Goal: Transaction & Acquisition: Purchase product/service

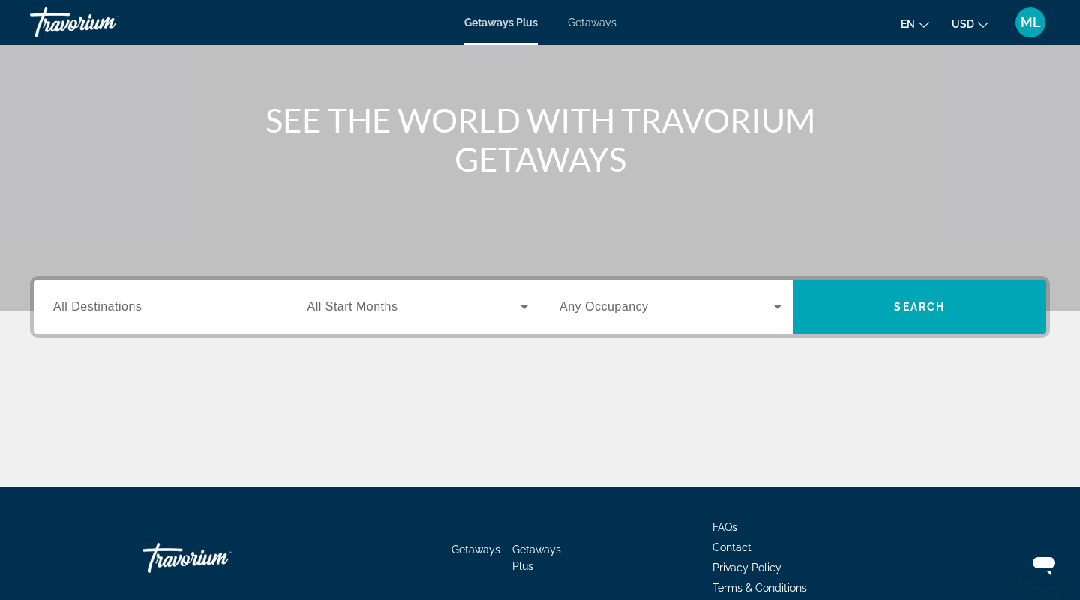
scroll to position [211, 0]
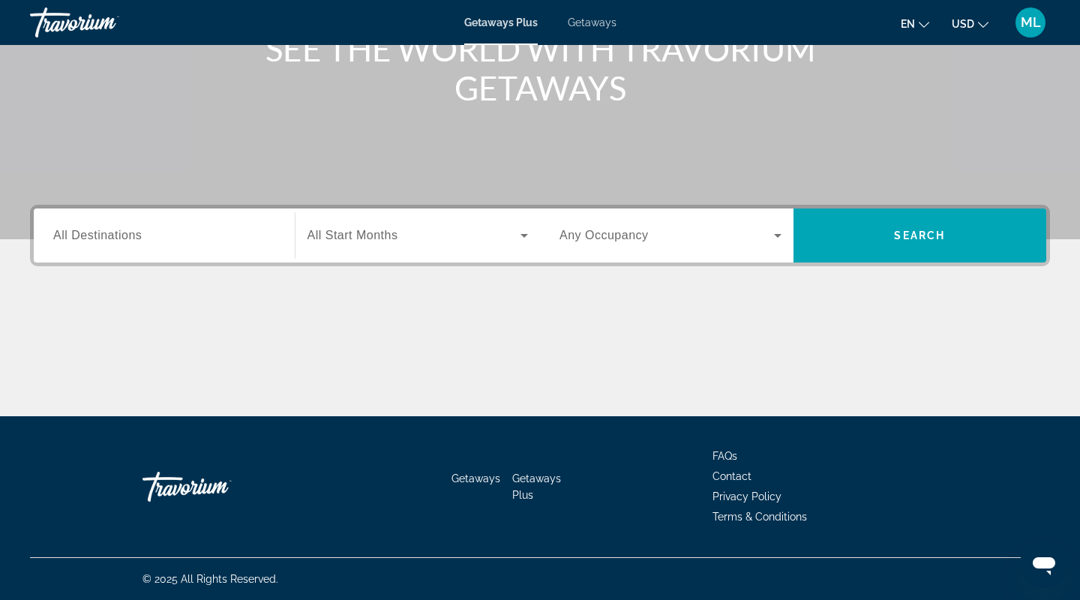
click at [639, 234] on span "Any Occupancy" at bounding box center [604, 235] width 89 height 13
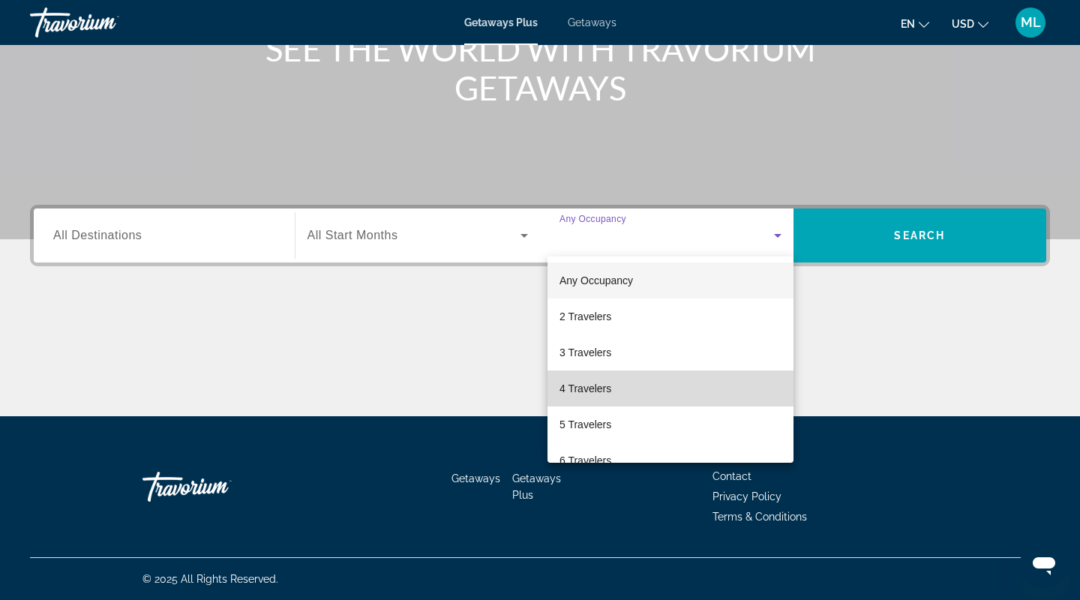
click at [577, 386] on span "4 Travelers" at bounding box center [586, 389] width 52 height 18
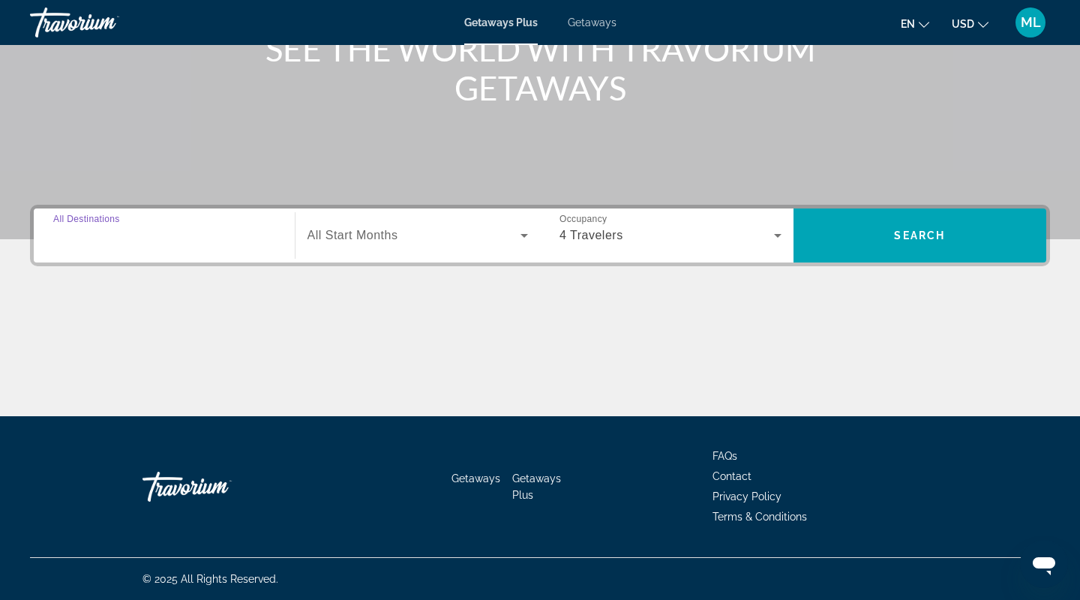
click at [176, 231] on input "Destination All Destinations" at bounding box center [164, 236] width 222 height 18
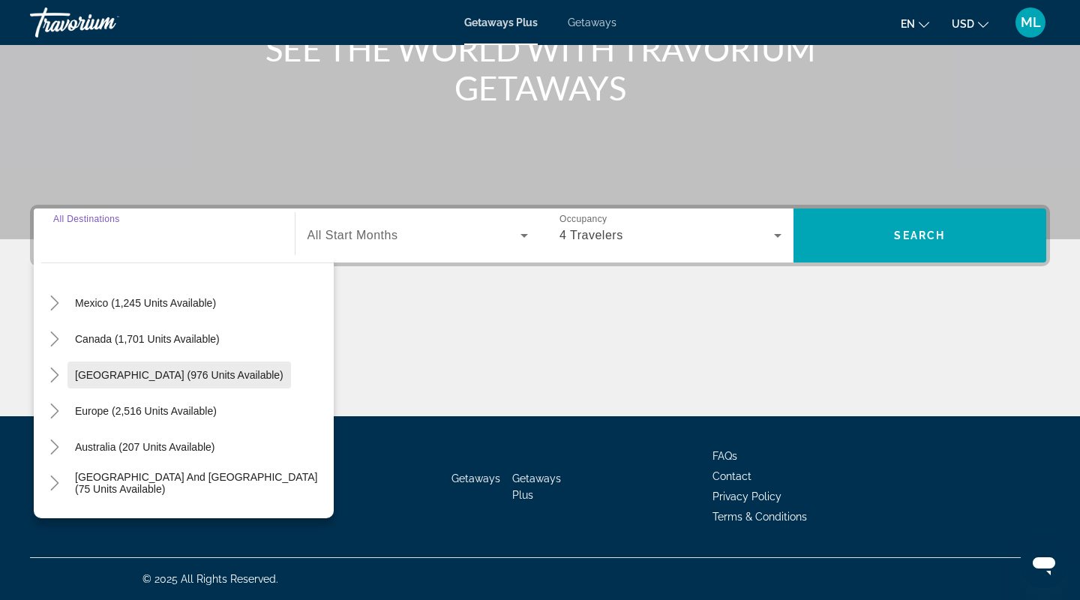
scroll to position [82, 0]
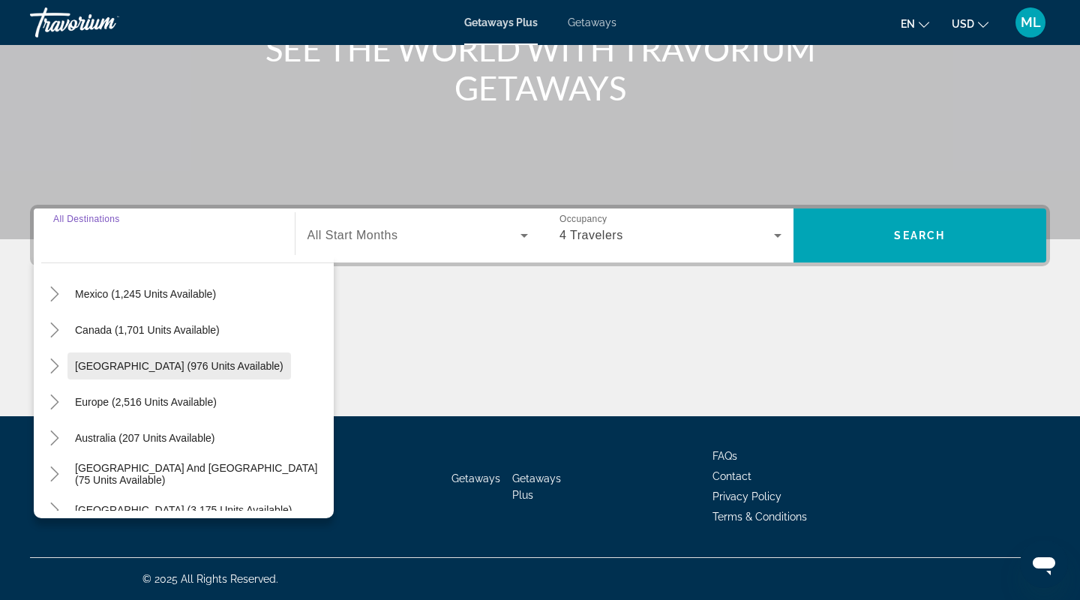
click at [167, 370] on span "Caribbean & Atlantic Islands (976 units available)" at bounding box center [179, 366] width 209 height 12
type input "**********"
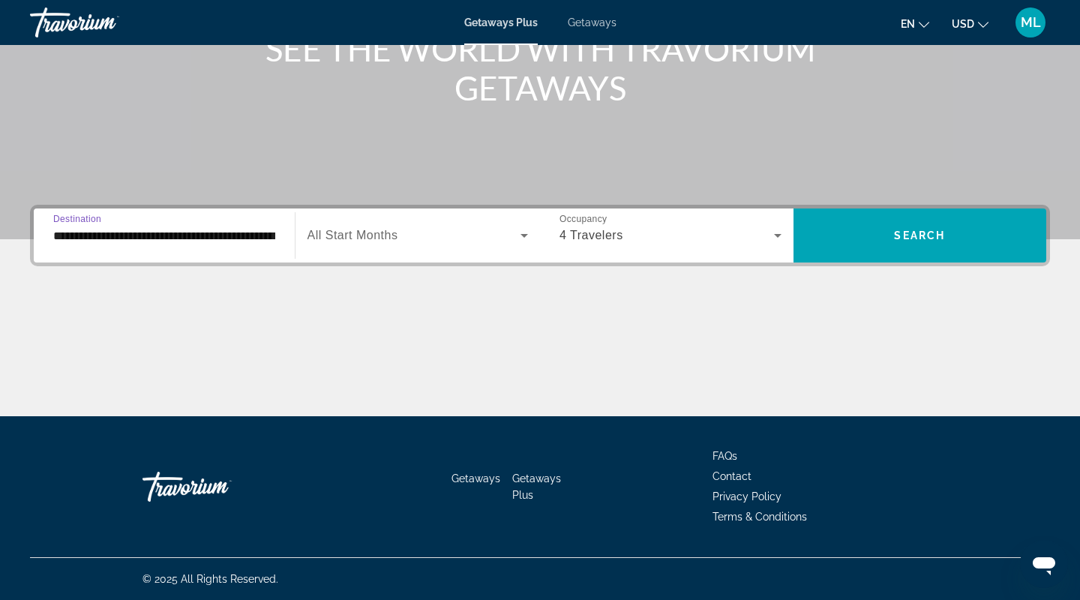
click at [356, 248] on div "Search widget" at bounding box center [418, 236] width 221 height 42
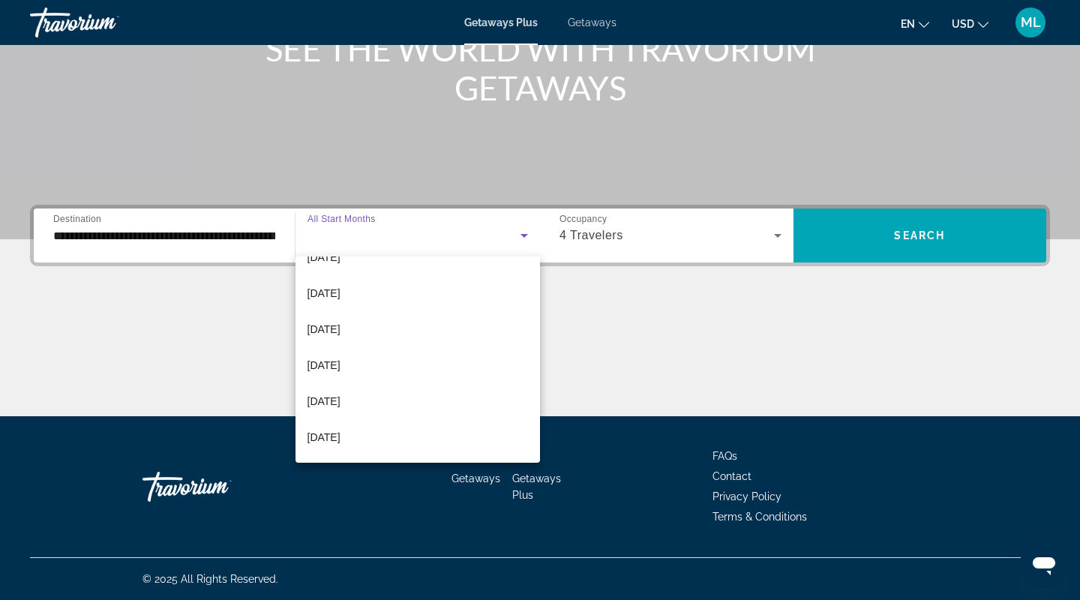
scroll to position [242, 0]
click at [336, 358] on span "May 2026" at bounding box center [324, 363] width 33 height 18
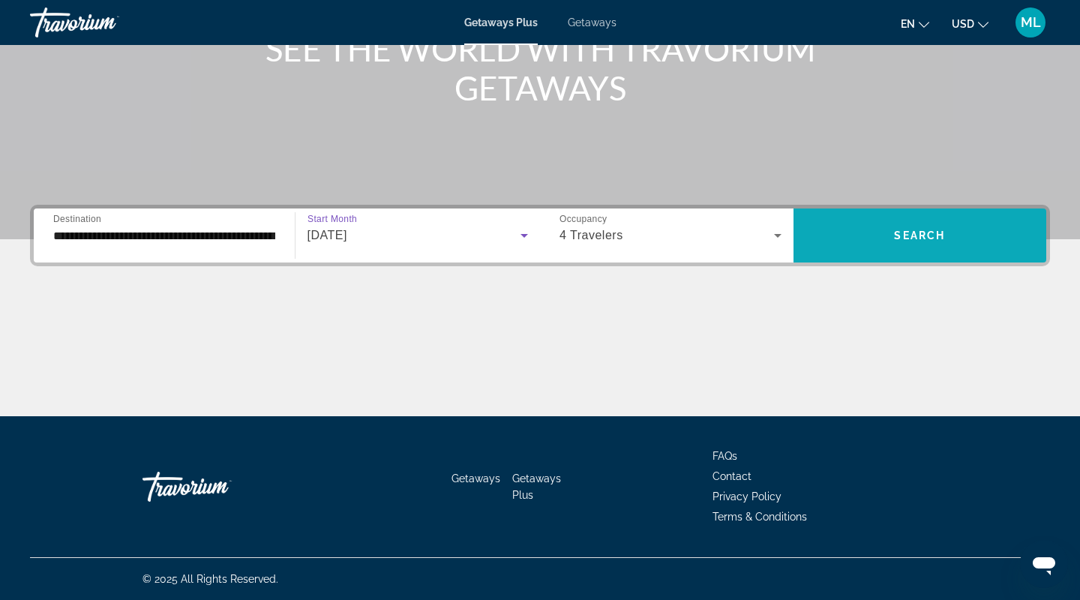
click at [879, 241] on span "Search widget" at bounding box center [921, 236] width 254 height 36
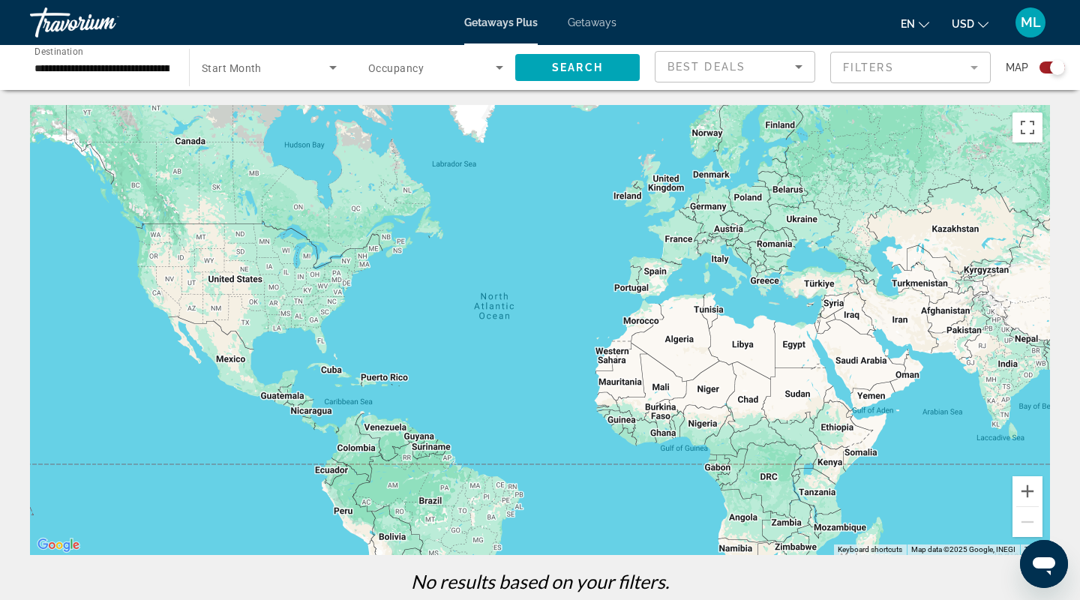
click at [275, 62] on span "Search widget" at bounding box center [266, 68] width 128 height 18
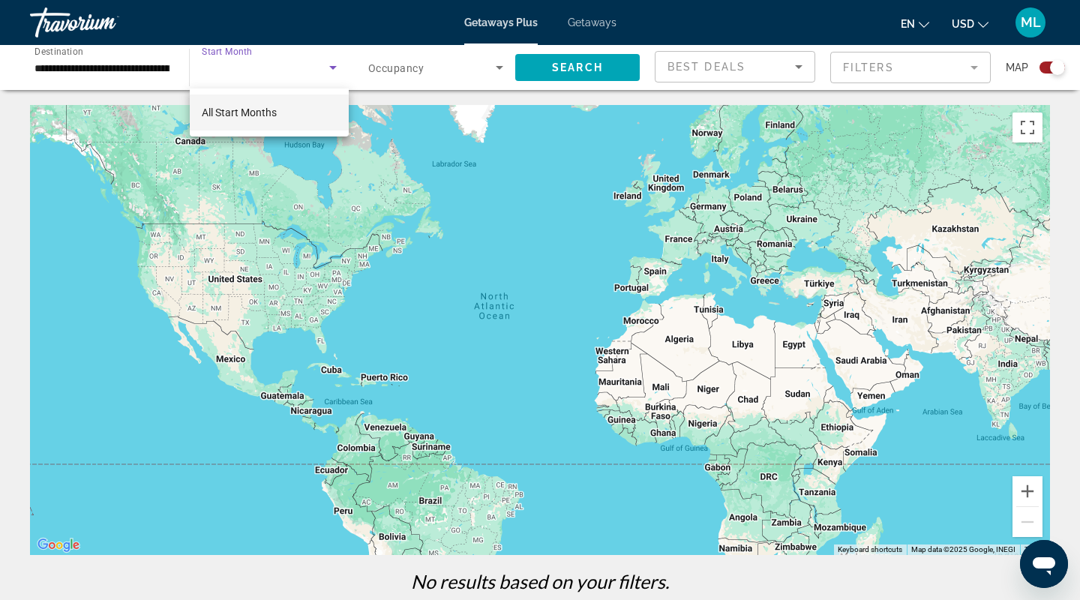
click at [230, 110] on span "All Start Months" at bounding box center [239, 113] width 75 height 12
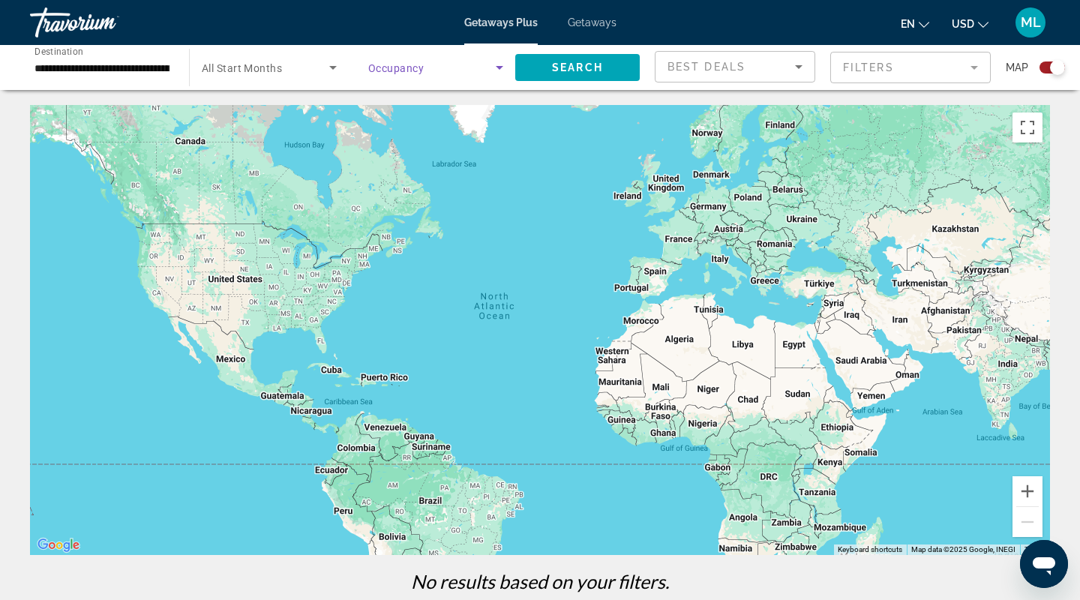
click at [459, 70] on span "Search widget" at bounding box center [432, 68] width 128 height 18
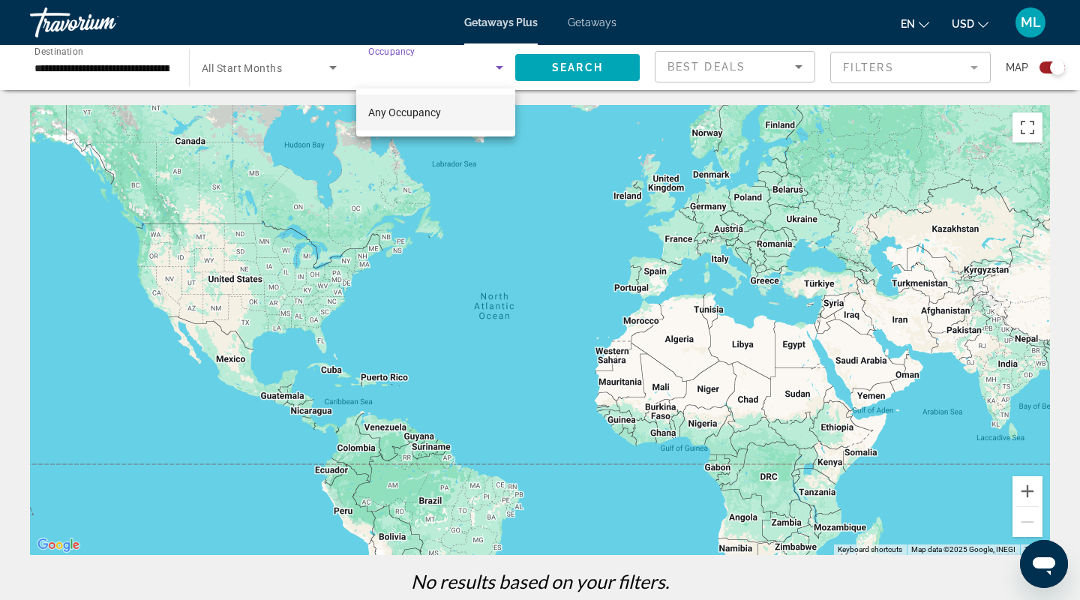
click at [402, 113] on span "Any Occupancy" at bounding box center [404, 113] width 73 height 12
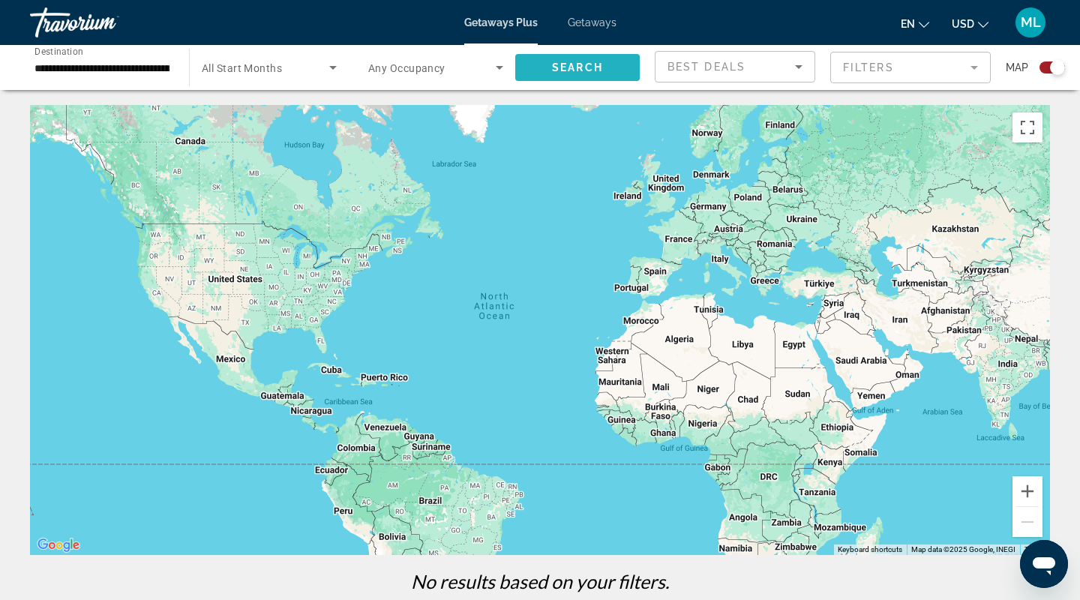
click at [587, 56] on span "Search widget" at bounding box center [577, 68] width 125 height 36
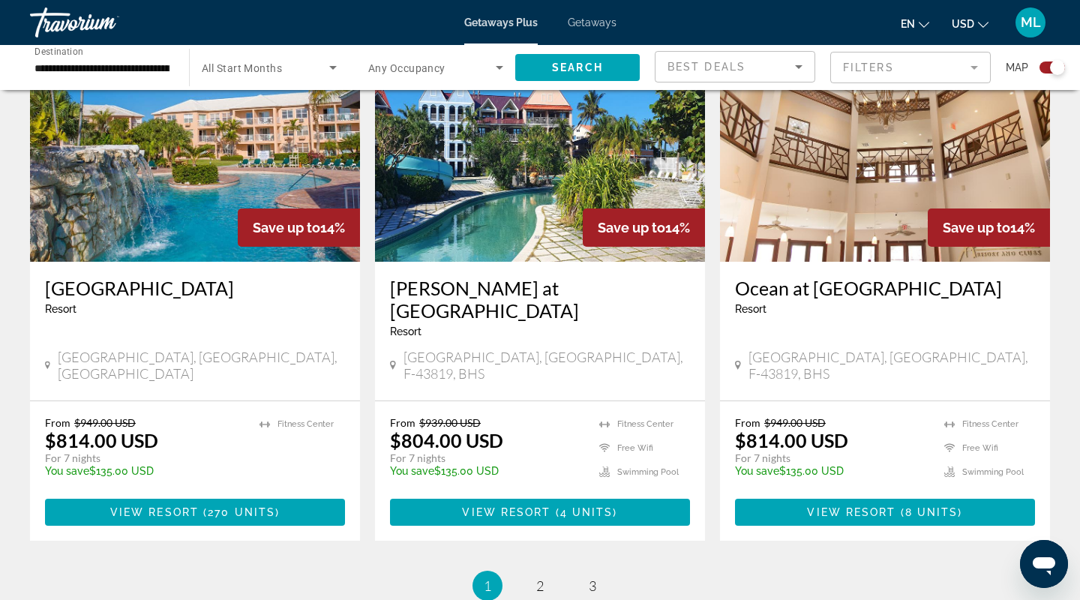
scroll to position [2337, 0]
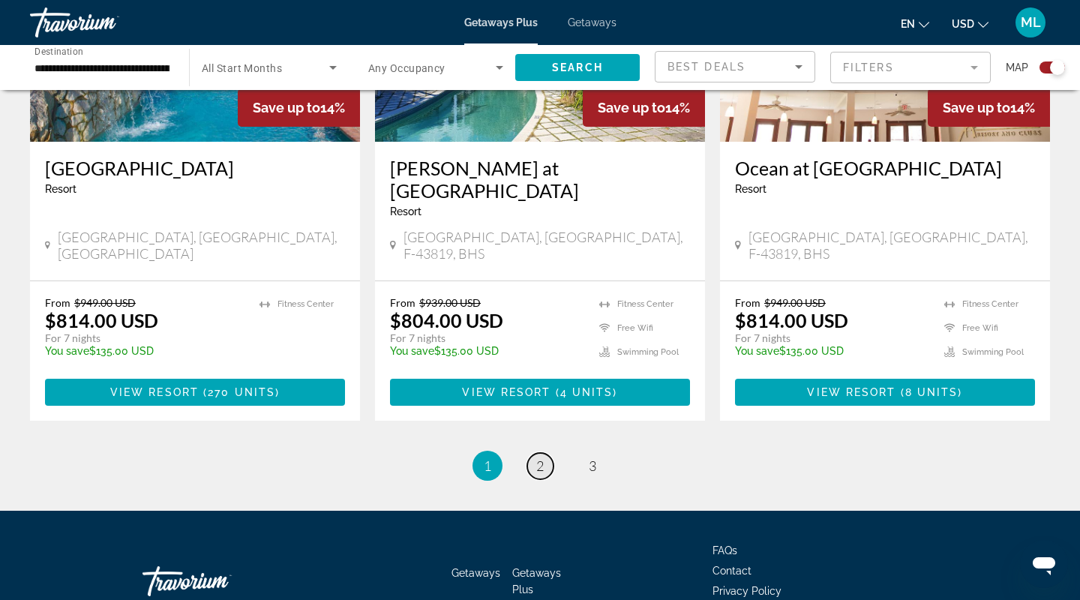
click at [535, 453] on link "page 2" at bounding box center [540, 466] width 26 height 26
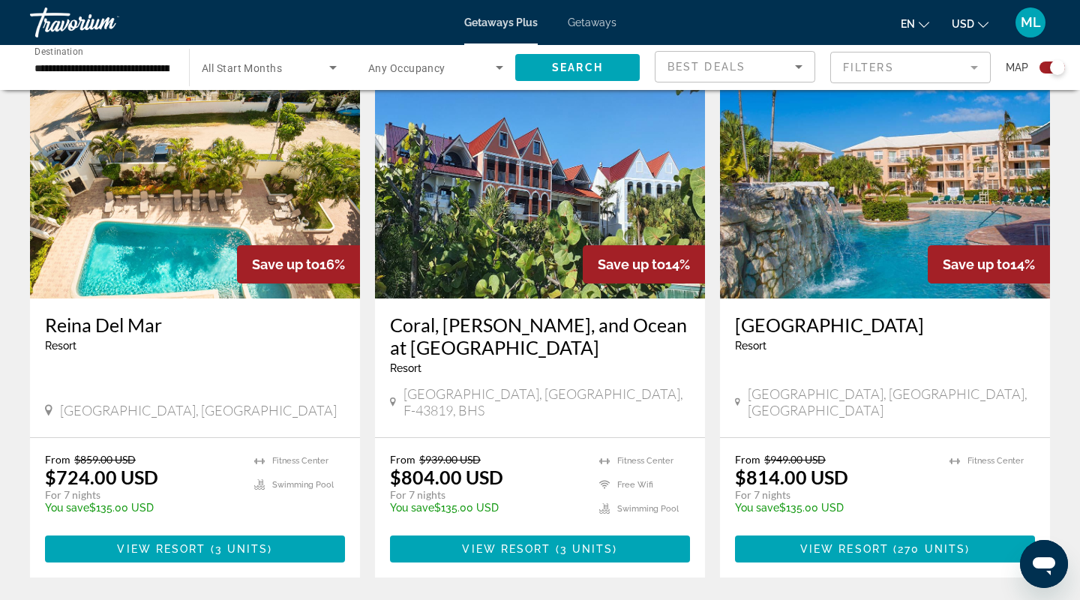
scroll to position [848, 0]
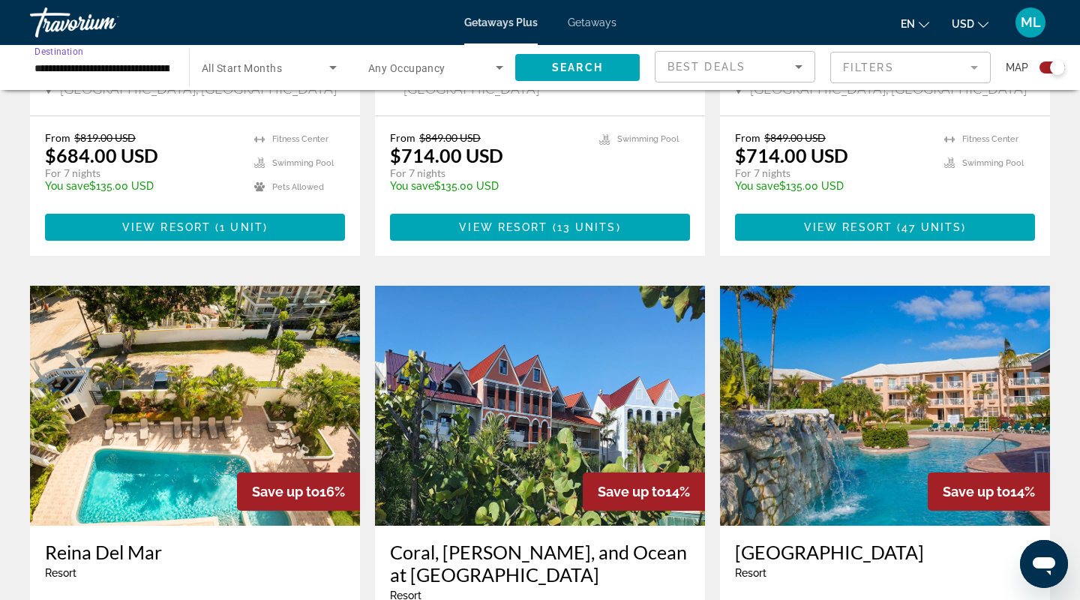
click at [105, 71] on input "**********" at bounding box center [102, 68] width 135 height 18
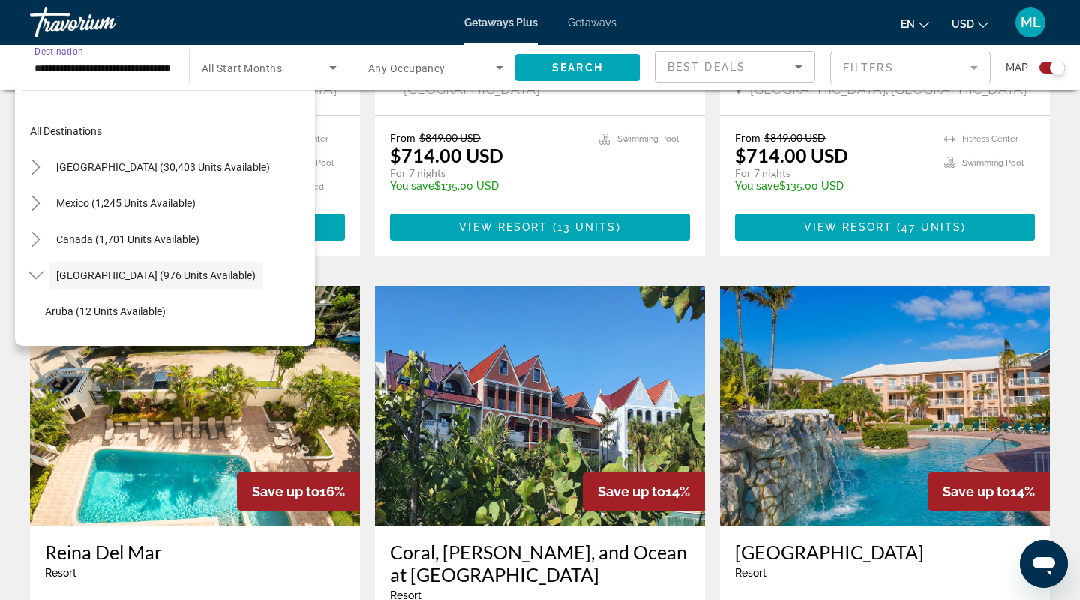
scroll to position [53, 0]
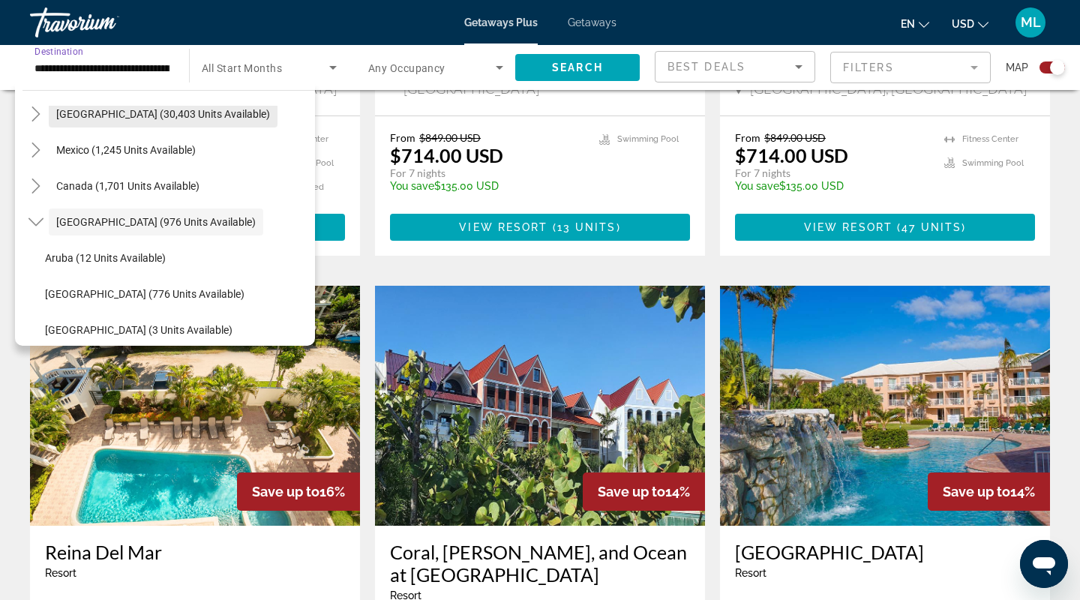
click at [103, 113] on span "United States (30,403 units available)" at bounding box center [163, 114] width 214 height 12
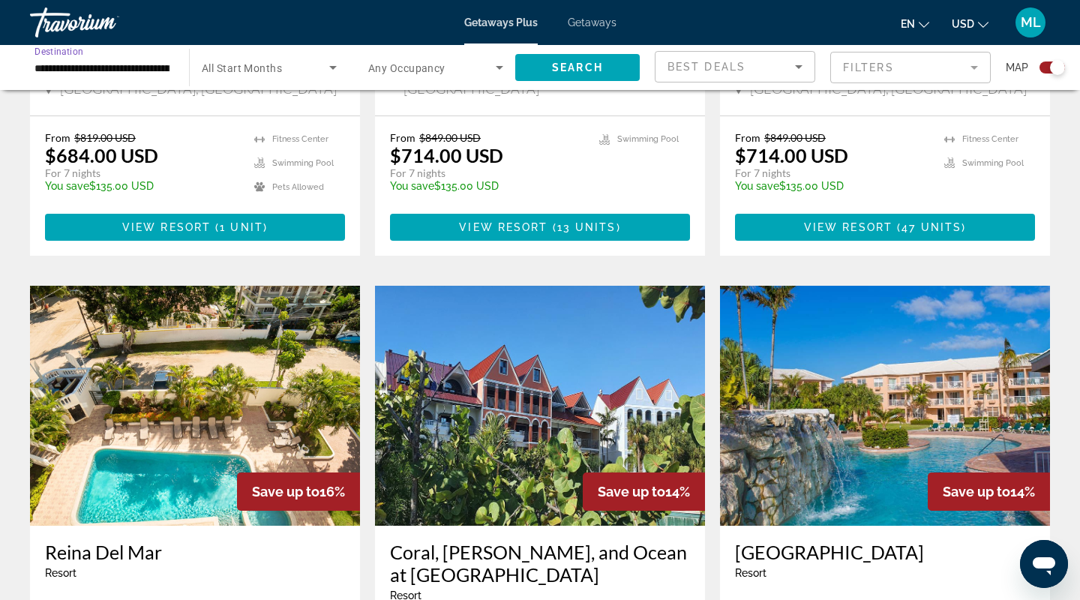
click at [130, 70] on input "**********" at bounding box center [102, 68] width 135 height 18
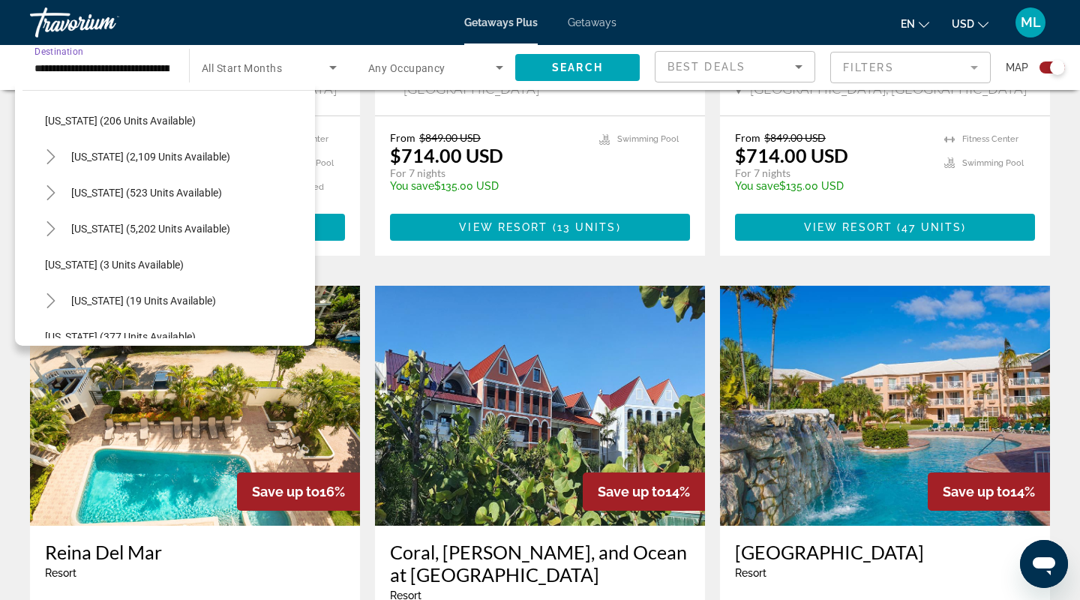
scroll to position [118, 0]
click at [52, 225] on icon "Toggle Florida (5,202 units available)" at bounding box center [51, 229] width 15 height 15
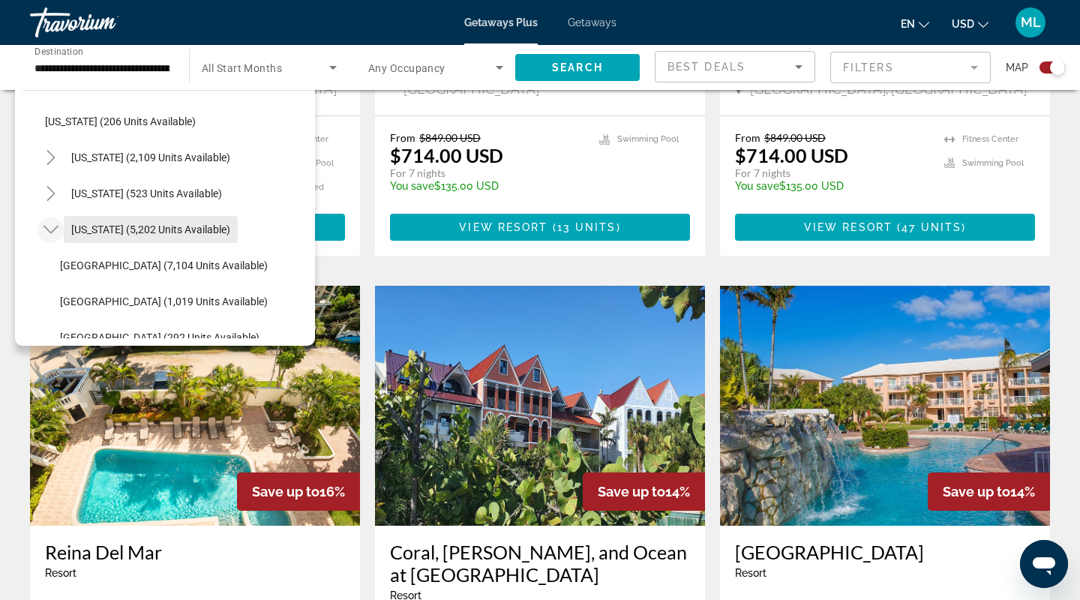
scroll to position [146, 0]
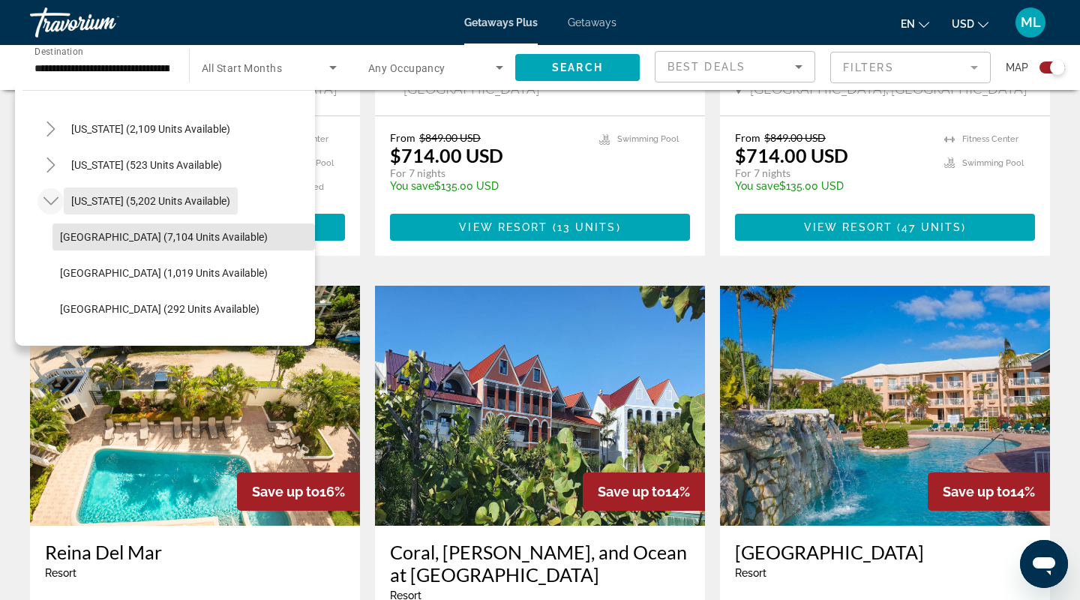
click at [128, 232] on span "Orlando & Disney Area (7,104 units available)" at bounding box center [164, 237] width 208 height 12
type input "**********"
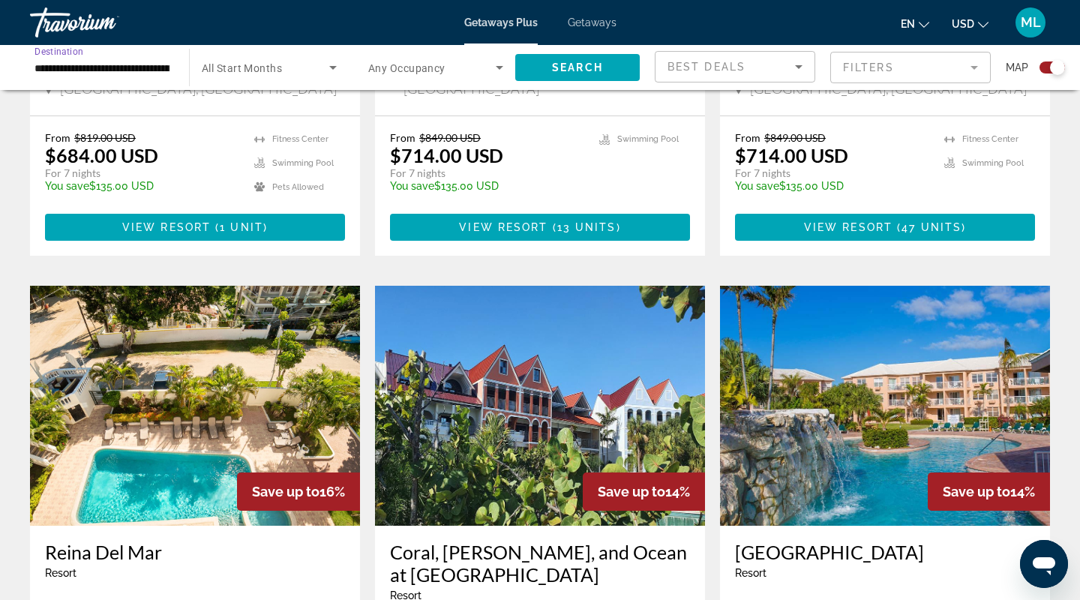
click at [458, 73] on span "Search widget" at bounding box center [432, 68] width 128 height 18
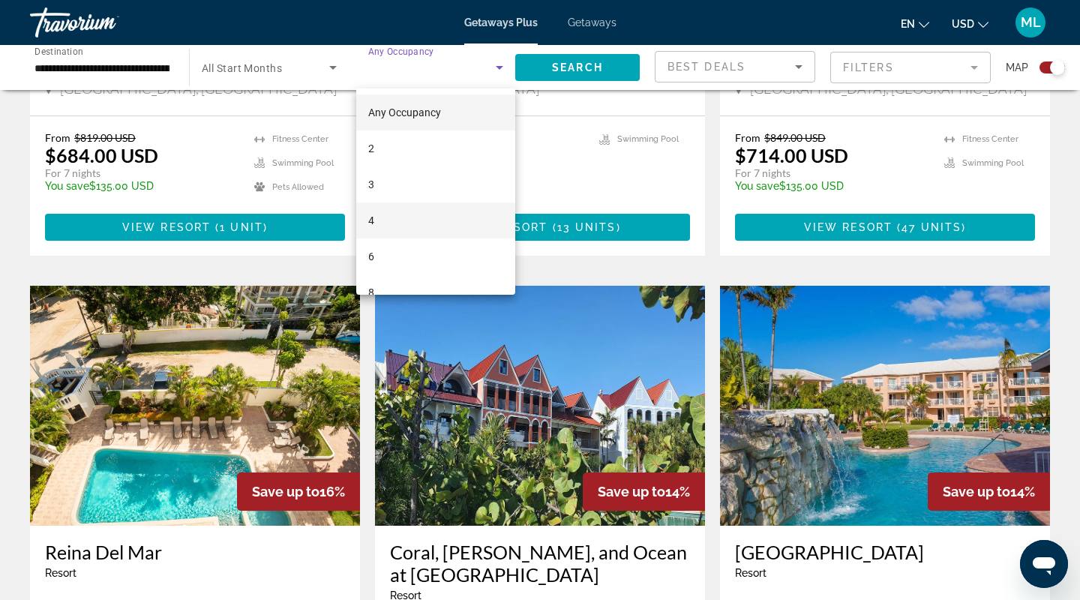
click at [380, 219] on mat-option "4" at bounding box center [435, 221] width 159 height 36
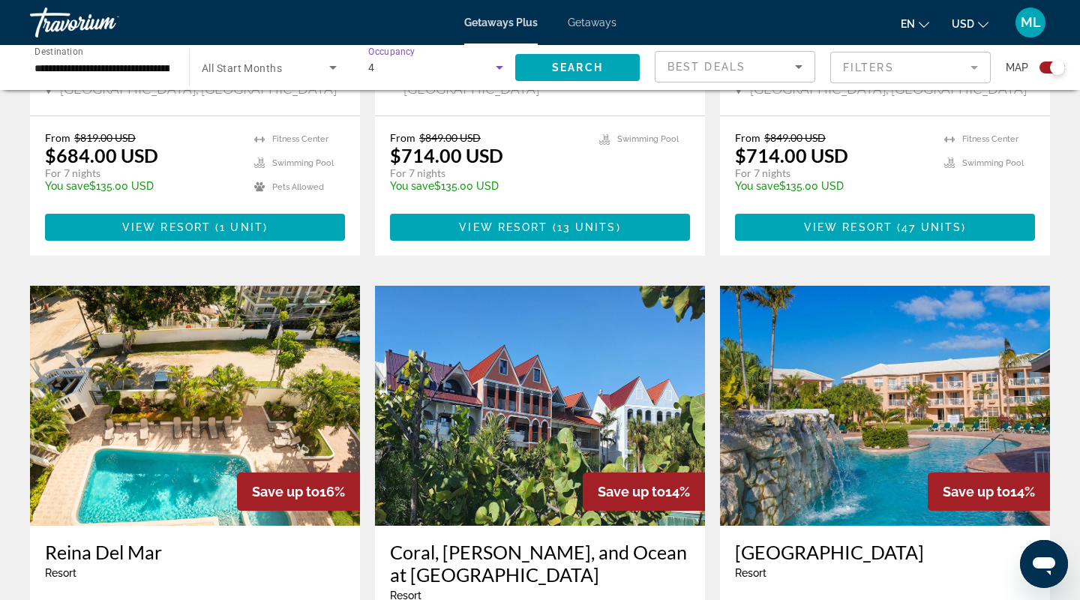
click at [410, 74] on div "4" at bounding box center [432, 68] width 128 height 18
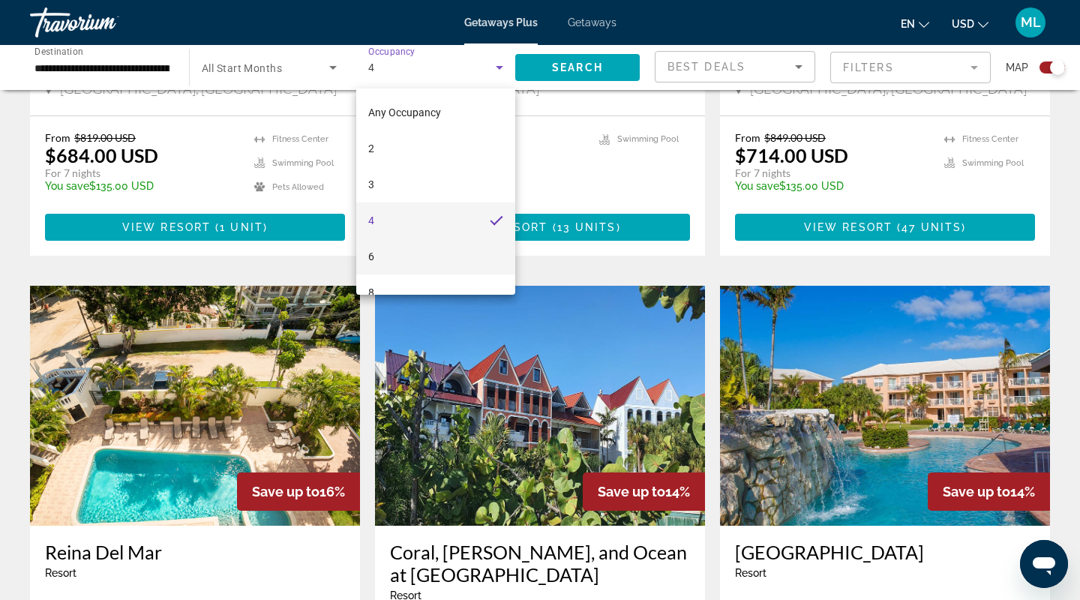
click at [386, 260] on mat-option "6" at bounding box center [435, 257] width 159 height 36
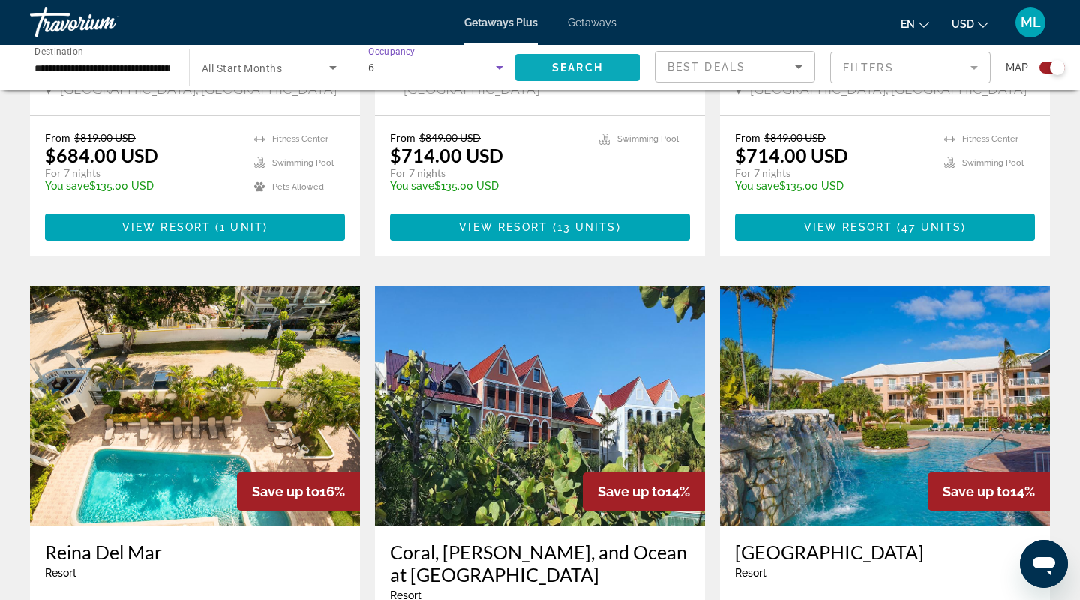
click at [545, 69] on span "Search widget" at bounding box center [577, 68] width 125 height 36
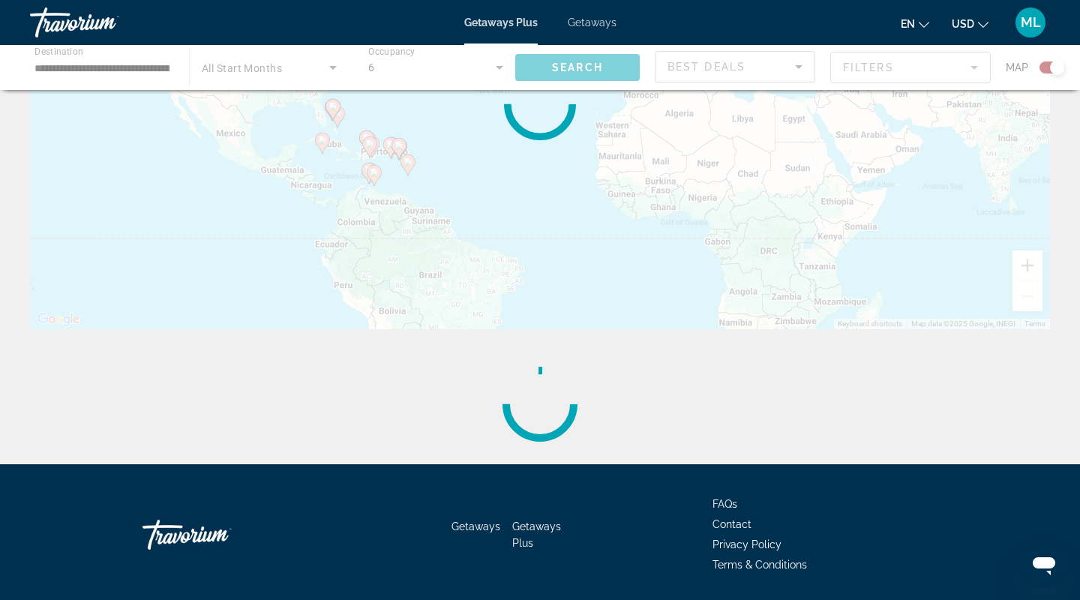
scroll to position [228, 0]
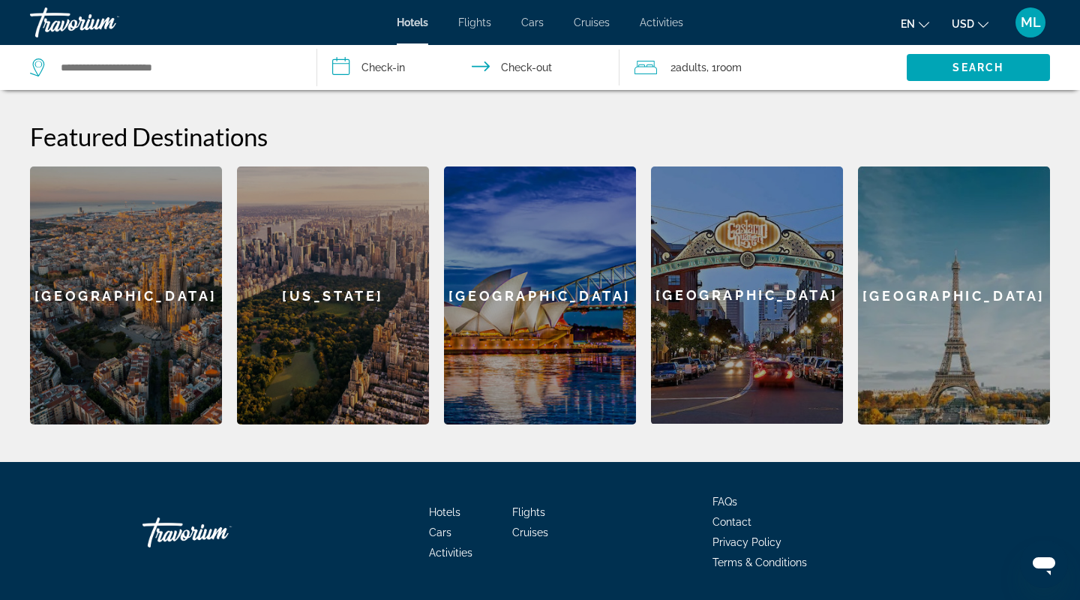
scroll to position [599, 0]
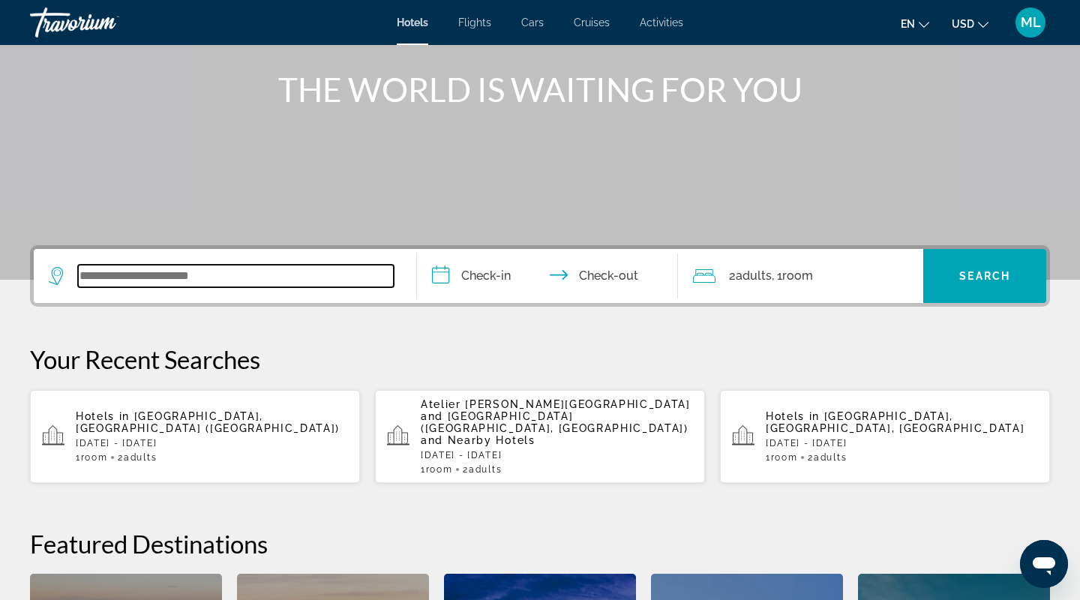
click at [161, 278] on input "Search widget" at bounding box center [236, 276] width 316 height 23
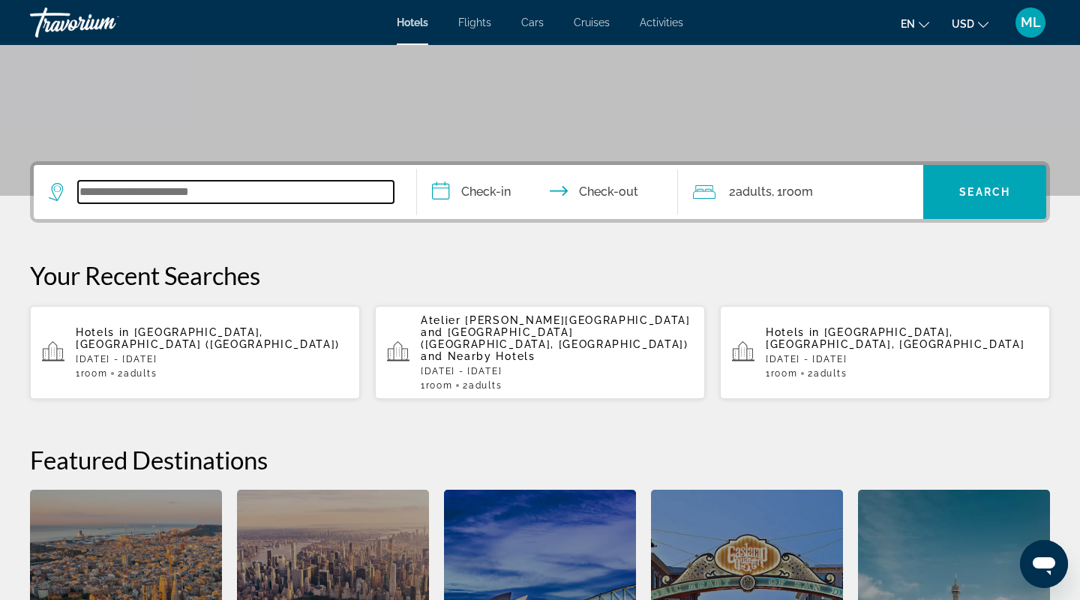
scroll to position [253, 0]
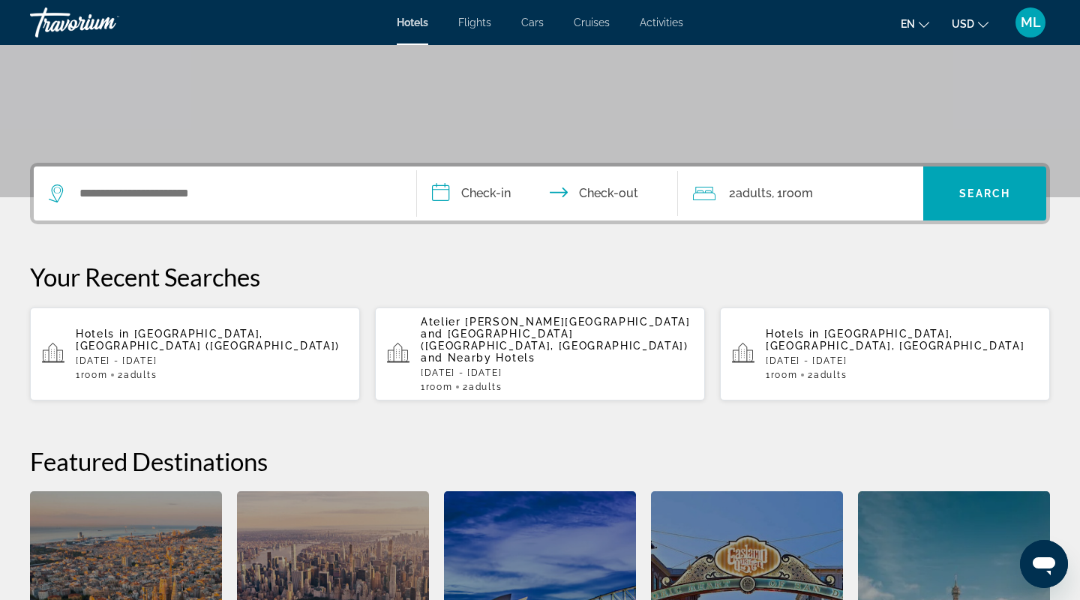
click at [596, 20] on span "Cruises" at bounding box center [592, 23] width 36 height 12
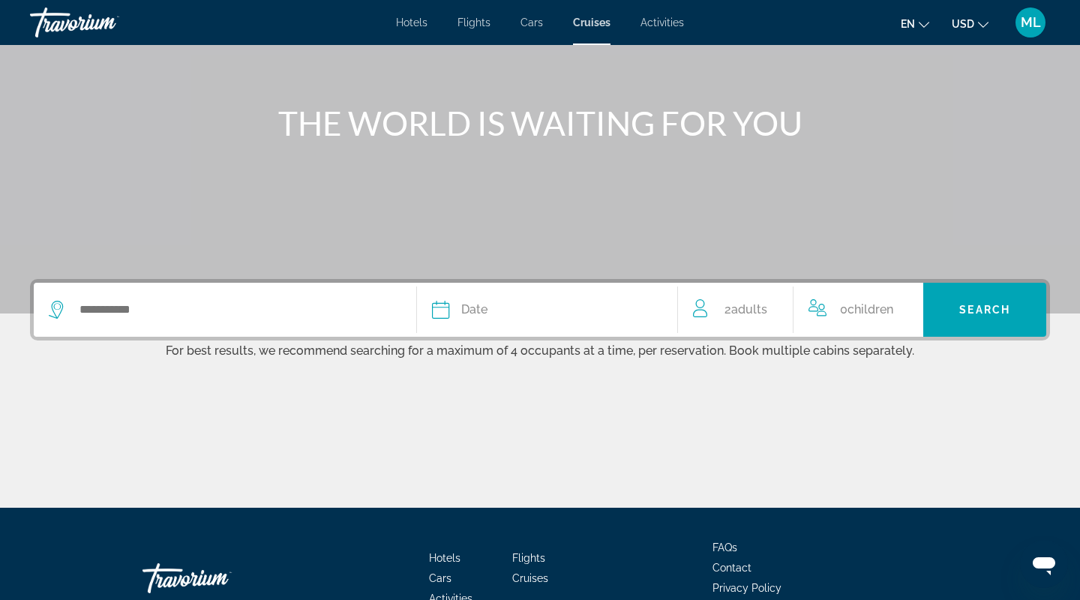
click at [467, 307] on span "Date" at bounding box center [474, 309] width 26 height 21
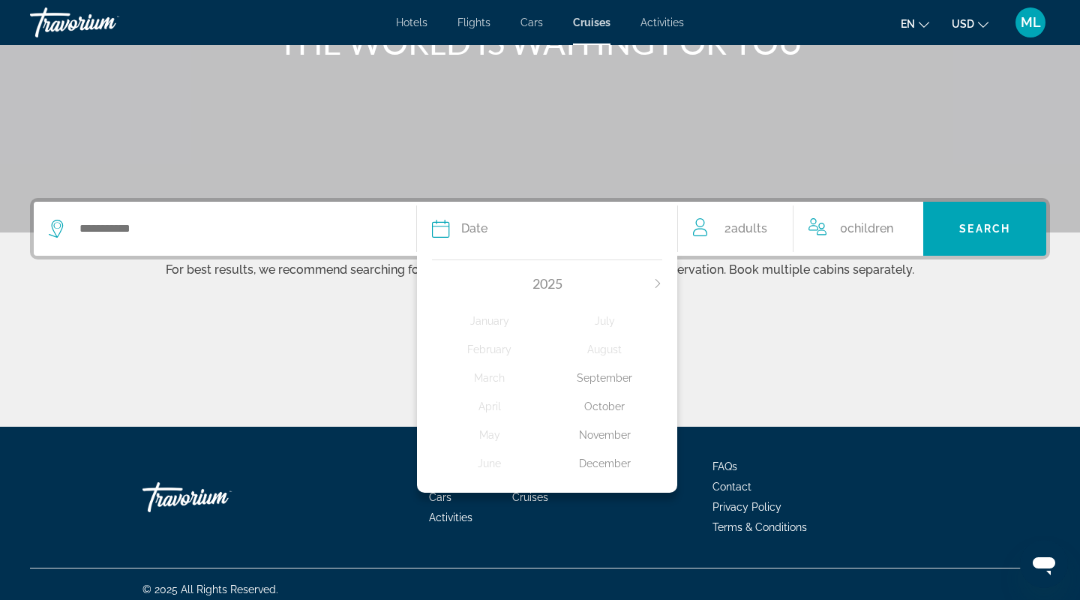
scroll to position [228, 0]
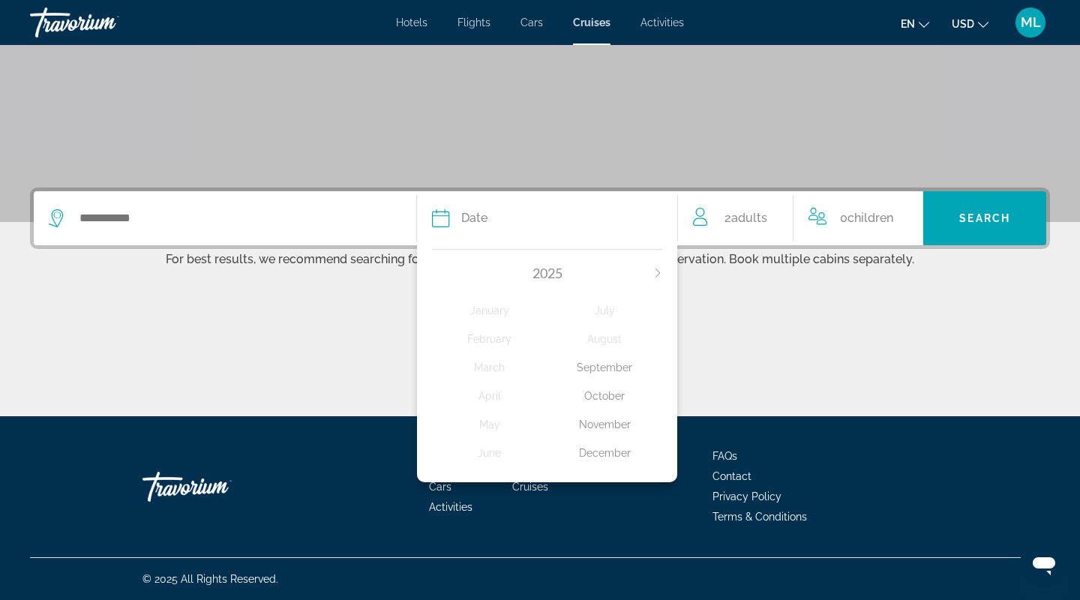
click at [653, 275] on icon "Next month" at bounding box center [657, 273] width 9 height 9
click at [485, 311] on div "January" at bounding box center [489, 310] width 115 height 27
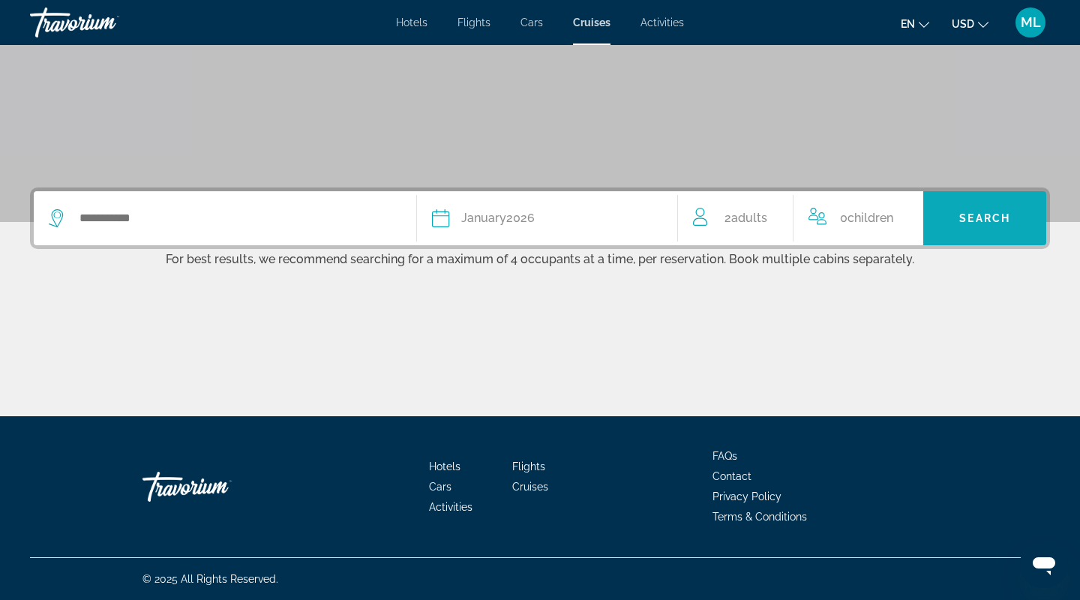
click at [959, 224] on span "Search widget" at bounding box center [984, 218] width 123 height 36
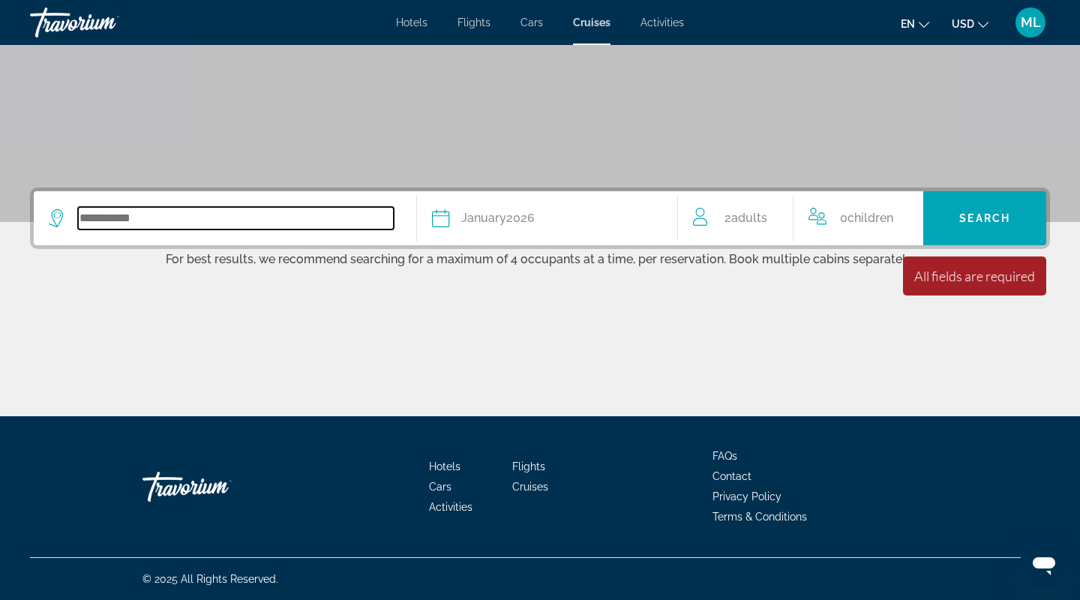
click at [248, 212] on input "Search widget" at bounding box center [236, 218] width 316 height 23
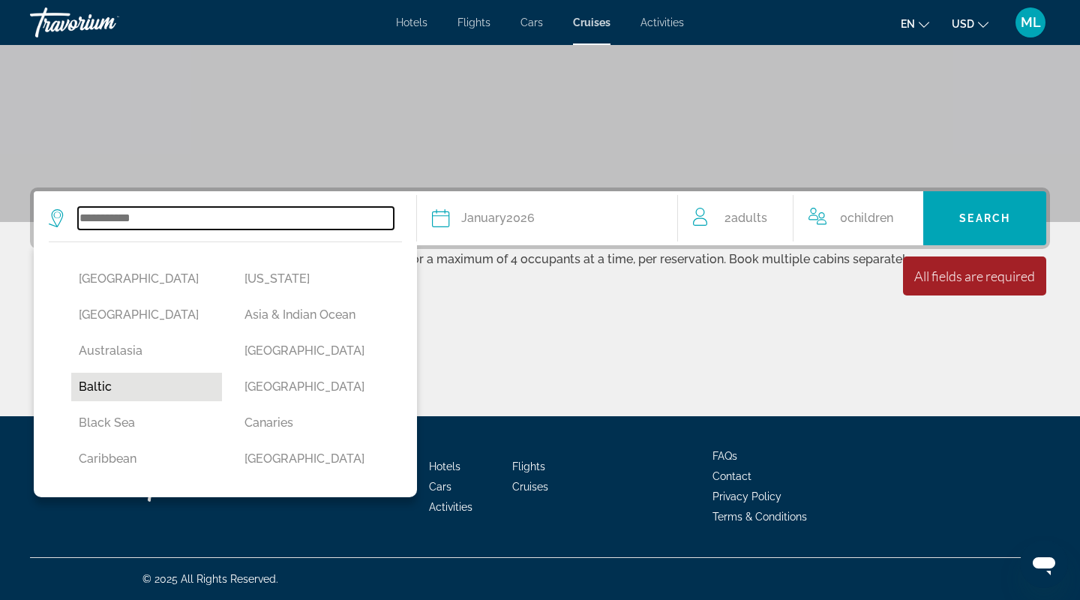
scroll to position [13, 0]
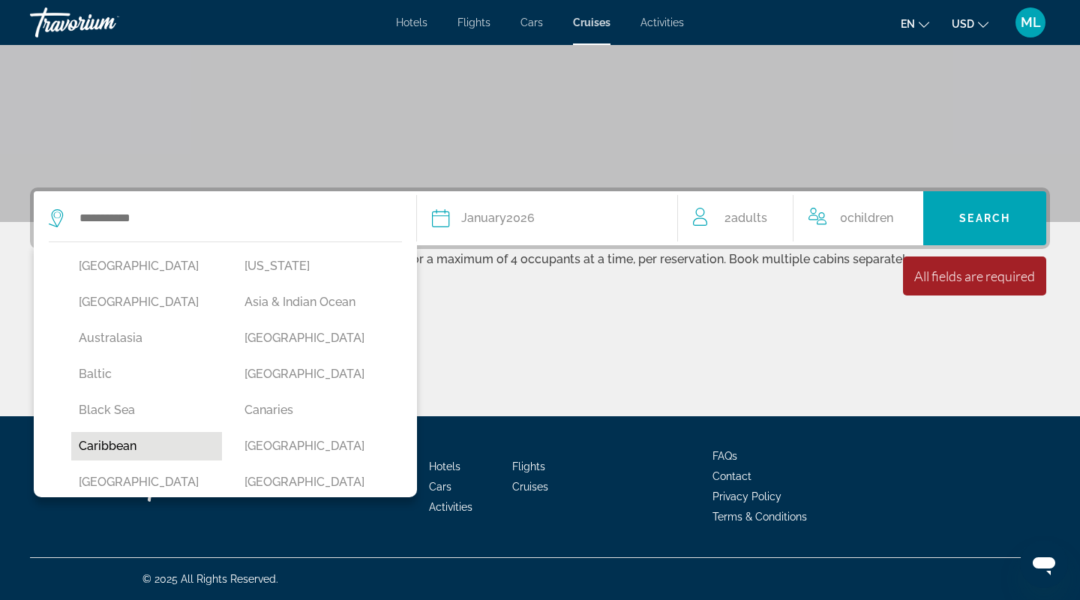
click at [104, 437] on button "Caribbean" at bounding box center [146, 446] width 151 height 29
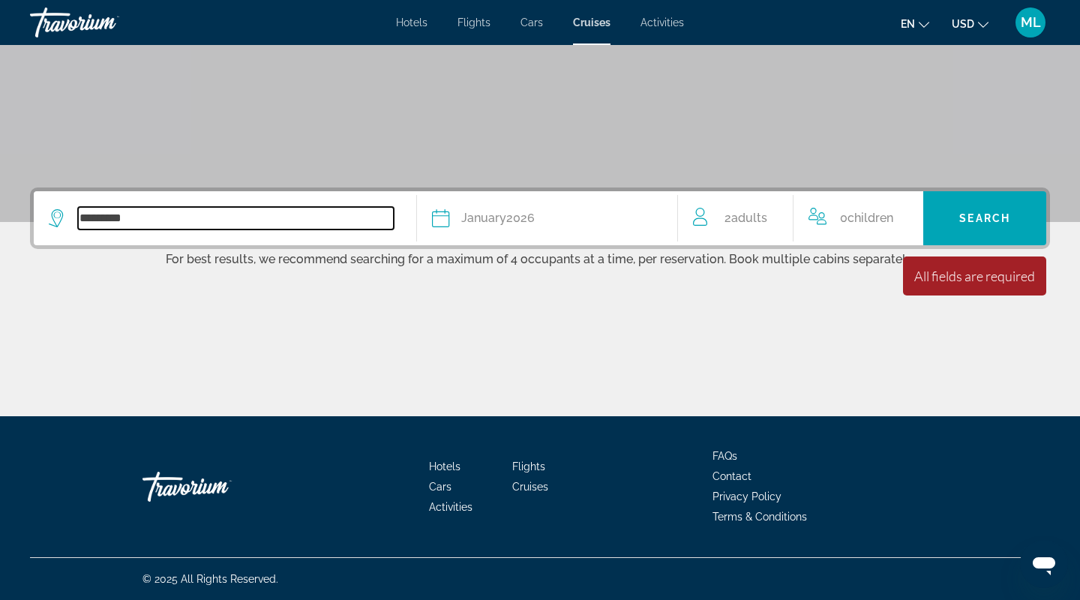
click at [246, 219] on input "*********" at bounding box center [236, 218] width 316 height 23
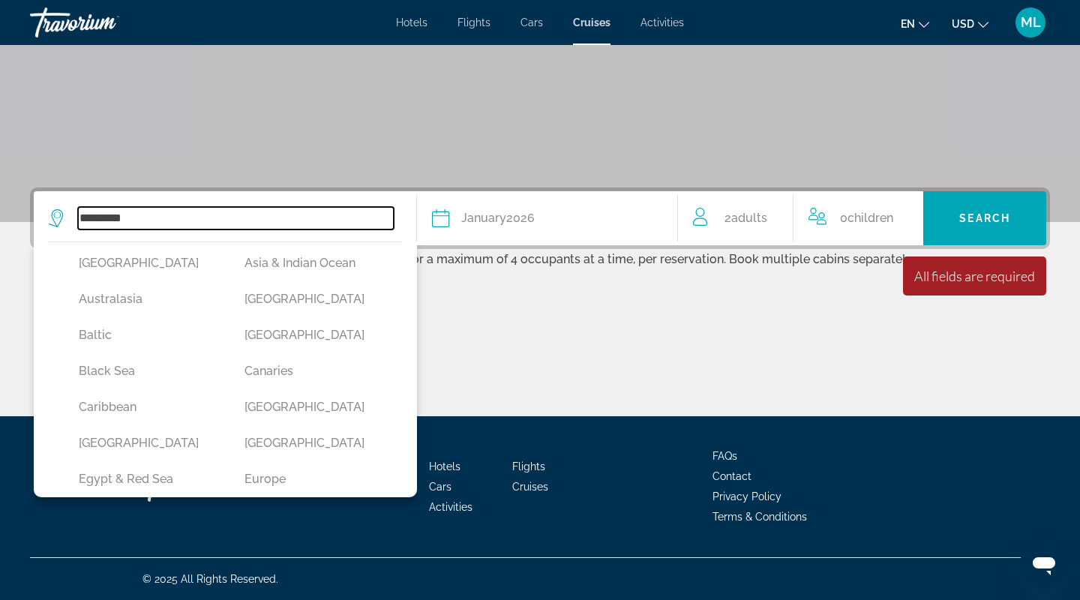
scroll to position [51, 0]
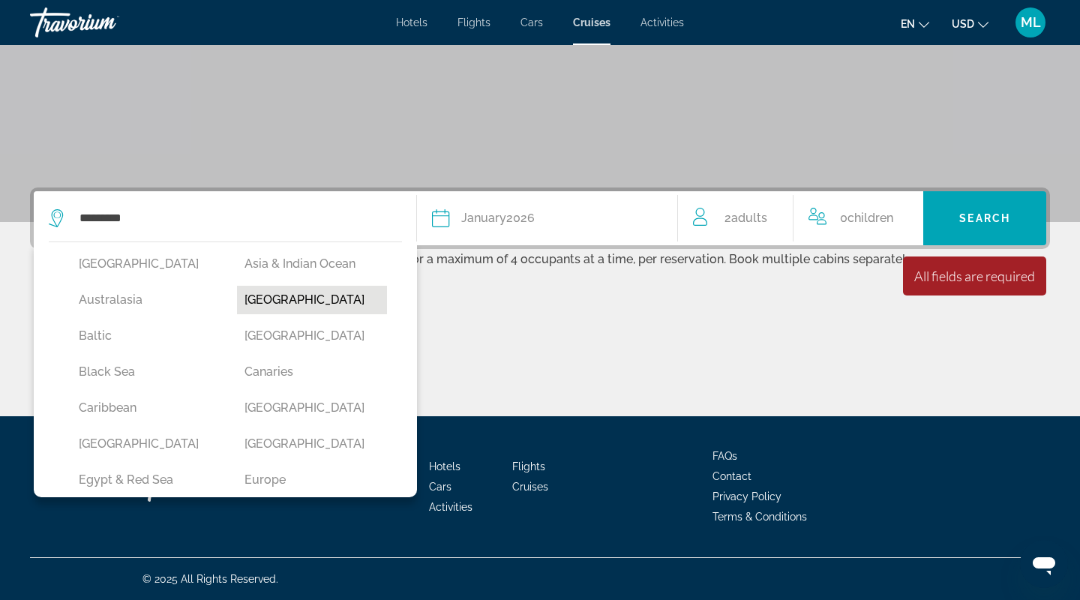
click at [268, 308] on button "Bahamas" at bounding box center [312, 300] width 151 height 29
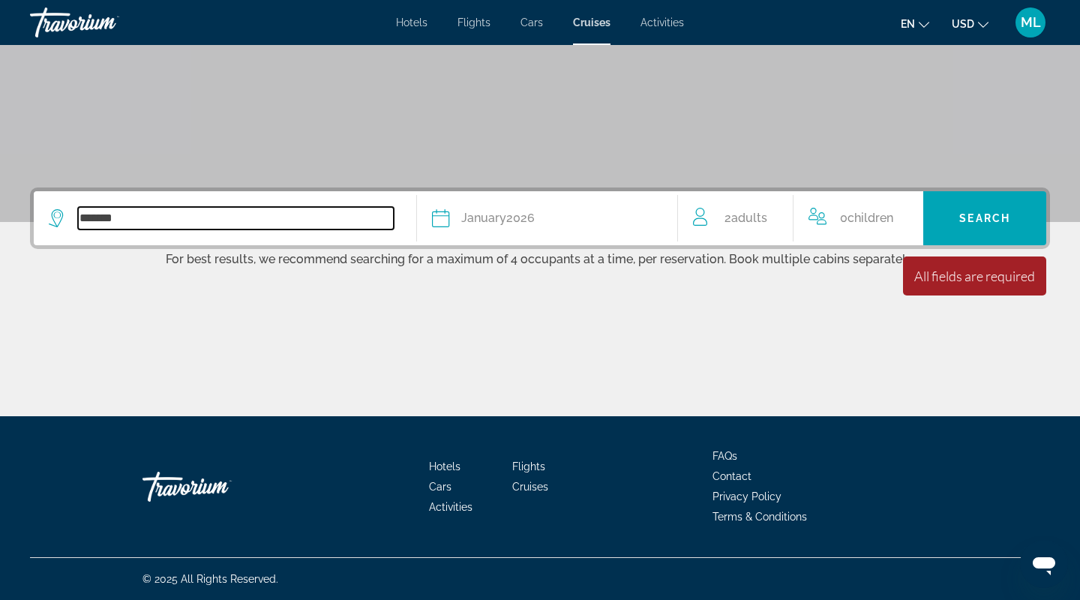
click at [158, 213] on input "*******" at bounding box center [236, 218] width 316 height 23
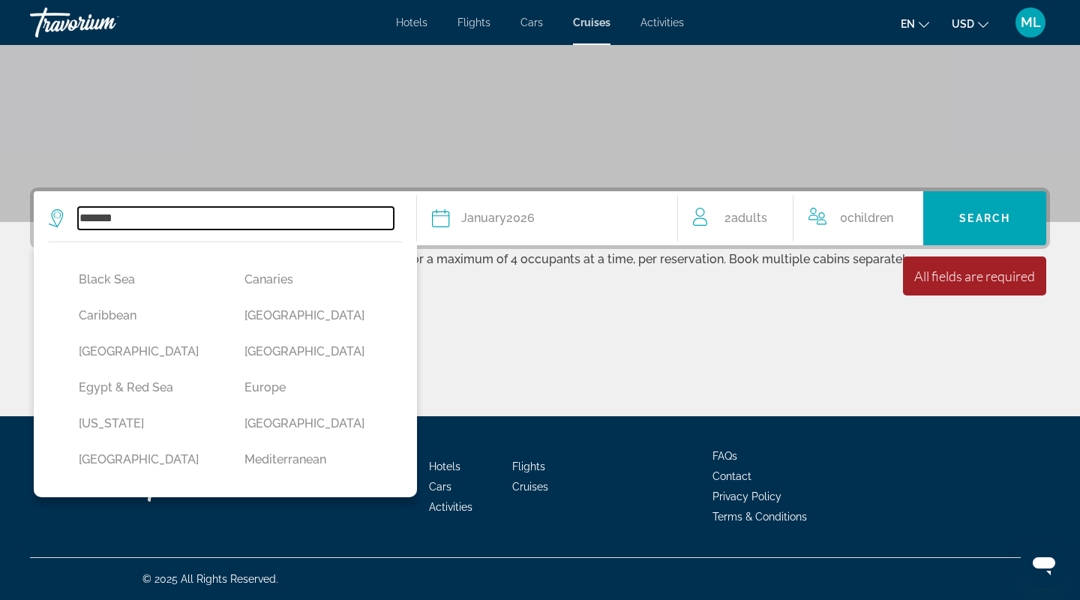
scroll to position [156, 0]
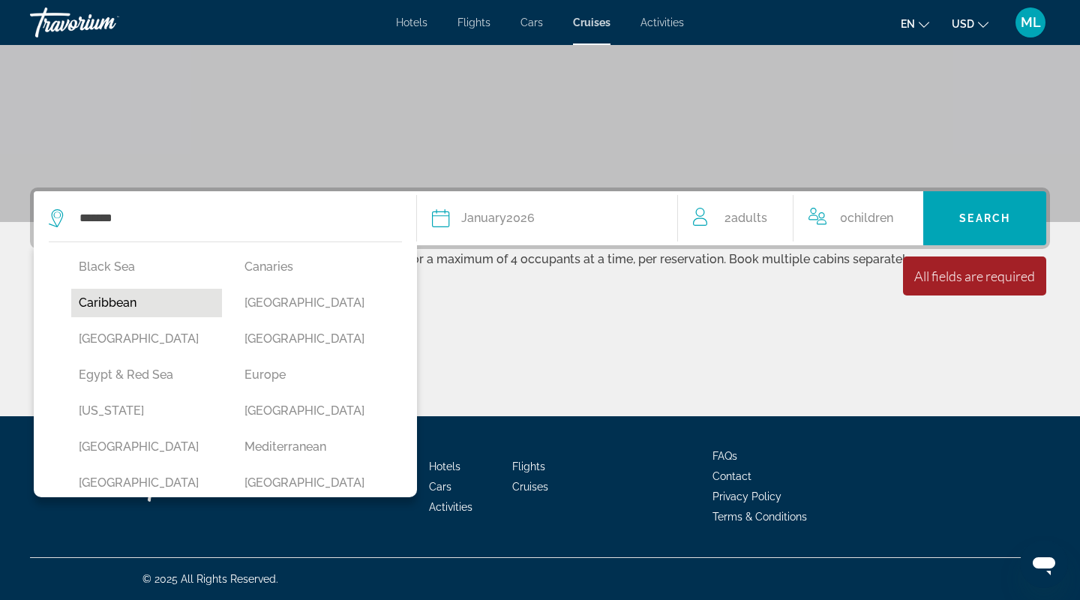
click at [119, 311] on button "Caribbean" at bounding box center [146, 303] width 151 height 29
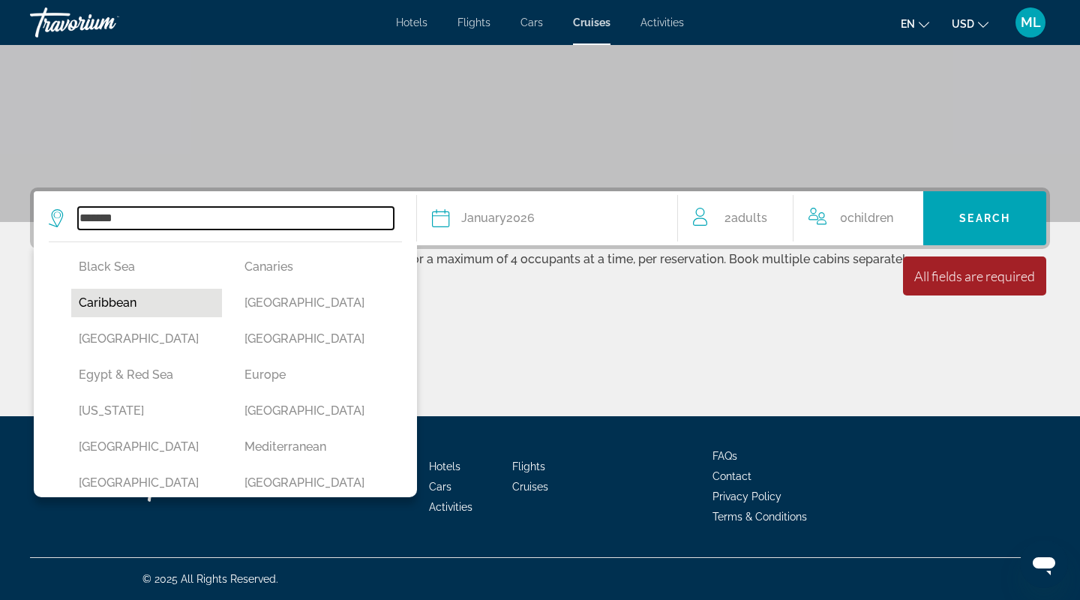
type input "*********"
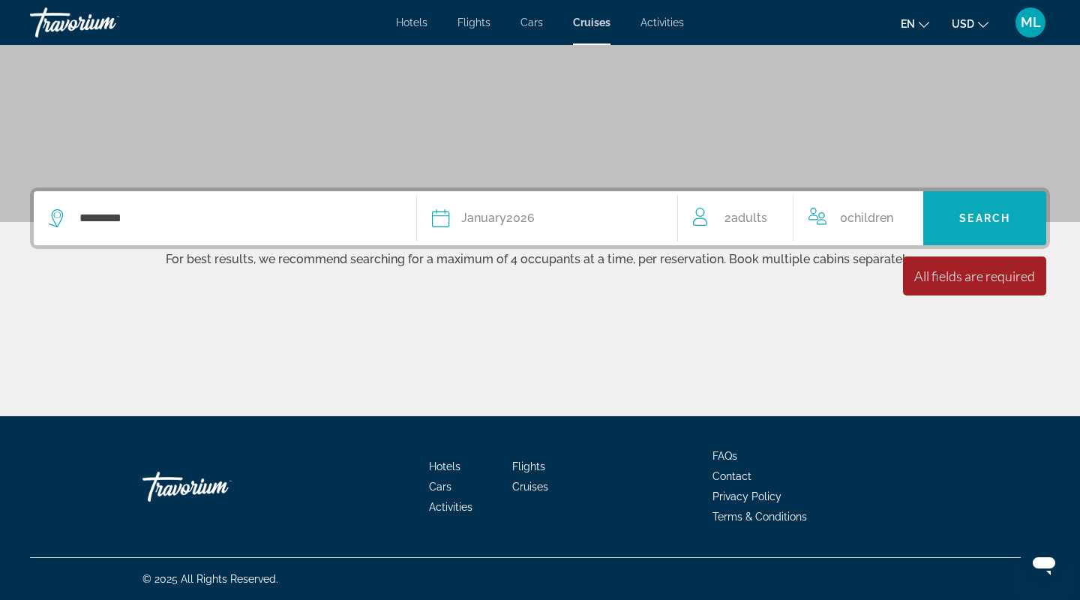
click at [932, 223] on span "Search widget" at bounding box center [984, 218] width 123 height 36
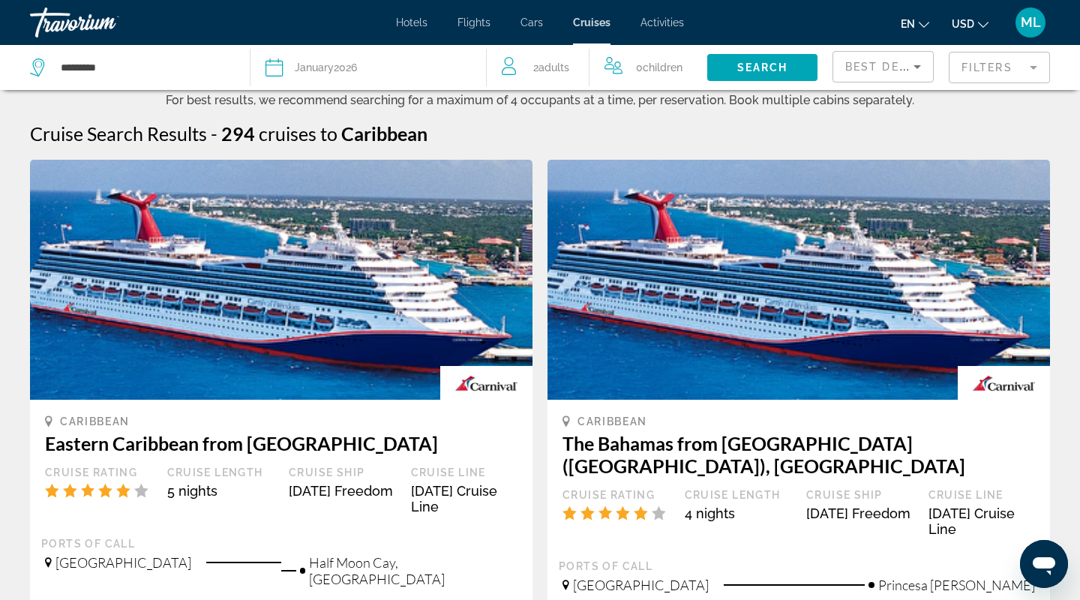
click at [553, 68] on span "Adults" at bounding box center [554, 68] width 31 height 12
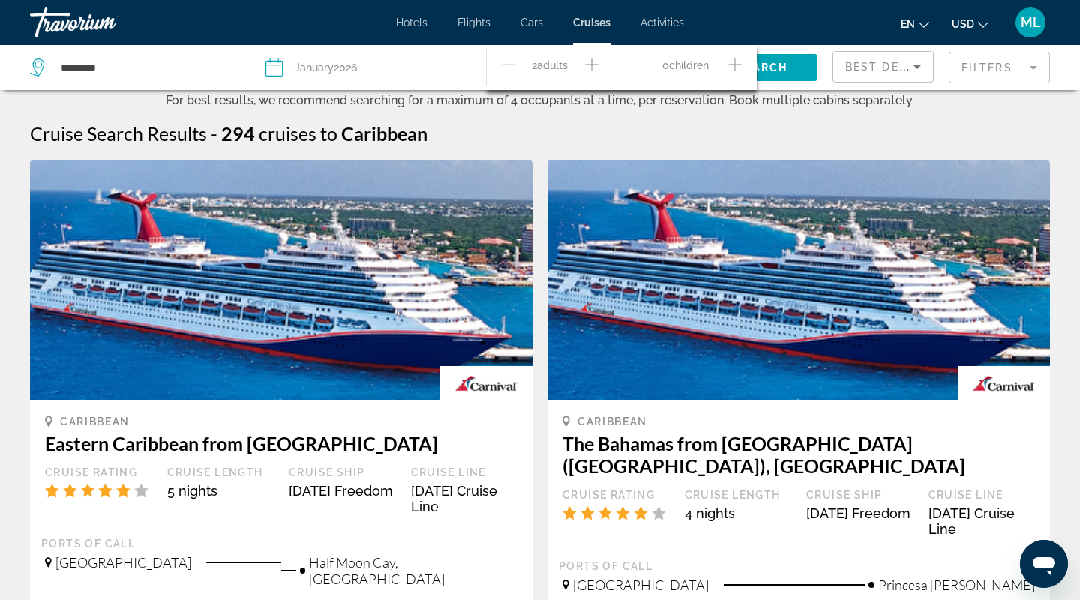
click at [659, 135] on div "Cruise Search Results - 294 cruises to Caribbean" at bounding box center [540, 133] width 1020 height 23
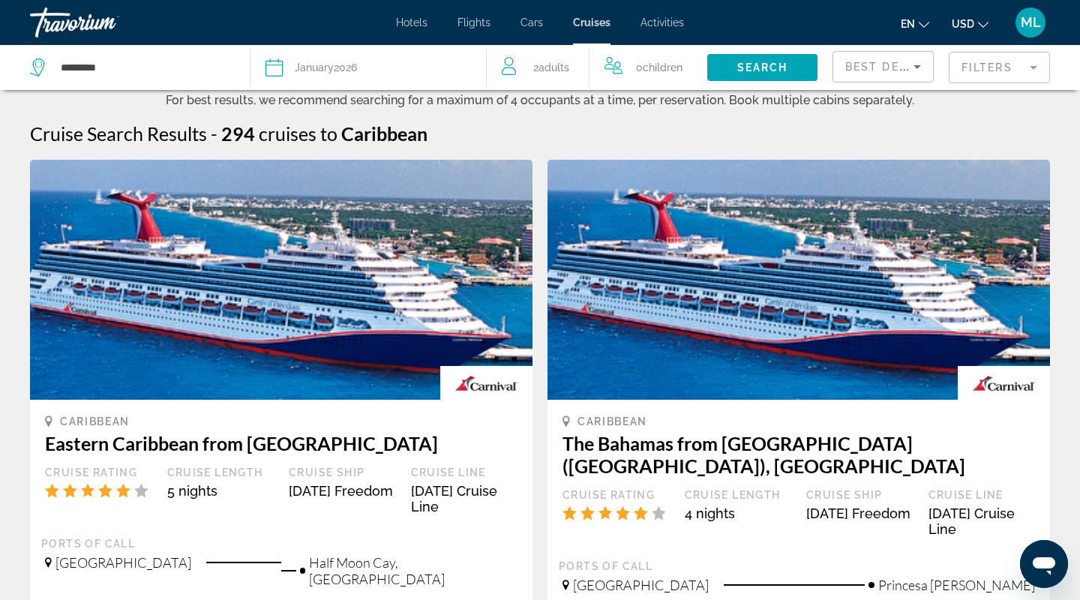
click at [967, 70] on mat-form-field "Filters" at bounding box center [999, 68] width 101 height 32
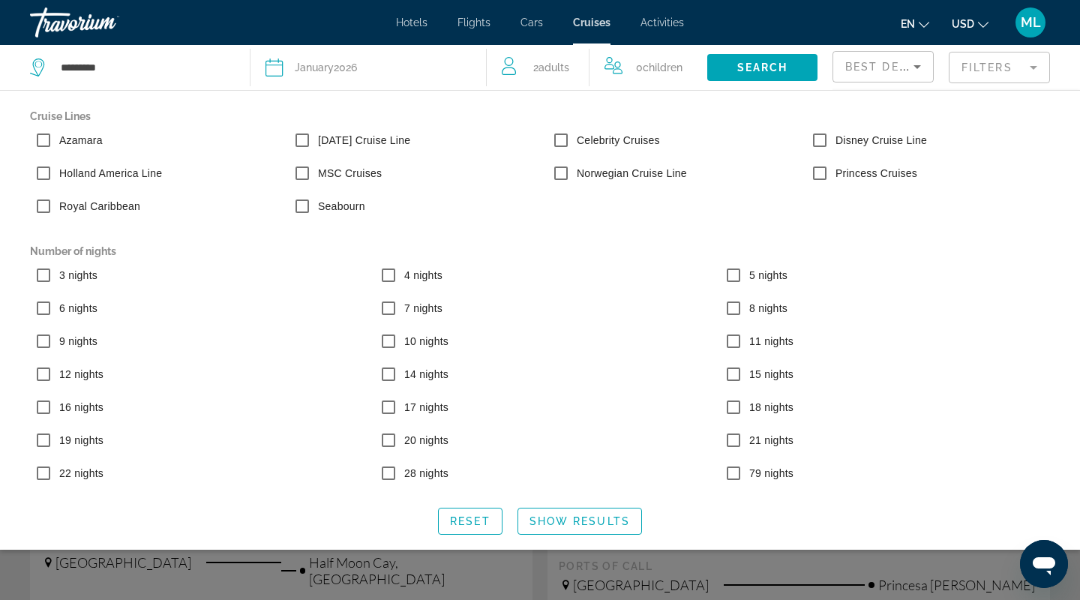
click at [69, 208] on label "Royal Caribbean" at bounding box center [98, 206] width 84 height 15
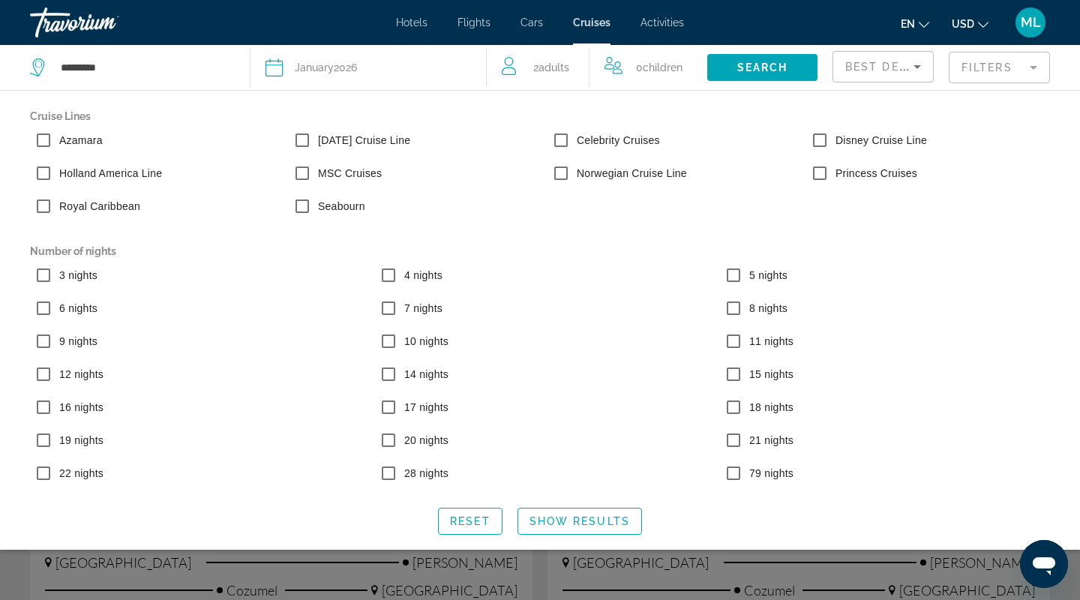
click at [616, 140] on label "Celebrity Cruises" at bounding box center [617, 140] width 86 height 15
click at [613, 167] on label "Norwegian Cruise Line" at bounding box center [630, 173] width 113 height 15
click at [63, 308] on span "6 nights" at bounding box center [78, 308] width 38 height 12
click at [402, 303] on label "7 nights" at bounding box center [421, 308] width 41 height 15
click at [576, 517] on span "Search widget" at bounding box center [579, 521] width 123 height 36
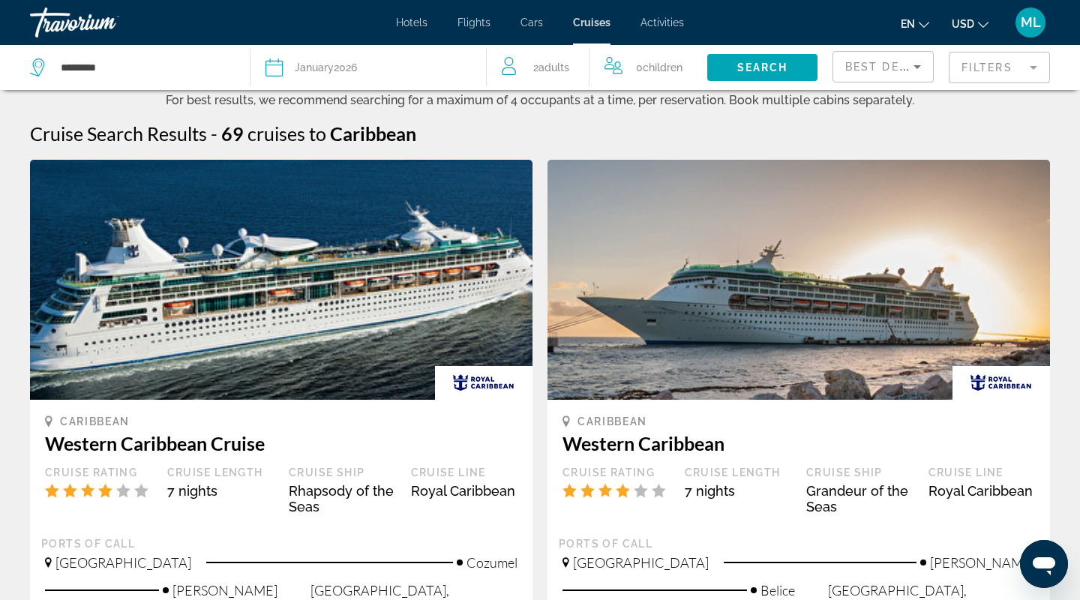
click at [970, 58] on mat-form-field "Filters" at bounding box center [999, 68] width 101 height 32
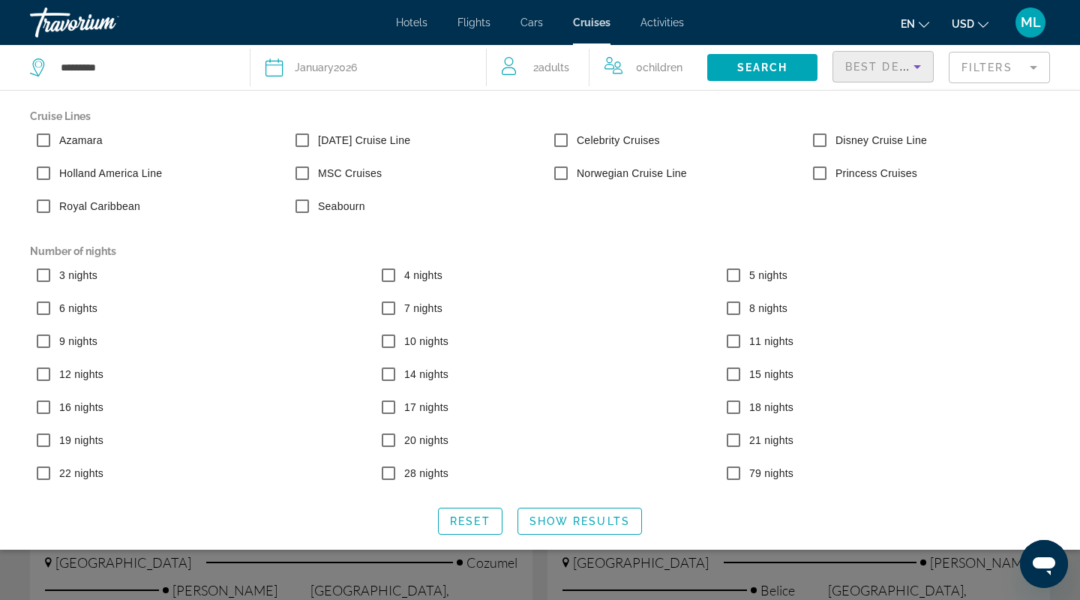
click at [887, 72] on span "Best Deals" at bounding box center [884, 67] width 78 height 12
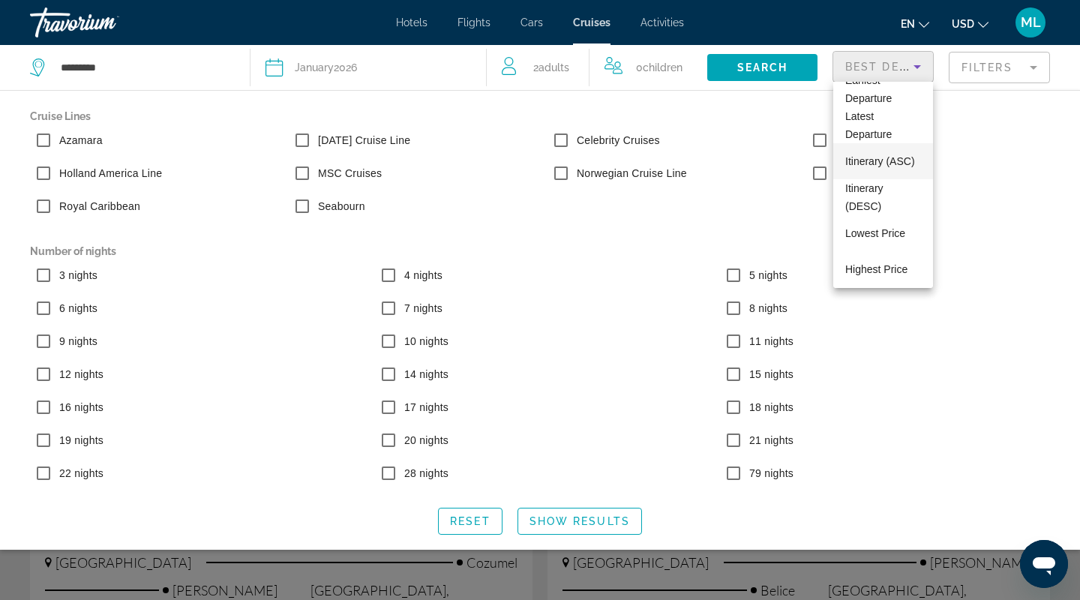
scroll to position [58, 0]
click at [892, 230] on span "Lowest Price" at bounding box center [875, 228] width 60 height 12
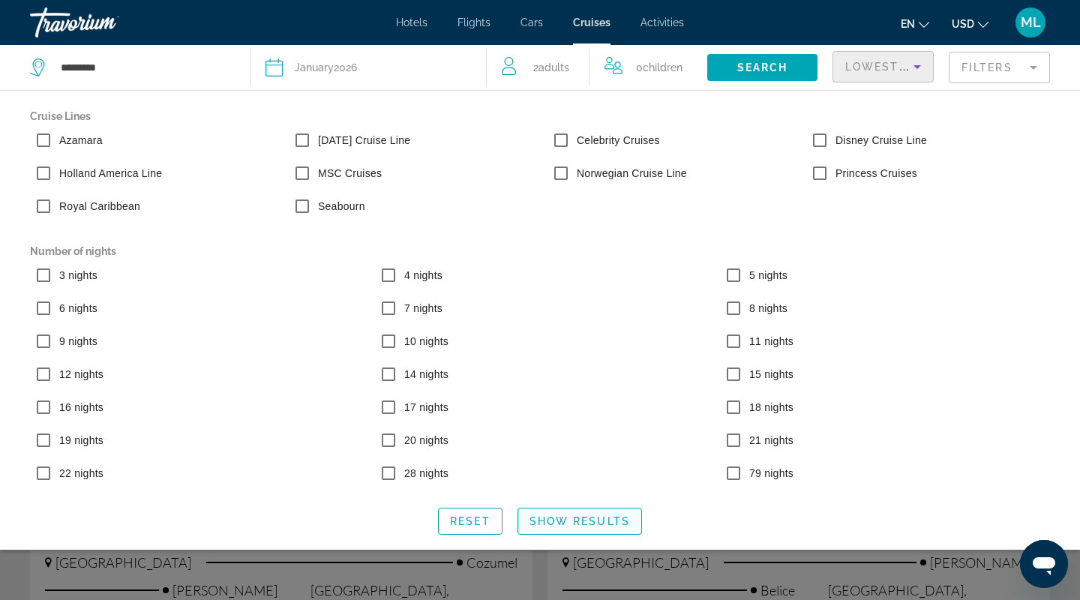
click at [554, 524] on span "Show Results" at bounding box center [580, 521] width 101 height 12
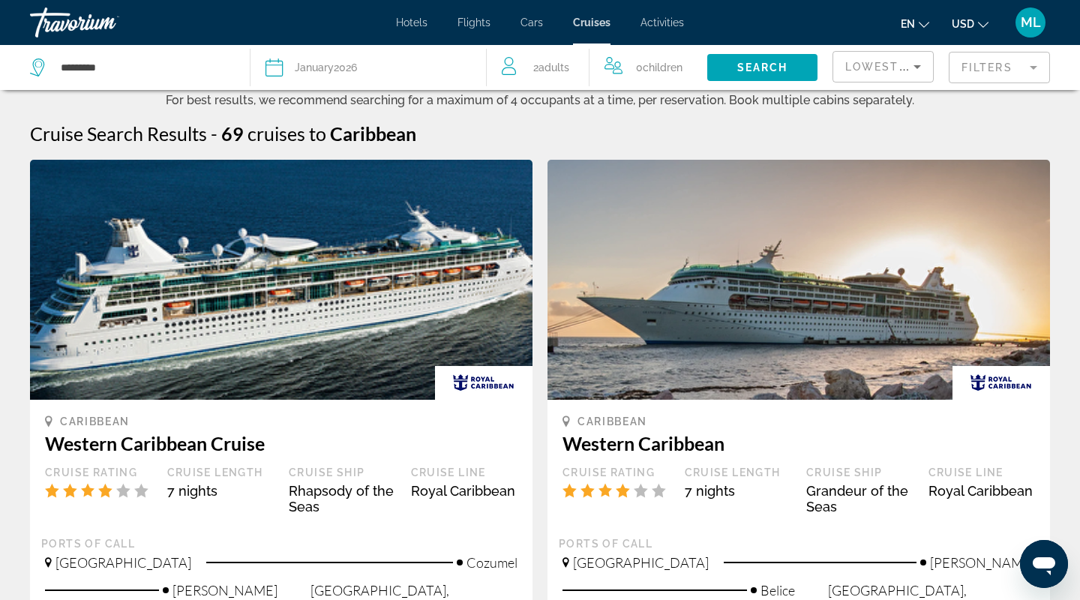
click at [986, 68] on mat-form-field "Filters" at bounding box center [999, 68] width 101 height 32
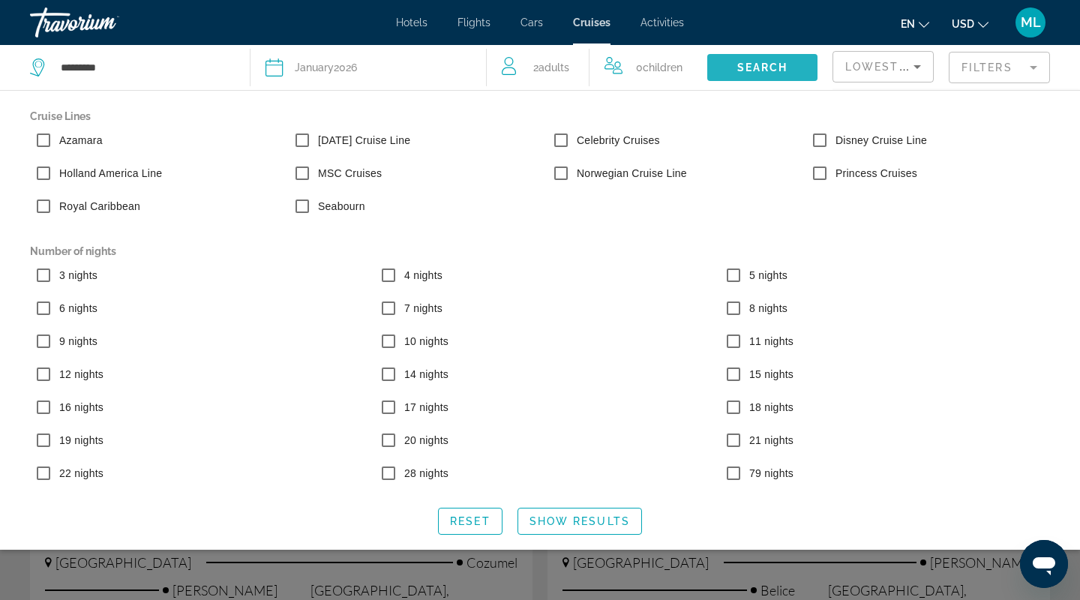
click at [773, 71] on span "Search" at bounding box center [762, 68] width 51 height 12
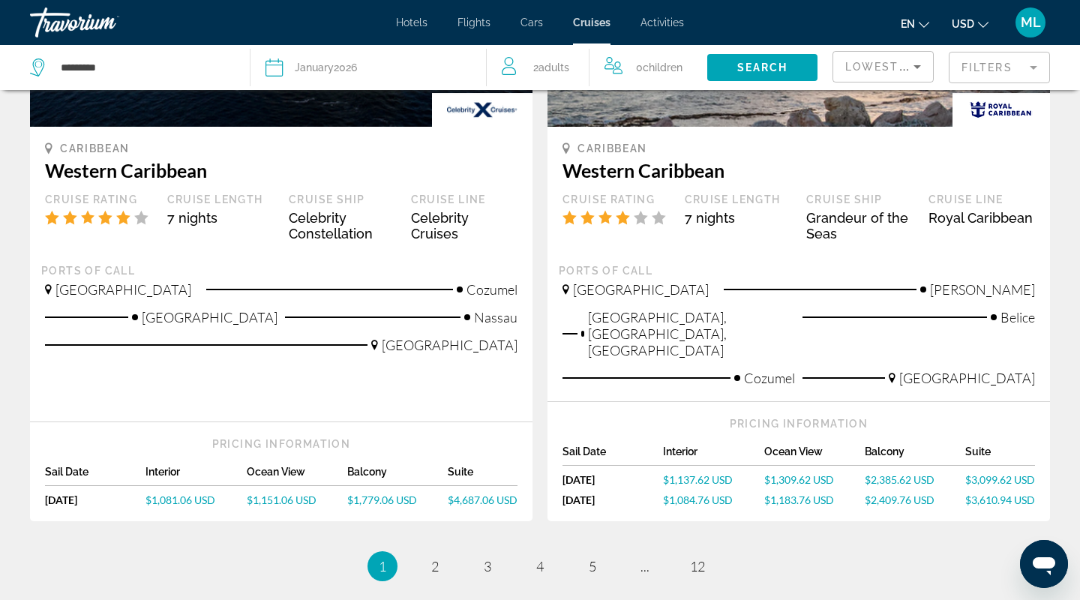
scroll to position [1575, 0]
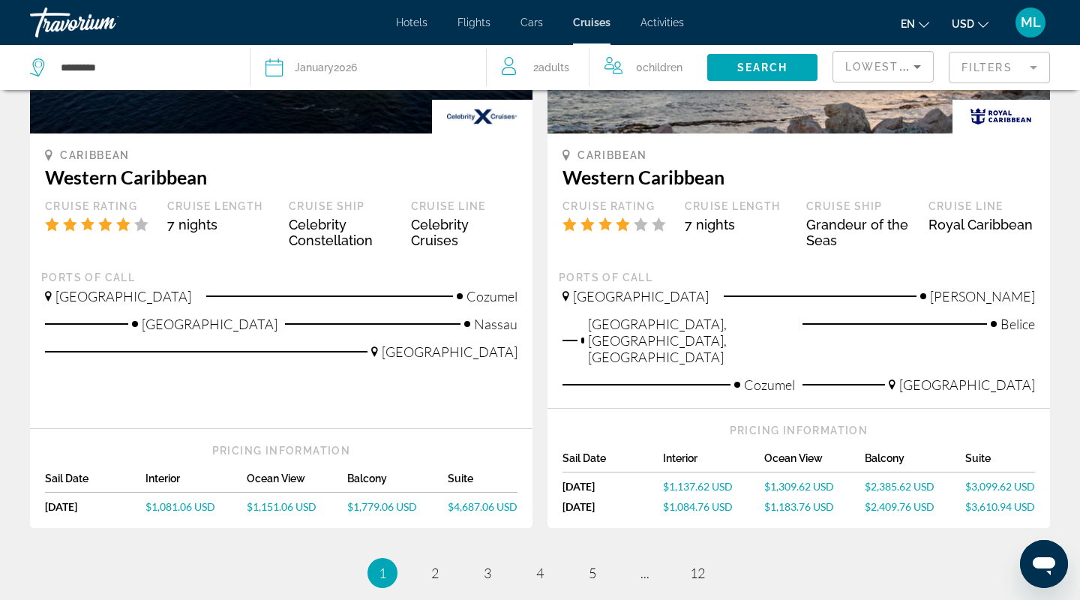
click at [994, 63] on mat-form-field "Filters" at bounding box center [999, 68] width 101 height 32
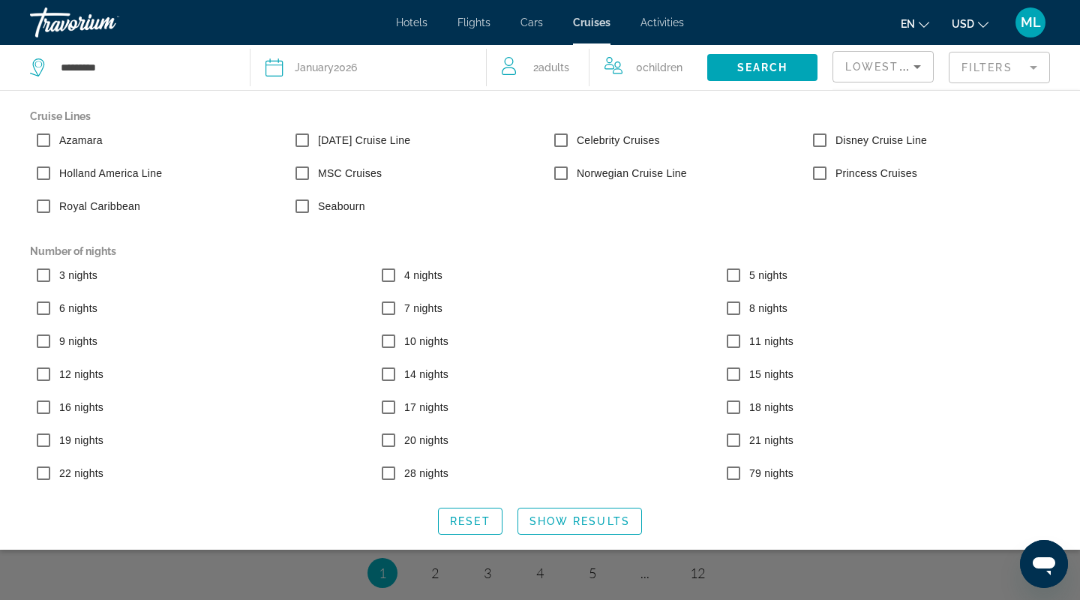
click at [113, 204] on label "Royal Caribbean" at bounding box center [98, 206] width 84 height 15
click at [347, 168] on label "MSC Cruises" at bounding box center [348, 173] width 67 height 15
click at [574, 139] on label "Celebrity Cruises" at bounding box center [617, 140] width 86 height 15
click at [571, 519] on span "Show Results" at bounding box center [580, 521] width 101 height 12
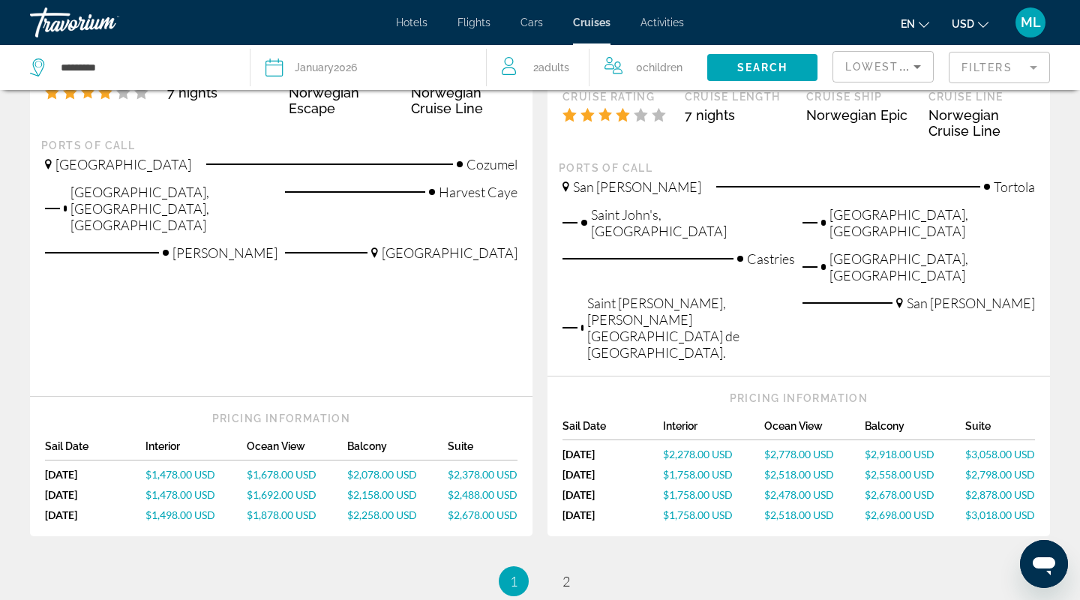
scroll to position [1771, 0]
click at [566, 572] on span "2" at bounding box center [567, 580] width 8 height 17
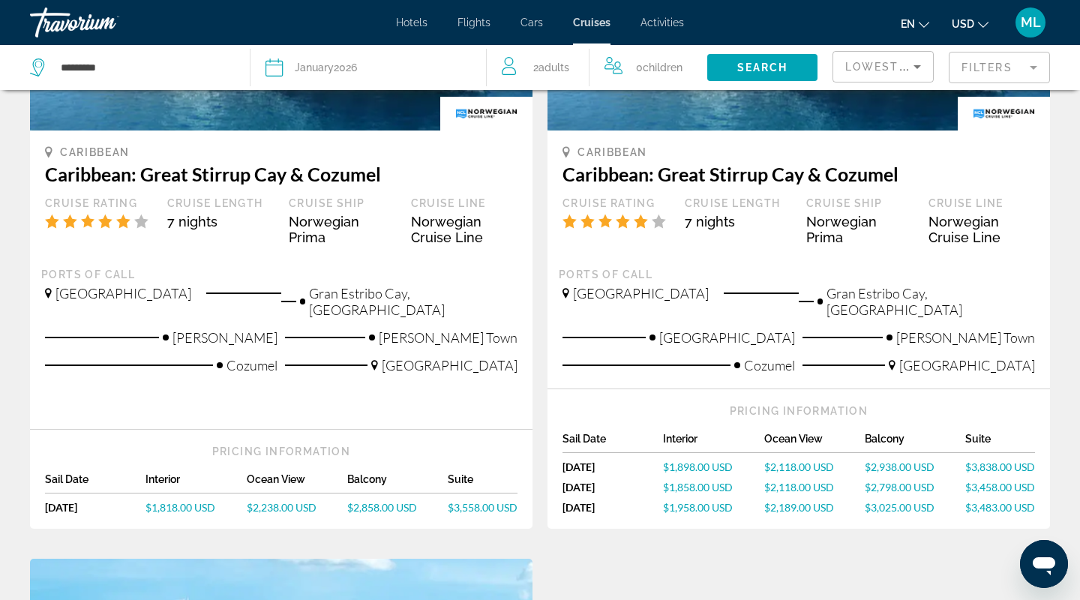
scroll to position [267, 0]
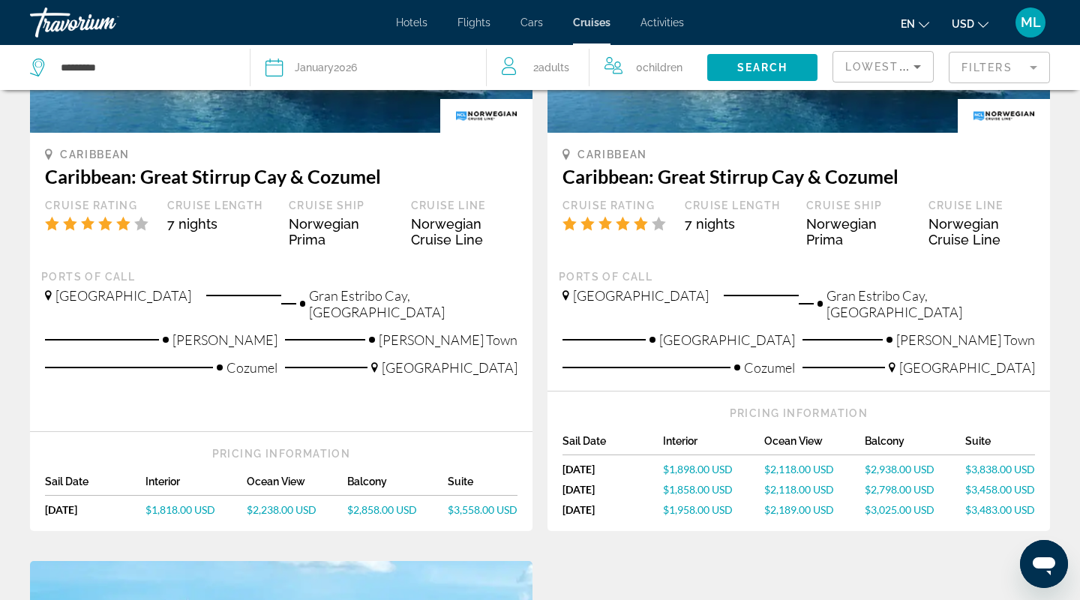
click at [281, 503] on span "$2,238.00 USD" at bounding box center [282, 509] width 70 height 13
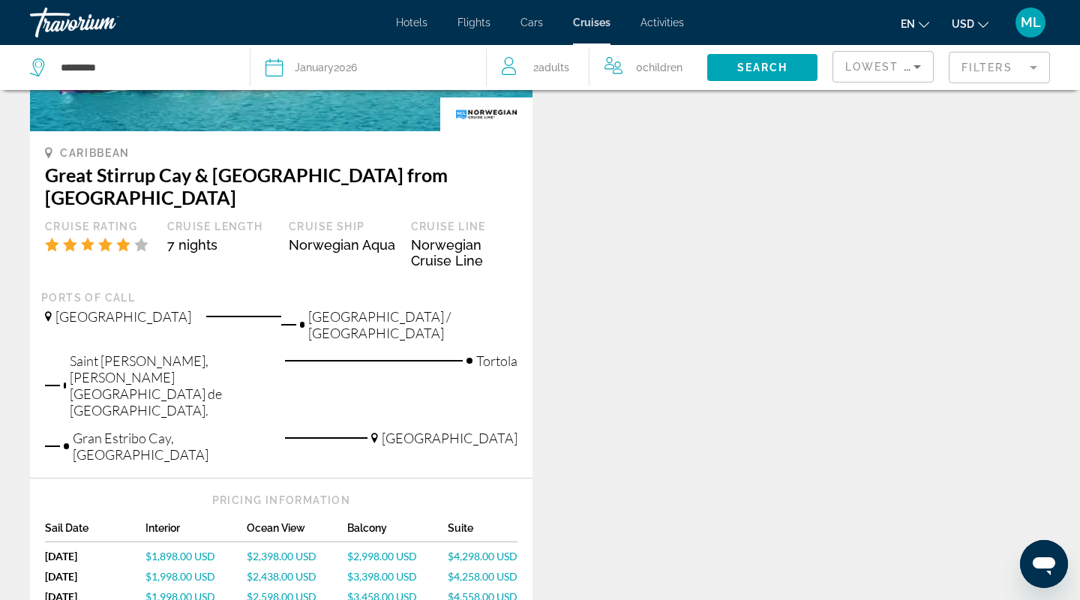
scroll to position [1160, 0]
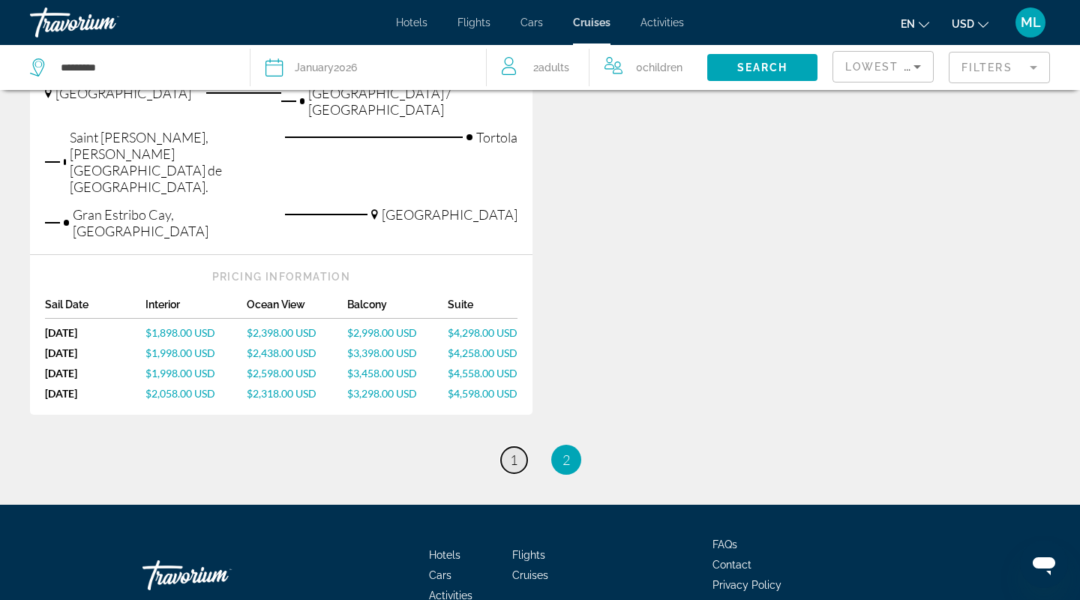
click at [512, 452] on span "1" at bounding box center [514, 460] width 8 height 17
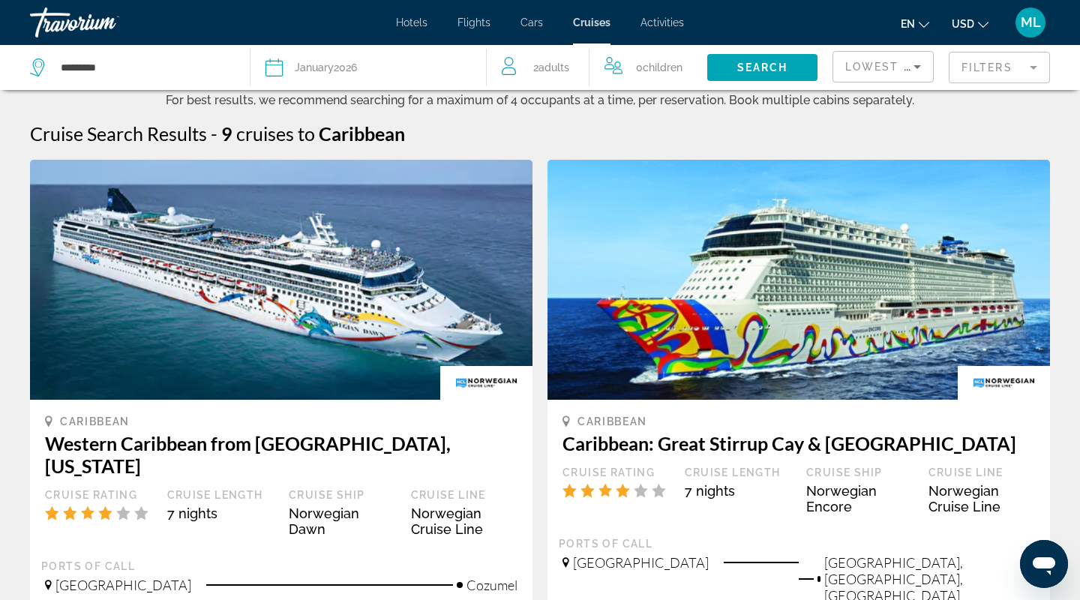
click at [664, 19] on span "Activities" at bounding box center [663, 23] width 44 height 12
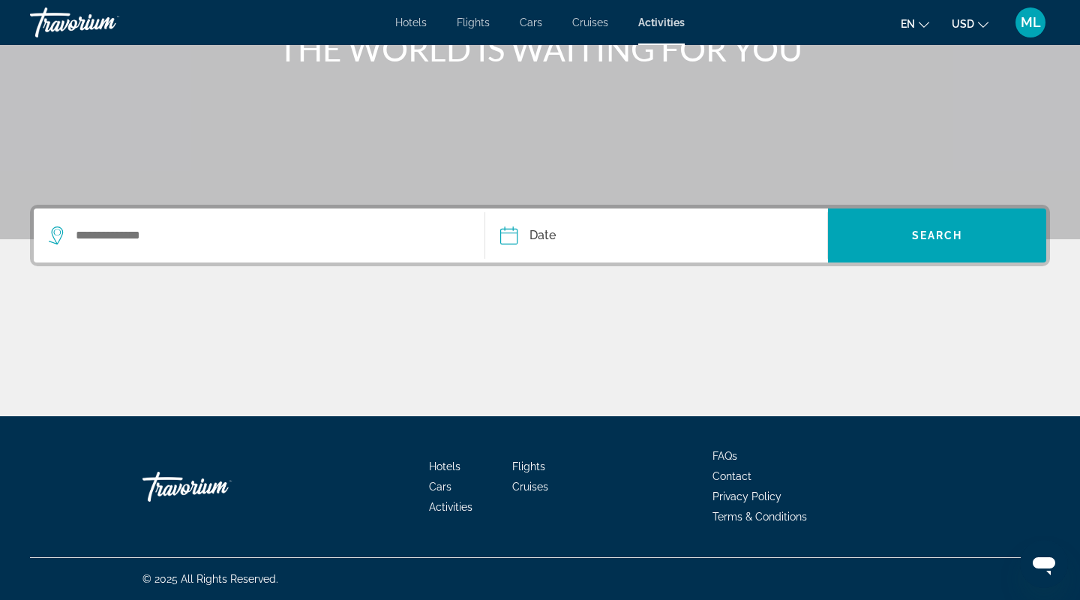
scroll to position [179, 0]
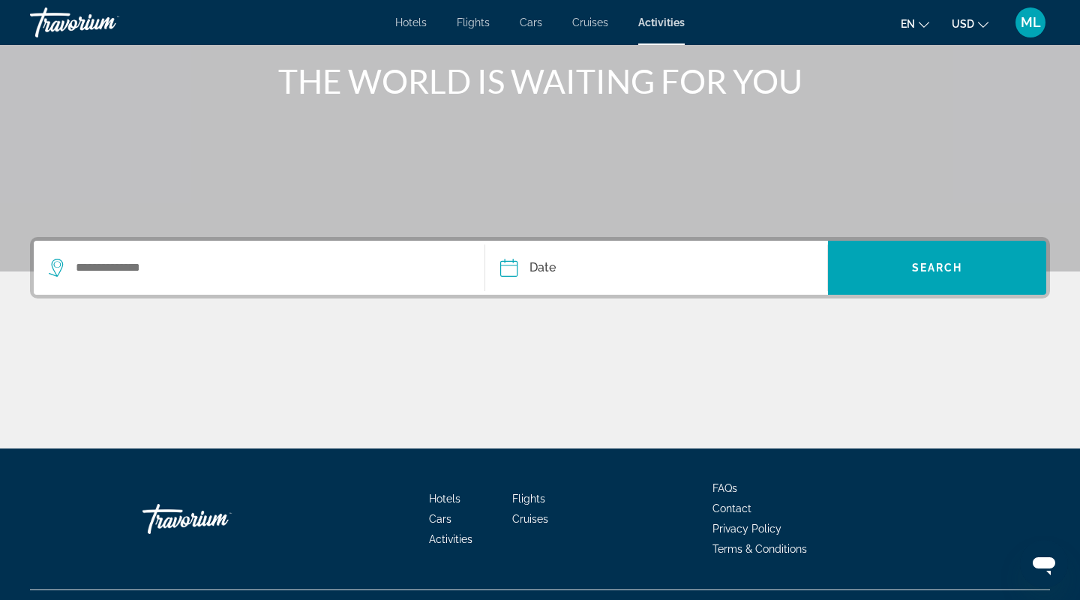
click at [472, 22] on span "Flights" at bounding box center [473, 23] width 33 height 12
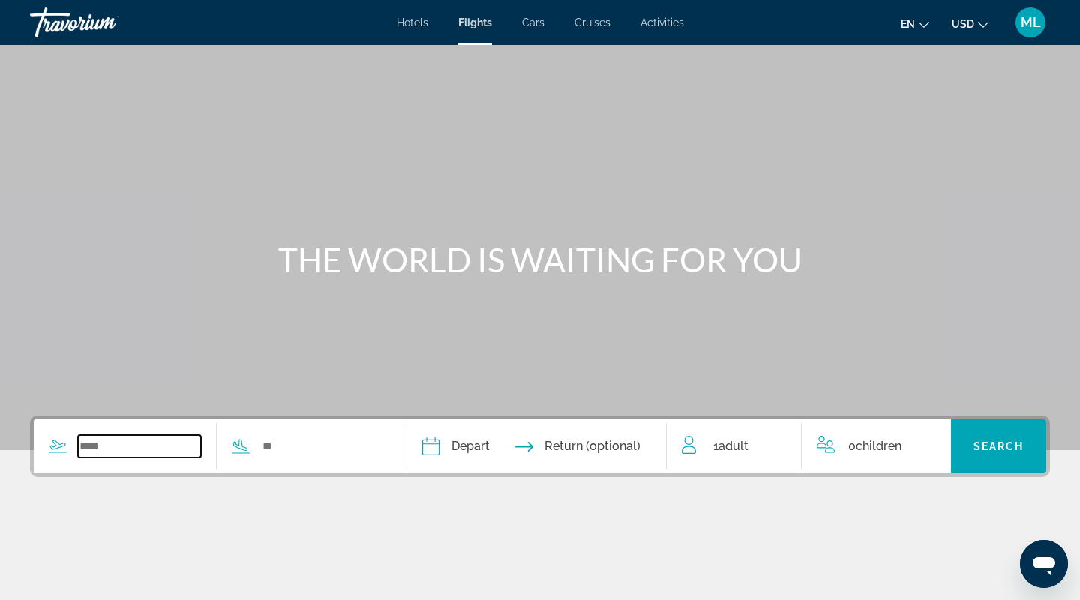
click at [152, 440] on input "Search widget" at bounding box center [139, 446] width 123 height 23
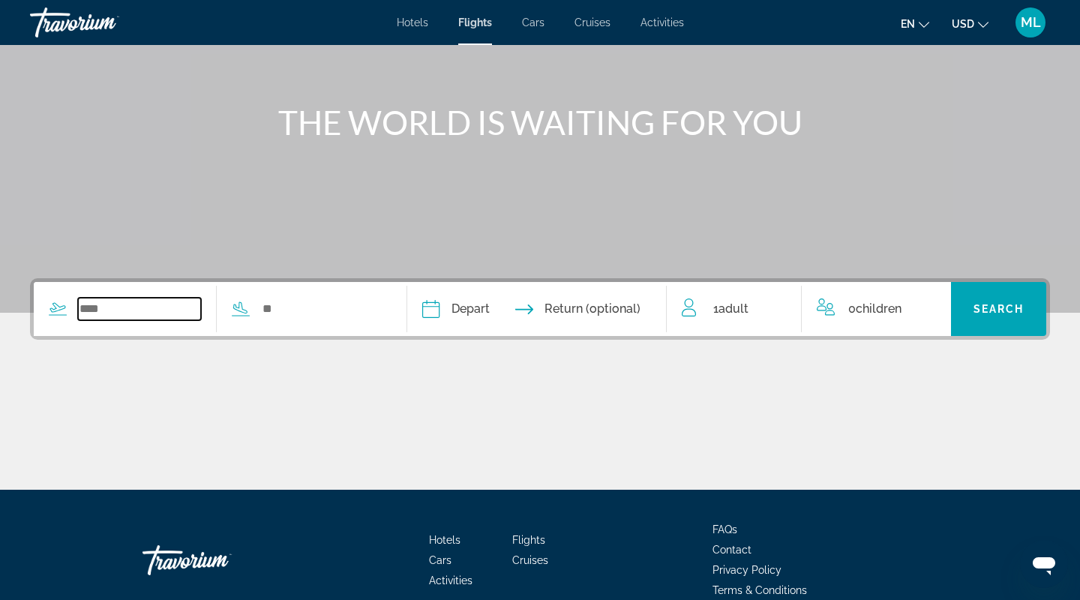
scroll to position [211, 0]
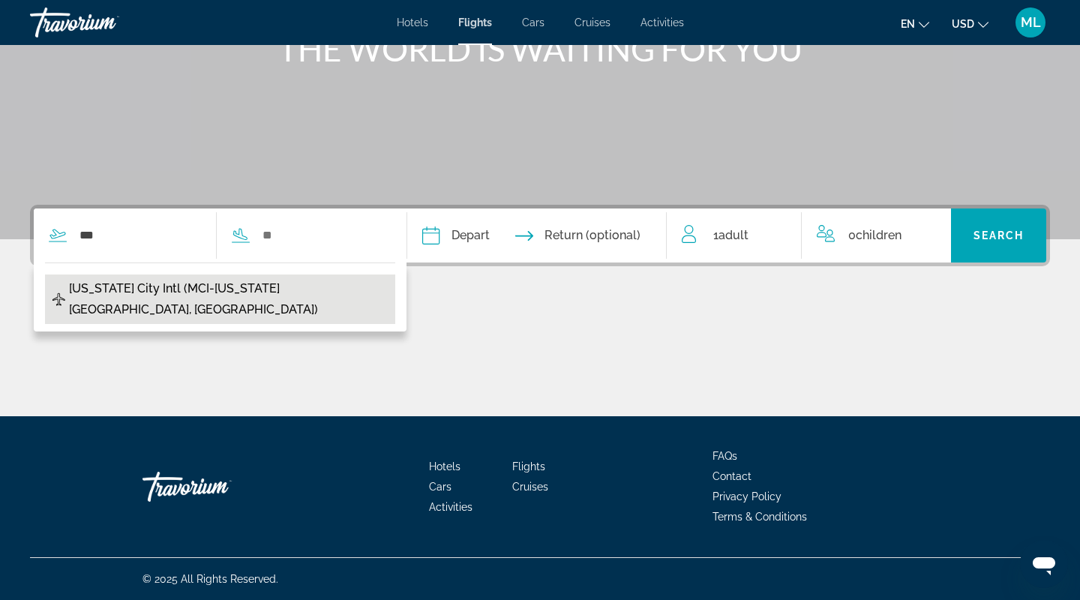
click at [244, 287] on span "Kansas City Intl (MCI-Kansas City, US)" at bounding box center [228, 299] width 319 height 42
type input "**********"
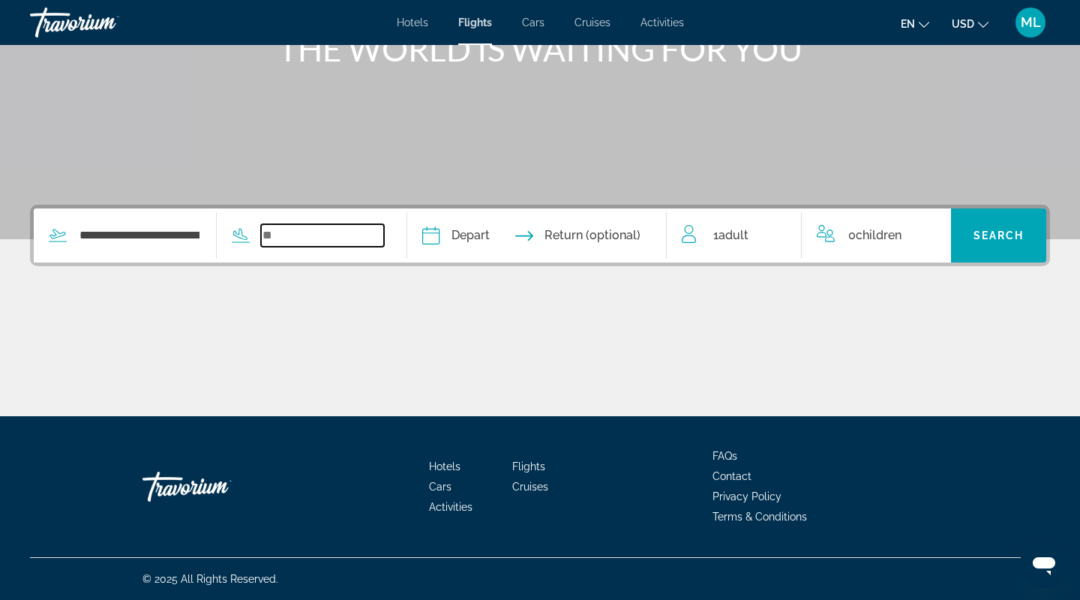
click at [292, 242] on input "Search widget" at bounding box center [322, 235] width 123 height 23
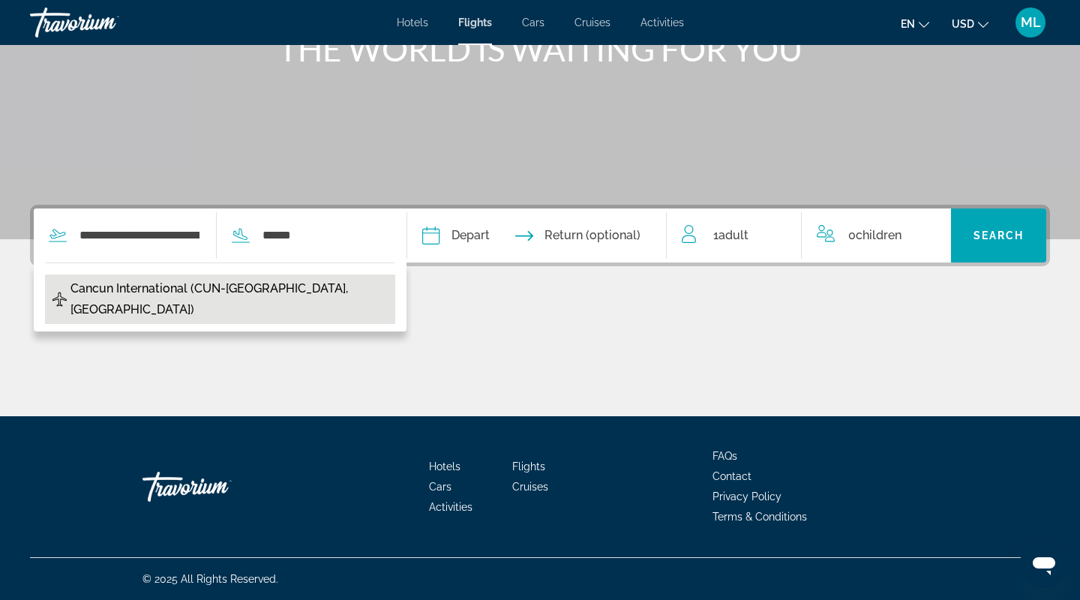
click at [208, 278] on span "Cancun International (CUN-Cancun, Mexico)" at bounding box center [229, 299] width 317 height 42
type input "**********"
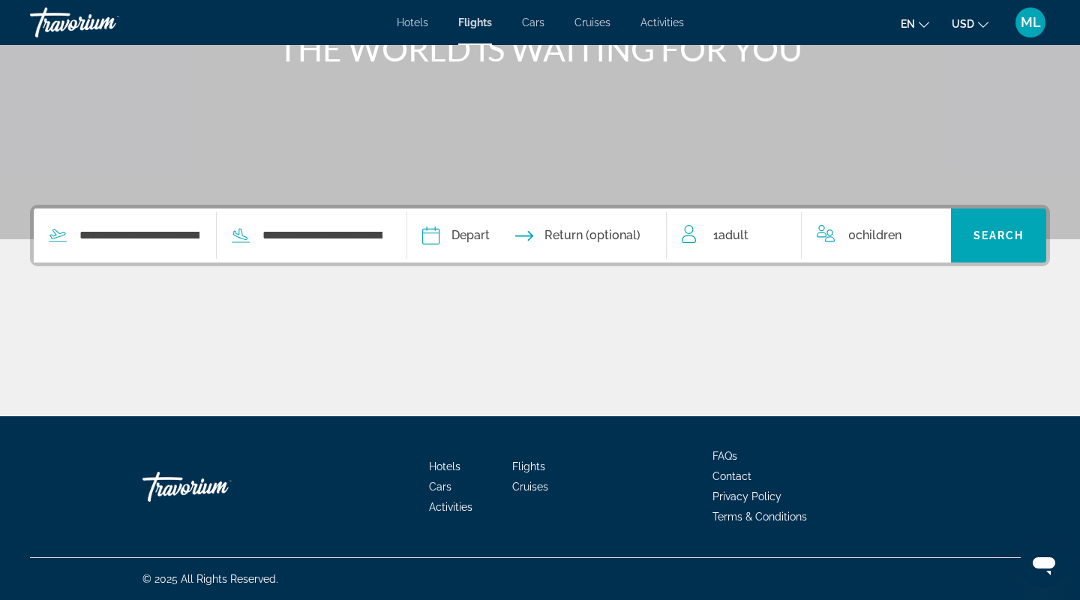
click at [484, 241] on input "Depart date" at bounding box center [483, 238] width 128 height 59
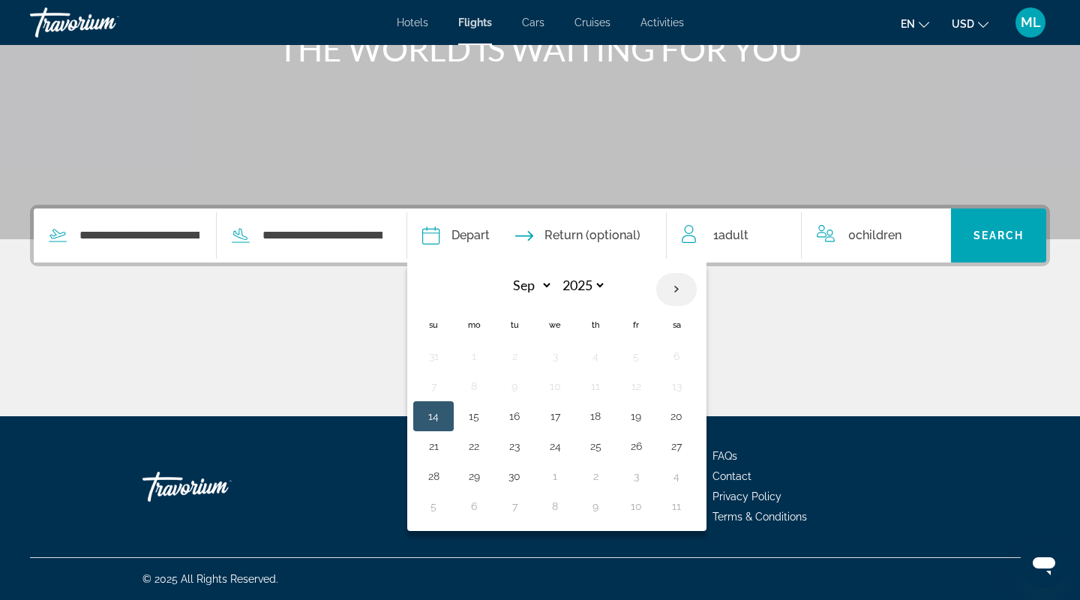
click at [692, 284] on th "Next month" at bounding box center [676, 289] width 41 height 33
select select "**"
click at [688, 381] on button "8" at bounding box center [677, 386] width 24 height 21
type input "**********"
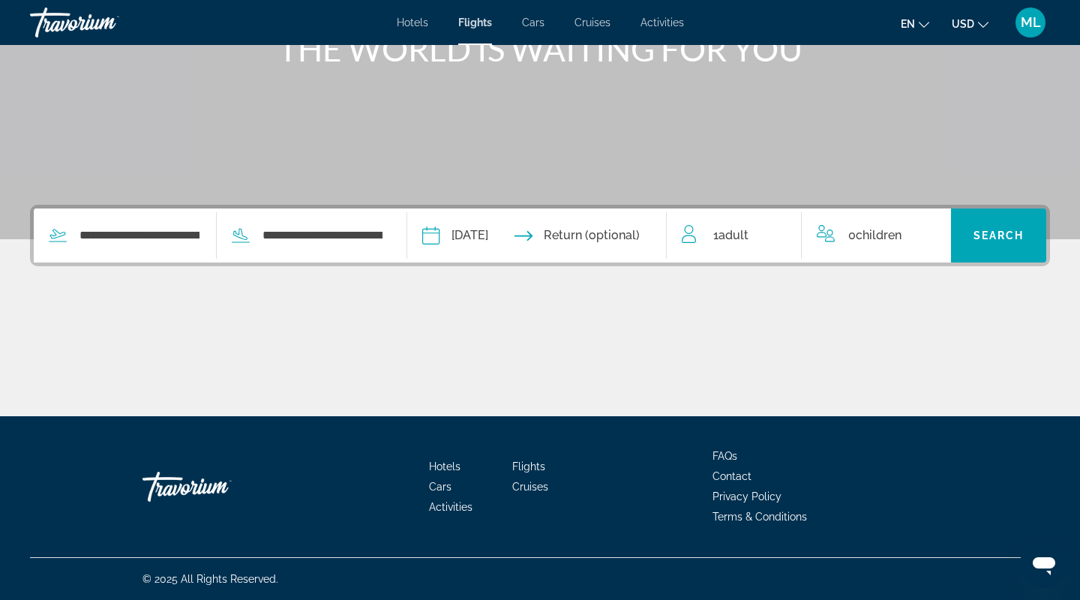
click at [597, 230] on input "Return date" at bounding box center [609, 238] width 128 height 59
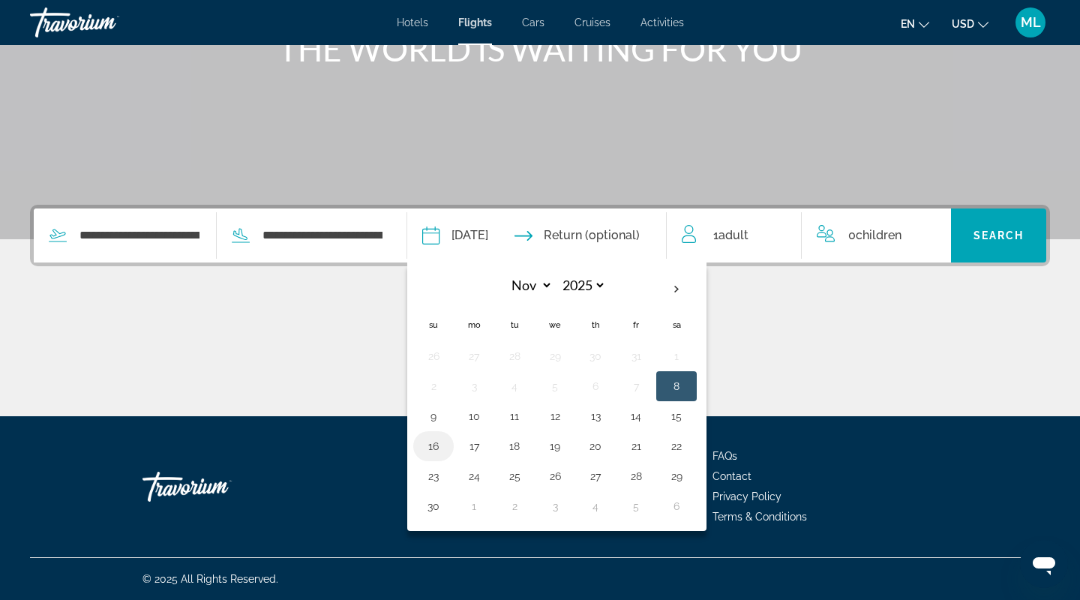
click at [442, 443] on button "16" at bounding box center [434, 446] width 24 height 21
type input "**********"
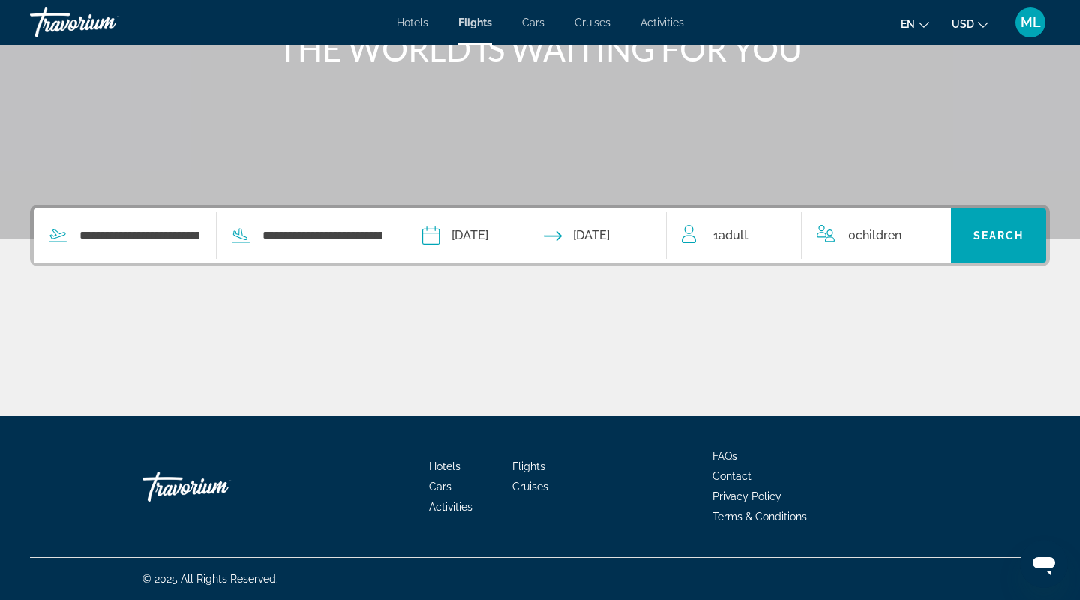
click at [707, 237] on div "1 Adult Adults" at bounding box center [741, 235] width 119 height 21
click at [1003, 228] on span "Search widget" at bounding box center [998, 236] width 95 height 36
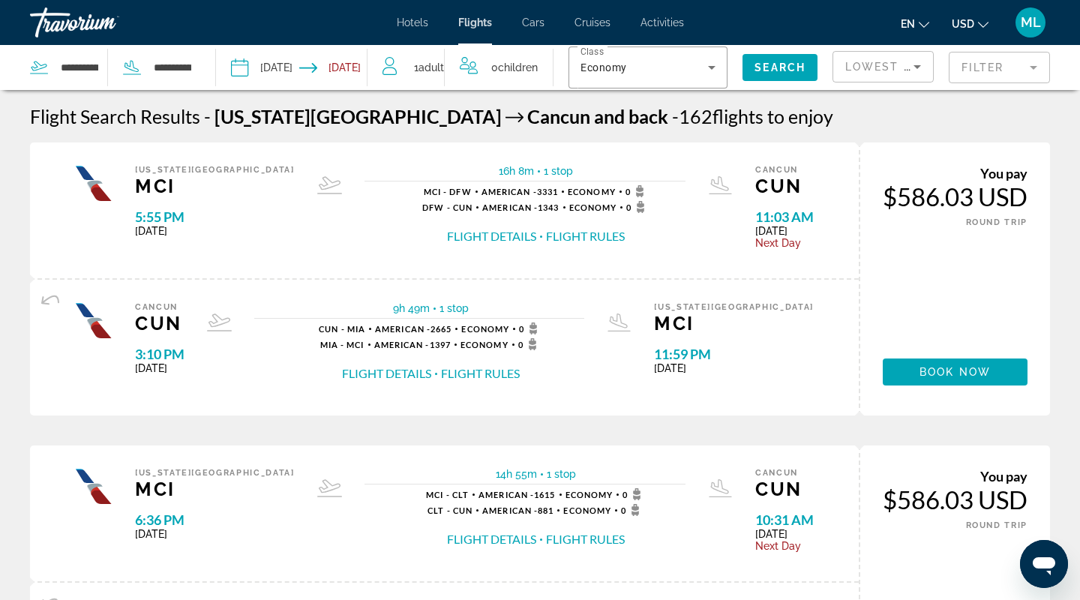
click at [971, 70] on mat-form-field "Filter" at bounding box center [999, 68] width 101 height 32
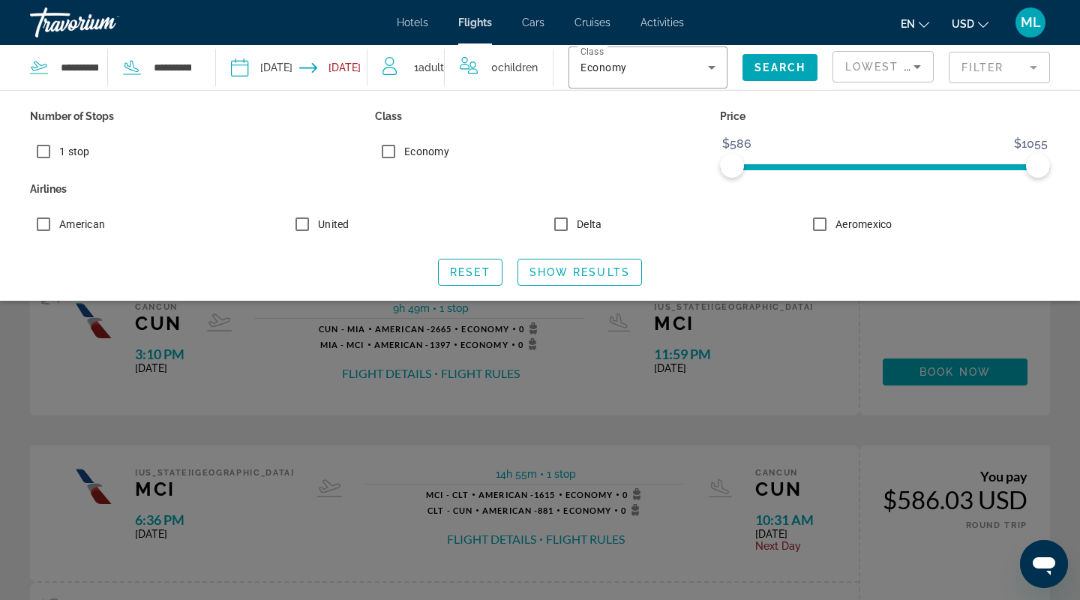
click at [690, 402] on div "Search widget" at bounding box center [540, 409] width 1080 height 383
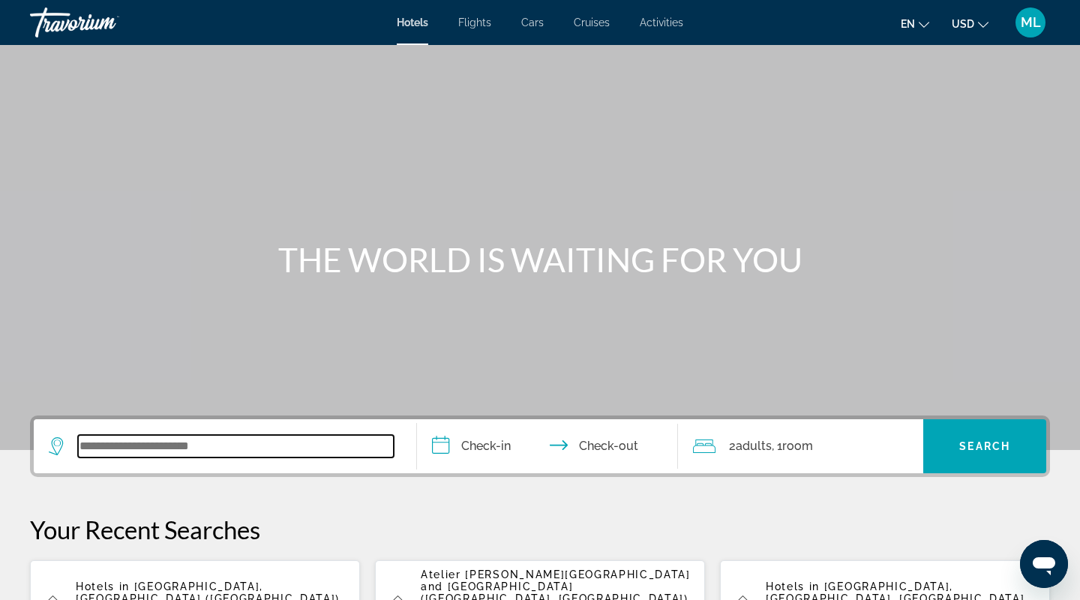
click at [167, 446] on input "Search widget" at bounding box center [236, 446] width 316 height 23
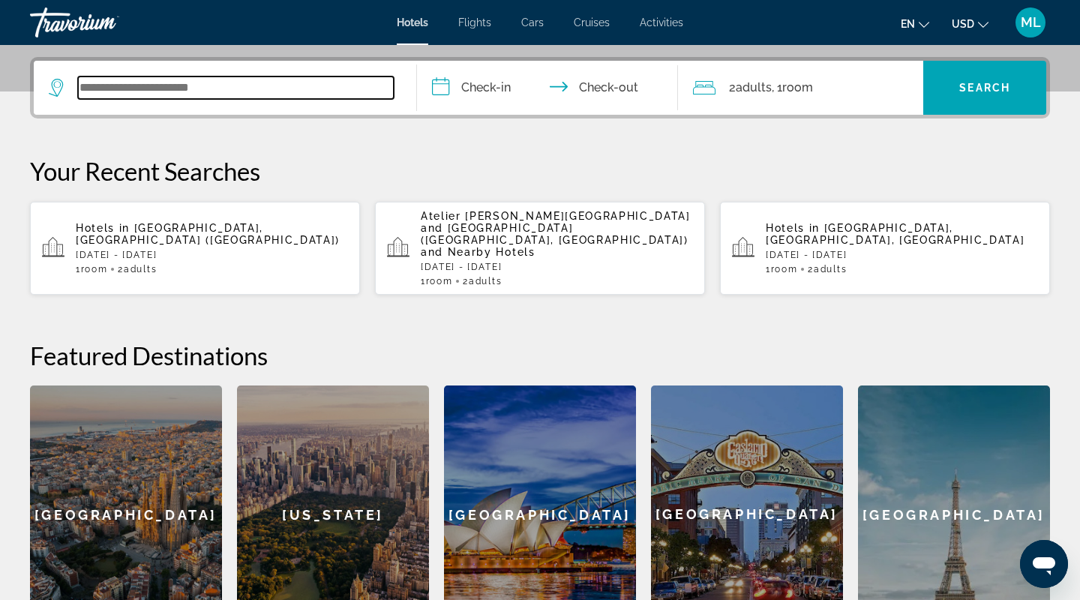
scroll to position [367, 0]
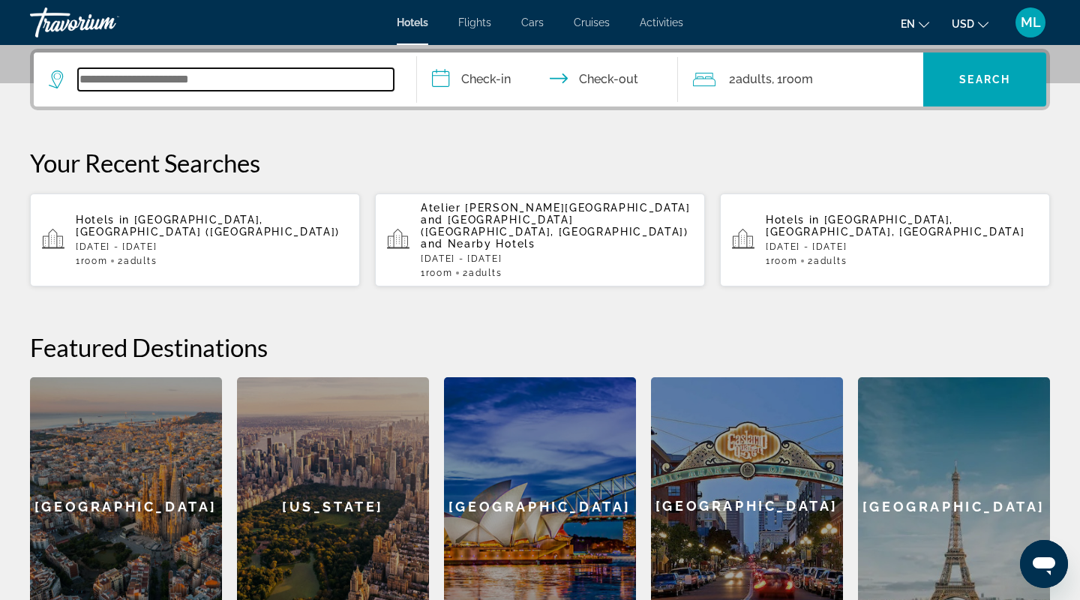
click at [224, 81] on input "Search widget" at bounding box center [236, 79] width 316 height 23
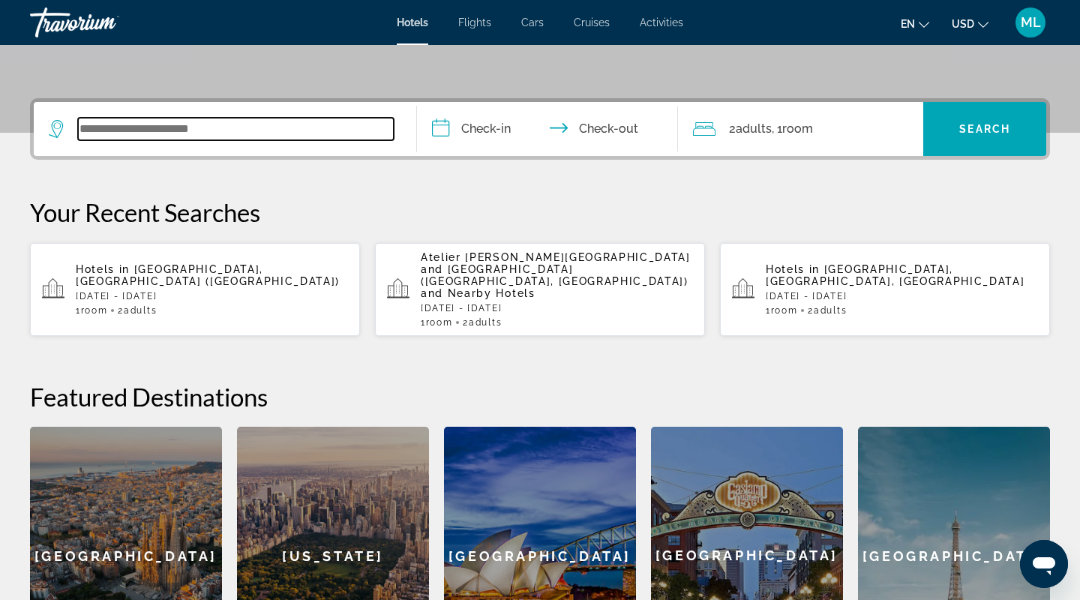
scroll to position [314, 0]
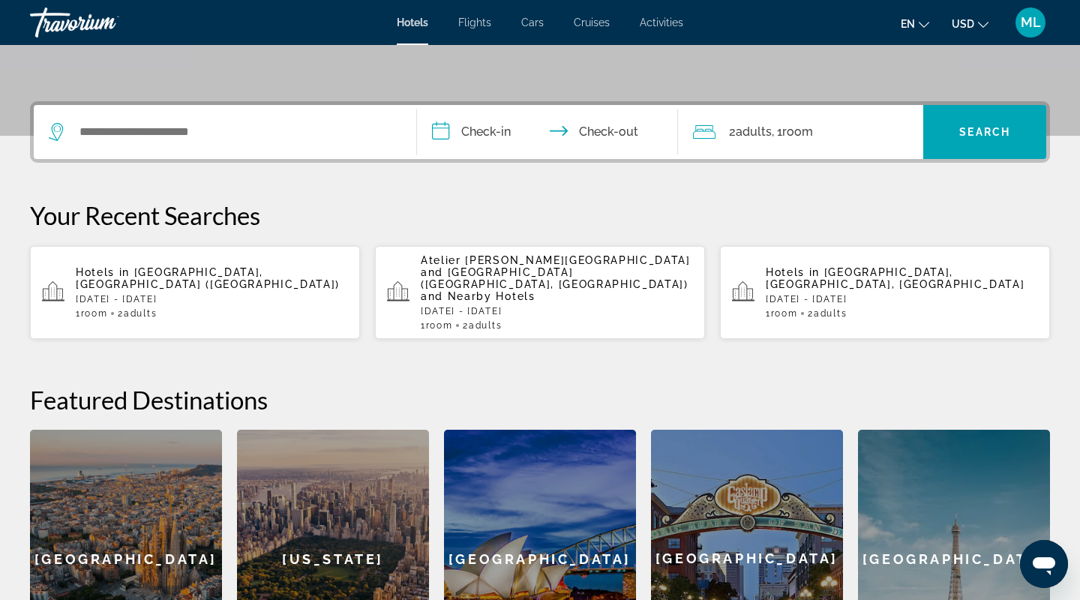
drag, startPoint x: 799, startPoint y: 287, endPoint x: 367, endPoint y: 230, distance: 435.8
click at [367, 230] on div "Your Recent Searches Hotels in Cancun, Mexico (CUN) Sat, 20 Sep - Sun, 28 Sep 1…" at bounding box center [540, 270] width 1020 height 140
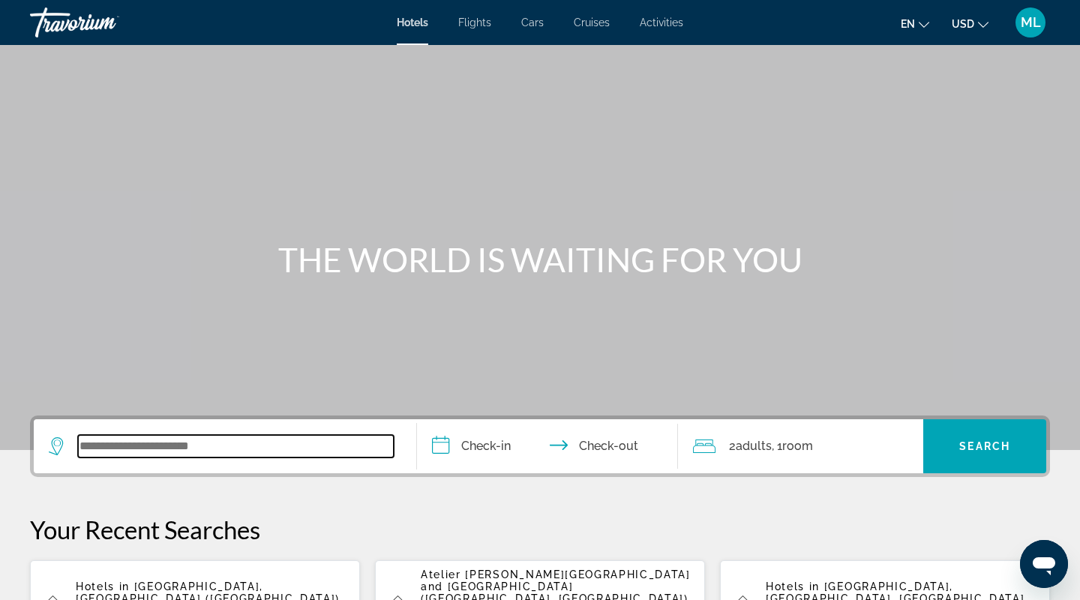
click at [174, 444] on input "Search widget" at bounding box center [236, 446] width 316 height 23
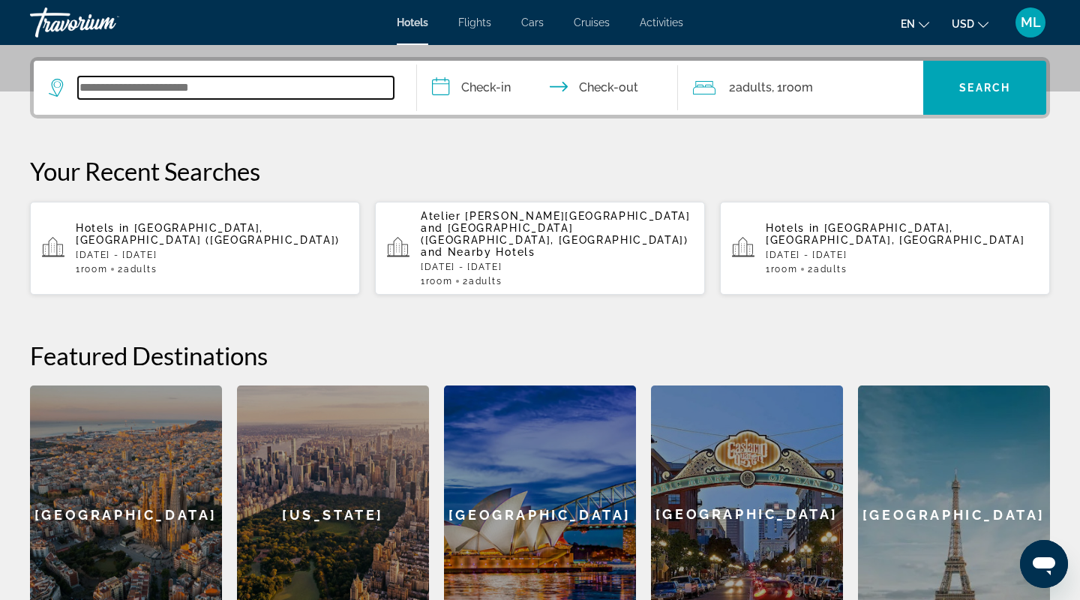
scroll to position [367, 0]
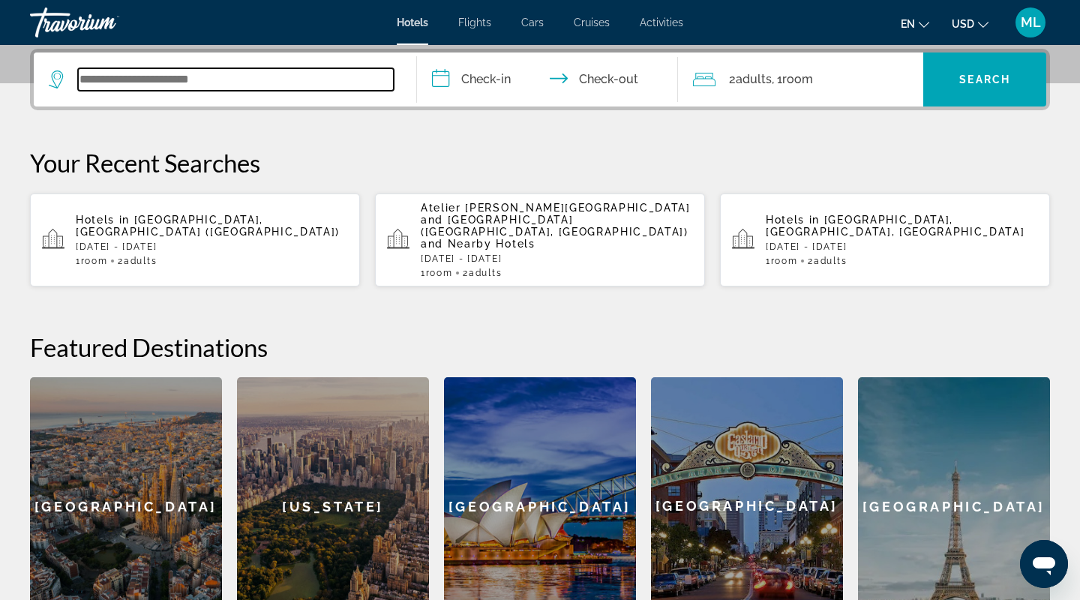
type input "*"
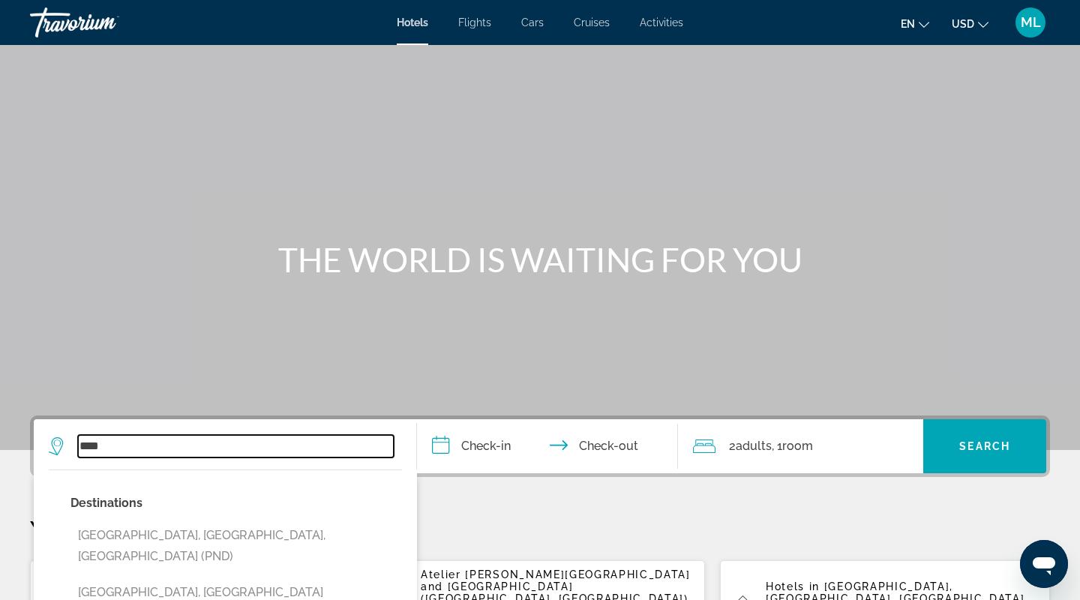
scroll to position [183, 0]
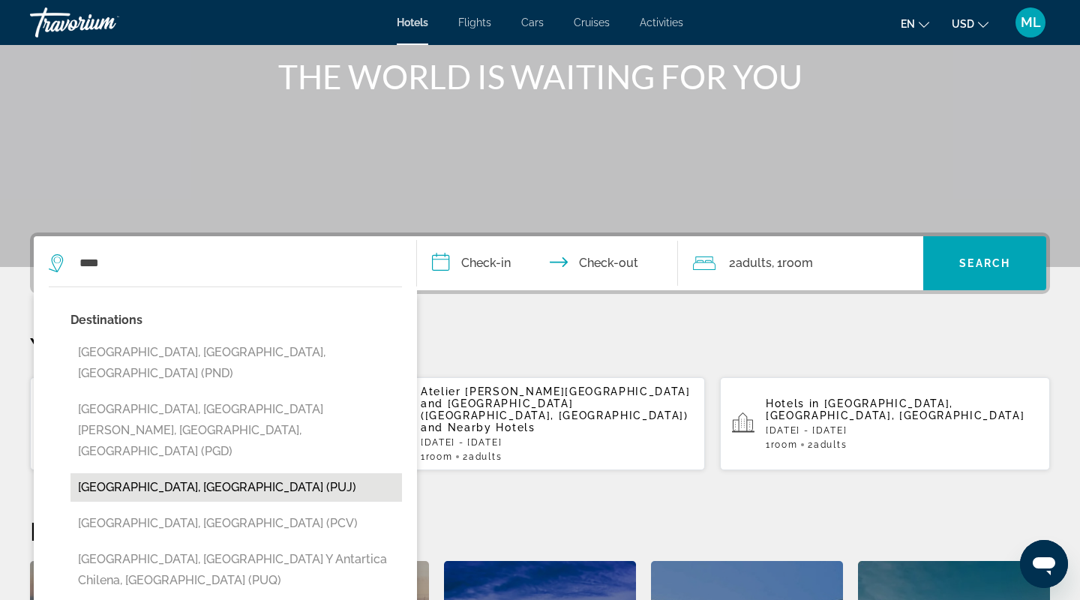
click at [179, 473] on button "[GEOGRAPHIC_DATA], [GEOGRAPHIC_DATA] (PUJ)" at bounding box center [237, 487] width 332 height 29
type input "**********"
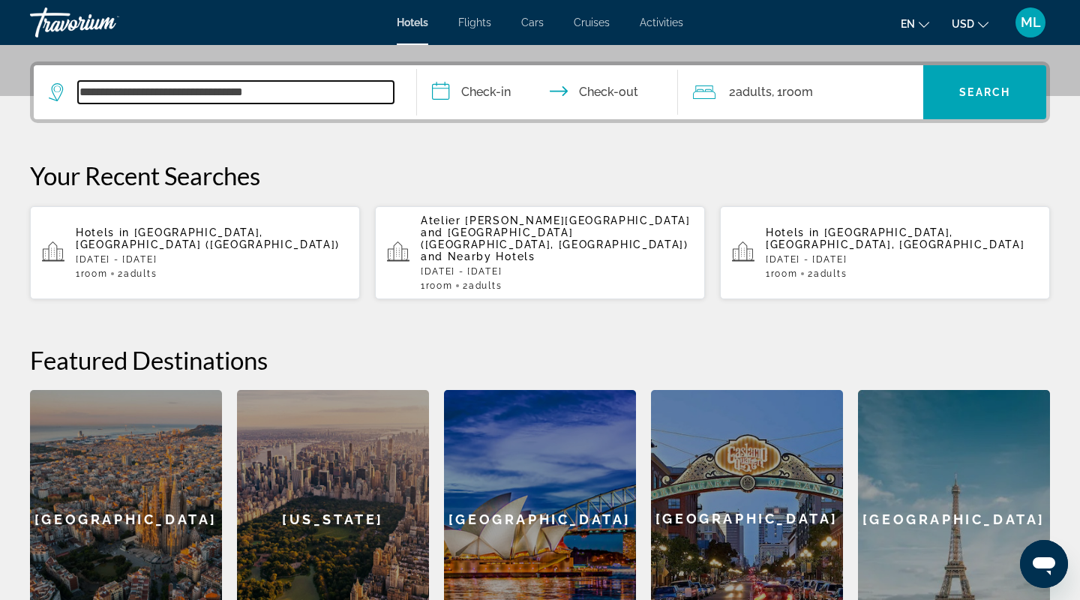
scroll to position [367, 0]
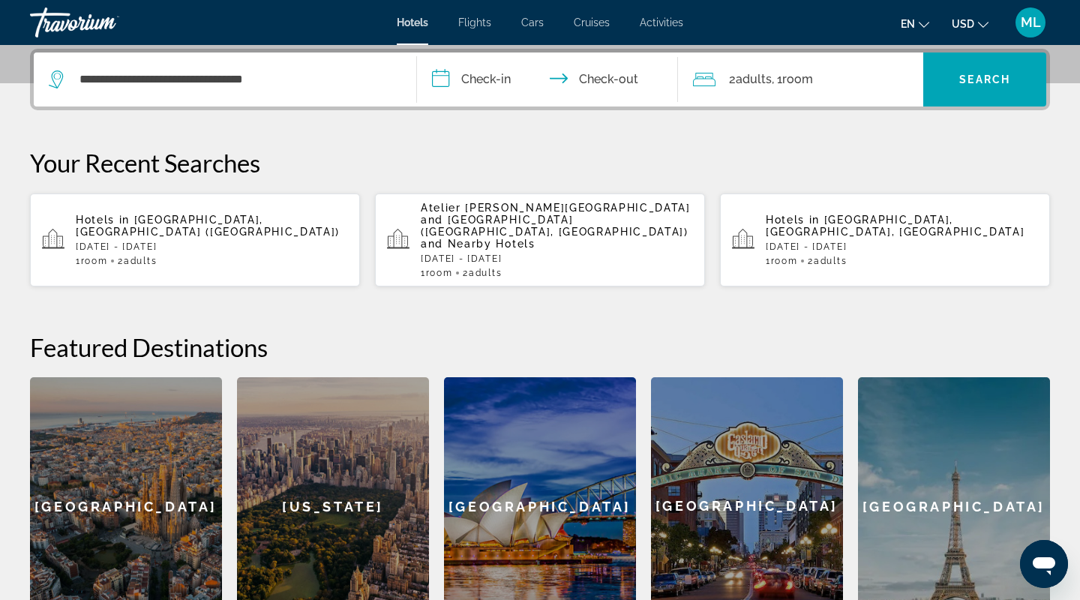
click at [470, 84] on input "**********" at bounding box center [550, 82] width 267 height 59
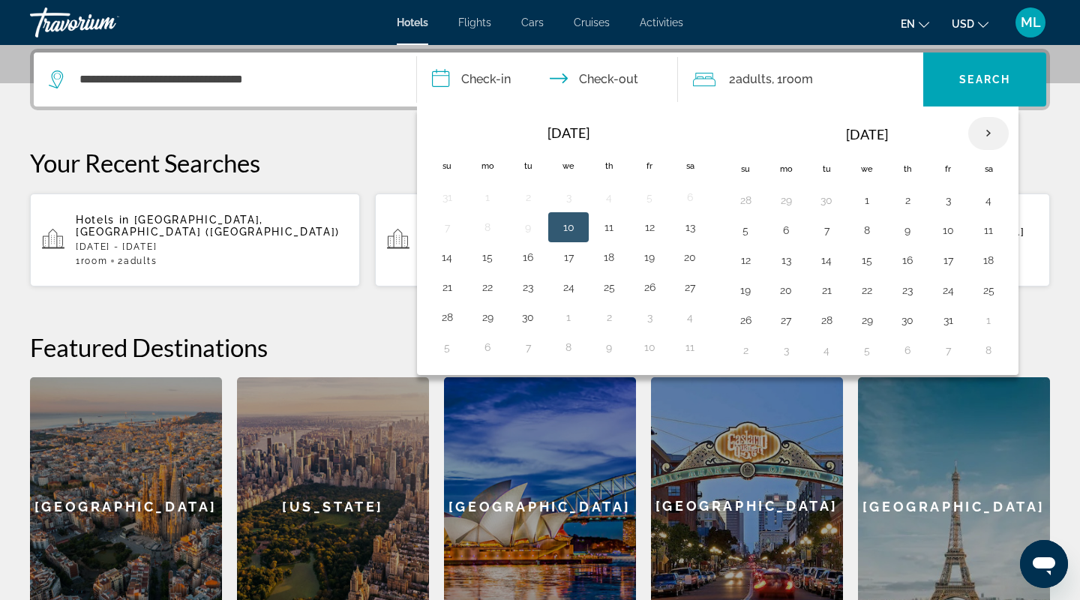
click at [980, 134] on th "Next month" at bounding box center [988, 133] width 41 height 33
click at [992, 234] on button "8" at bounding box center [989, 230] width 24 height 21
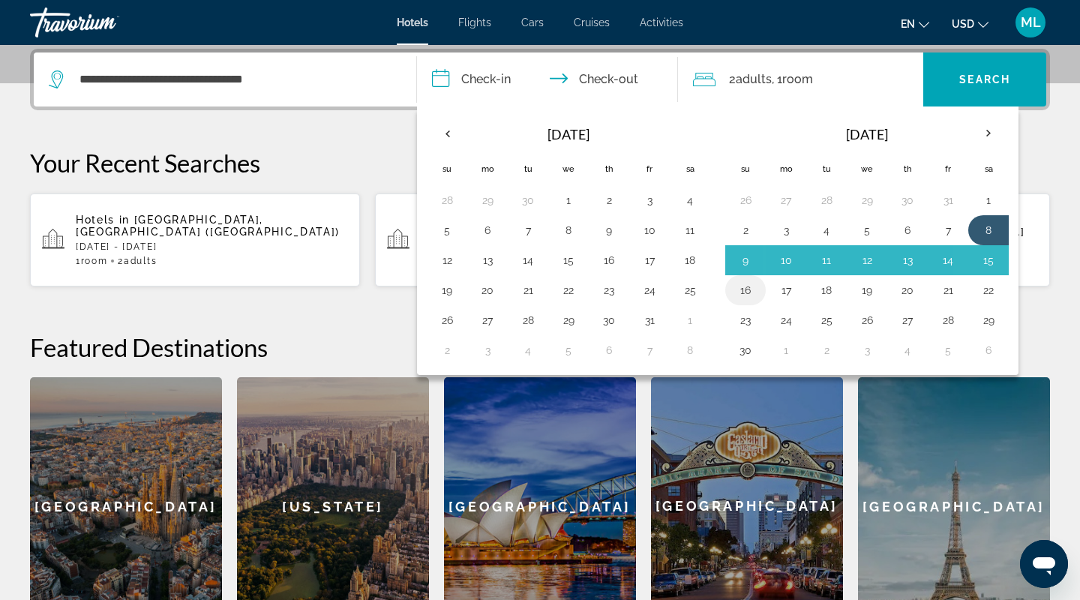
click at [749, 290] on button "16" at bounding box center [746, 290] width 24 height 21
type input "**********"
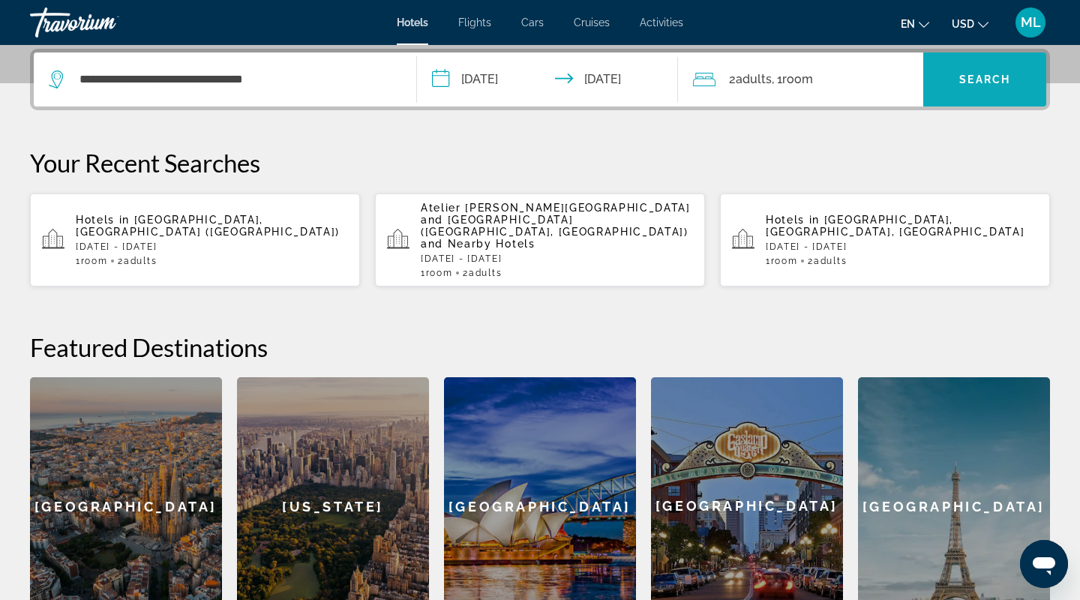
click at [990, 65] on span "Search widget" at bounding box center [984, 80] width 123 height 36
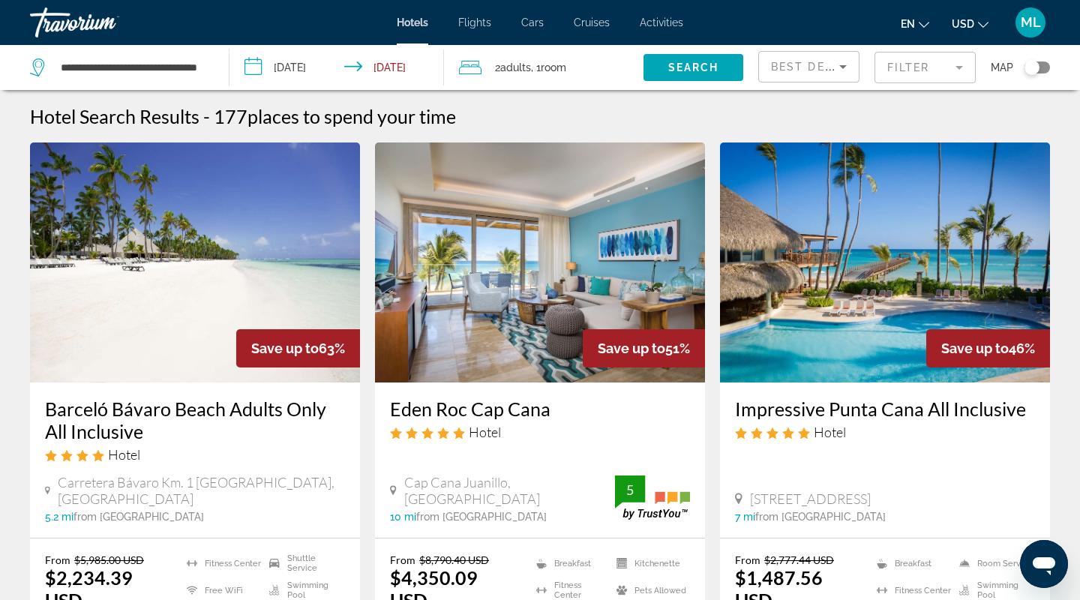
click at [936, 71] on mat-form-field "Filter" at bounding box center [925, 68] width 101 height 32
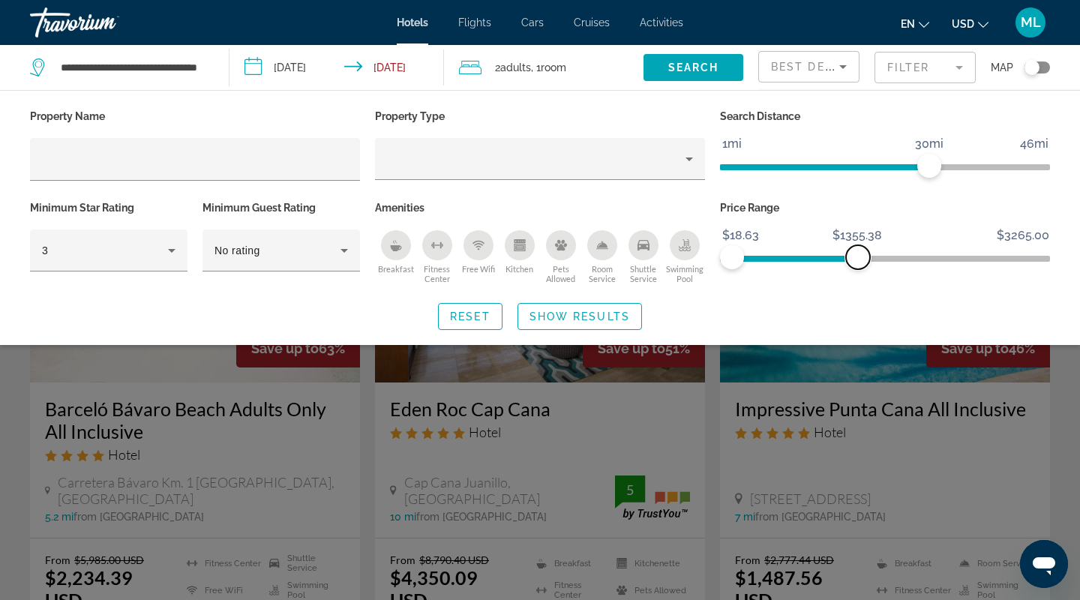
drag, startPoint x: 1037, startPoint y: 252, endPoint x: 859, endPoint y: 262, distance: 178.8
click at [858, 262] on span "ngx-slider-max" at bounding box center [858, 257] width 24 height 24
click at [570, 311] on span "Show Results" at bounding box center [580, 317] width 101 height 12
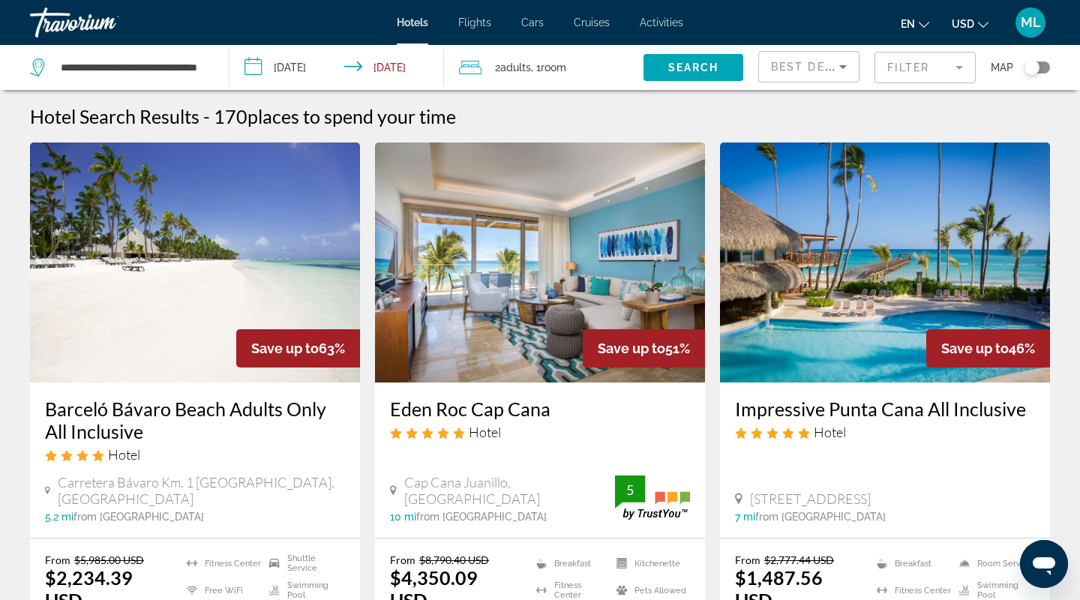
scroll to position [8, 0]
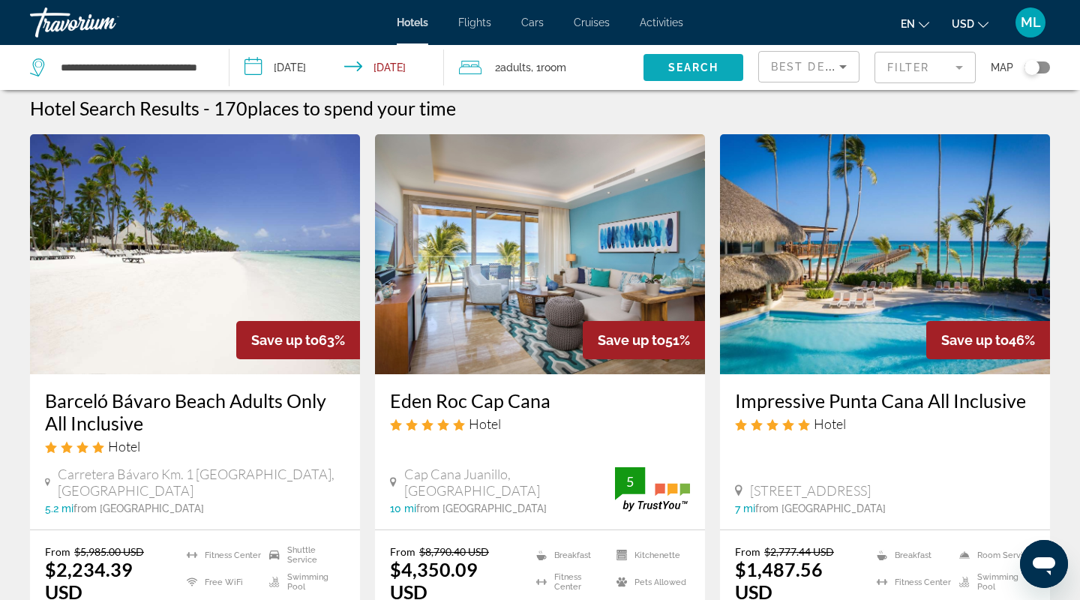
click at [686, 56] on span "Search widget" at bounding box center [694, 68] width 100 height 36
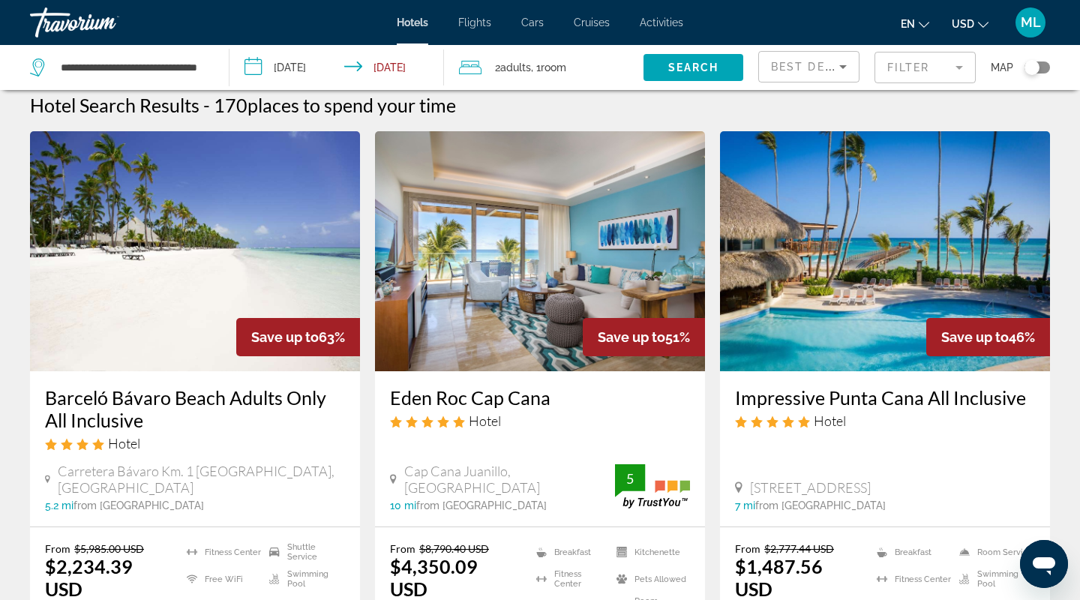
scroll to position [0, 0]
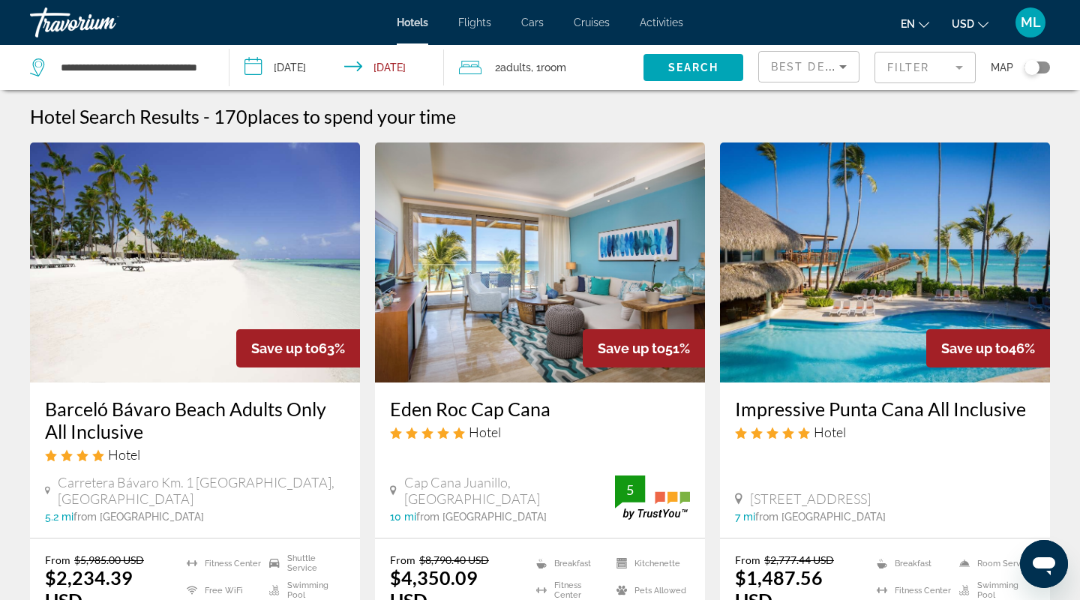
click at [933, 68] on mat-form-field "Filter" at bounding box center [925, 68] width 101 height 32
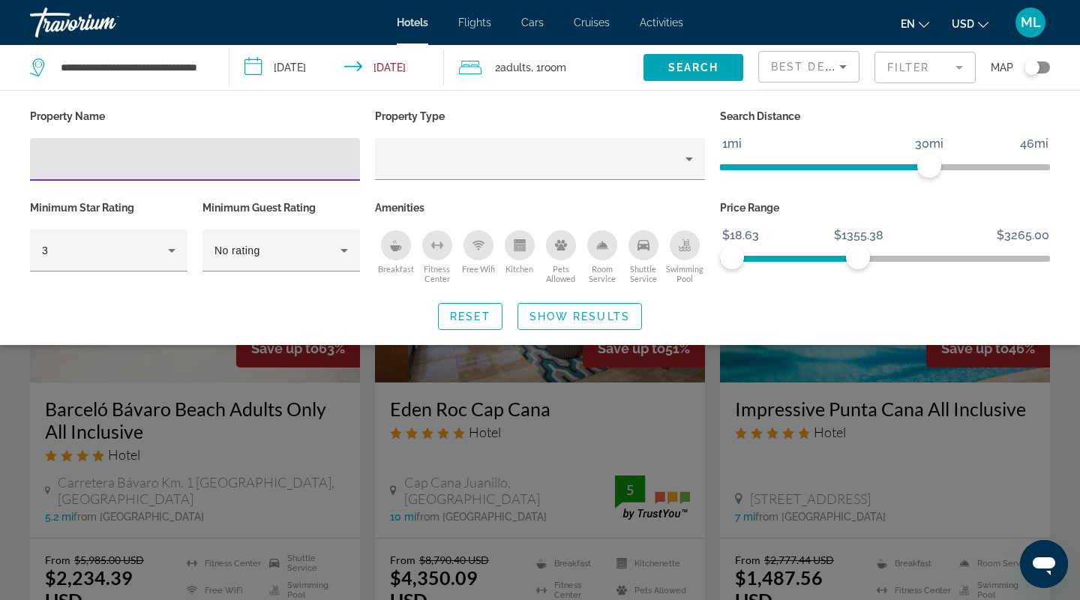
click at [834, 83] on div "Best Deals" at bounding box center [808, 67] width 101 height 45
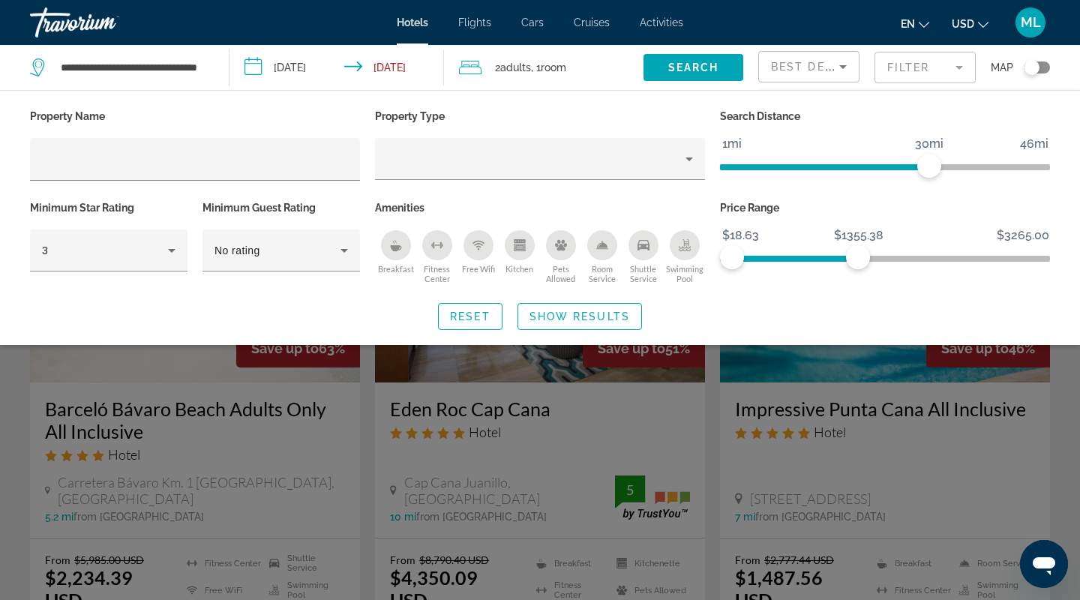
click at [834, 83] on div "Best Deals" at bounding box center [808, 67] width 101 height 45
click at [827, 68] on span "Best Deals" at bounding box center [810, 67] width 78 height 12
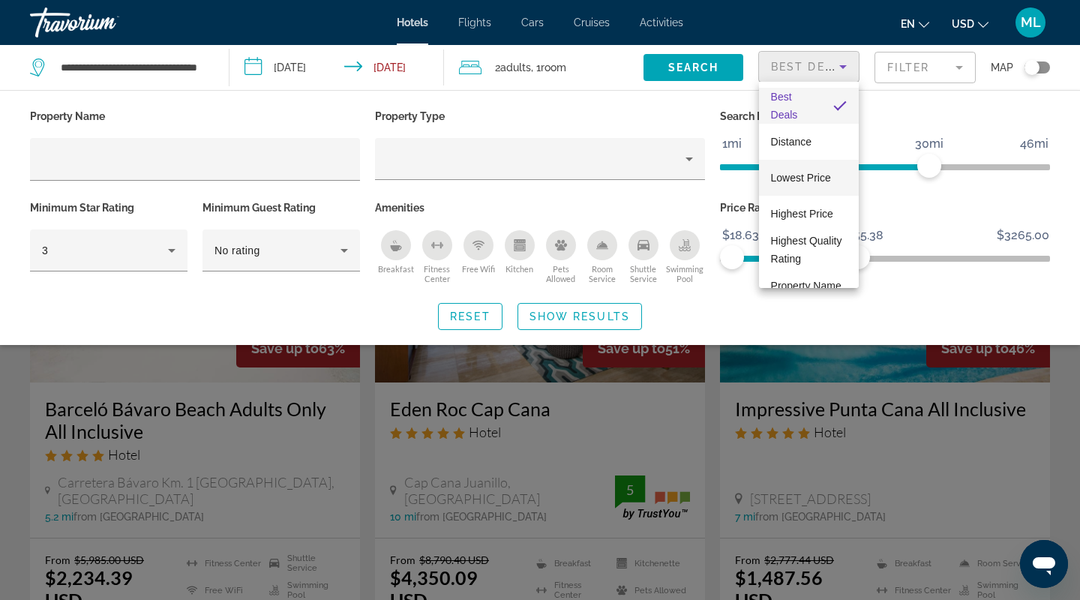
click at [807, 178] on span "Lowest Price" at bounding box center [801, 178] width 60 height 12
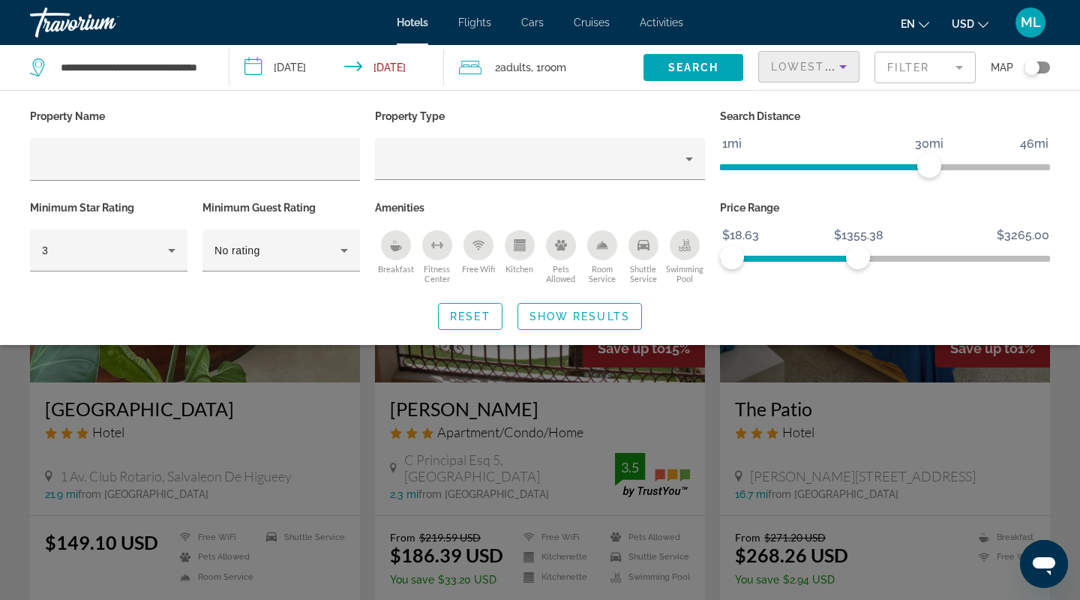
click at [1014, 449] on div "Search widget" at bounding box center [540, 412] width 1080 height 375
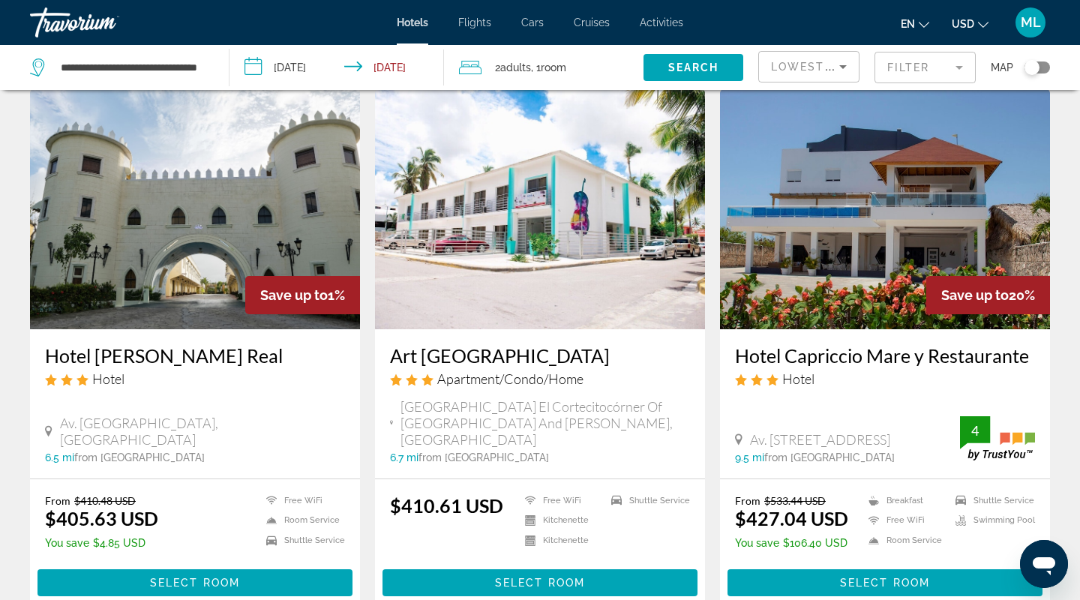
scroll to position [1911, 0]
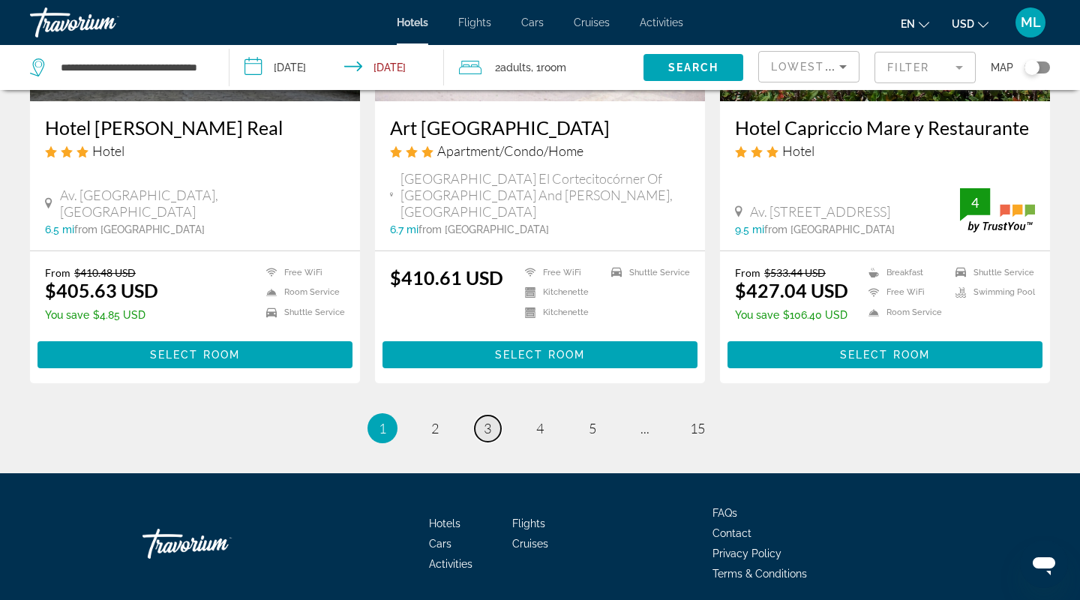
click at [482, 416] on link "page 3" at bounding box center [488, 429] width 26 height 26
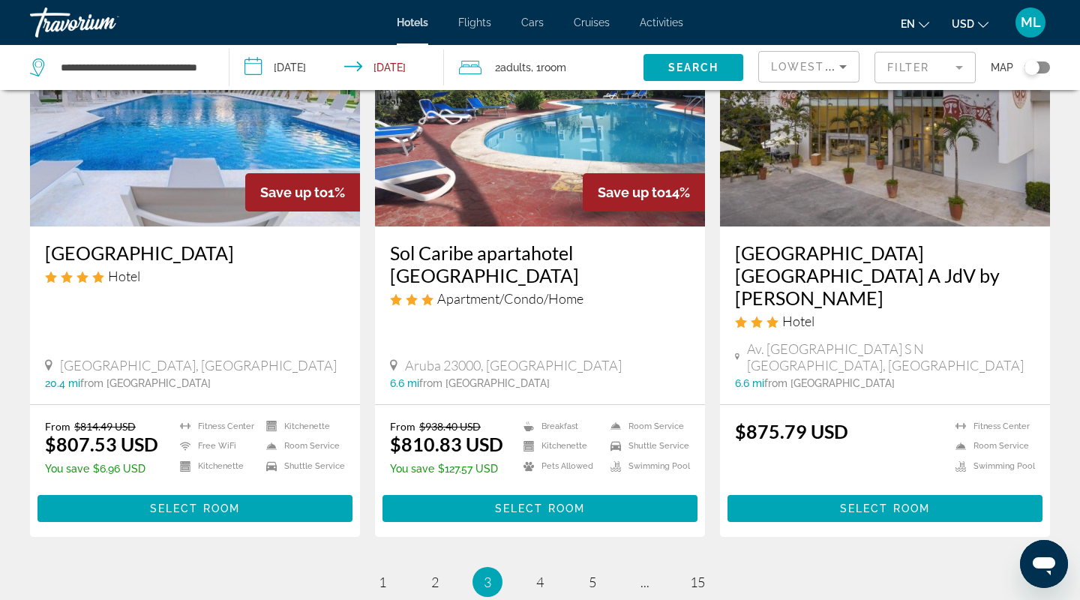
scroll to position [1969, 0]
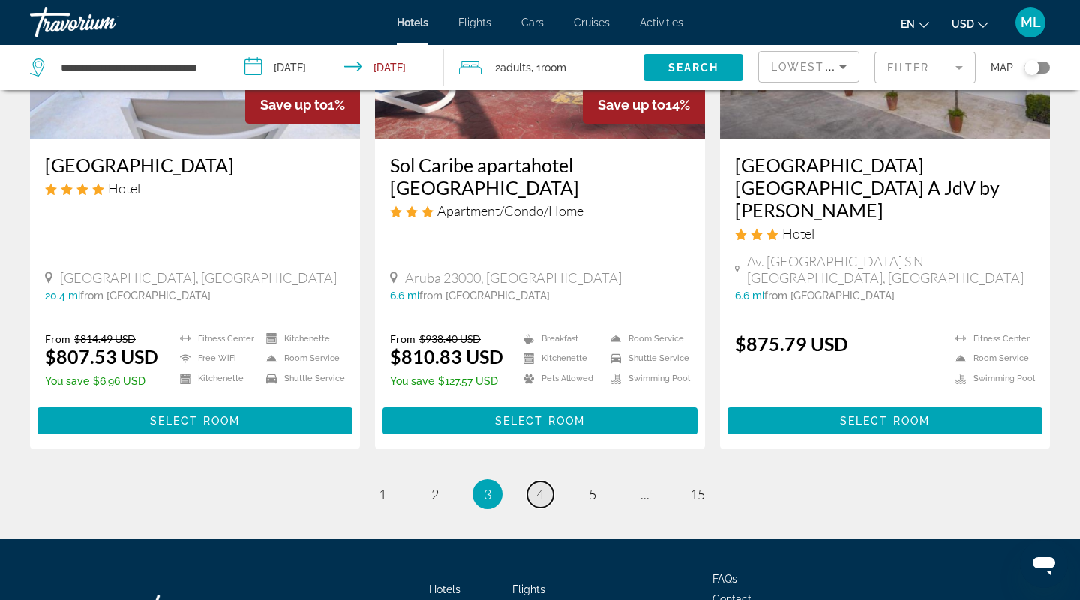
click at [541, 486] on span "4" at bounding box center [540, 494] width 8 height 17
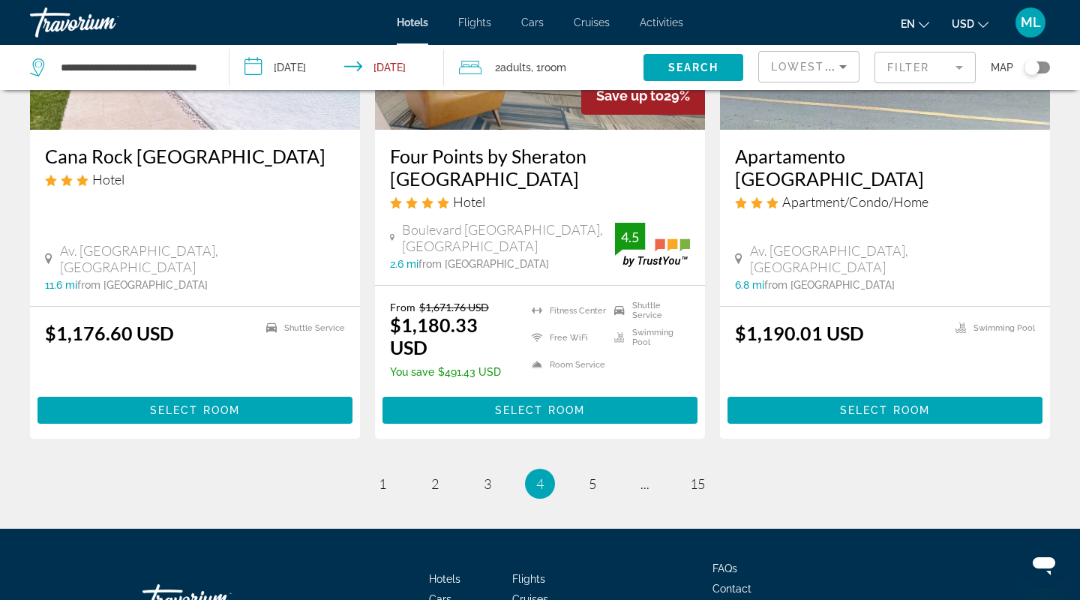
scroll to position [1999, 0]
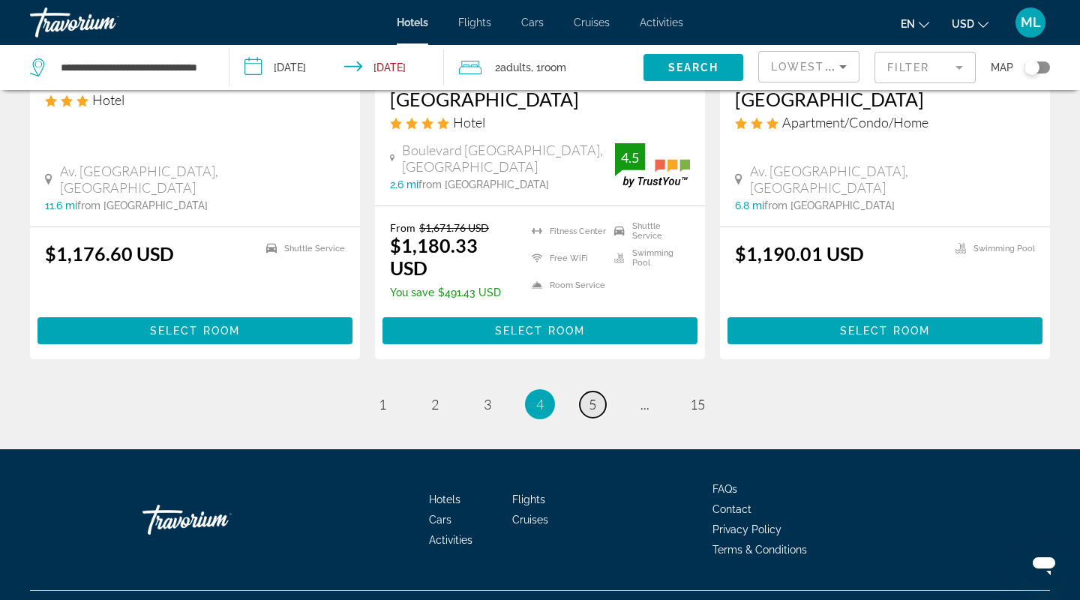
click at [596, 392] on link "page 5" at bounding box center [593, 405] width 26 height 26
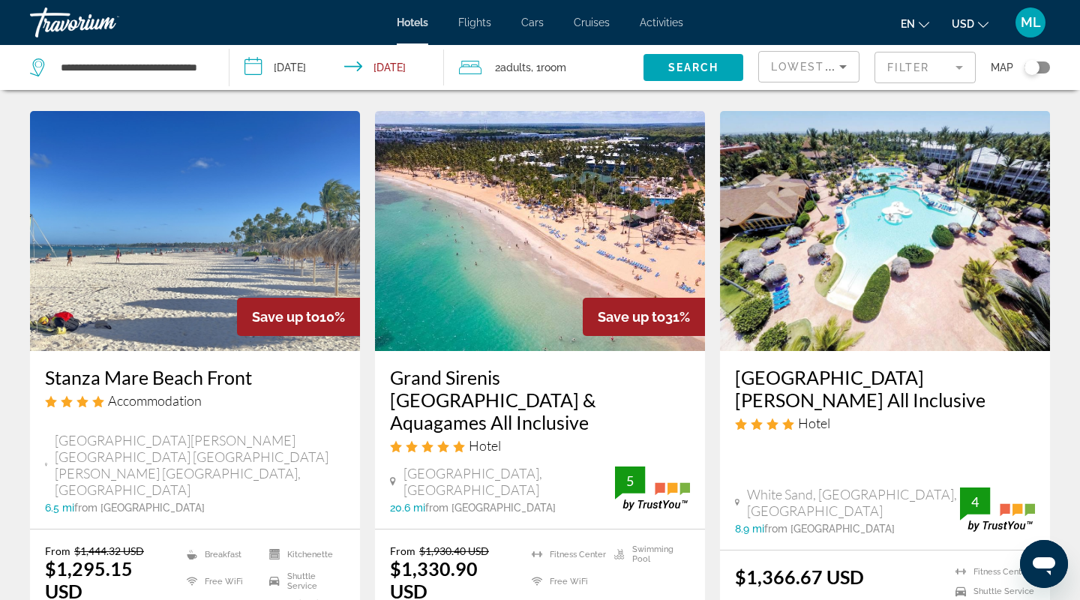
scroll to position [578, 0]
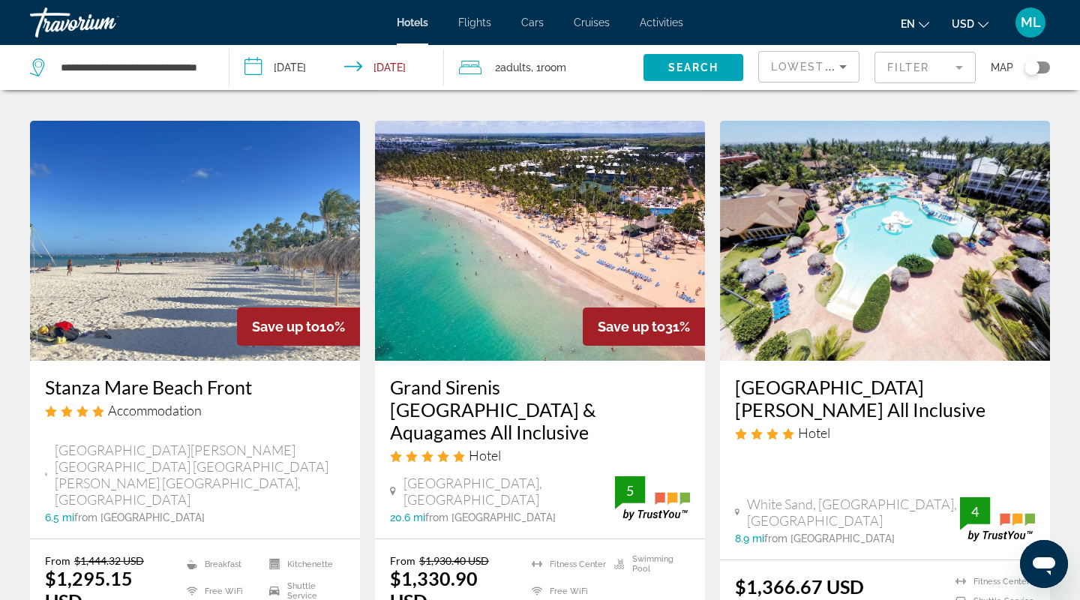
click at [614, 246] on img "Main content" at bounding box center [540, 241] width 330 height 240
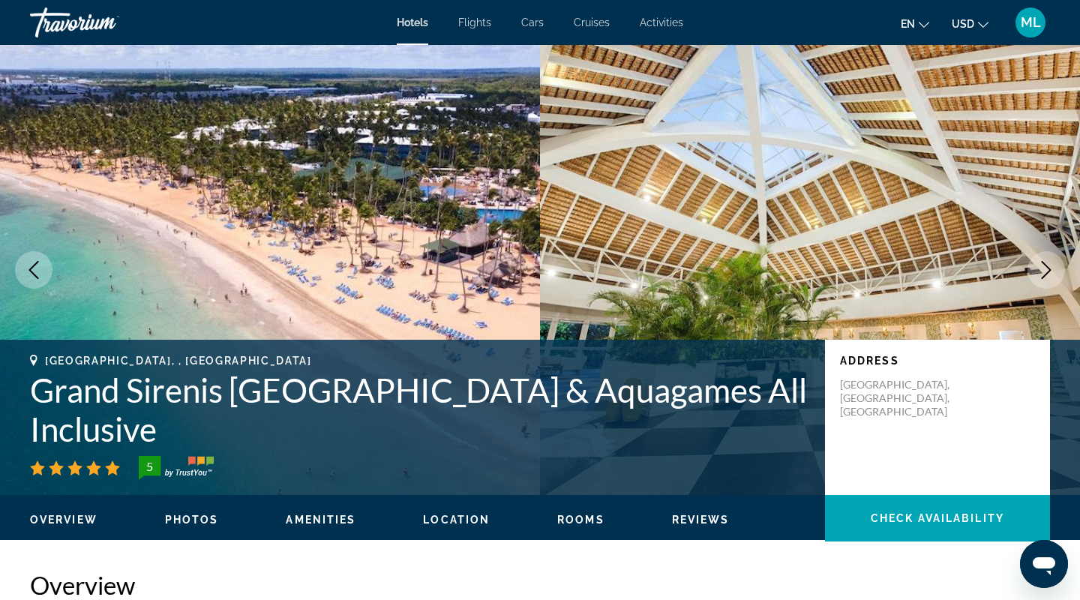
click at [1048, 269] on icon "Next image" at bounding box center [1047, 270] width 10 height 18
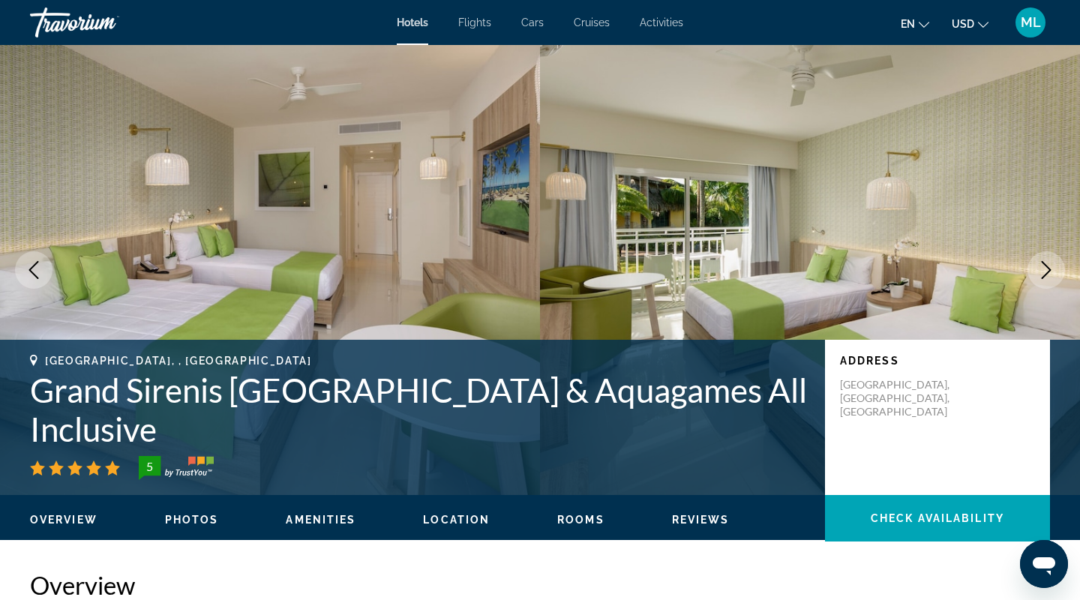
click at [1048, 269] on icon "Next image" at bounding box center [1047, 270] width 10 height 18
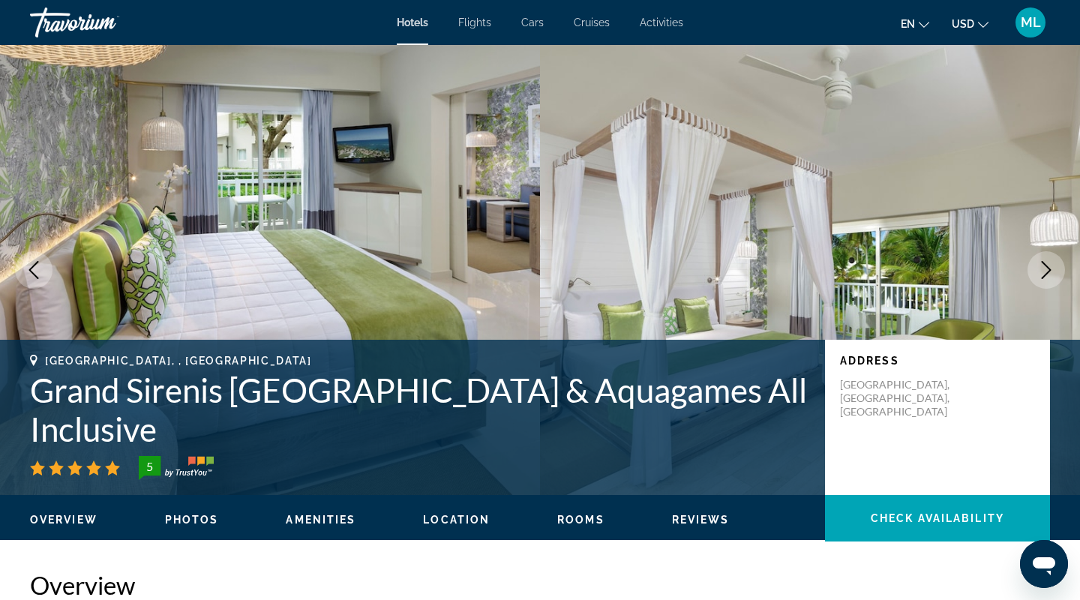
click at [1048, 269] on icon "Next image" at bounding box center [1047, 270] width 10 height 18
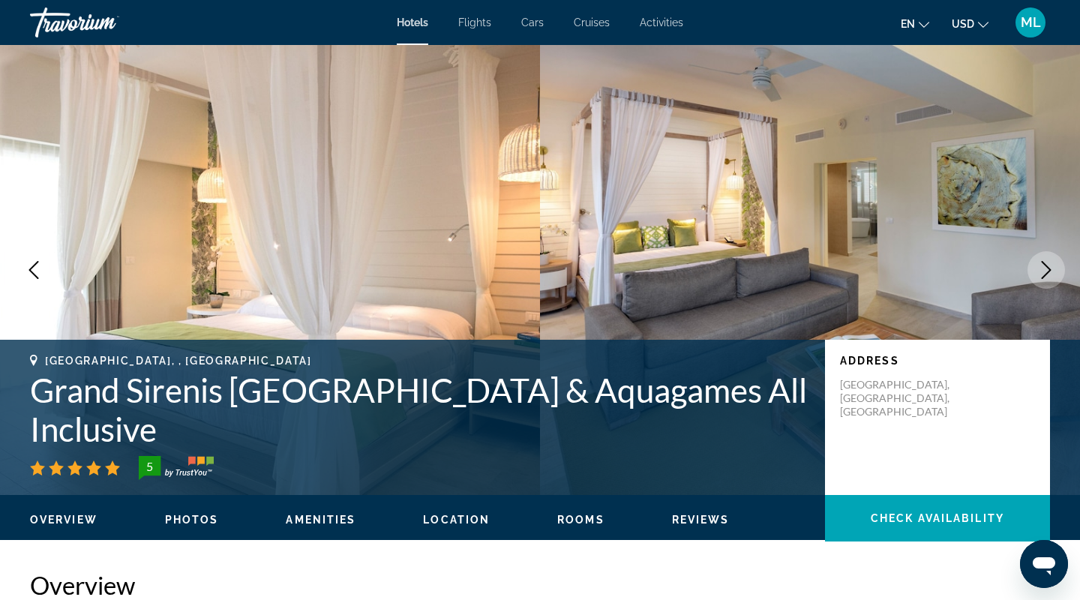
click at [1049, 272] on icon "Next image" at bounding box center [1046, 270] width 18 height 18
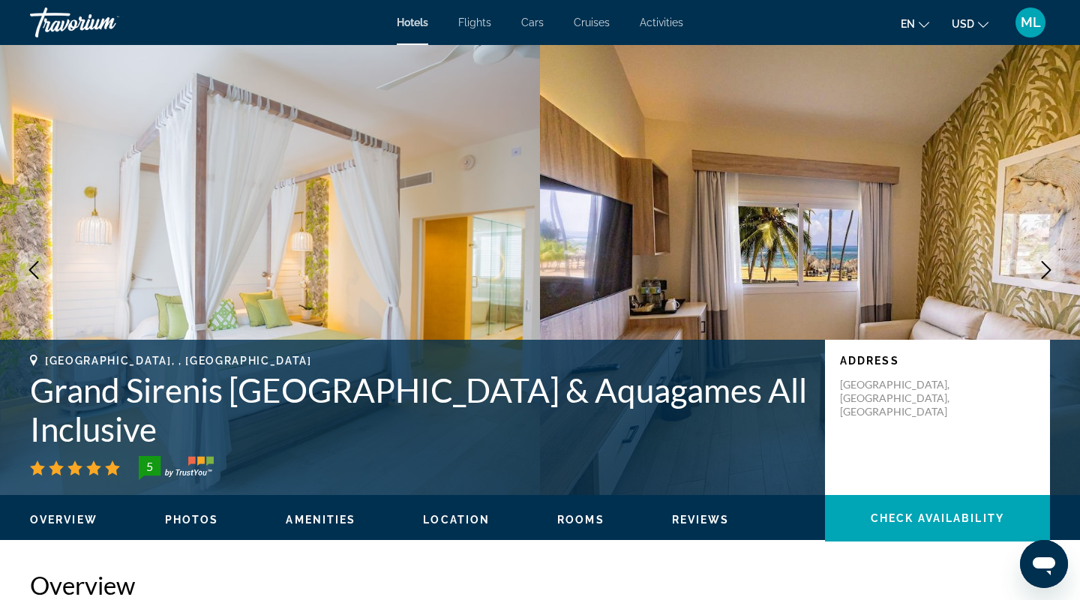
click at [1049, 272] on icon "Next image" at bounding box center [1046, 270] width 18 height 18
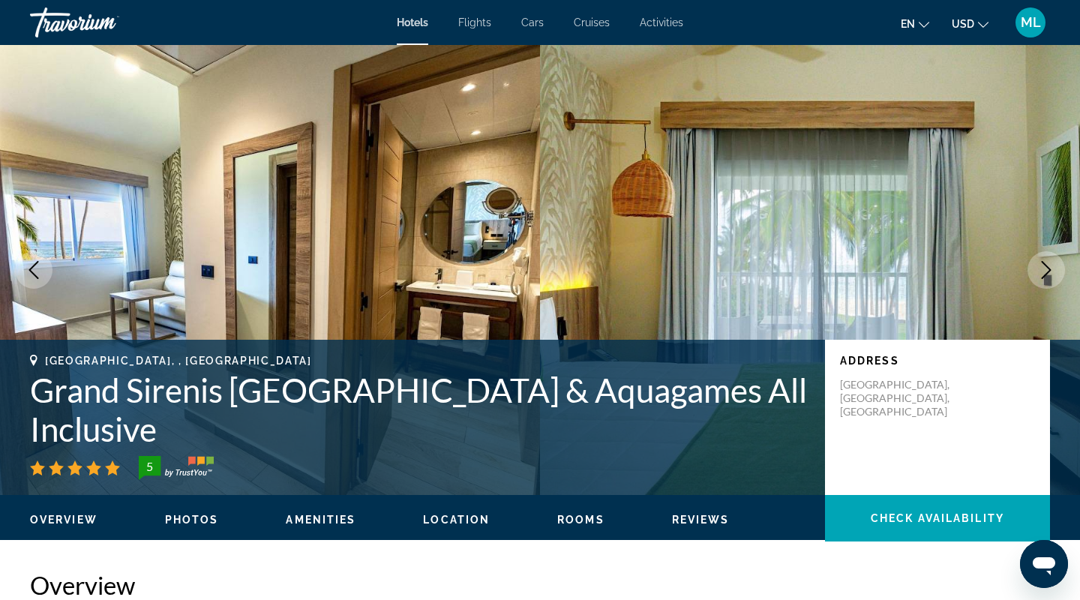
click at [1049, 272] on icon "Next image" at bounding box center [1046, 270] width 18 height 18
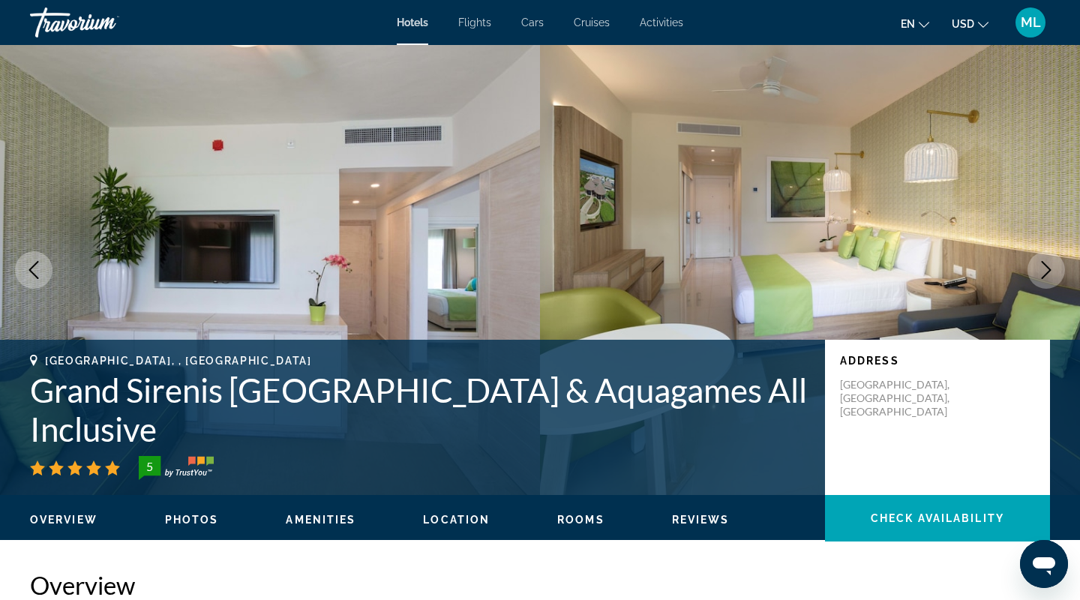
click at [1049, 272] on icon "Next image" at bounding box center [1046, 270] width 18 height 18
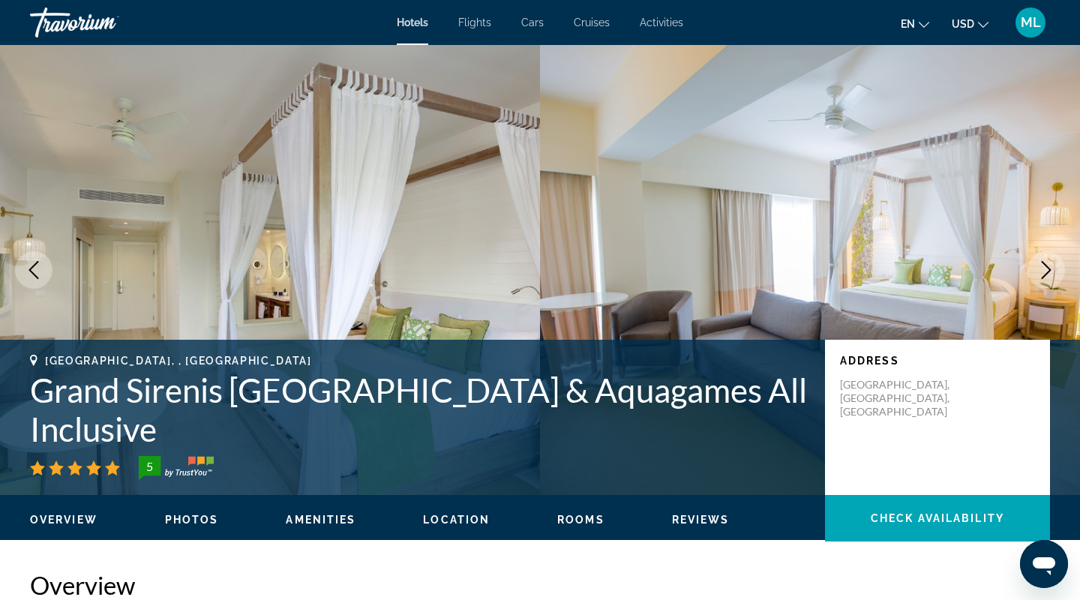
click at [1049, 272] on icon "Next image" at bounding box center [1046, 270] width 18 height 18
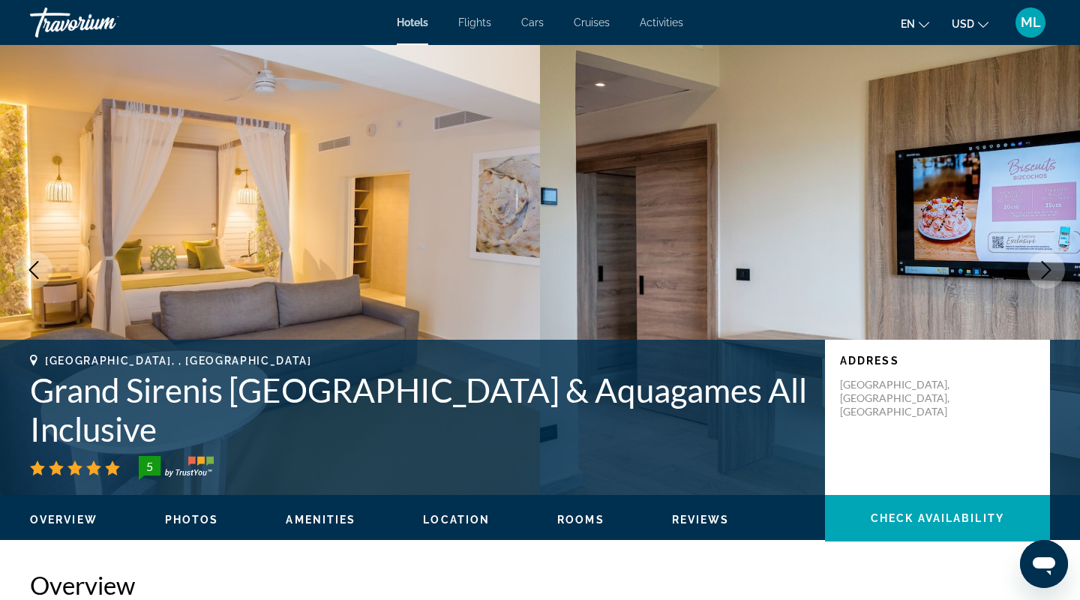
click at [1049, 272] on icon "Next image" at bounding box center [1046, 270] width 18 height 18
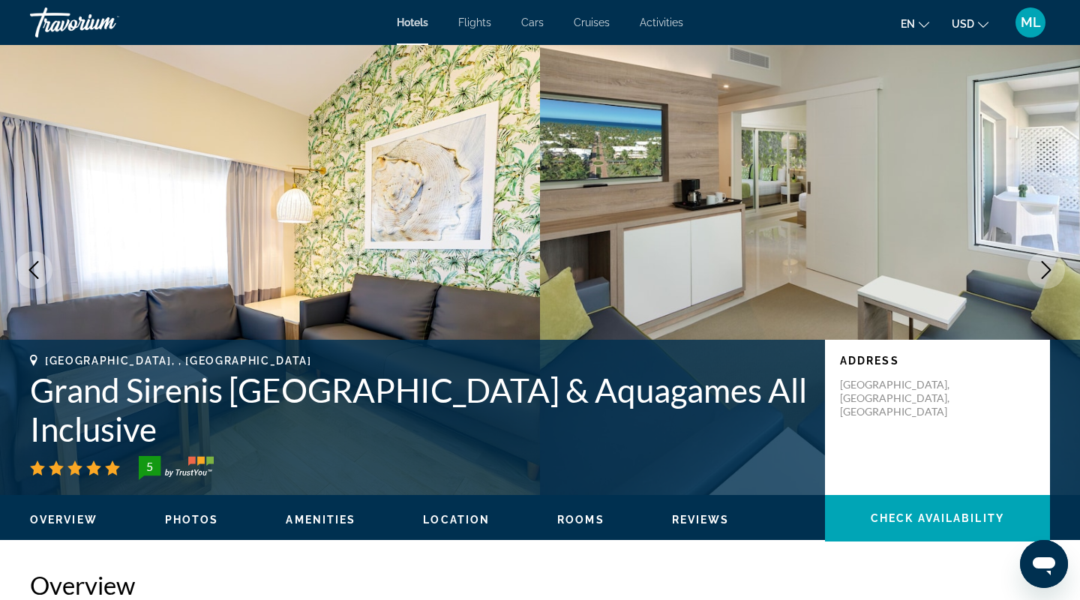
click at [1049, 272] on icon "Next image" at bounding box center [1046, 270] width 18 height 18
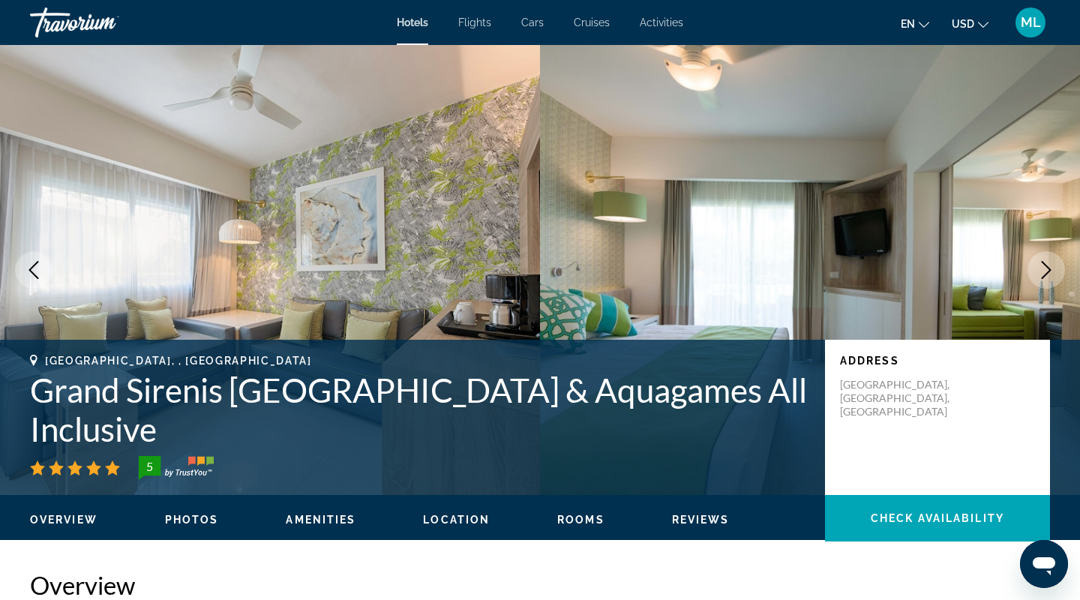
click at [187, 527] on button "Photos" at bounding box center [192, 520] width 54 height 14
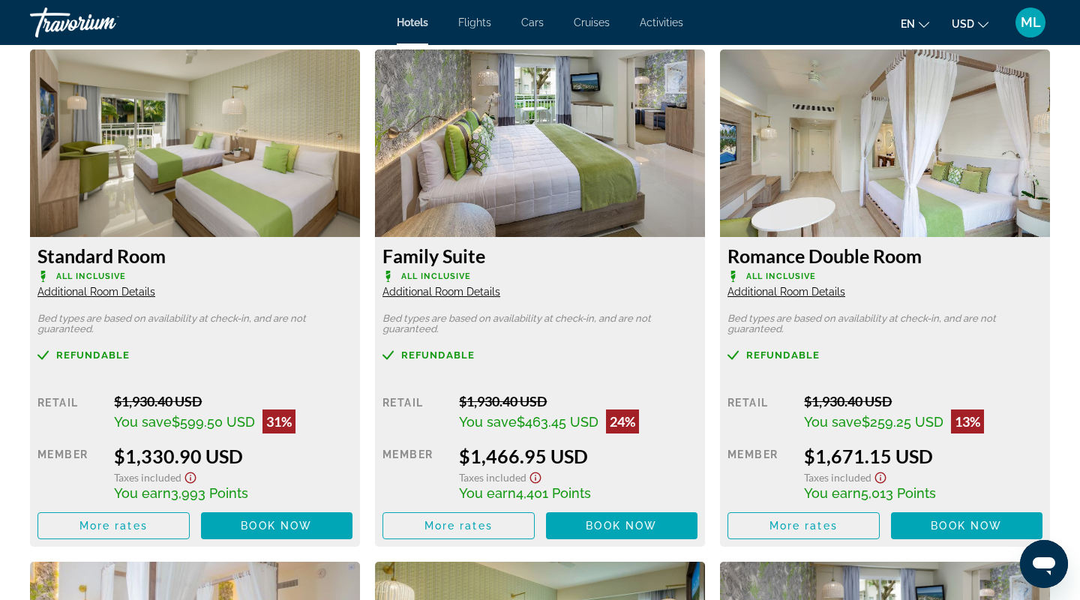
scroll to position [2088, 0]
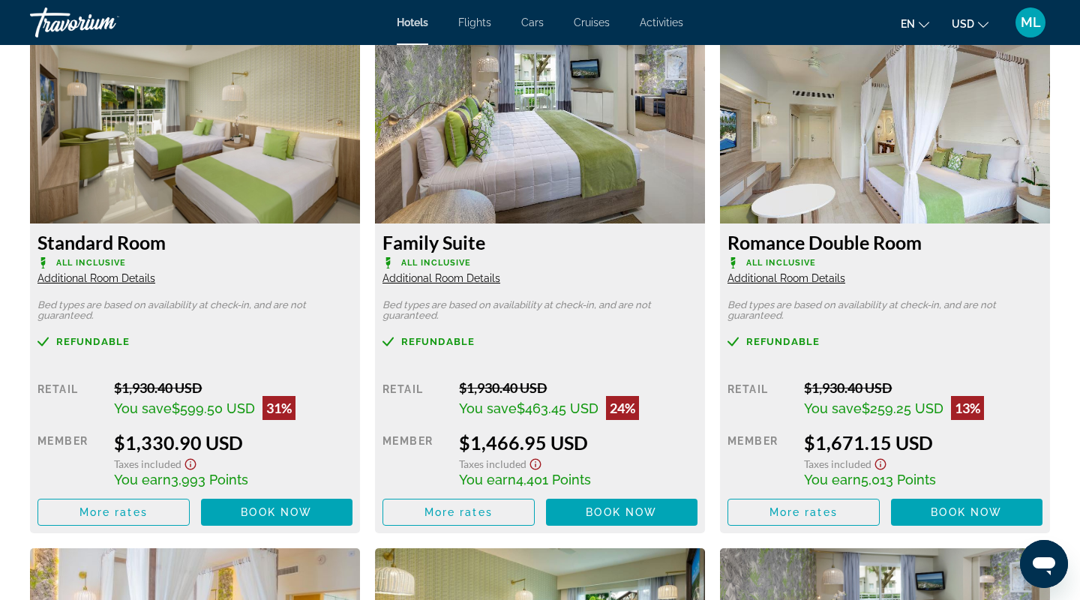
click at [536, 470] on icon "Show Taxes and Fees disclaimer" at bounding box center [535, 464] width 11 height 11
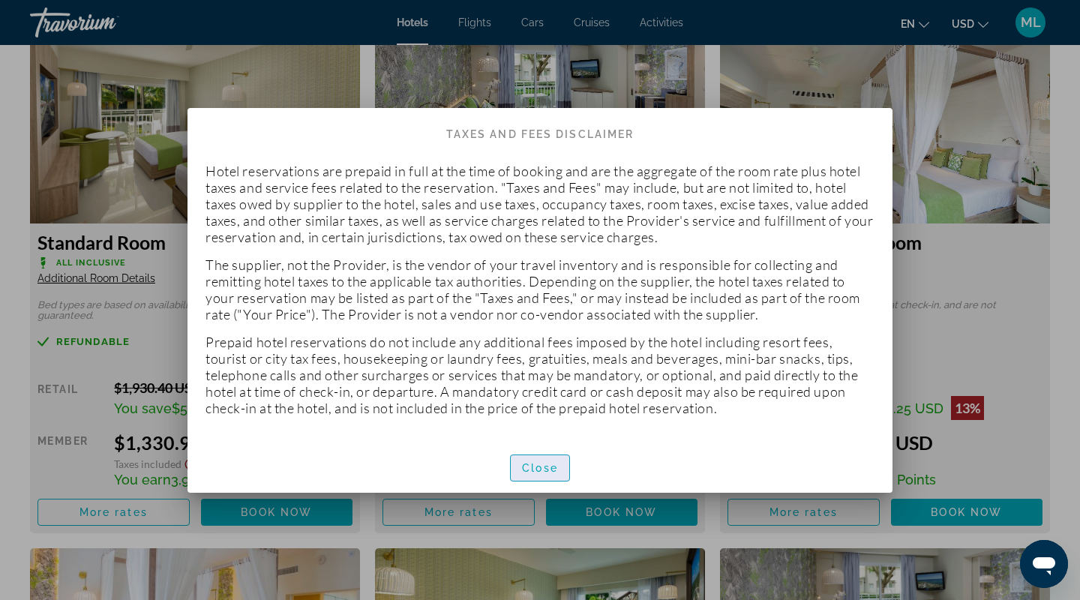
click at [536, 467] on span "Close" at bounding box center [540, 468] width 36 height 12
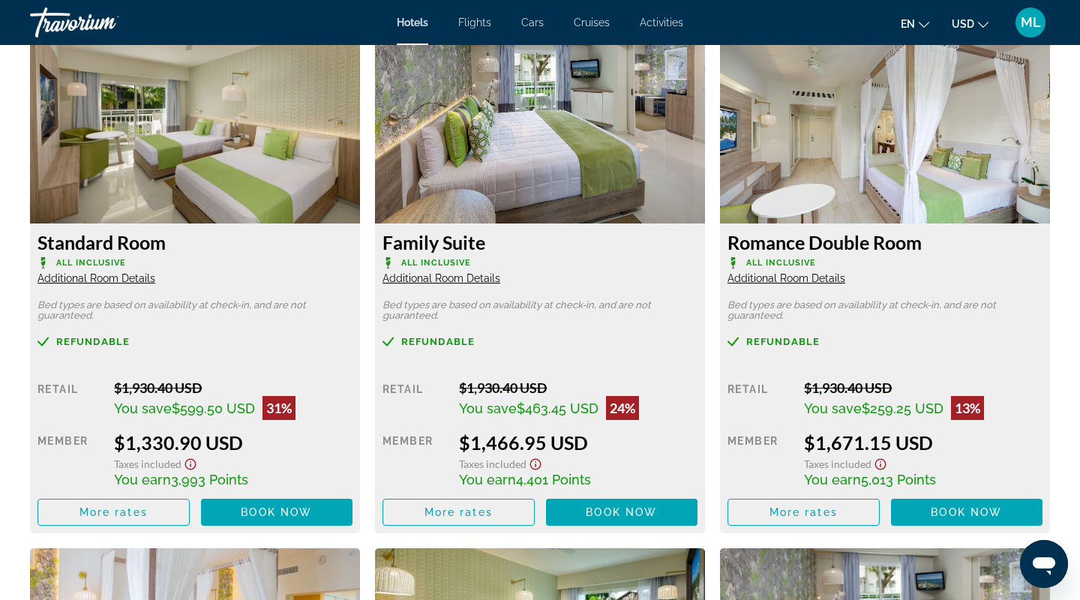
click at [516, 481] on span "4,401 Points" at bounding box center [553, 480] width 75 height 16
click at [619, 407] on div "24%" at bounding box center [622, 408] width 33 height 24
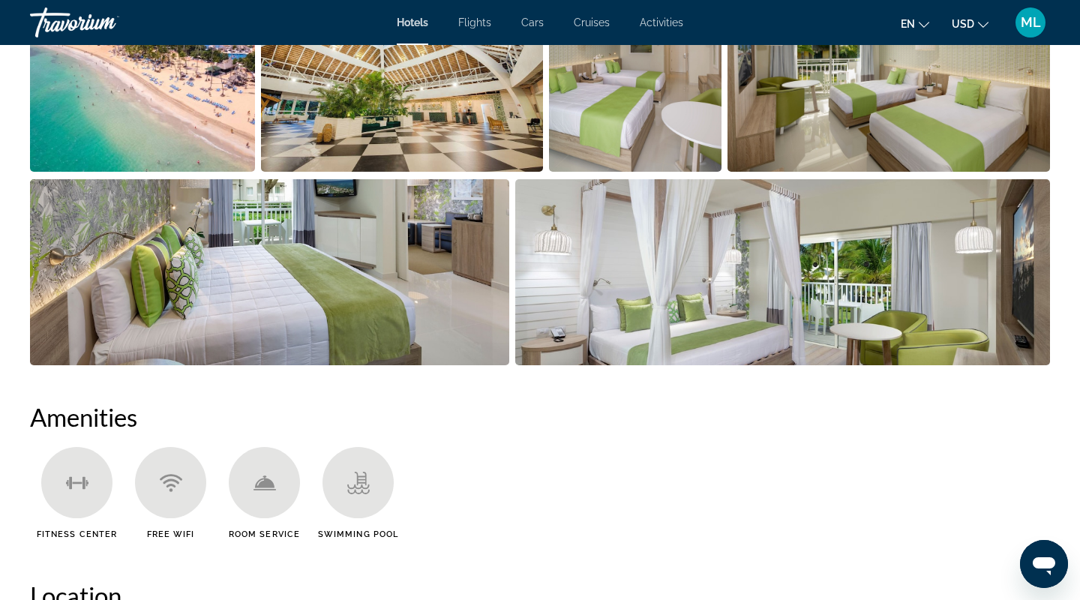
scroll to position [0, 0]
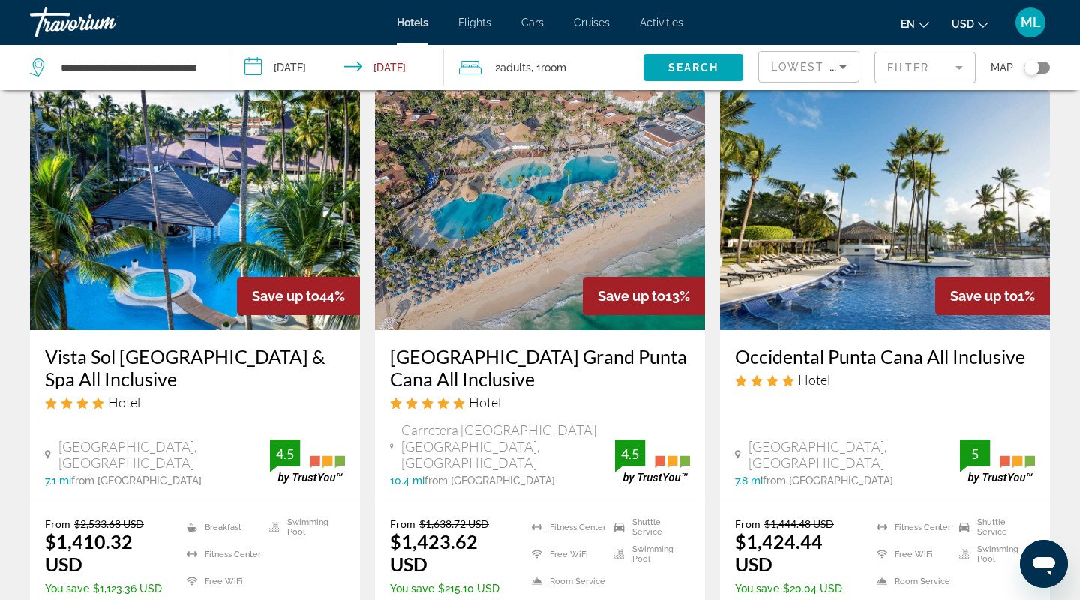
scroll to position [1205, 0]
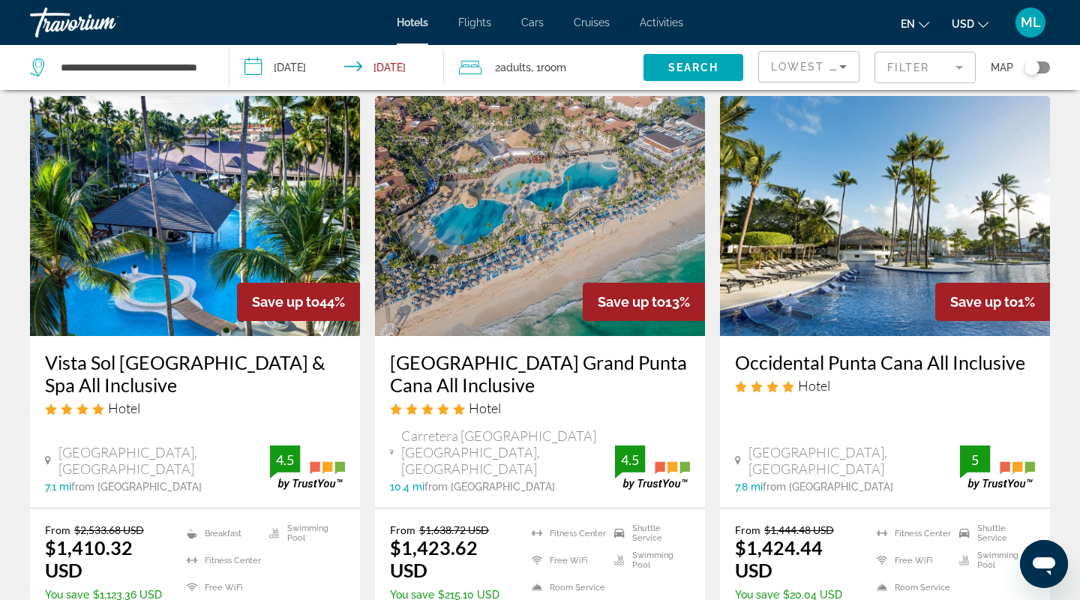
click at [473, 351] on h3 "Bahia Principe Grand Punta Cana All Inclusive" at bounding box center [540, 373] width 300 height 45
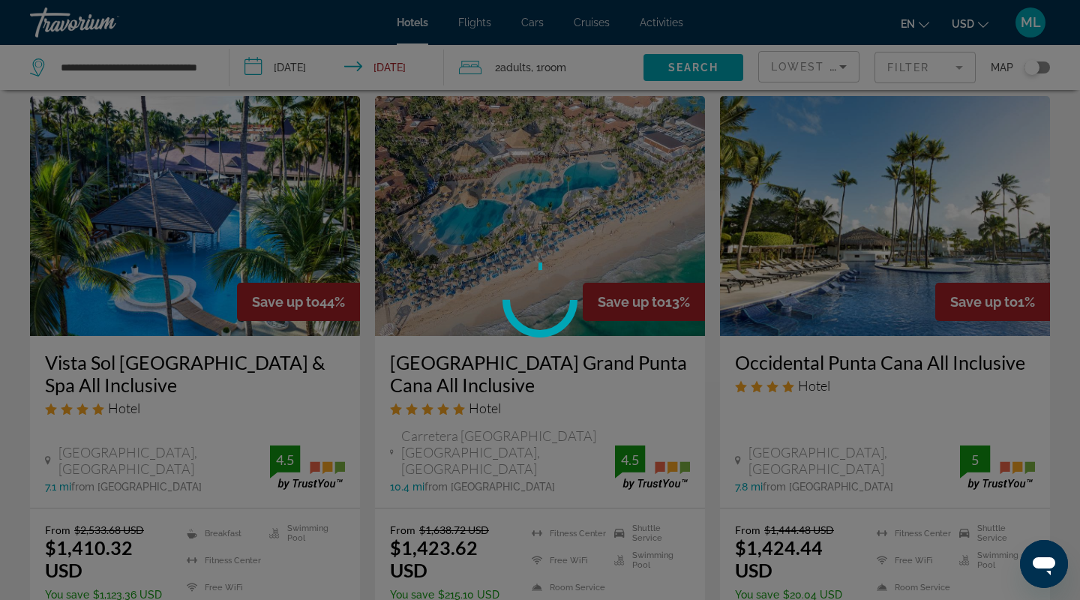
click at [473, 343] on div at bounding box center [540, 300] width 1080 height 600
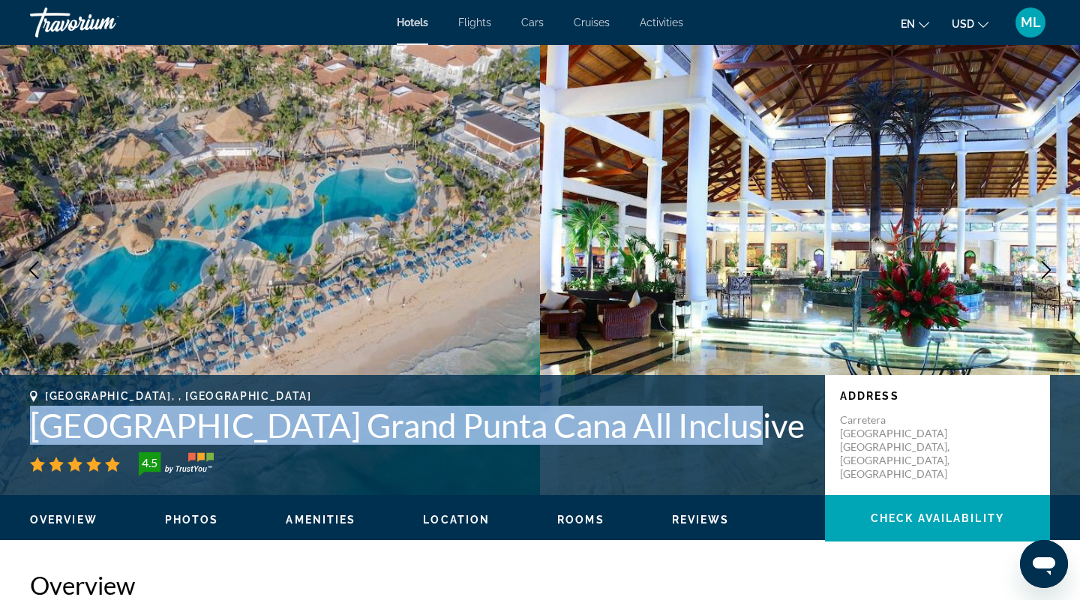
drag, startPoint x: 688, startPoint y: 432, endPoint x: 16, endPoint y: 428, distance: 672.1
click at [16, 428] on div "Punta Cana, , Dominican Republic Bahia Principe Grand Punta Cana All Inclusive …" at bounding box center [540, 435] width 1080 height 90
copy h1 "Bahia Principe Grand Punta Cana All Inclusive"
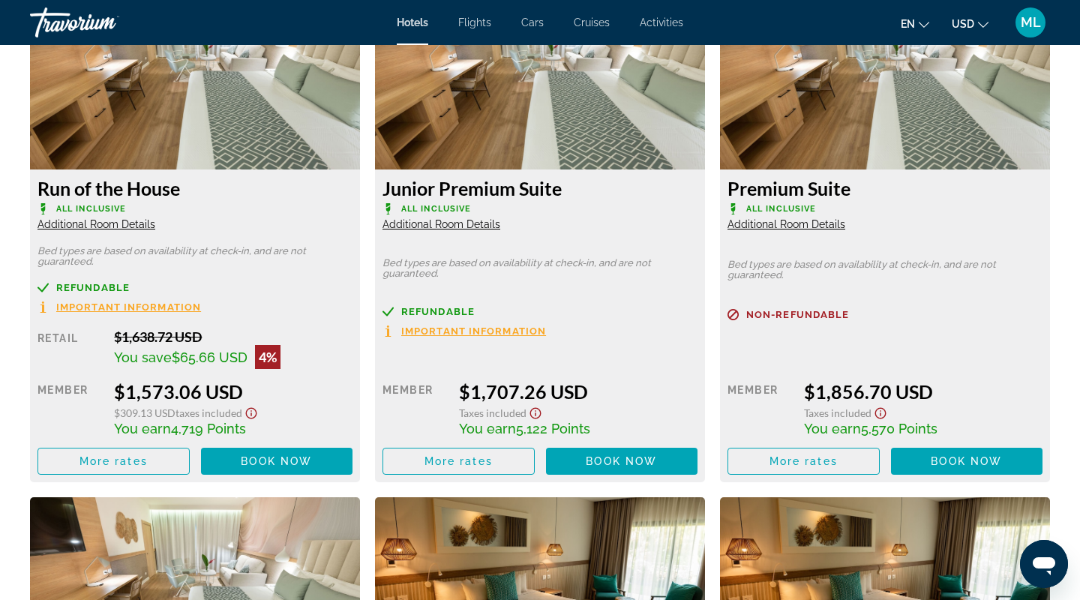
scroll to position [2659, 0]
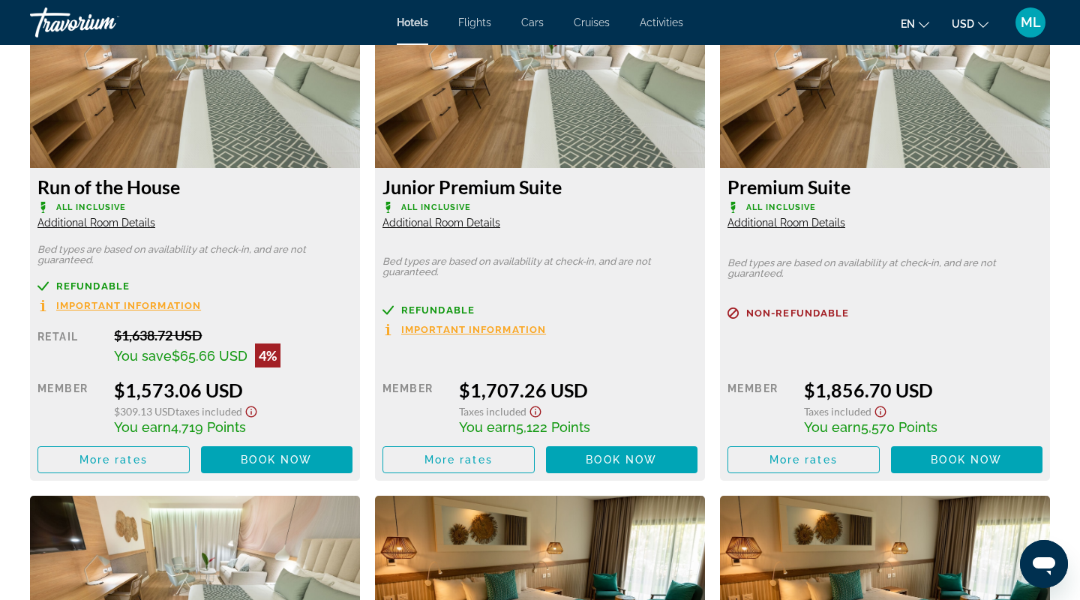
click at [495, 325] on span "Important Information" at bounding box center [473, 330] width 145 height 10
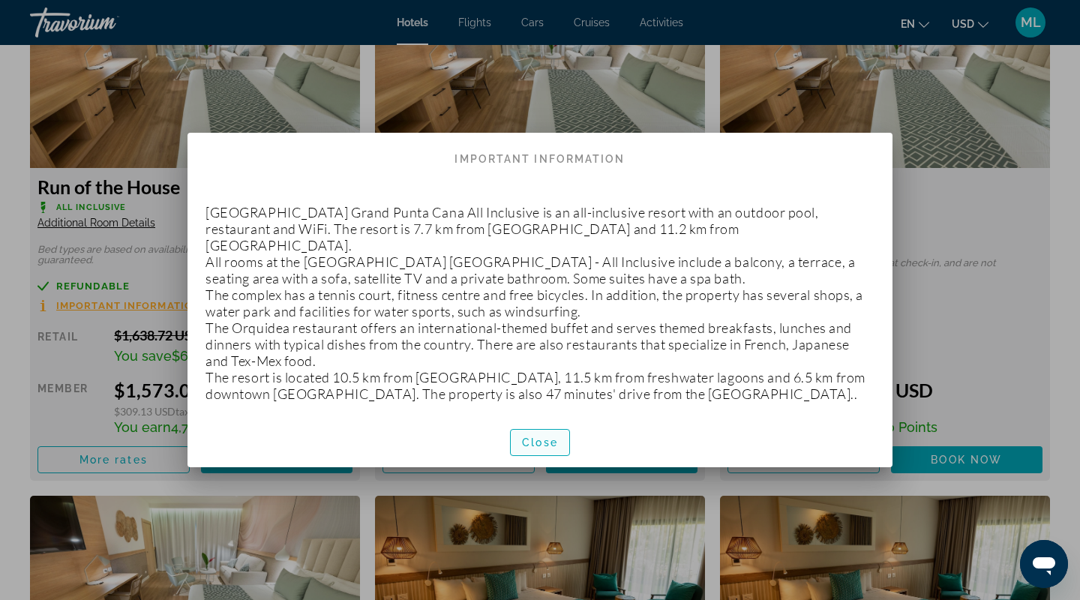
click at [546, 437] on span "Close" at bounding box center [540, 443] width 36 height 12
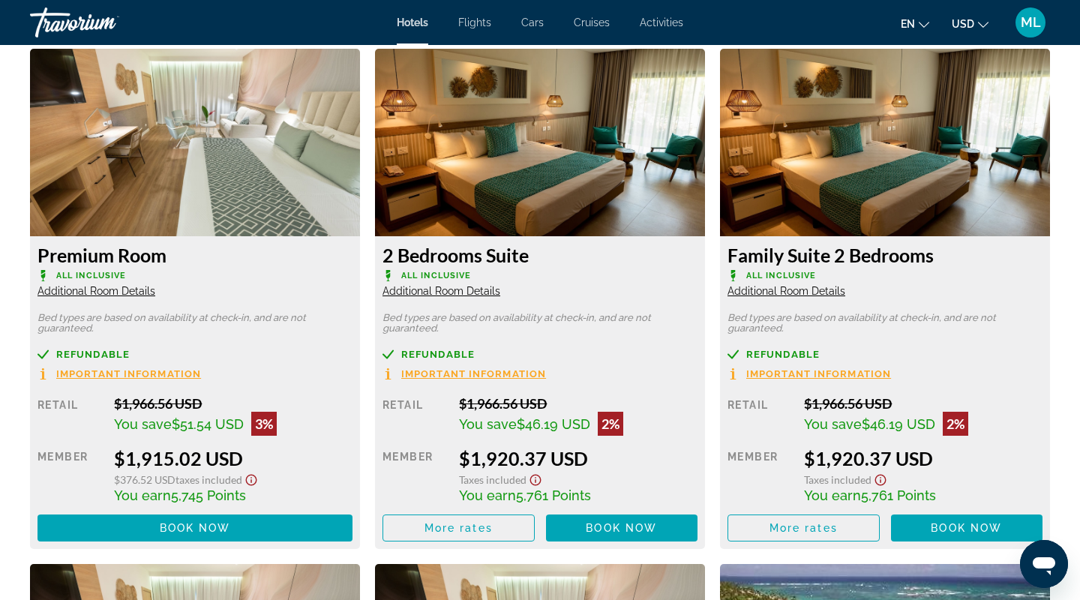
scroll to position [3151, 0]
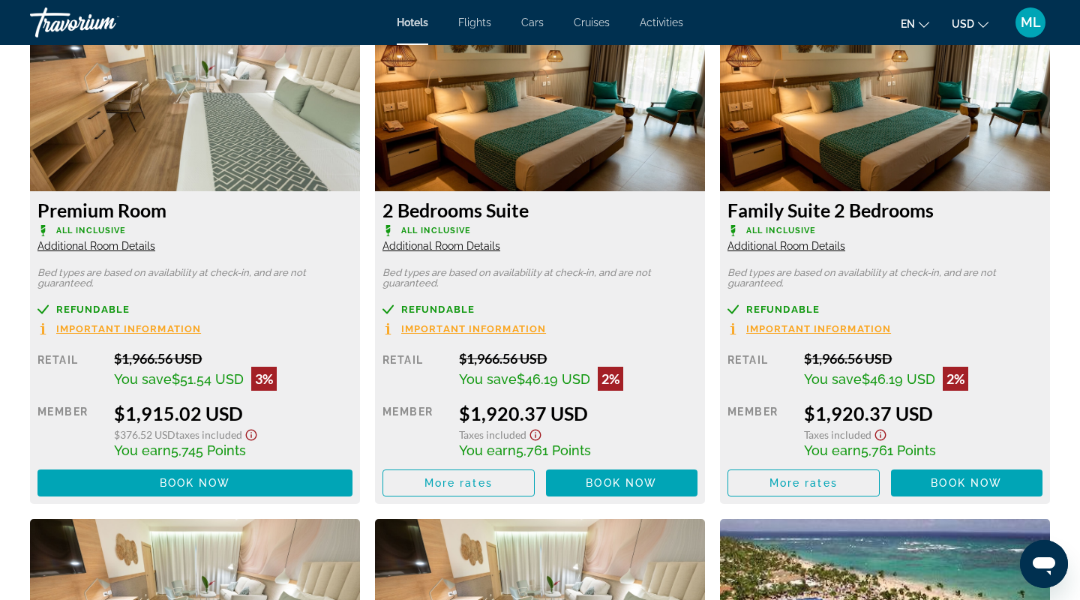
click at [914, 114] on img "Main content" at bounding box center [885, 98] width 330 height 188
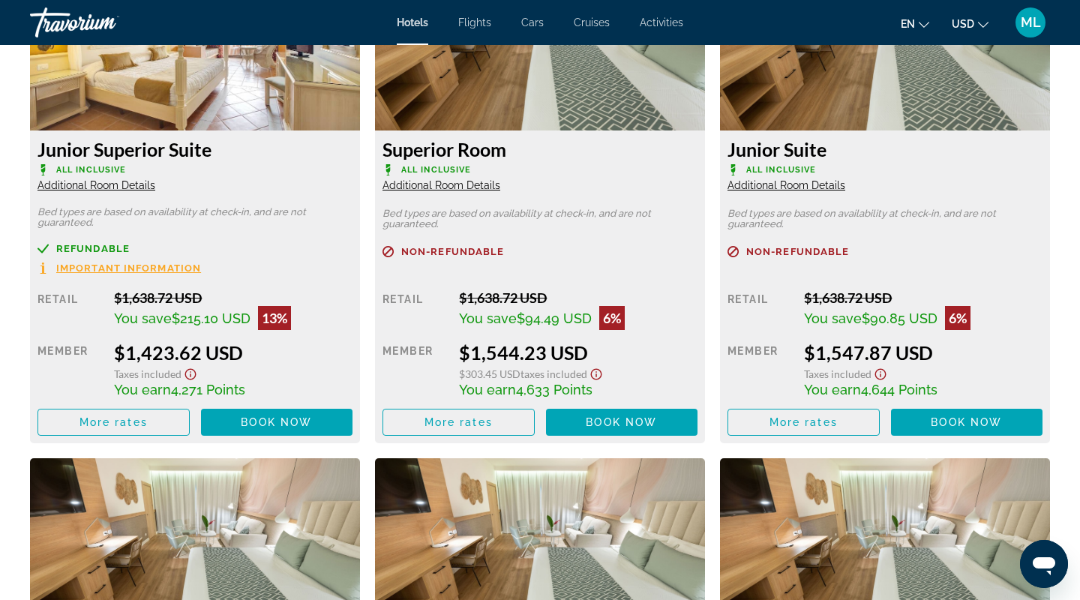
scroll to position [2205, 0]
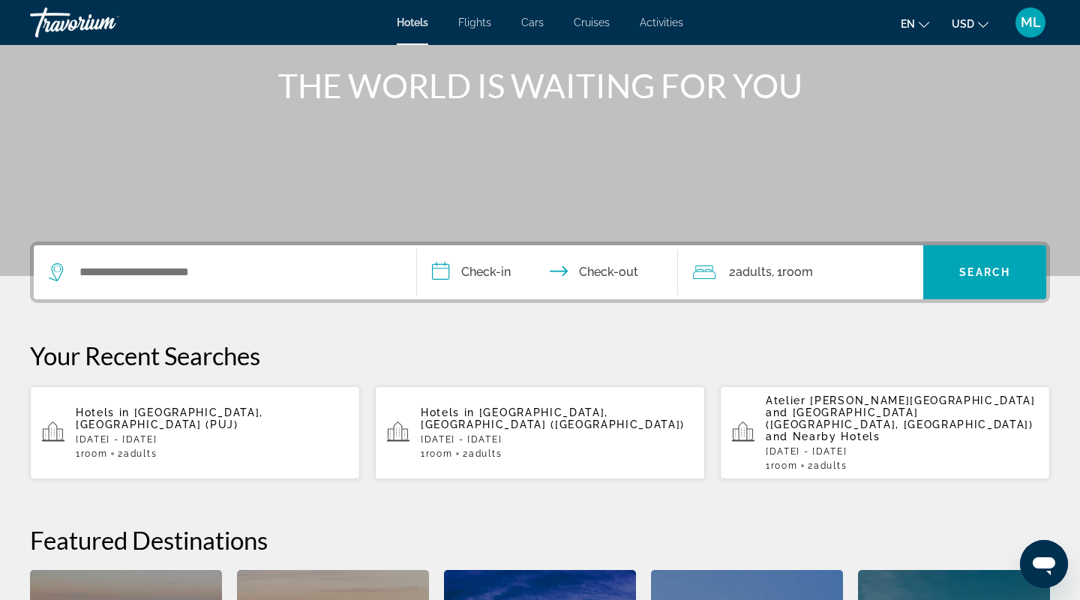
scroll to position [161, 0]
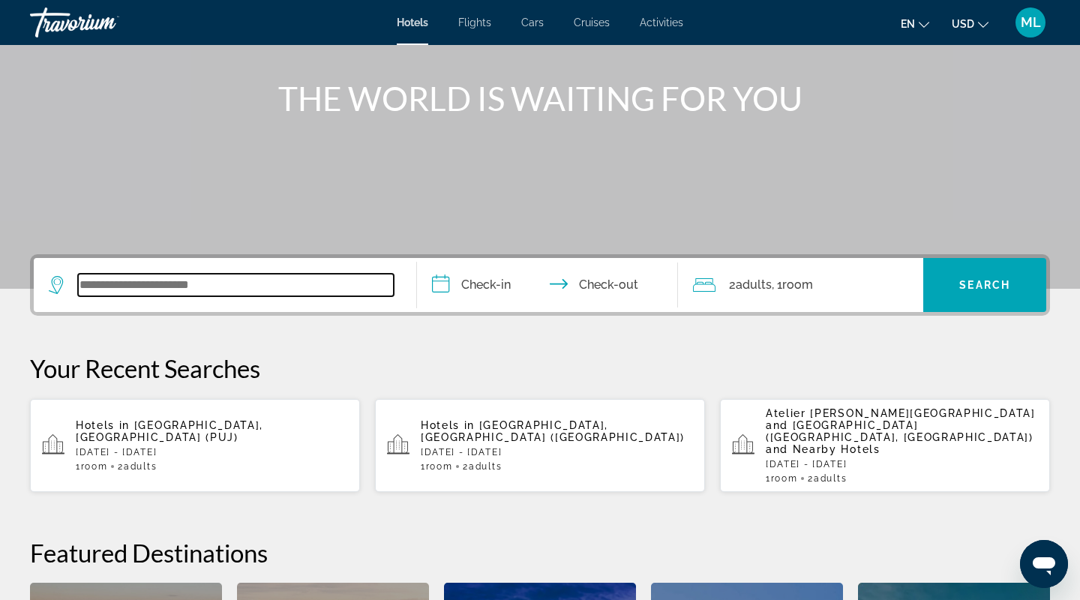
click at [194, 286] on input "Search widget" at bounding box center [236, 285] width 316 height 23
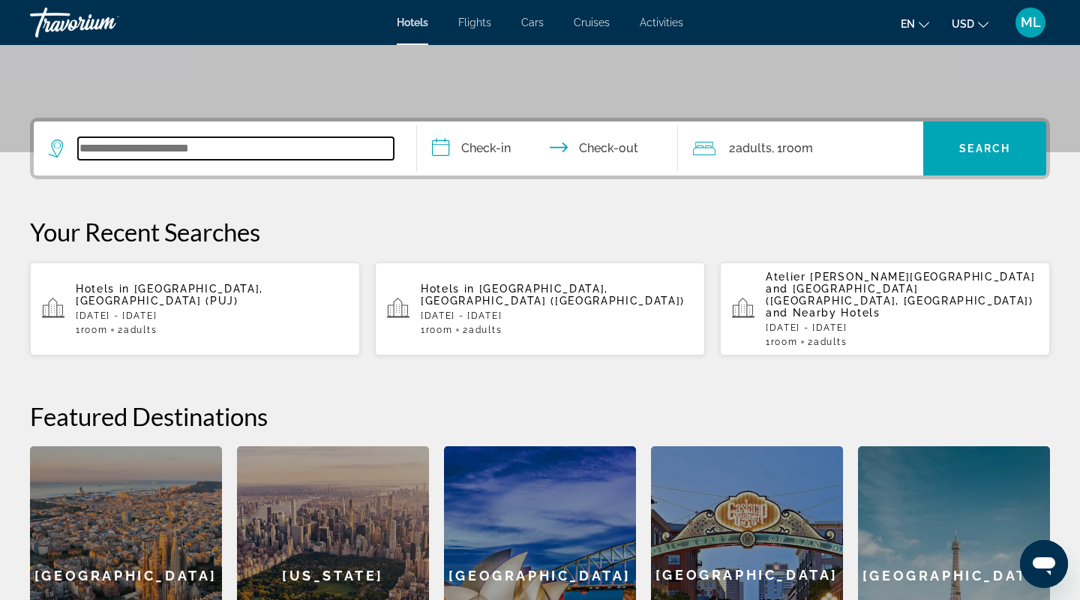
scroll to position [367, 0]
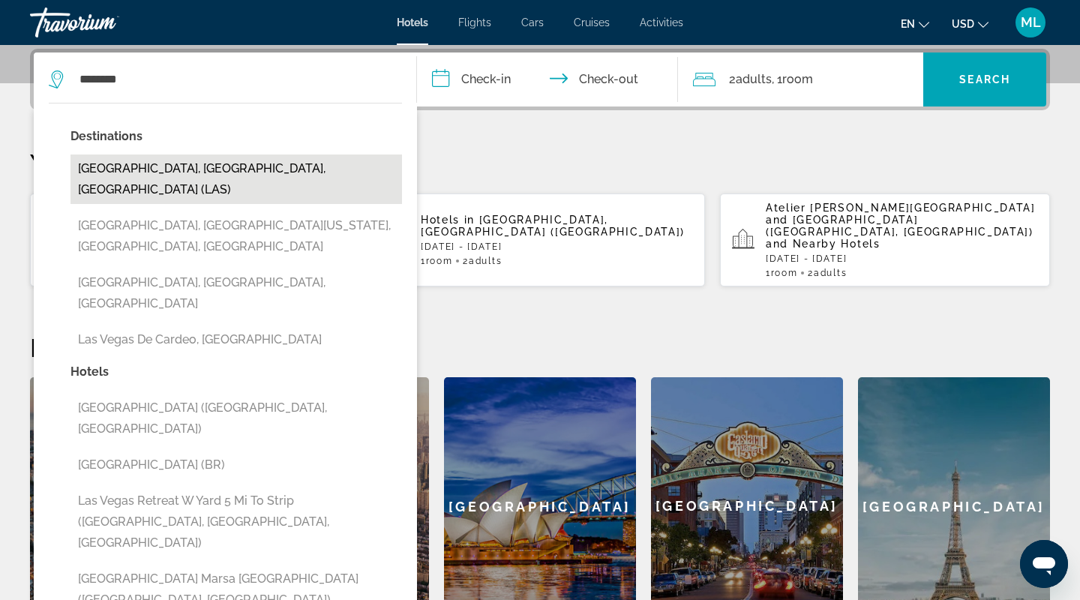
click at [185, 178] on button "[GEOGRAPHIC_DATA], [GEOGRAPHIC_DATA], [GEOGRAPHIC_DATA] (LAS)" at bounding box center [237, 180] width 332 height 50
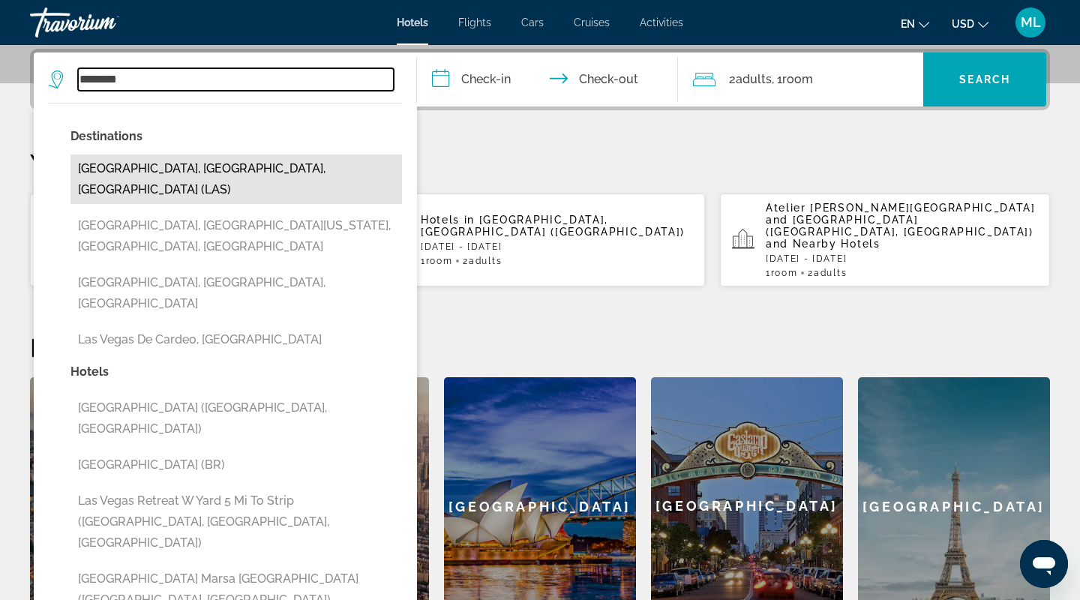
type input "**********"
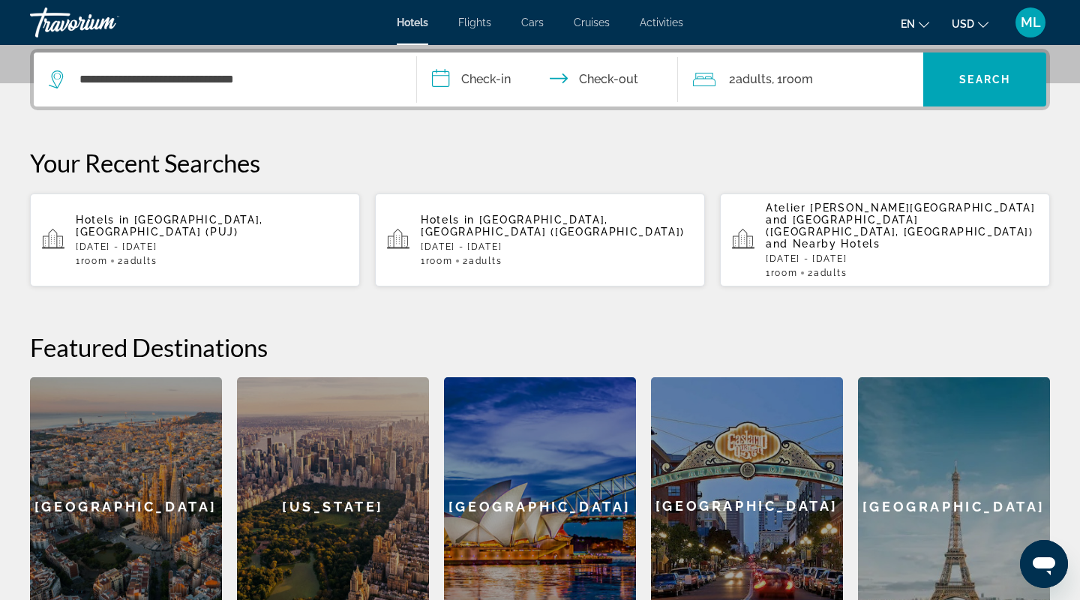
click at [488, 91] on input "**********" at bounding box center [550, 82] width 267 height 59
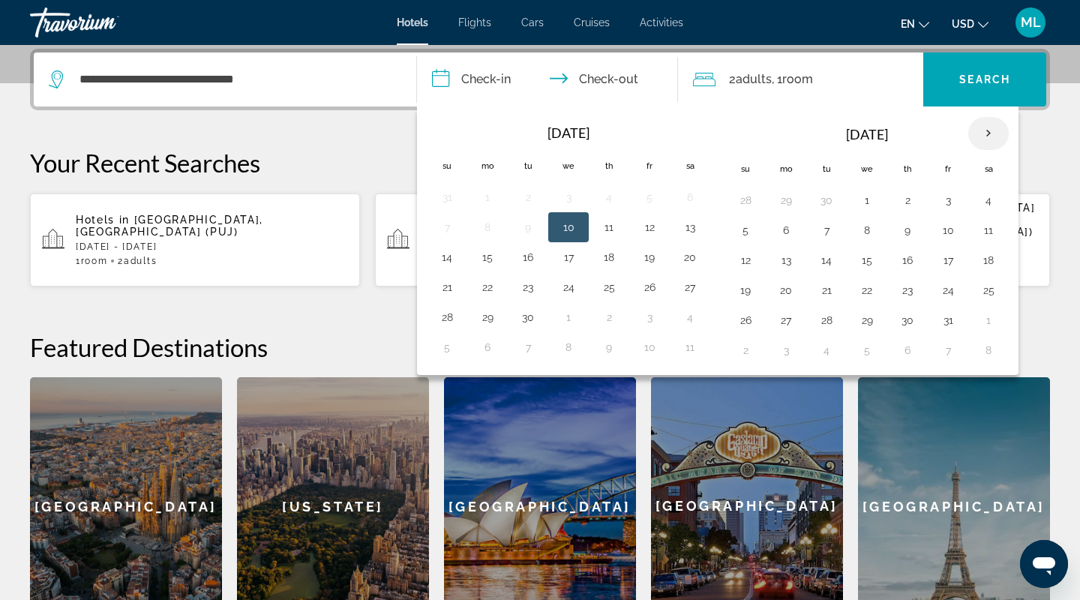
click at [986, 128] on th "Next month" at bounding box center [988, 133] width 41 height 33
click at [992, 233] on button "8" at bounding box center [989, 230] width 24 height 21
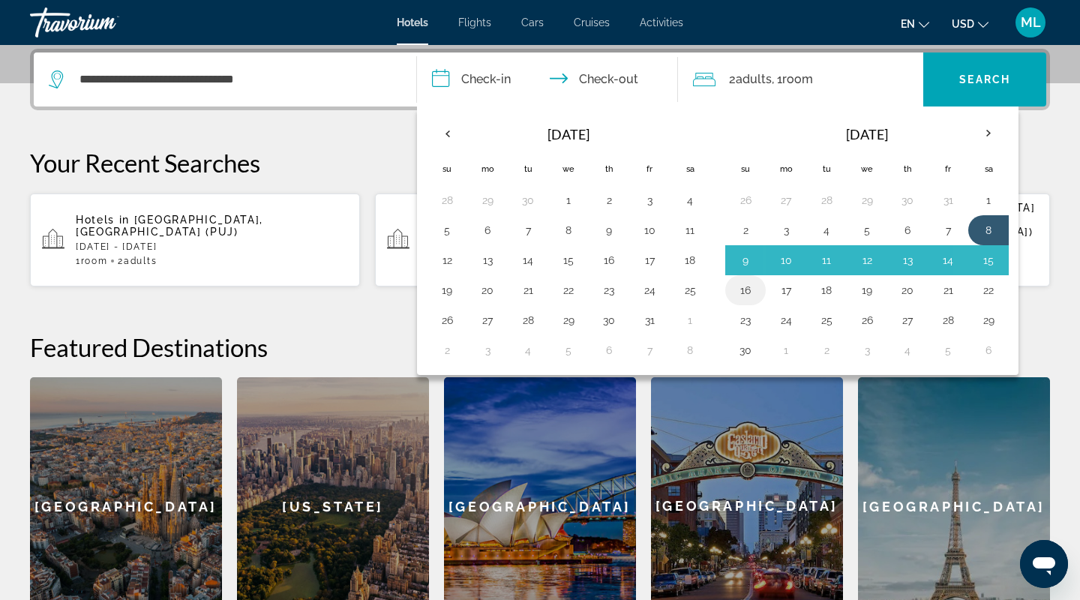
click at [758, 290] on td "16" at bounding box center [745, 290] width 41 height 30
click at [743, 289] on button "16" at bounding box center [746, 290] width 24 height 21
type input "**********"
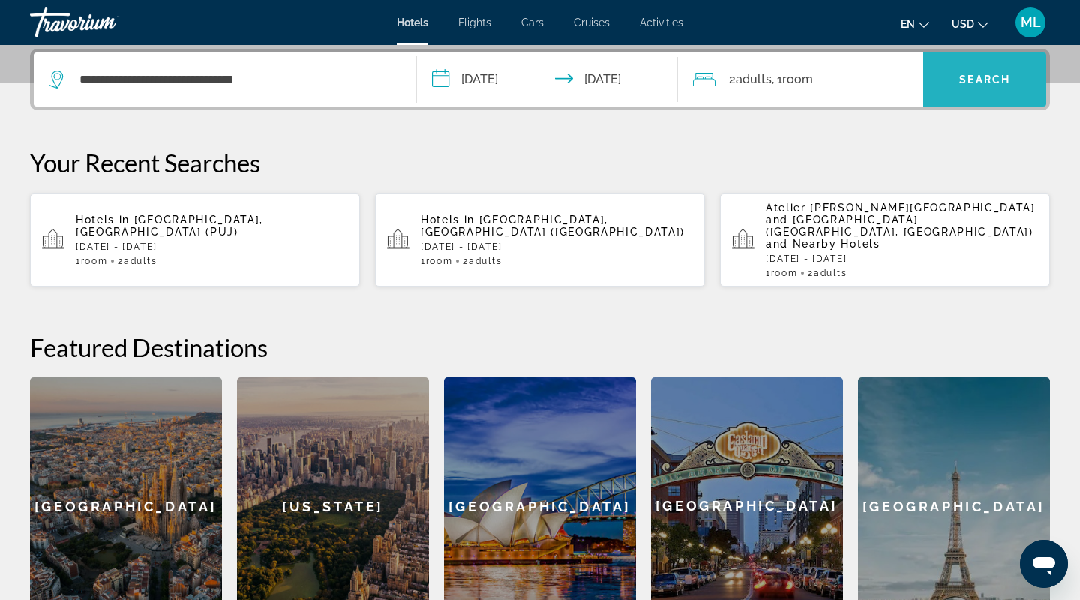
click at [965, 92] on span "Search widget" at bounding box center [984, 80] width 123 height 36
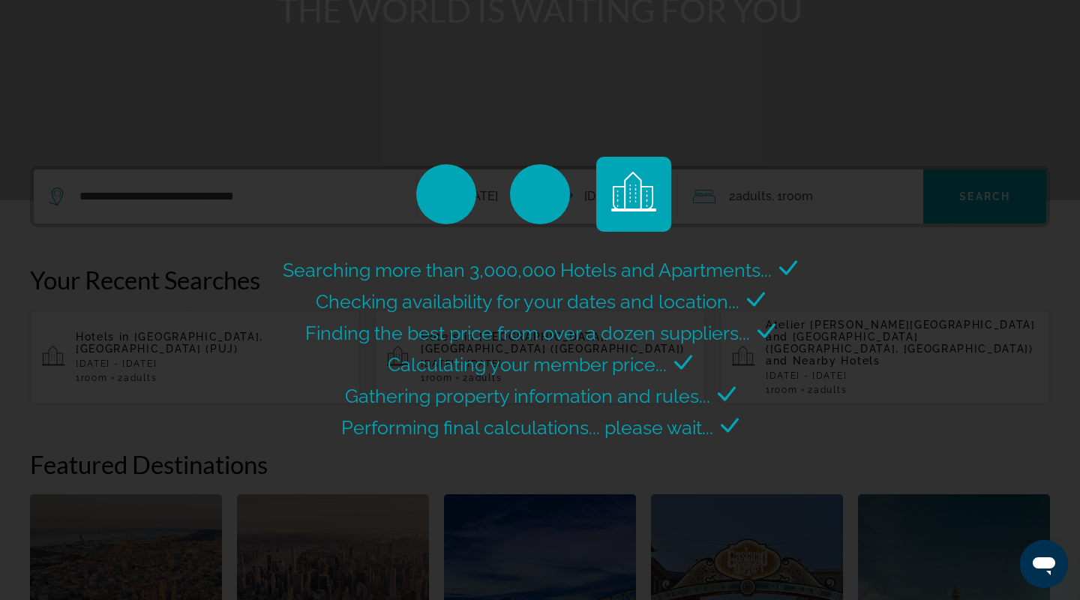
scroll to position [0, 0]
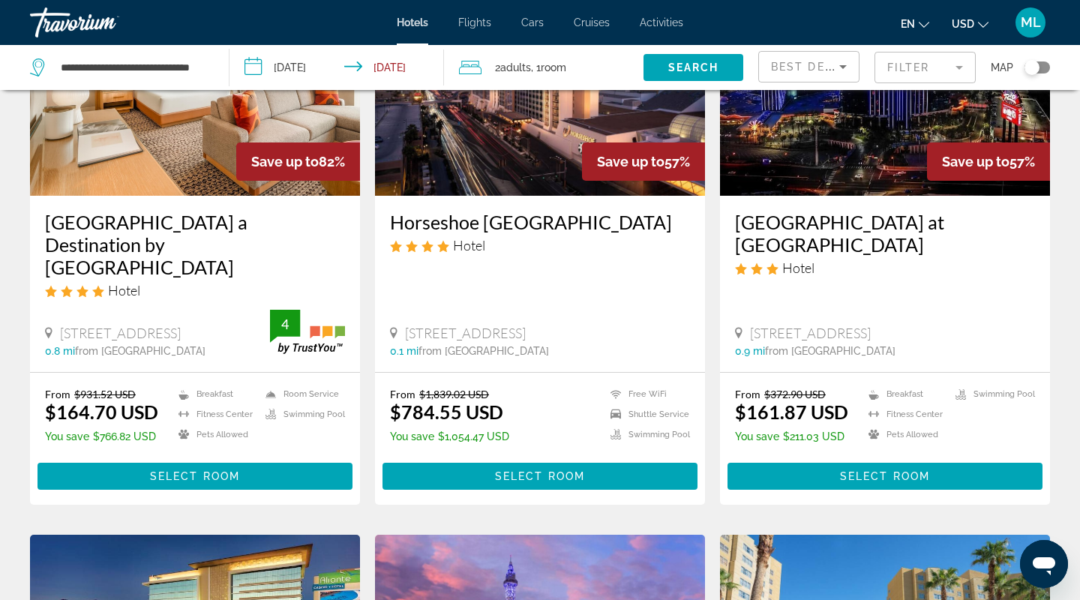
scroll to position [198, 0]
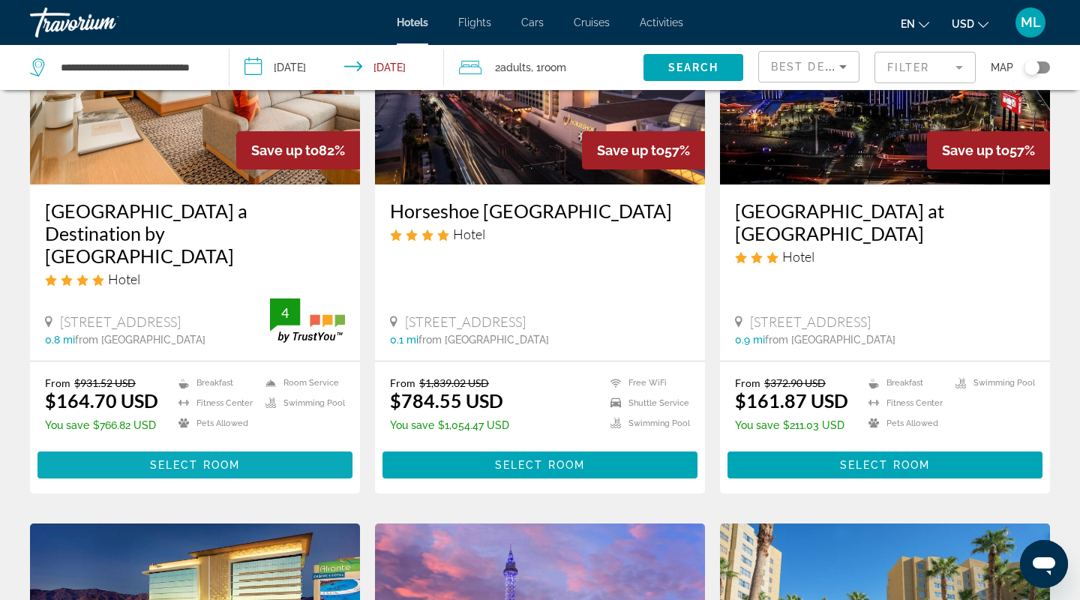
click at [163, 459] on span "Select Room" at bounding box center [195, 465] width 90 height 12
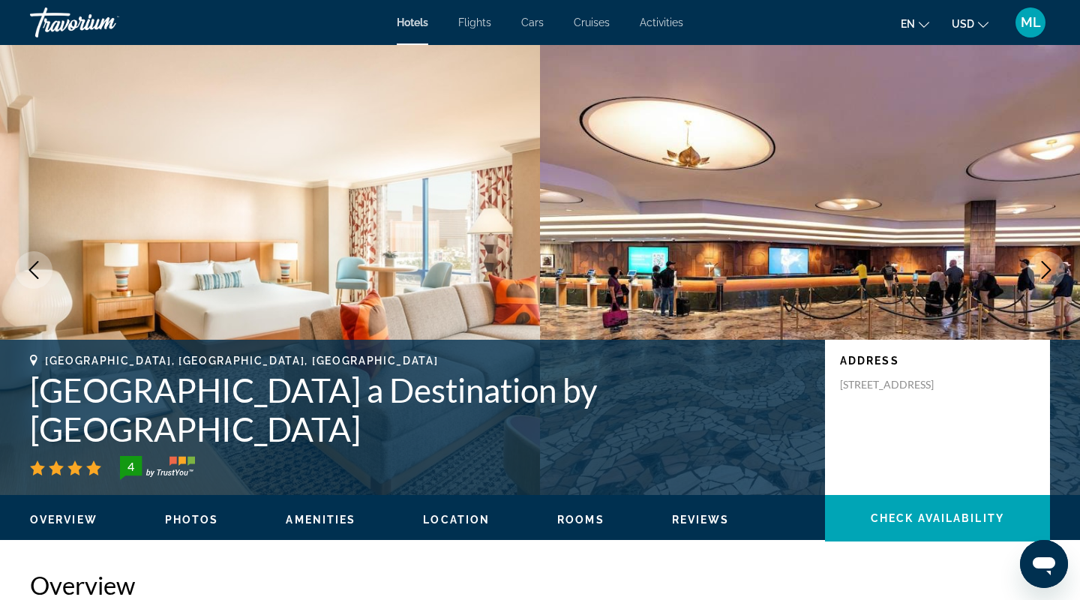
click at [511, 424] on h1 "[GEOGRAPHIC_DATA] a Destination by [GEOGRAPHIC_DATA]" at bounding box center [420, 410] width 780 height 78
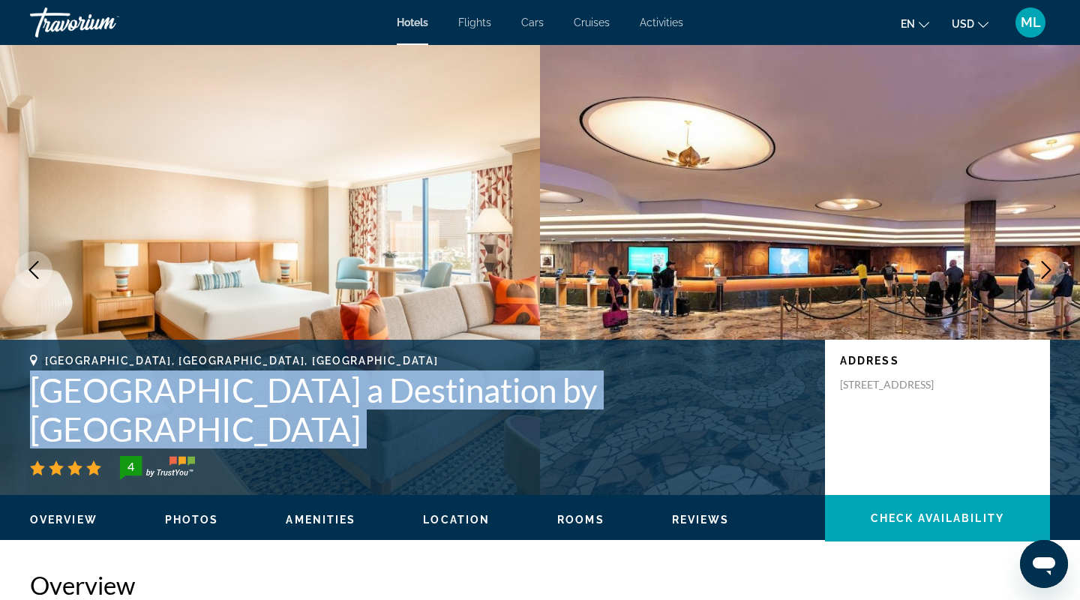
click at [511, 424] on h1 "[GEOGRAPHIC_DATA] a Destination by [GEOGRAPHIC_DATA]" at bounding box center [420, 410] width 780 height 78
copy div "[GEOGRAPHIC_DATA] a Destination by [GEOGRAPHIC_DATA]"
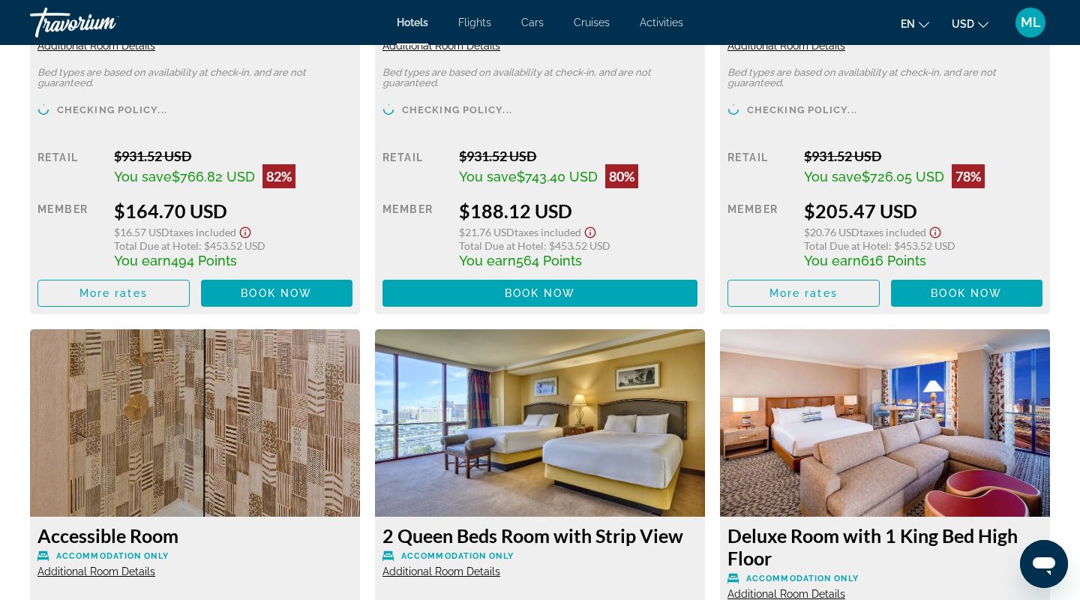
scroll to position [2319, 0]
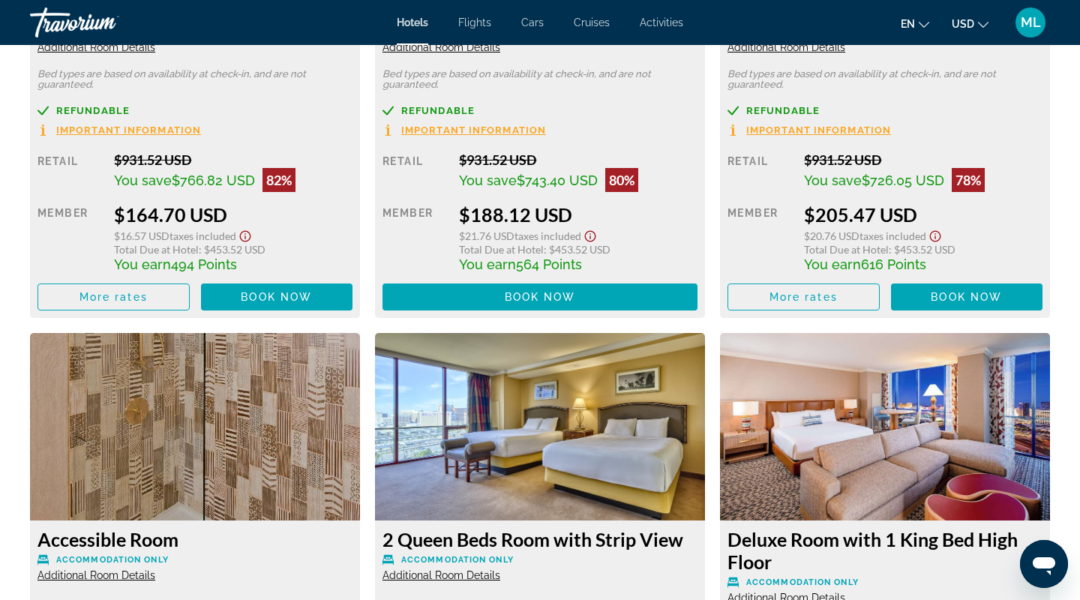
click at [245, 236] on icon "Show Taxes and Fees disclaimer" at bounding box center [245, 237] width 18 height 14
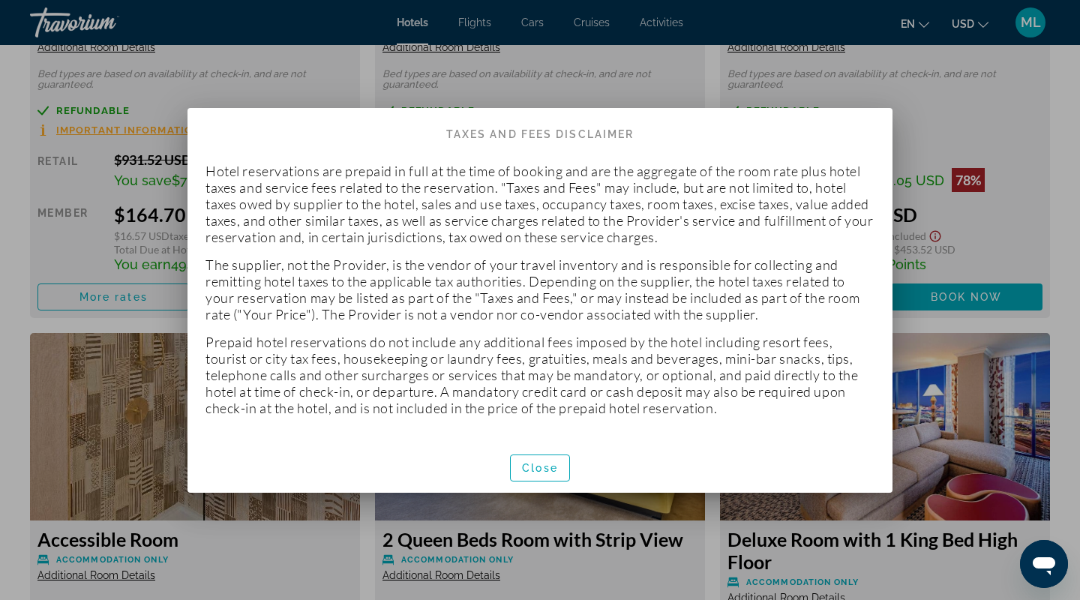
scroll to position [0, 0]
click at [80, 246] on div at bounding box center [540, 300] width 1080 height 600
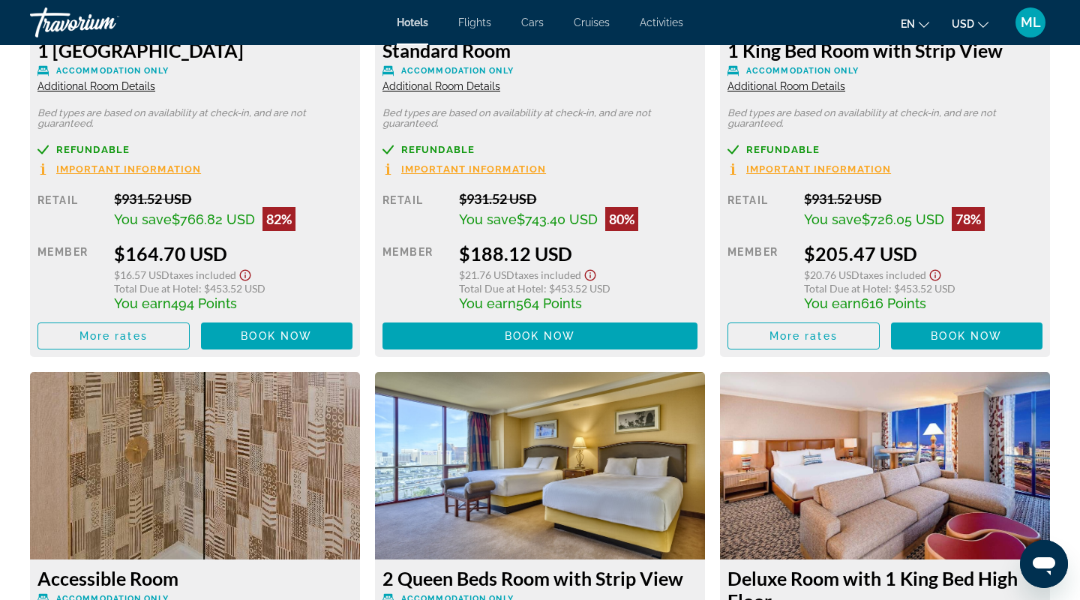
scroll to position [2247, 0]
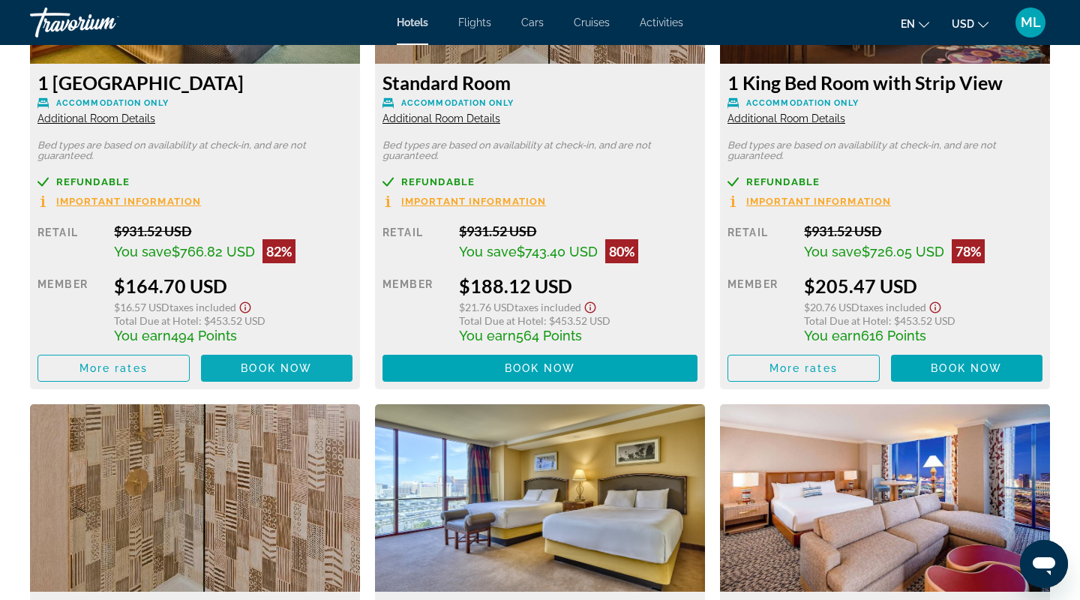
click at [257, 362] on span "Book now" at bounding box center [276, 368] width 71 height 12
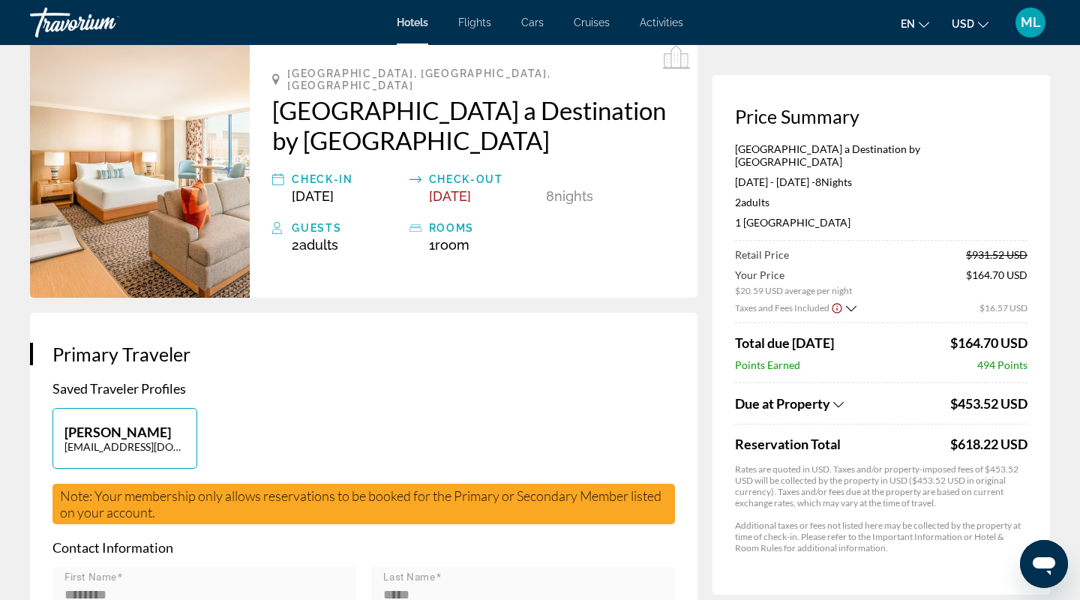
scroll to position [77, 0]
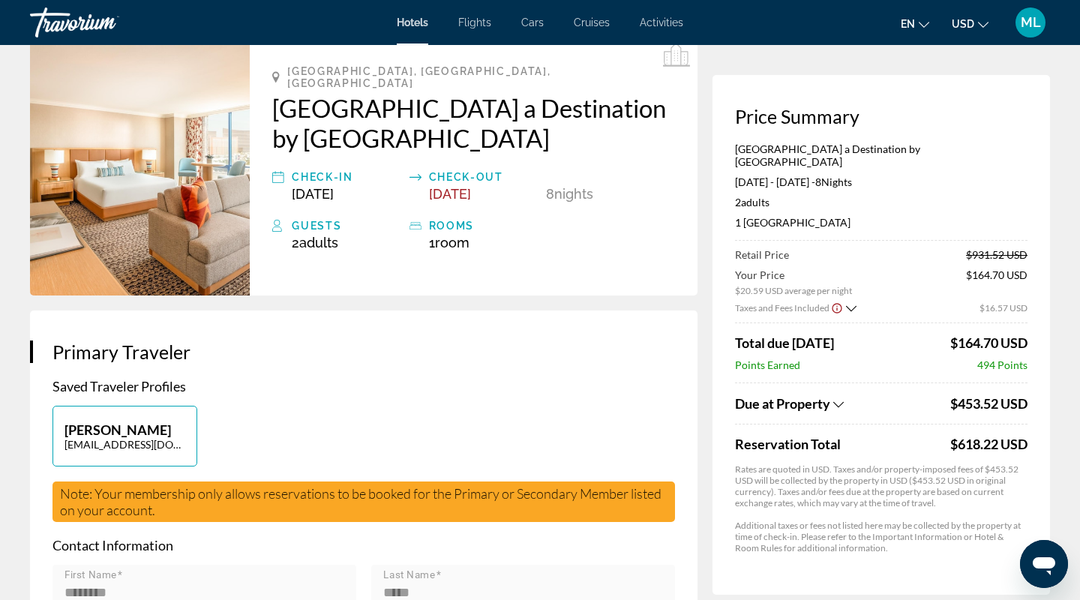
click at [824, 395] on span "Due at Property" at bounding box center [782, 403] width 95 height 17
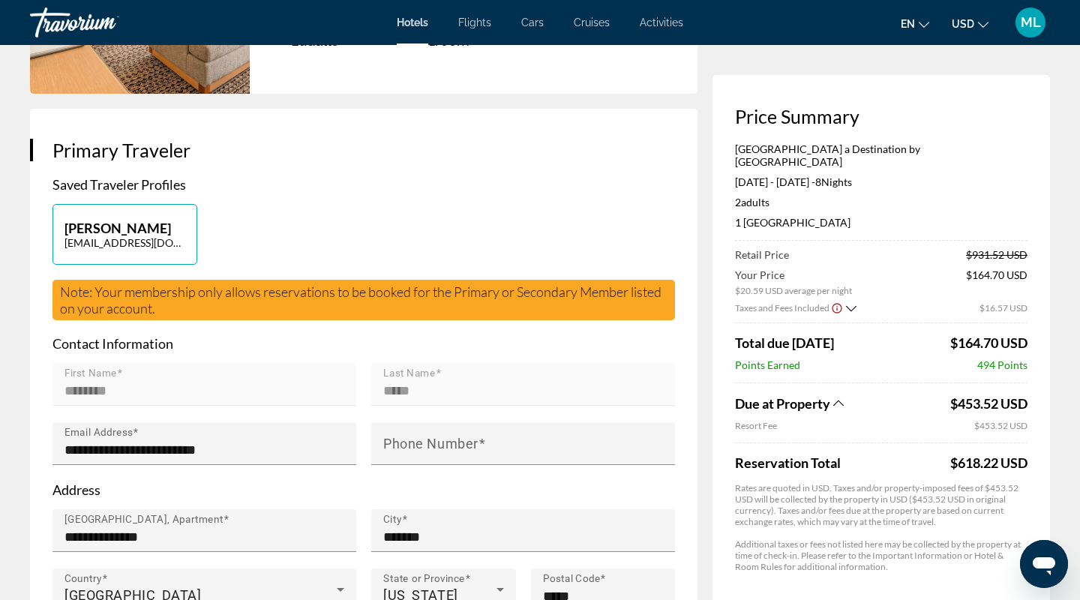
scroll to position [283, 0]
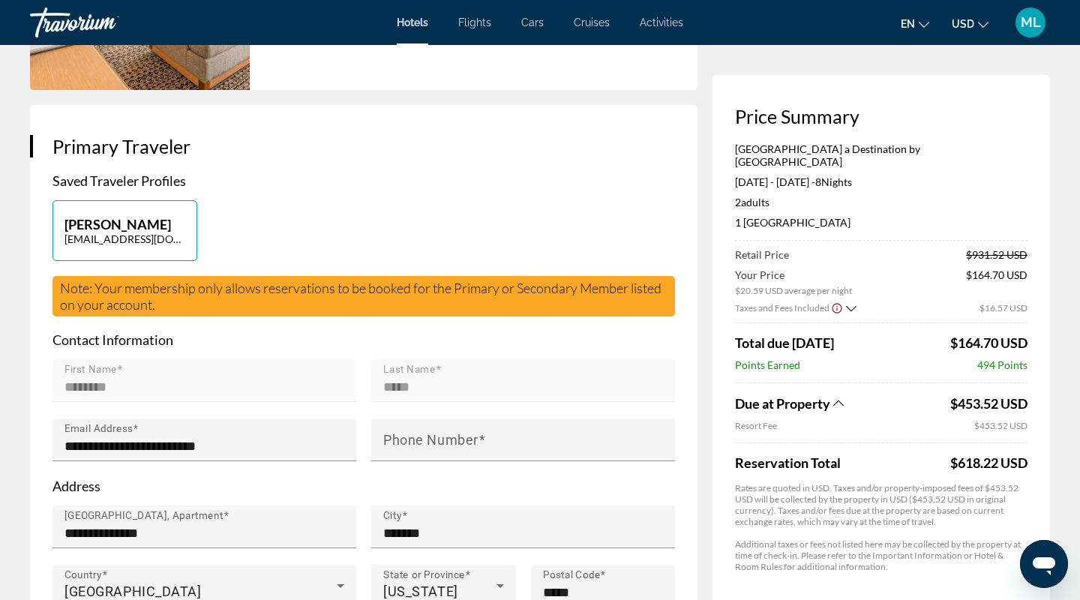
click at [835, 302] on icon "Show Taxes and Fees disclaimer" at bounding box center [837, 309] width 12 height 14
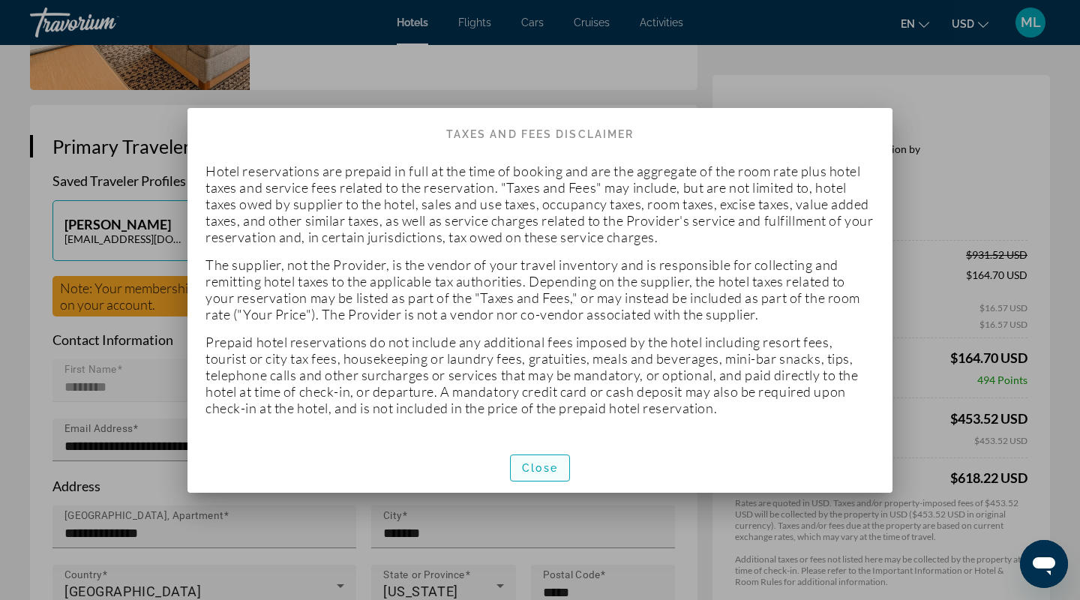
click at [551, 471] on span "Close" at bounding box center [540, 468] width 36 height 12
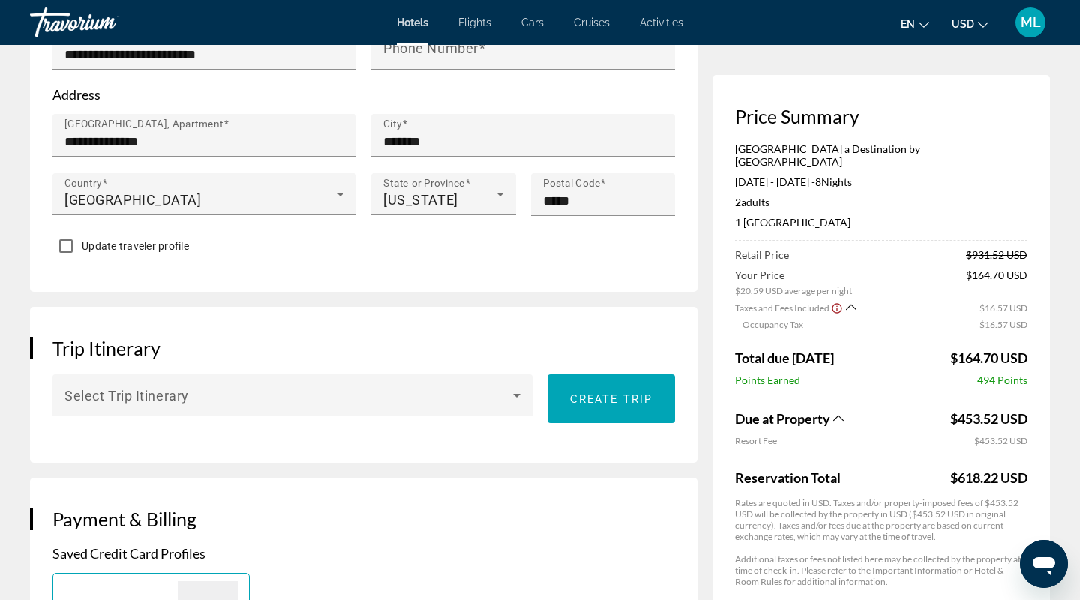
scroll to position [742, 0]
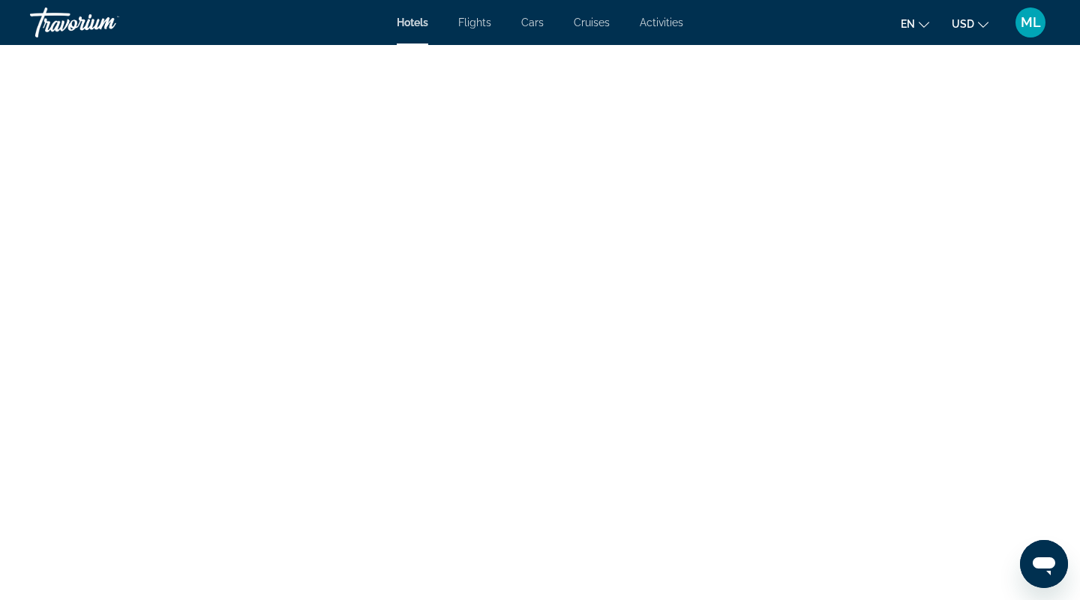
scroll to position [6571, 0]
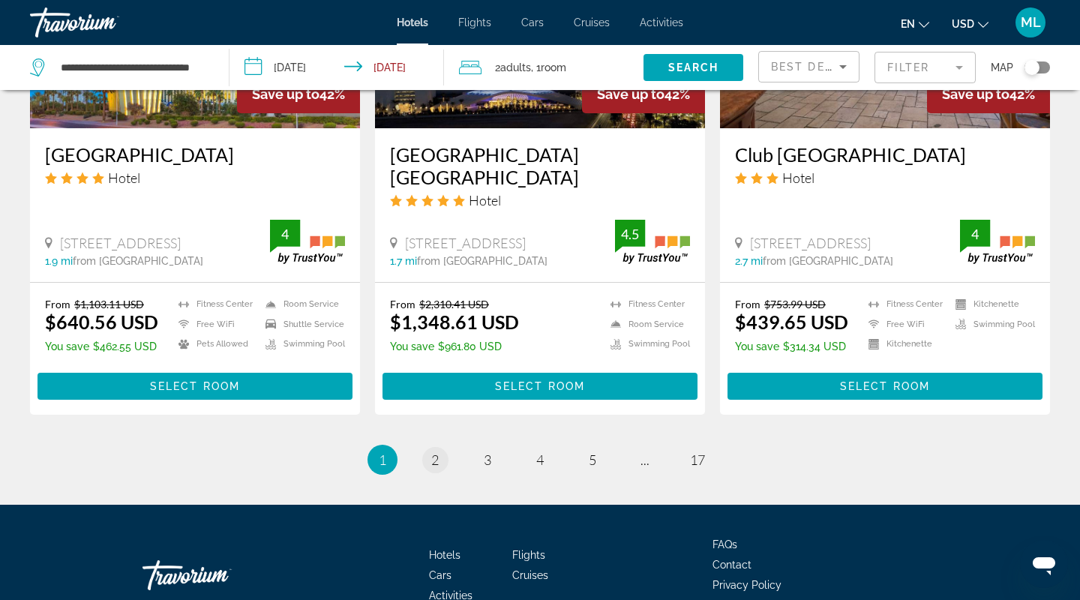
scroll to position [1919, 0]
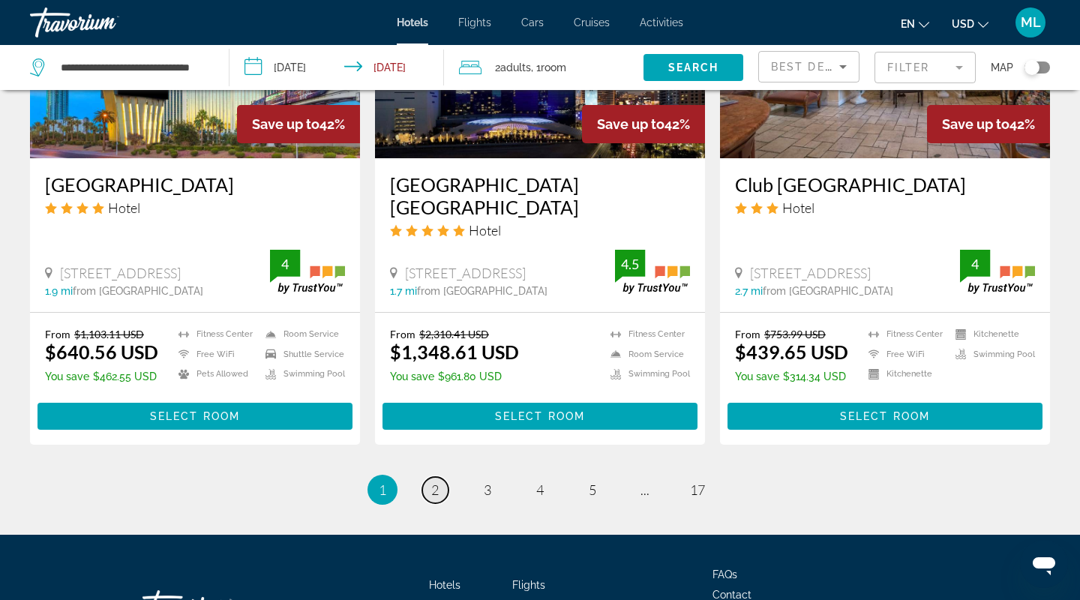
click at [435, 482] on span "2" at bounding box center [435, 490] width 8 height 17
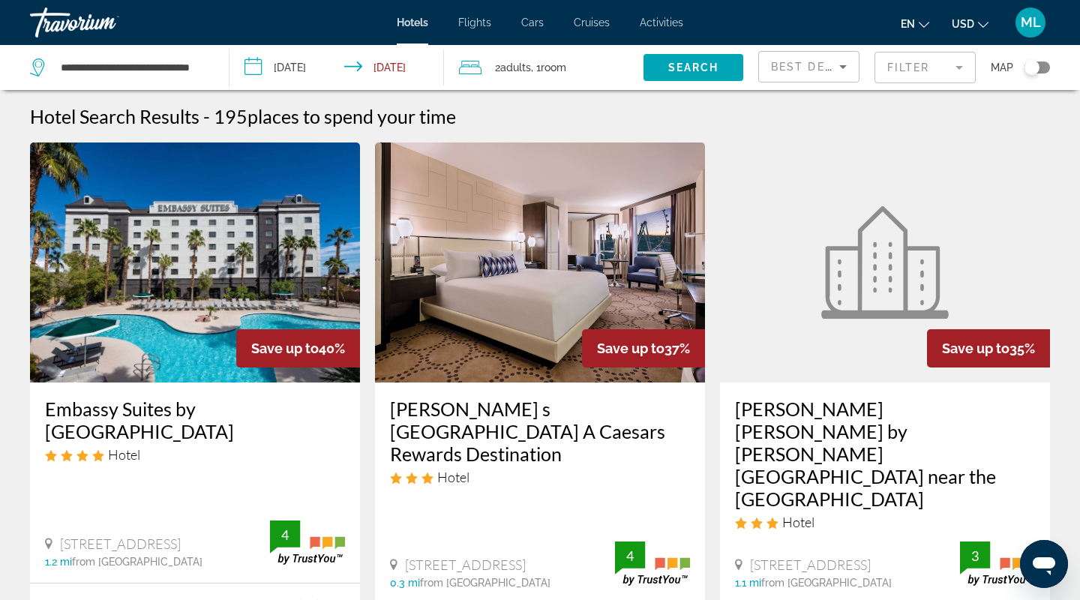
click at [919, 77] on mat-form-field "Filter" at bounding box center [925, 68] width 101 height 32
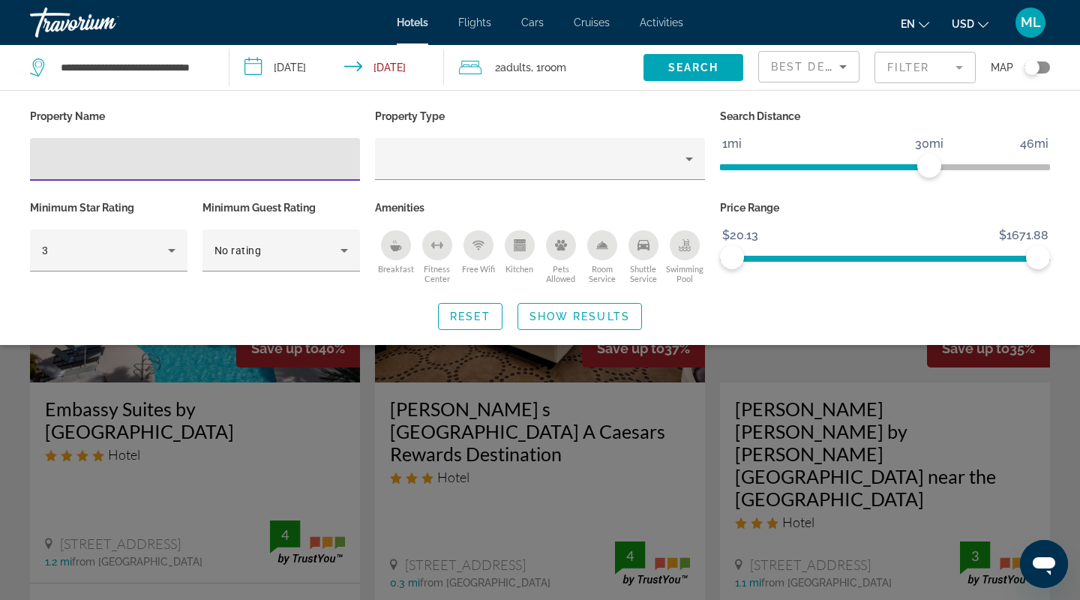
click at [803, 70] on span "Best Deals" at bounding box center [810, 67] width 78 height 12
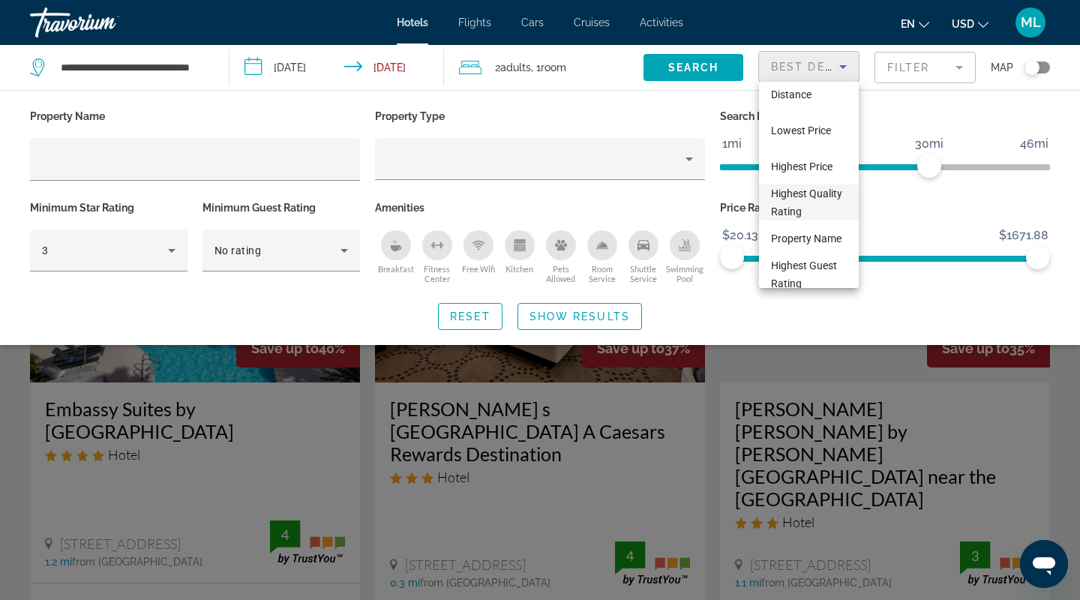
scroll to position [58, 0]
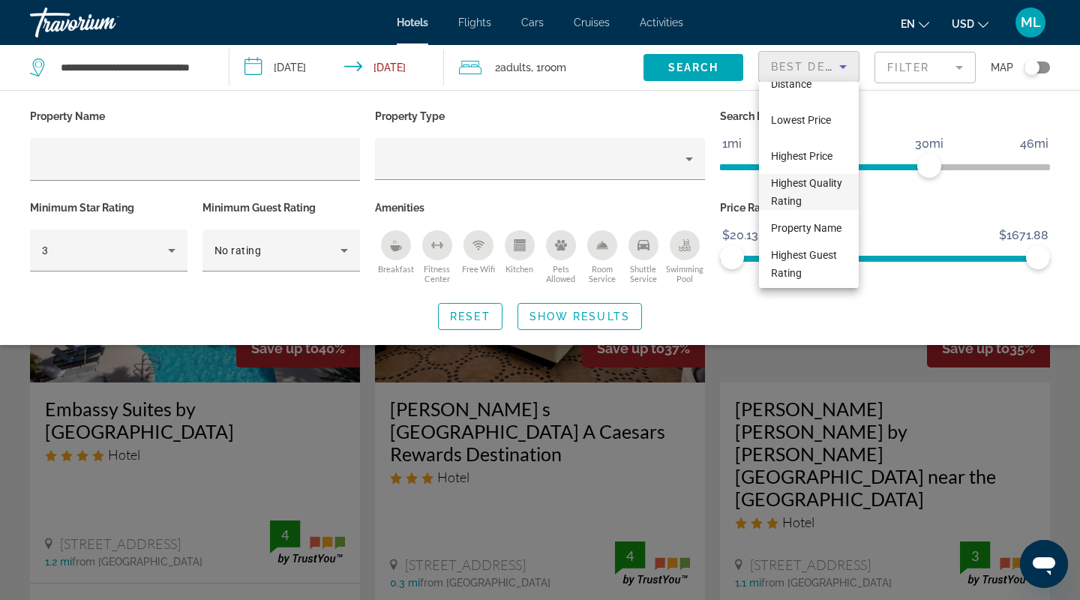
click at [803, 185] on span "Highest Quality Rating" at bounding box center [806, 192] width 71 height 30
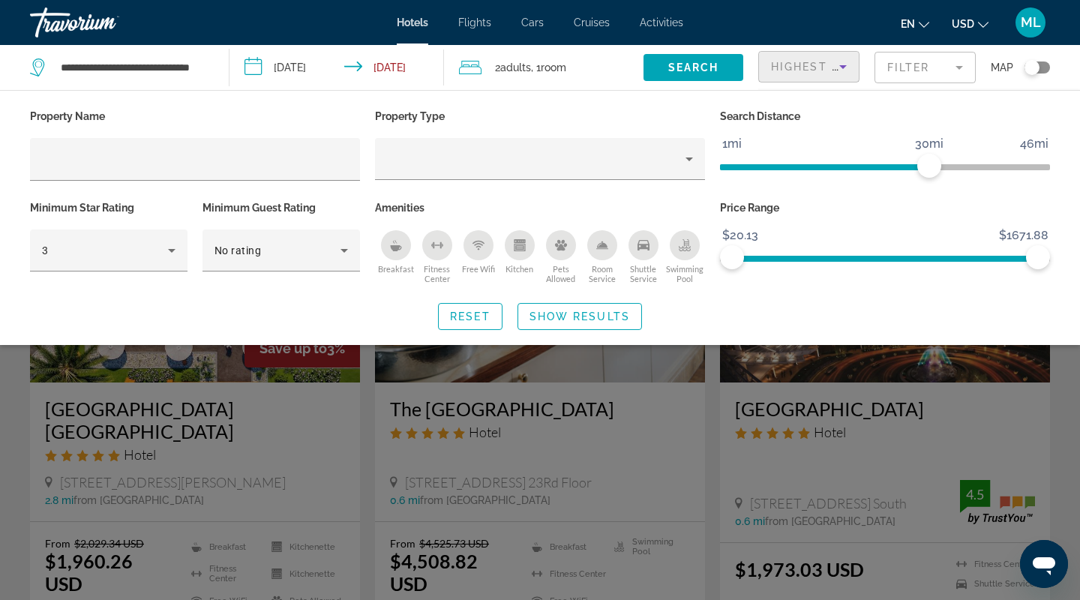
click at [1073, 435] on div "Search widget" at bounding box center [540, 412] width 1080 height 375
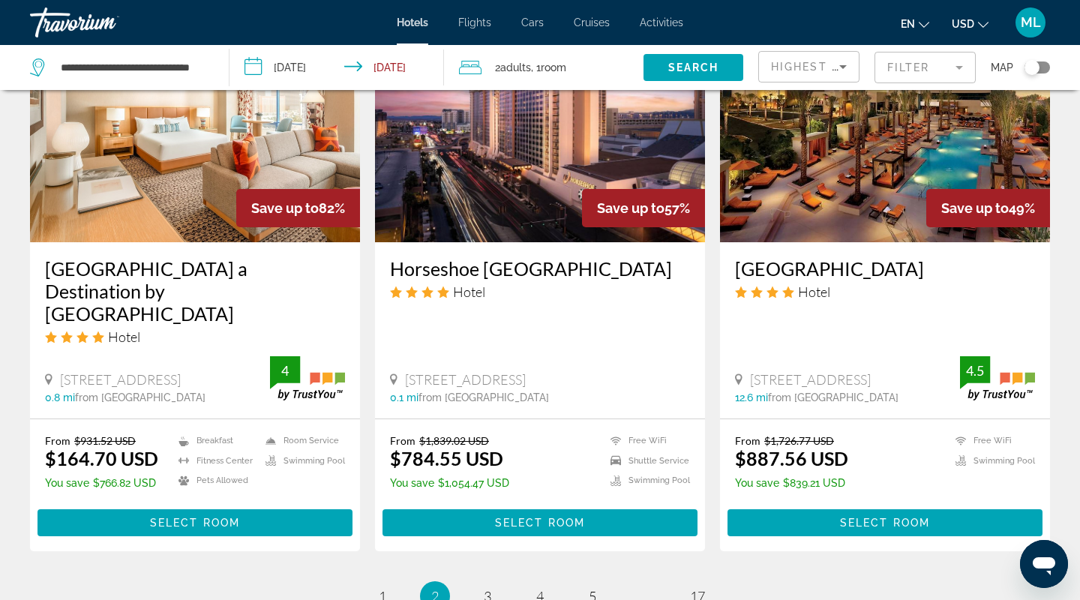
scroll to position [1814, 0]
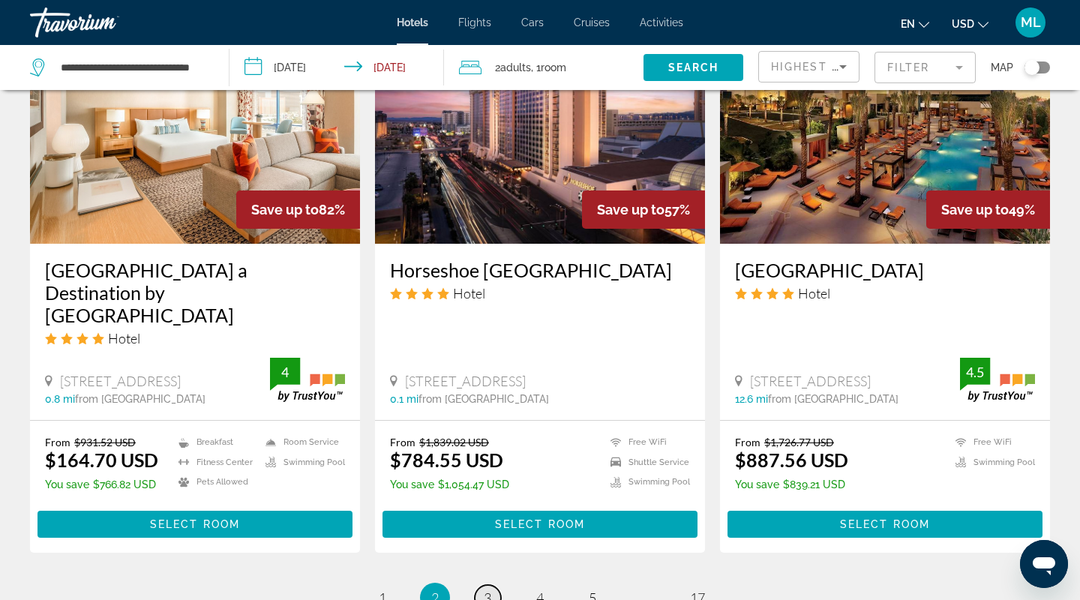
click at [485, 590] on span "3" at bounding box center [488, 598] width 8 height 17
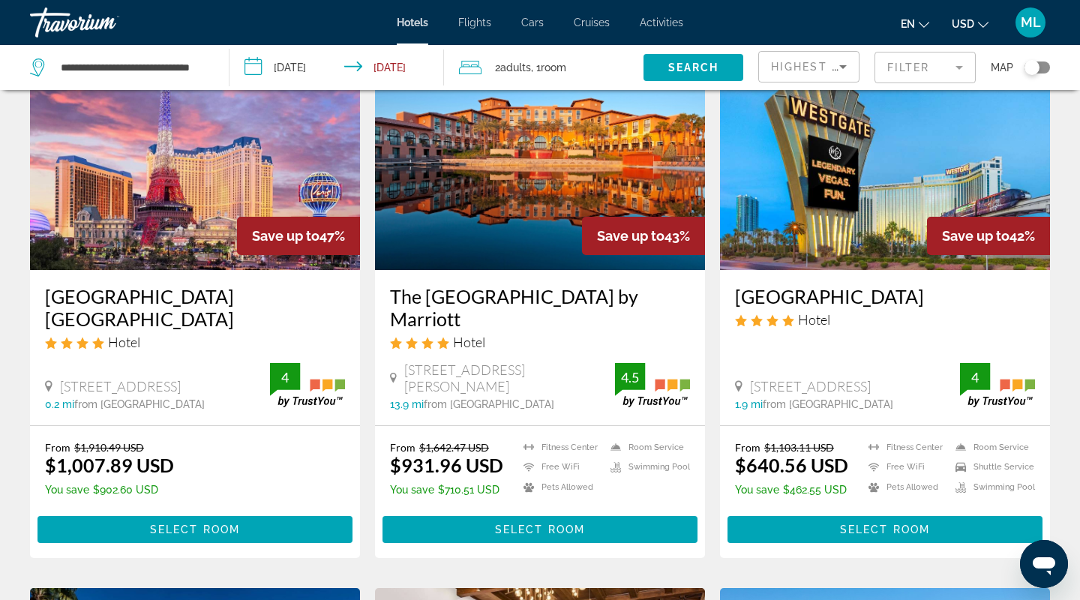
scroll to position [110, 0]
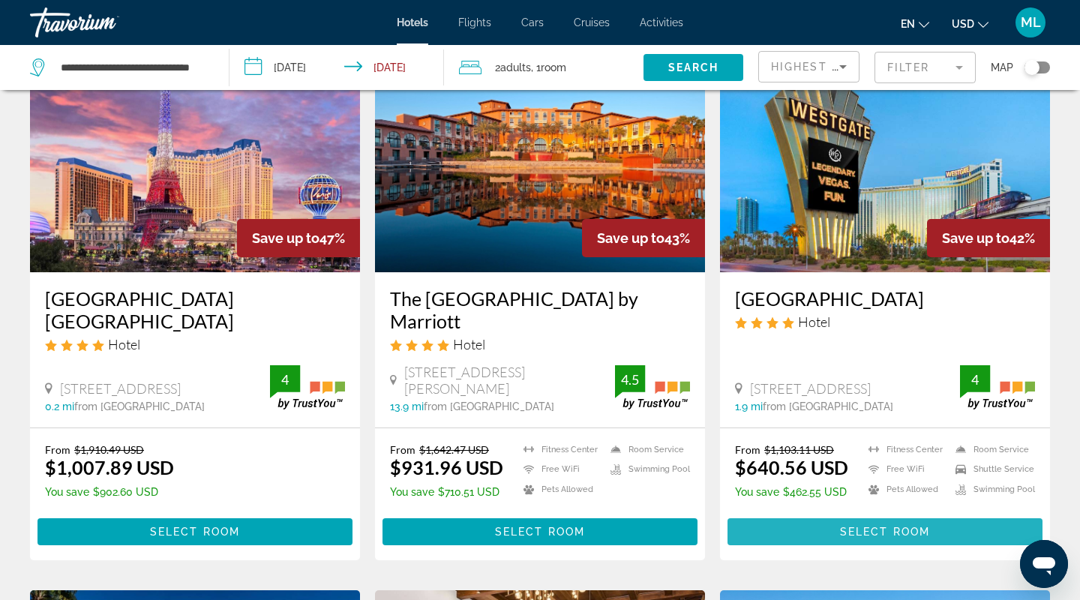
click at [815, 530] on span "Main content" at bounding box center [885, 532] width 315 height 36
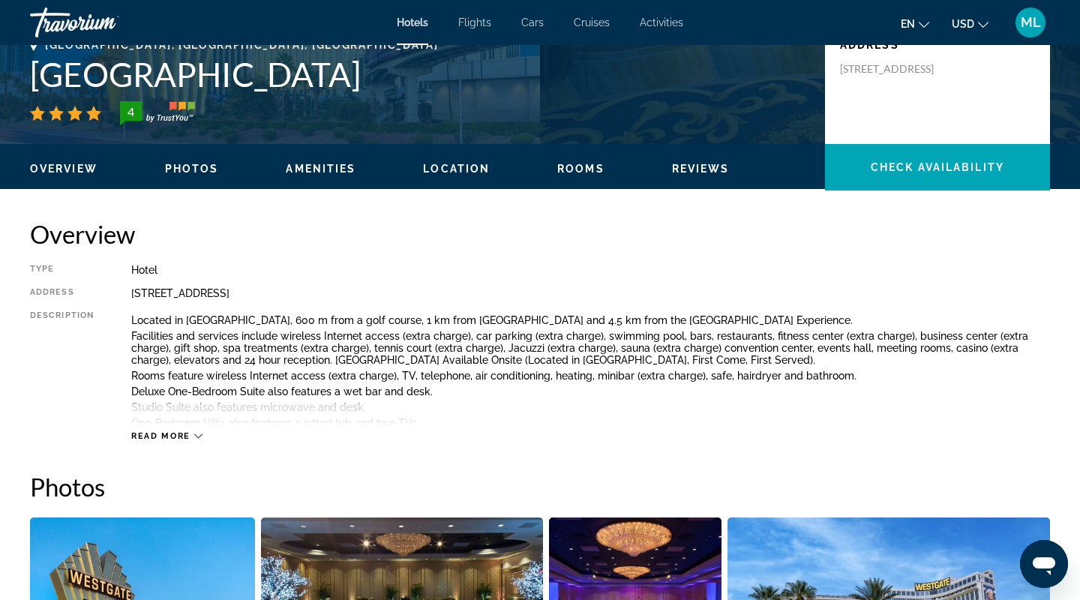
scroll to position [416, 0]
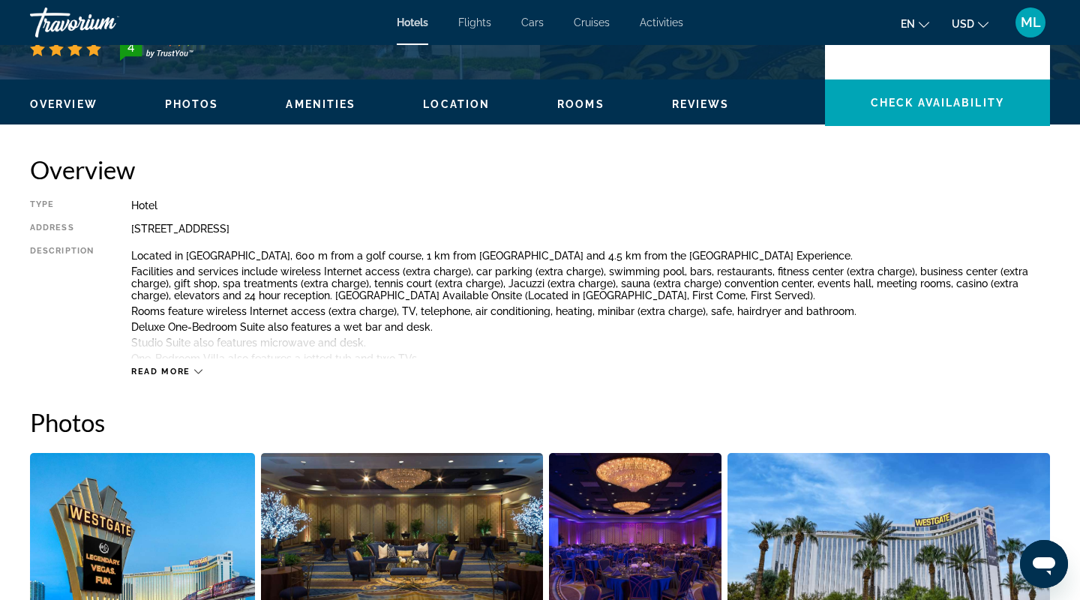
click at [169, 376] on span "Read more" at bounding box center [160, 372] width 59 height 10
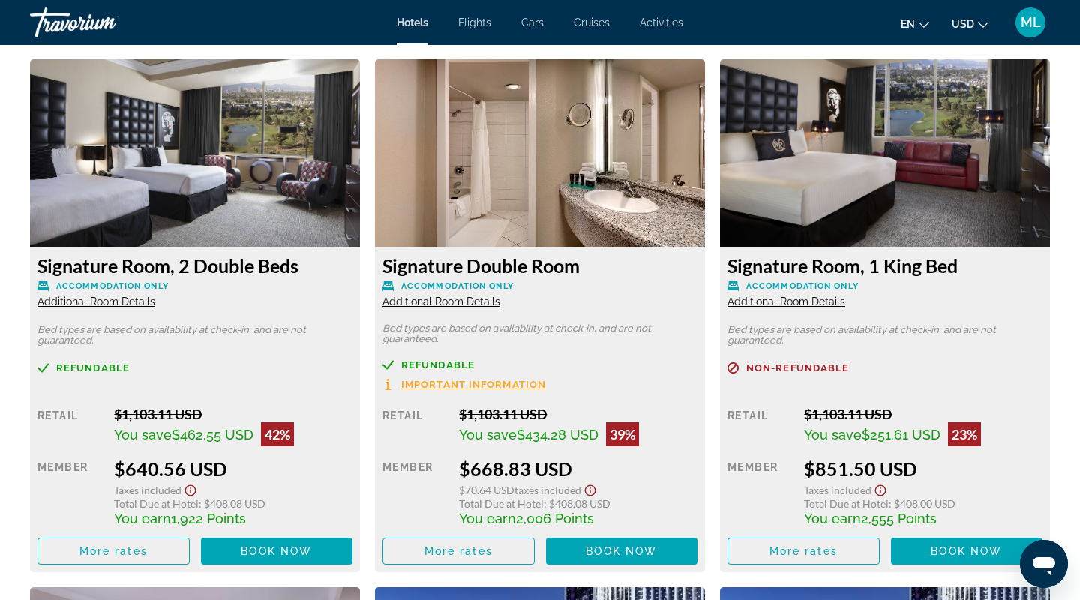
scroll to position [2189, 0]
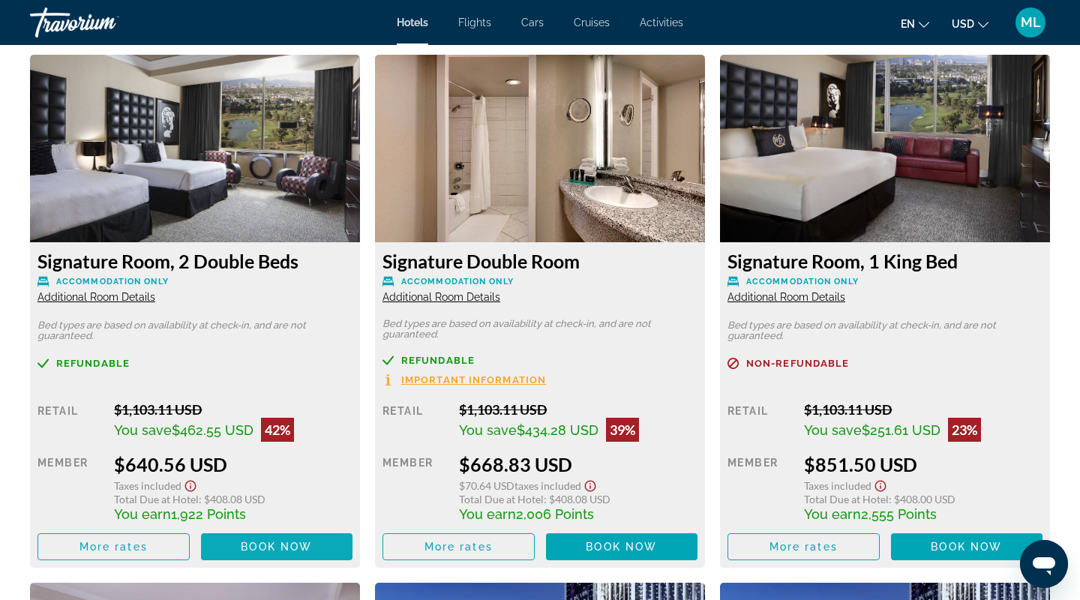
click at [256, 542] on span "Book now" at bounding box center [276, 547] width 71 height 12
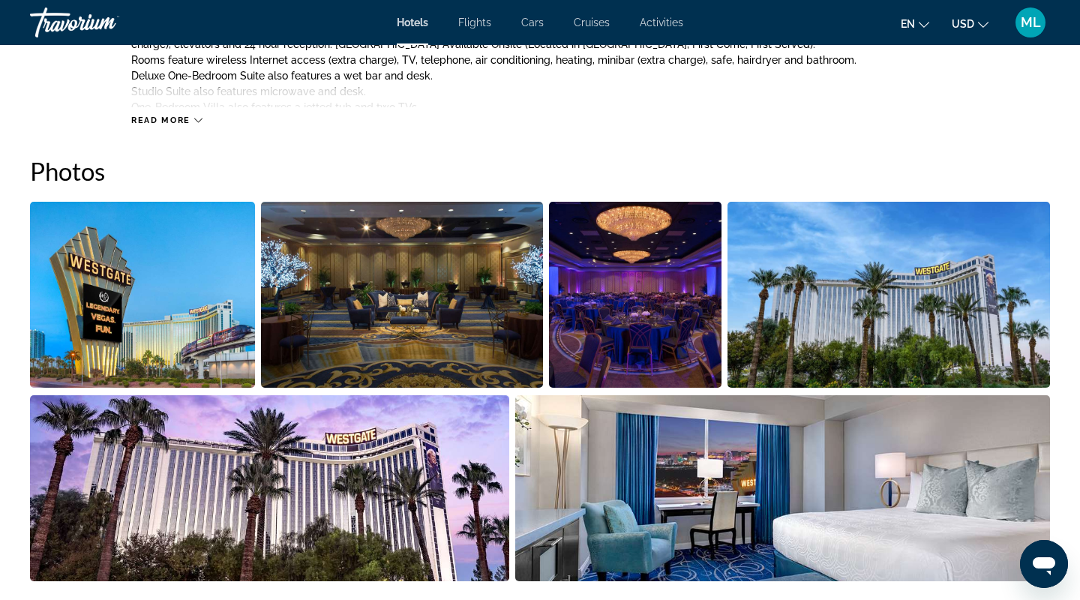
scroll to position [1044, 0]
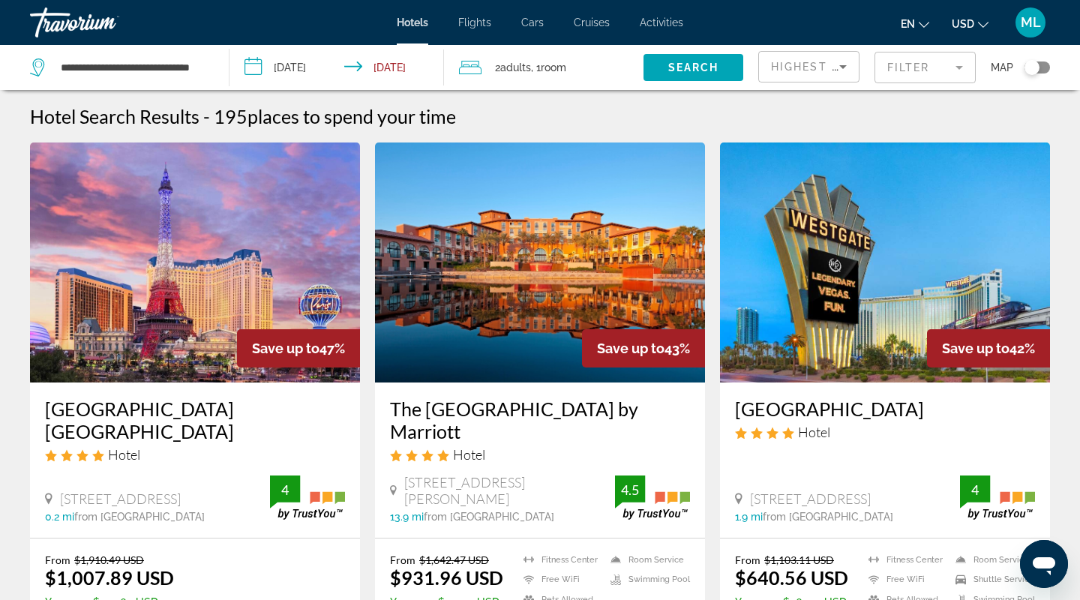
click at [842, 65] on icon "Sort by" at bounding box center [843, 67] width 8 height 4
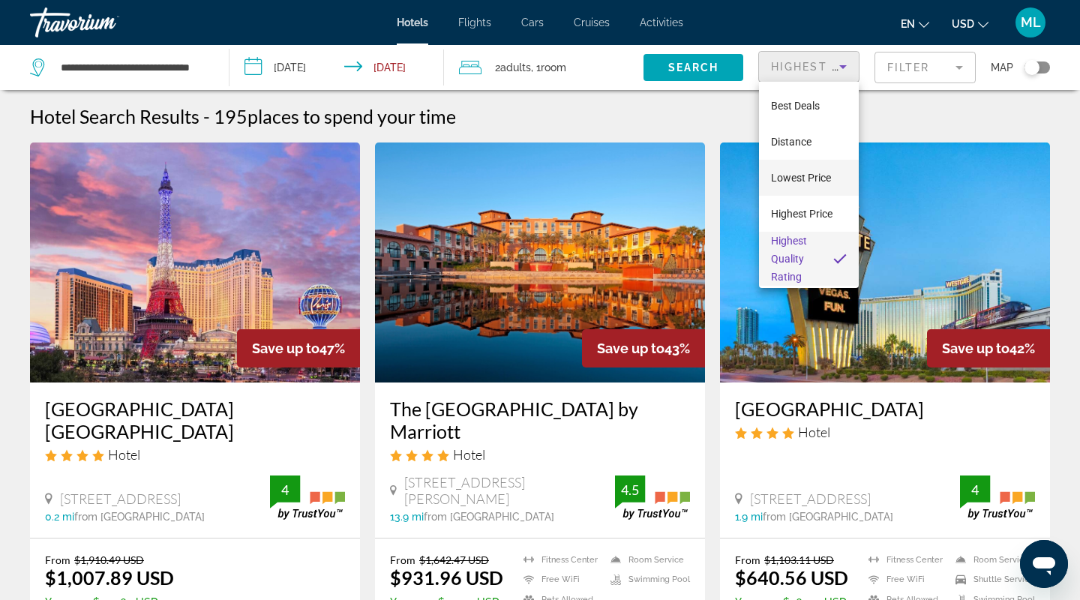
click at [803, 180] on span "Lowest Price" at bounding box center [801, 178] width 60 height 12
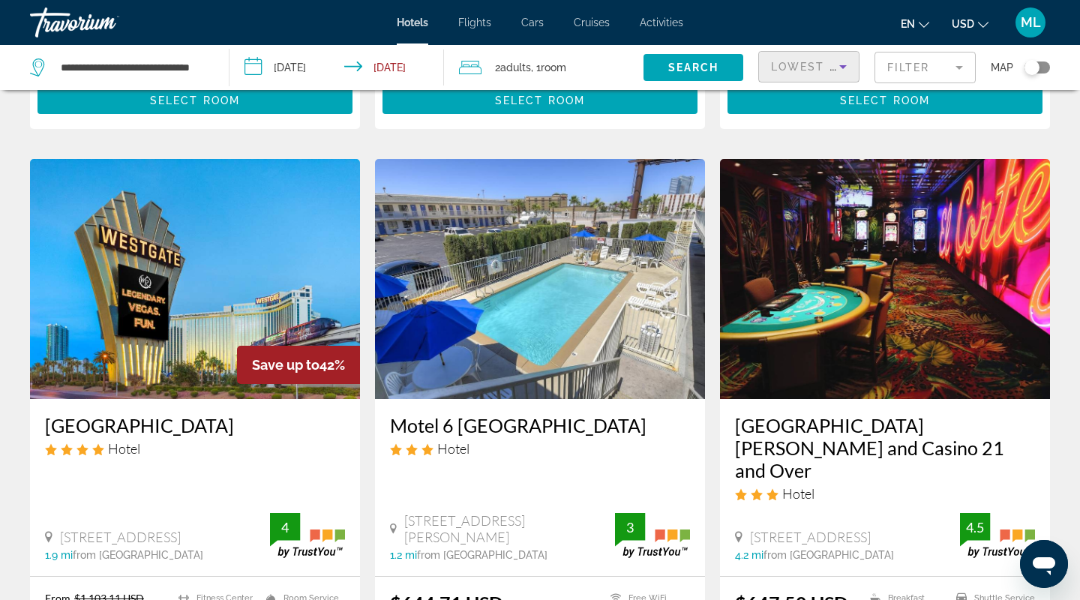
scroll to position [2013, 0]
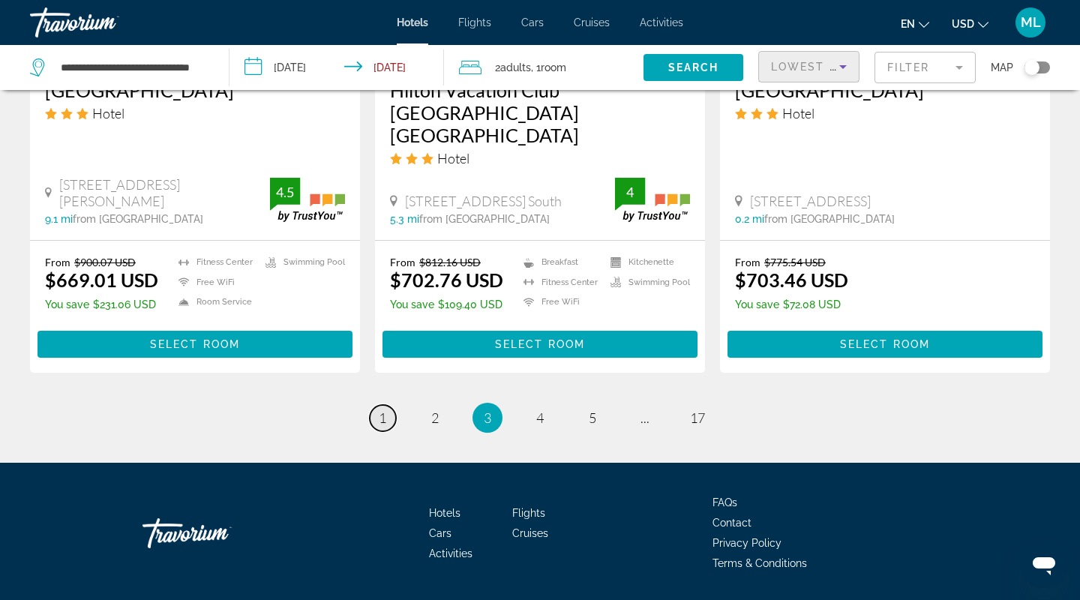
click at [383, 410] on span "1" at bounding box center [383, 418] width 8 height 17
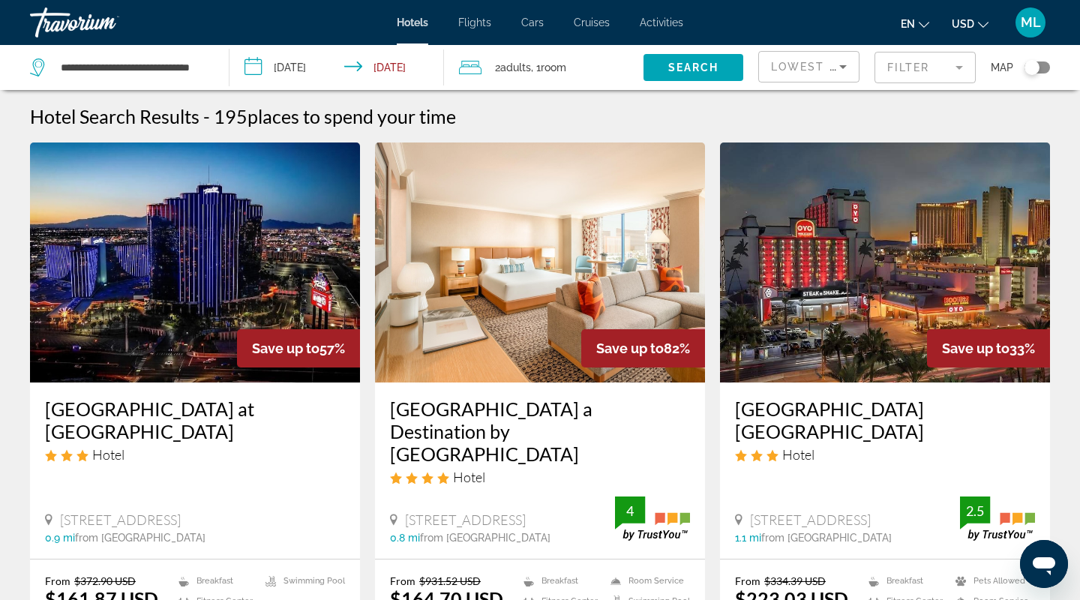
click at [212, 409] on h3 "Masquerade Tower at Rio Hotel & Casino" at bounding box center [195, 420] width 300 height 45
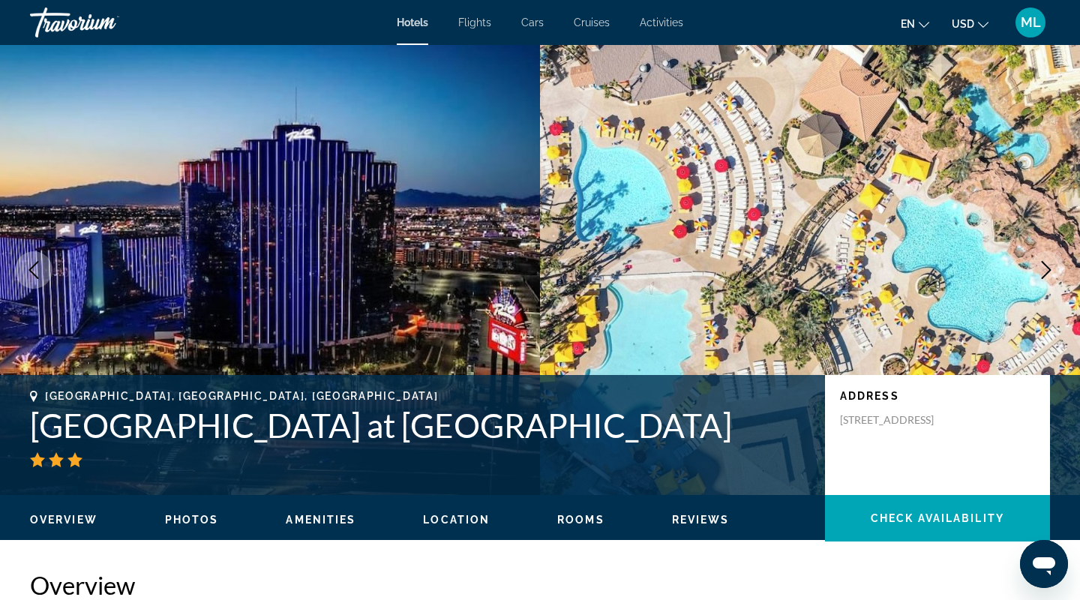
scroll to position [17, 0]
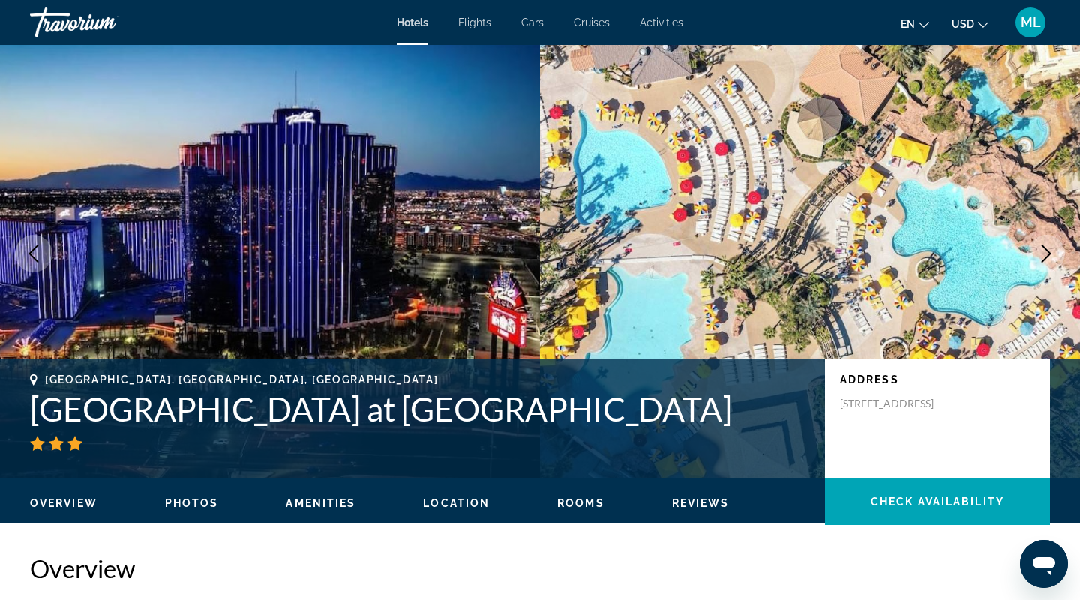
click at [587, 507] on span "Rooms" at bounding box center [580, 503] width 47 height 12
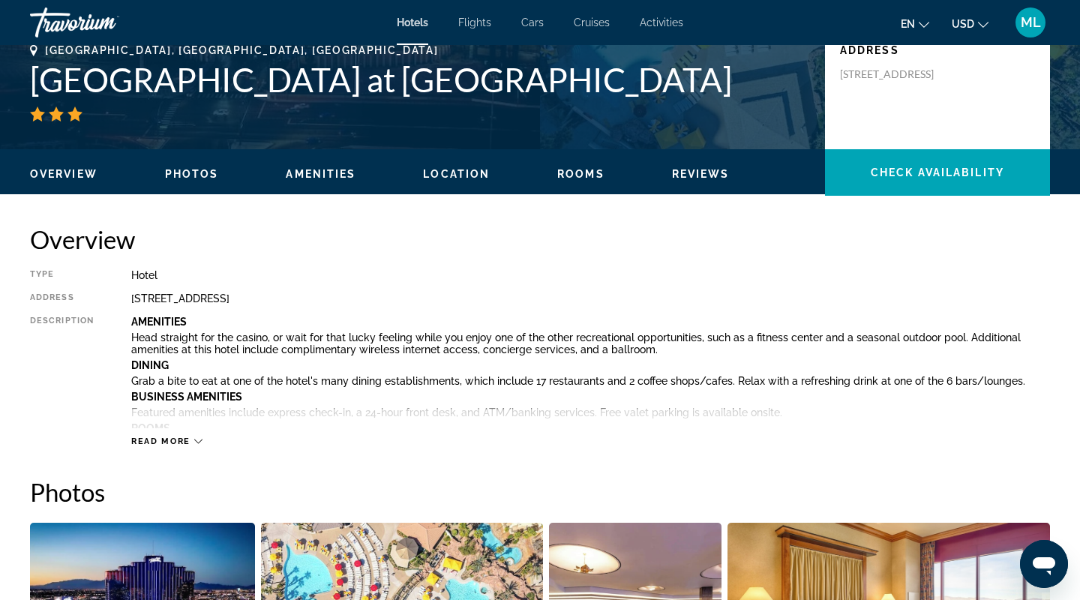
scroll to position [347, 0]
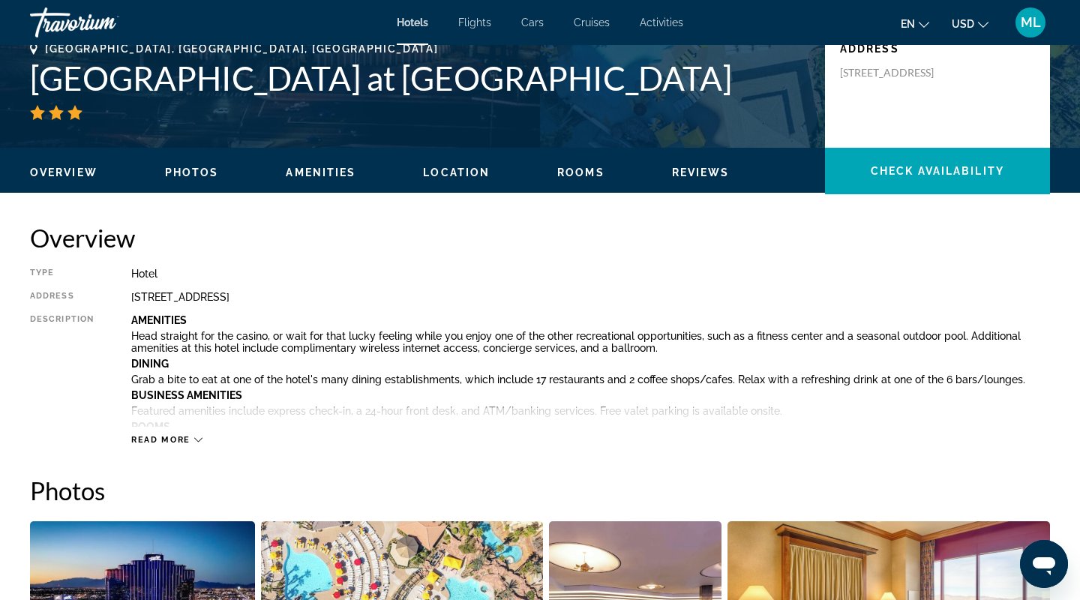
click at [202, 160] on div "Overview Photos Amenities Location Rooms Reviews Check Availability" at bounding box center [540, 171] width 1080 height 47
click at [200, 166] on button "Photos" at bounding box center [192, 173] width 54 height 14
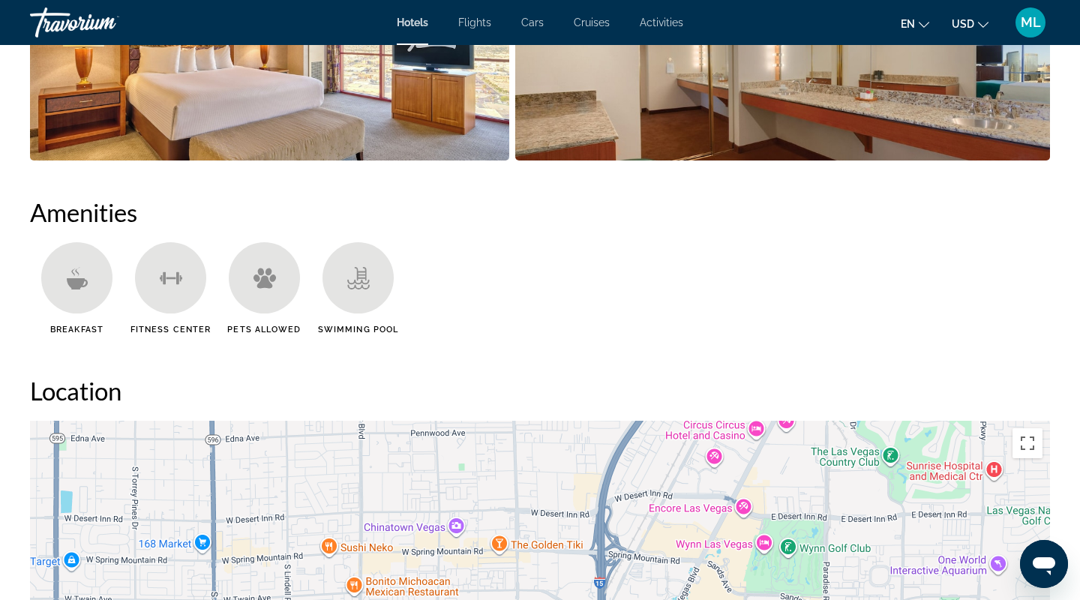
scroll to position [0, 0]
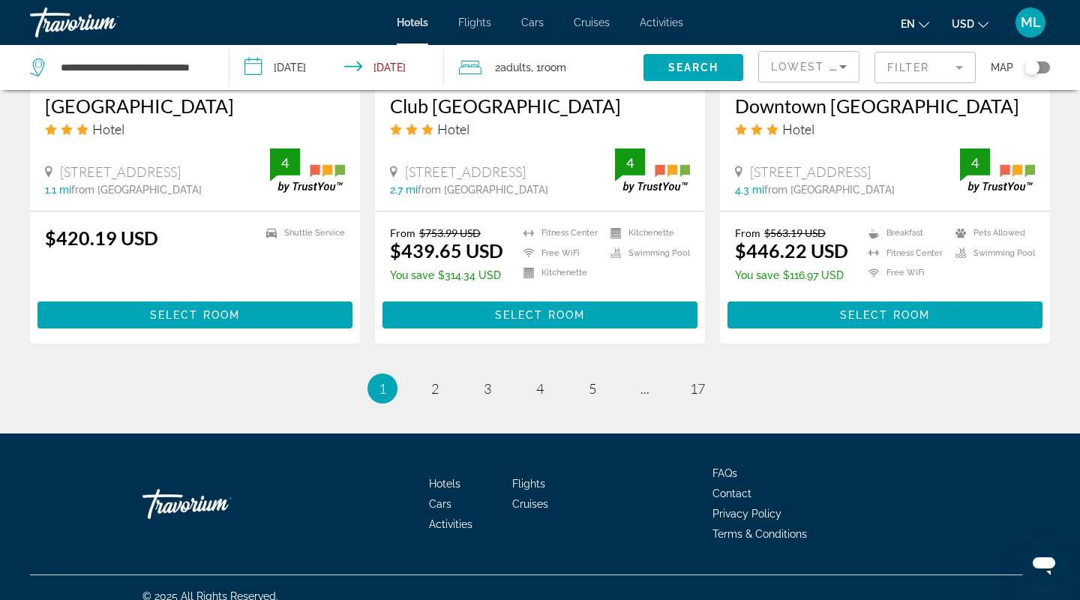
scroll to position [1968, 0]
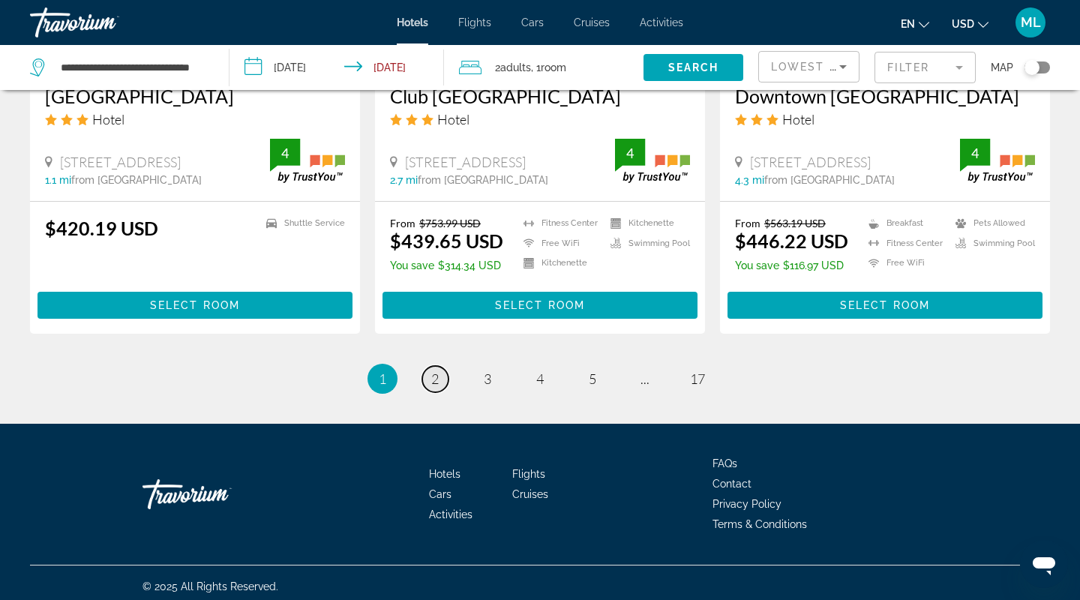
click at [438, 371] on span "2" at bounding box center [435, 379] width 8 height 17
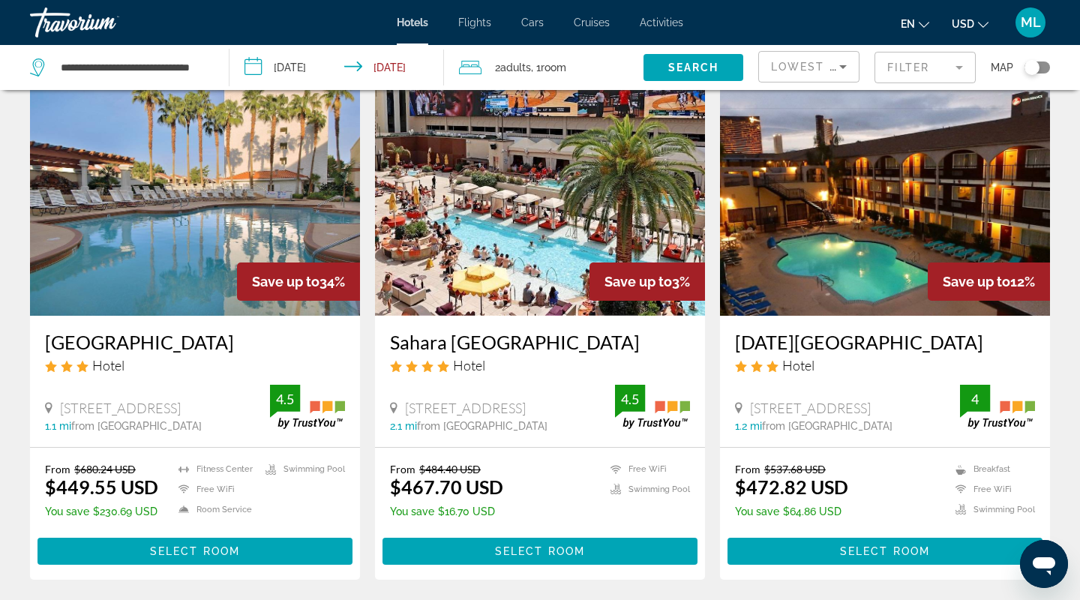
scroll to position [83, 0]
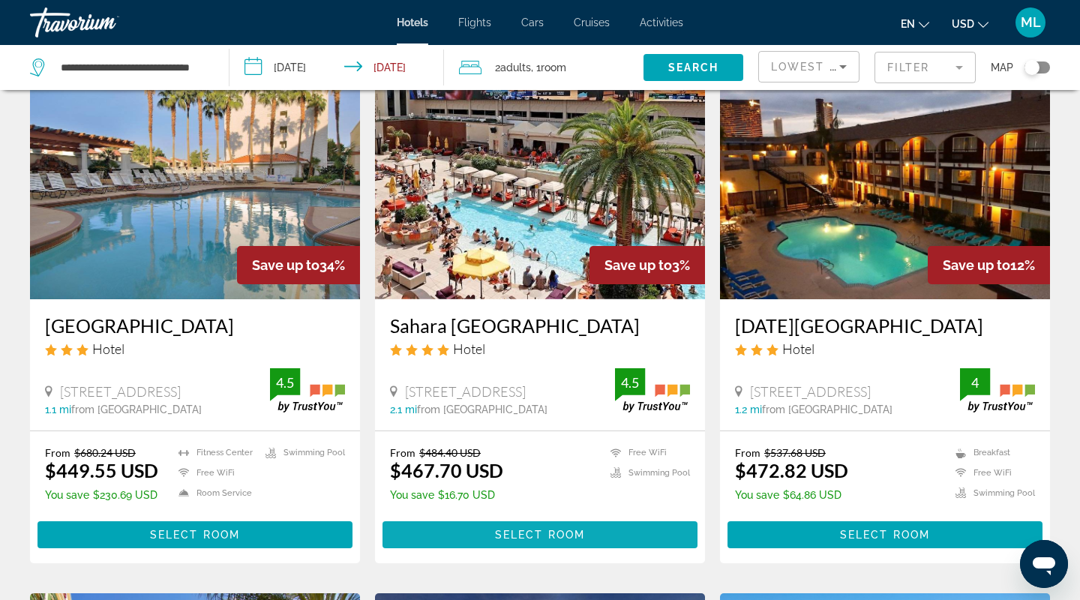
click at [530, 523] on span "Main content" at bounding box center [540, 535] width 315 height 36
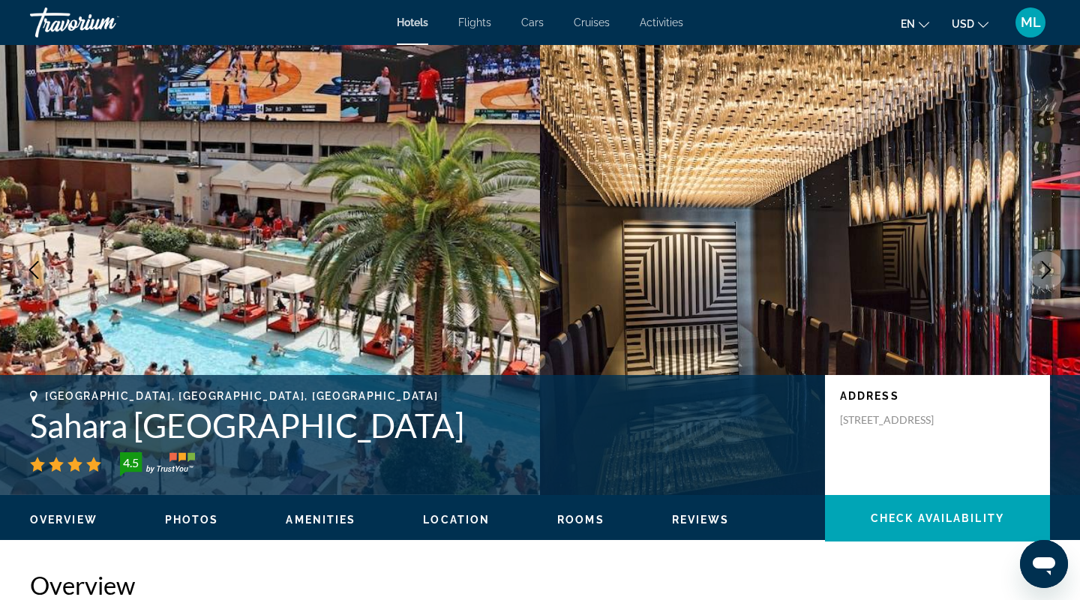
click at [212, 524] on span "Photos" at bounding box center [192, 520] width 54 height 12
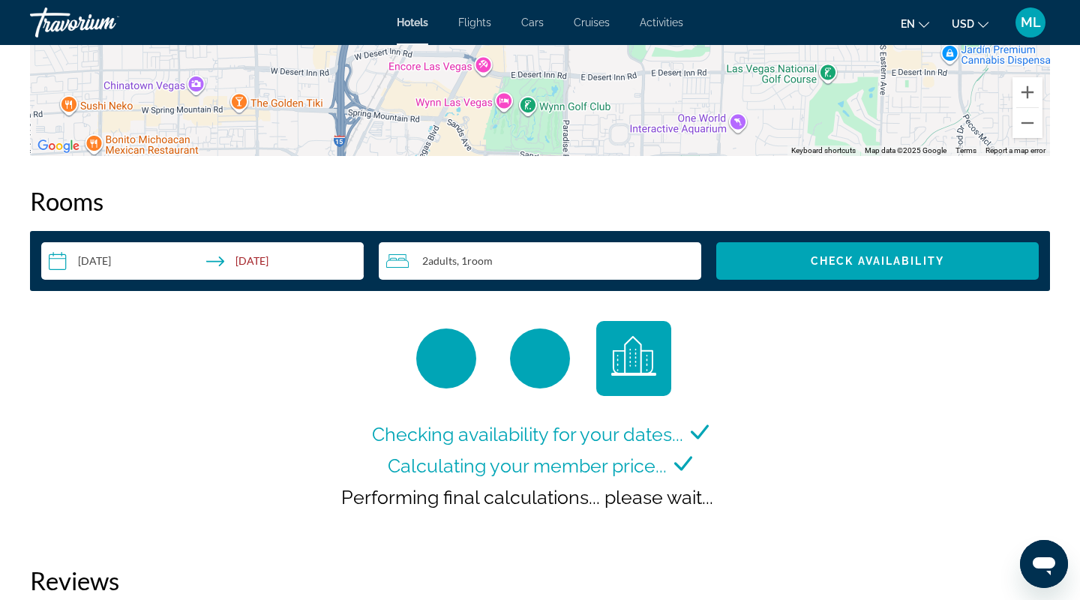
scroll to position [2057, 0]
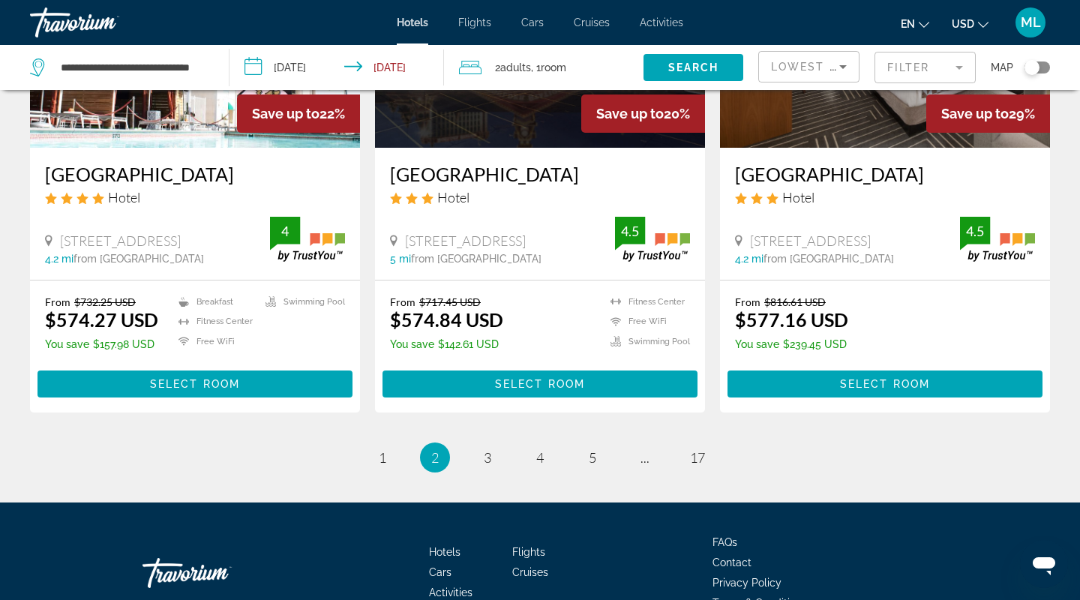
scroll to position [1947, 0]
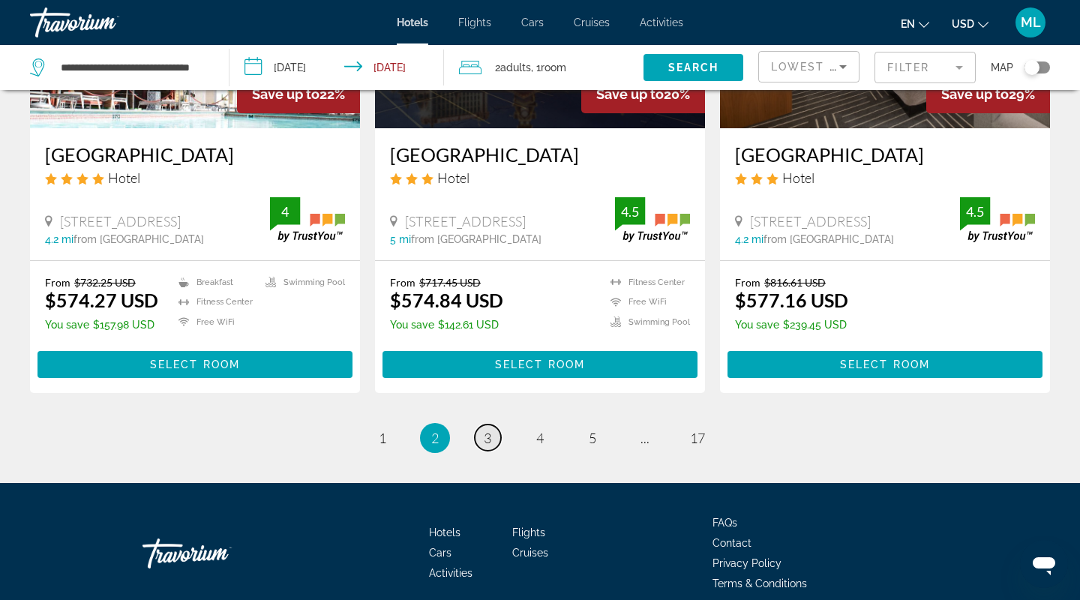
click at [487, 430] on span "3" at bounding box center [488, 438] width 8 height 17
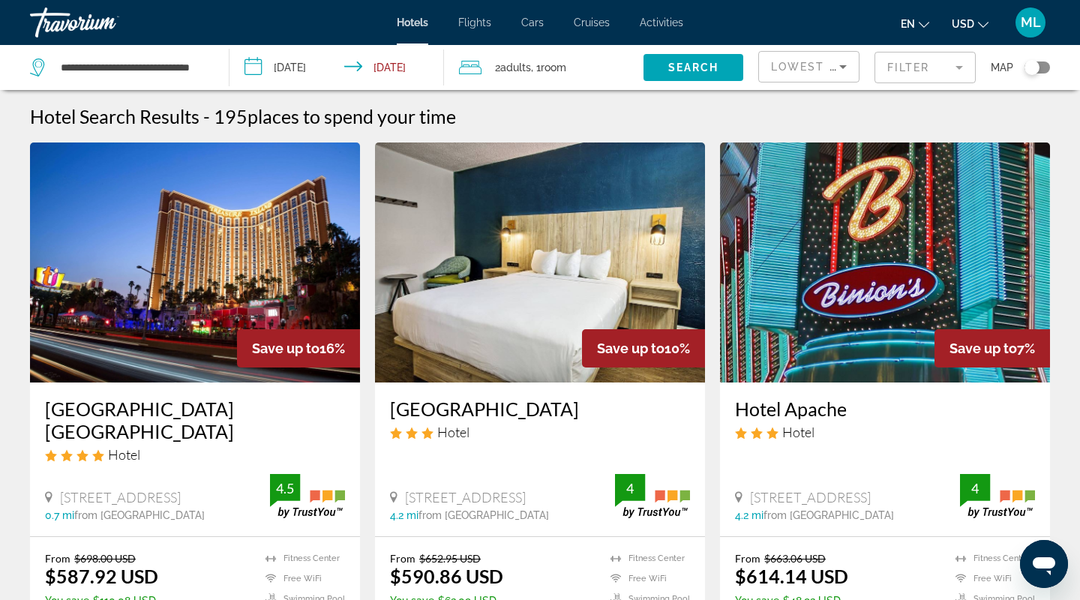
click at [368, 65] on input "**********" at bounding box center [340, 70] width 221 height 50
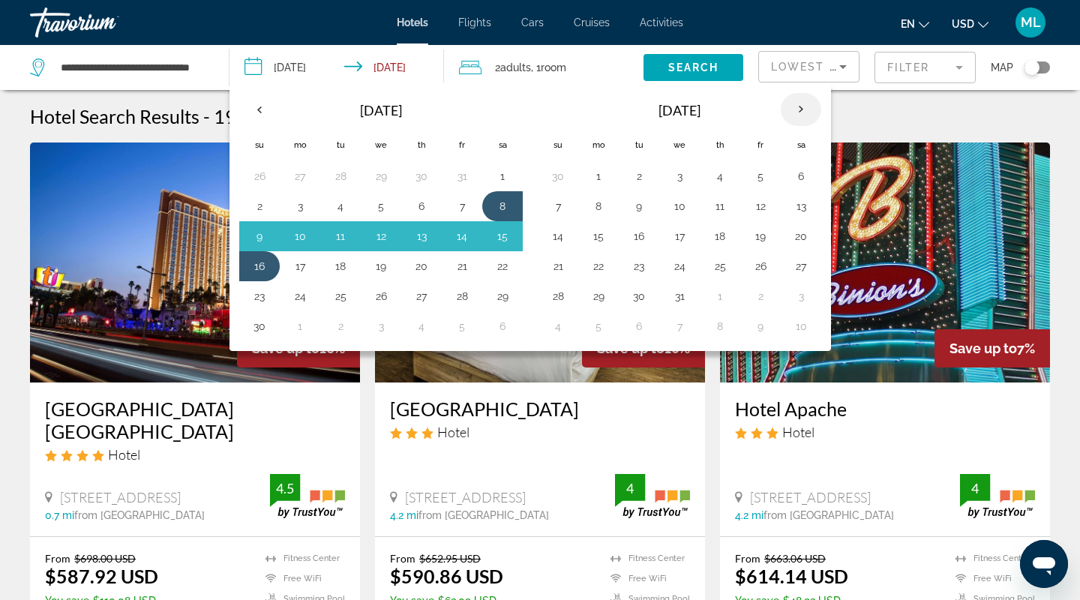
click at [804, 105] on th "Next month" at bounding box center [801, 109] width 41 height 33
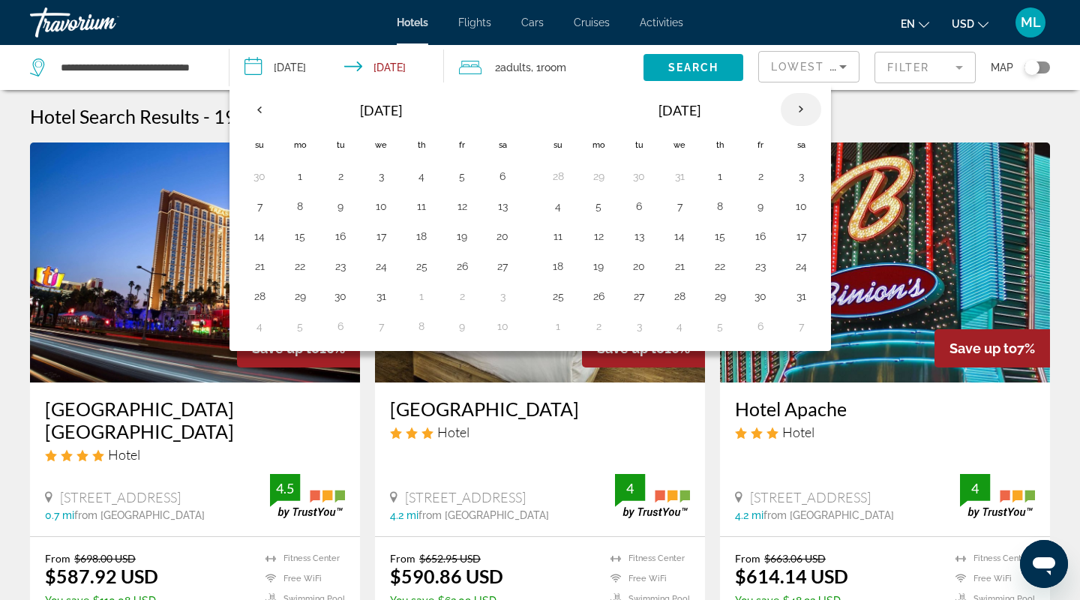
click at [804, 105] on th "Next month" at bounding box center [801, 109] width 41 height 33
click at [756, 176] on button "1" at bounding box center [761, 176] width 24 height 21
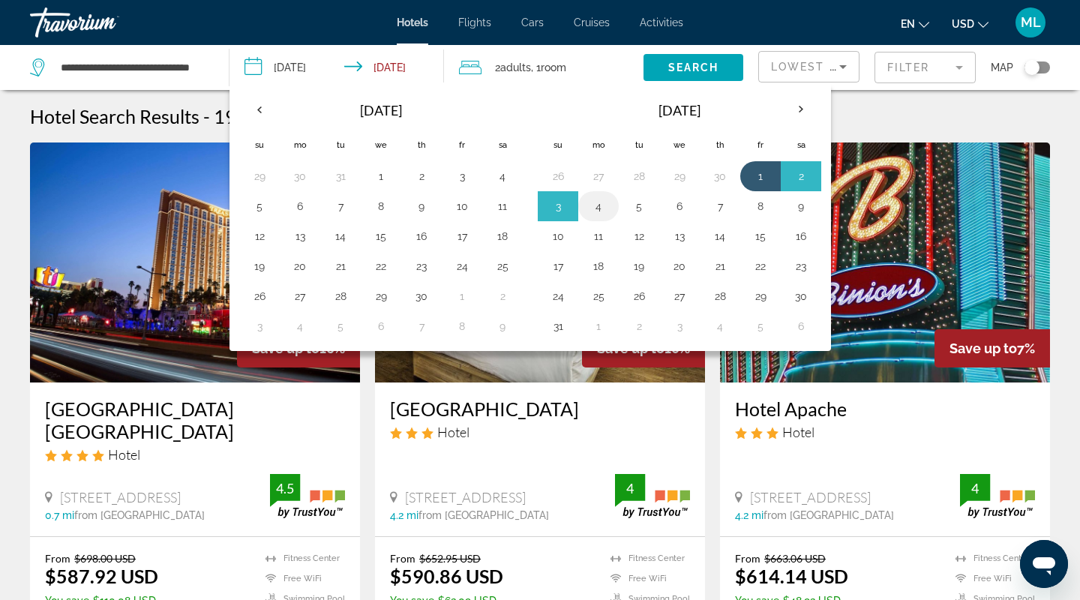
click at [602, 206] on button "4" at bounding box center [599, 206] width 24 height 21
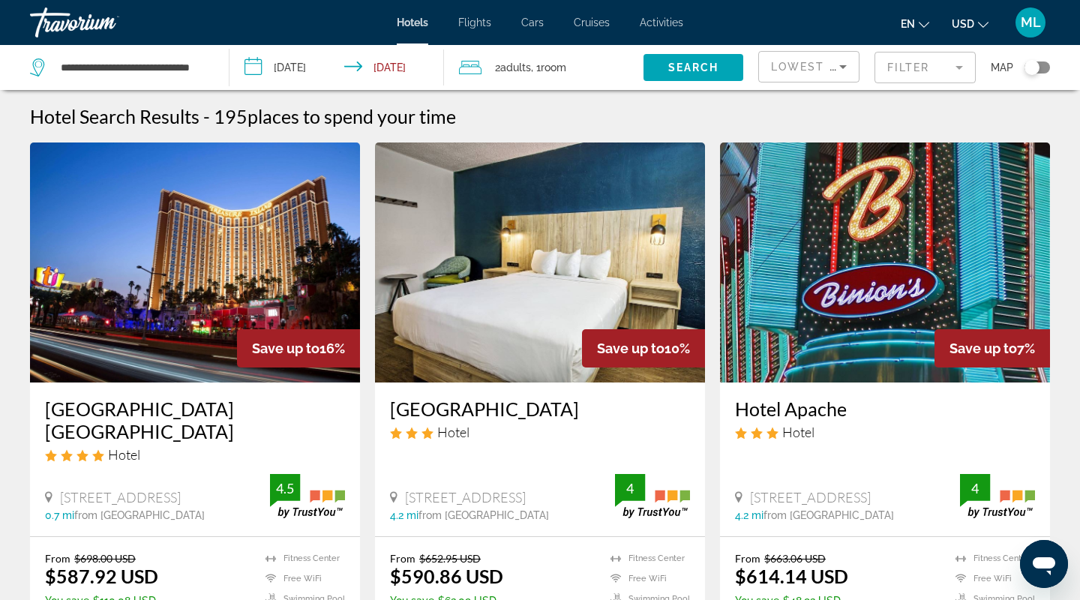
click at [338, 65] on input "**********" at bounding box center [340, 70] width 221 height 50
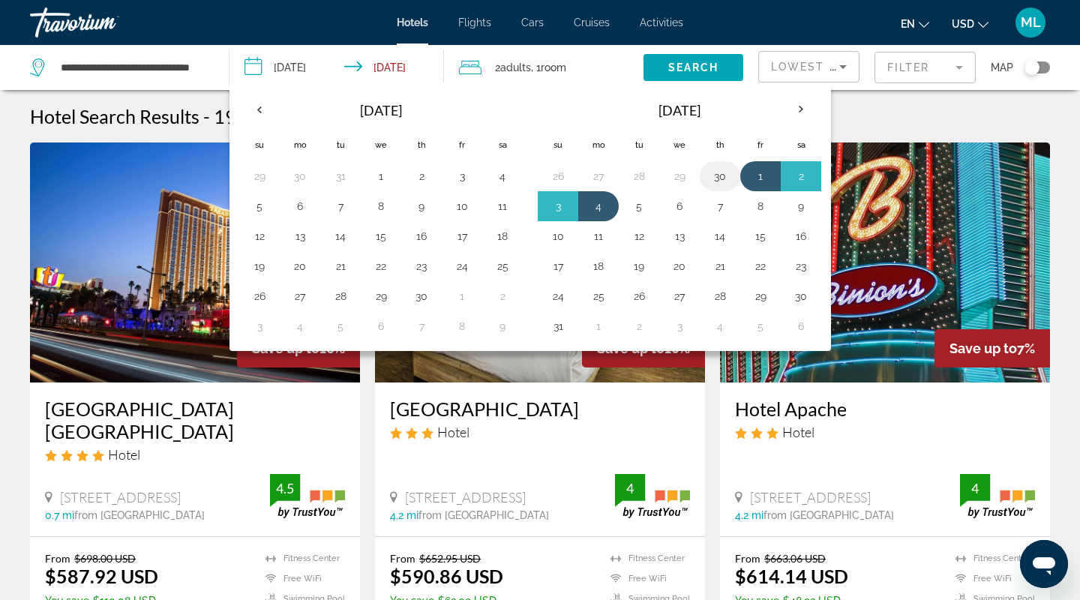
click at [719, 180] on button "30" at bounding box center [720, 176] width 24 height 21
click at [596, 209] on button "4" at bounding box center [599, 206] width 24 height 21
type input "**********"
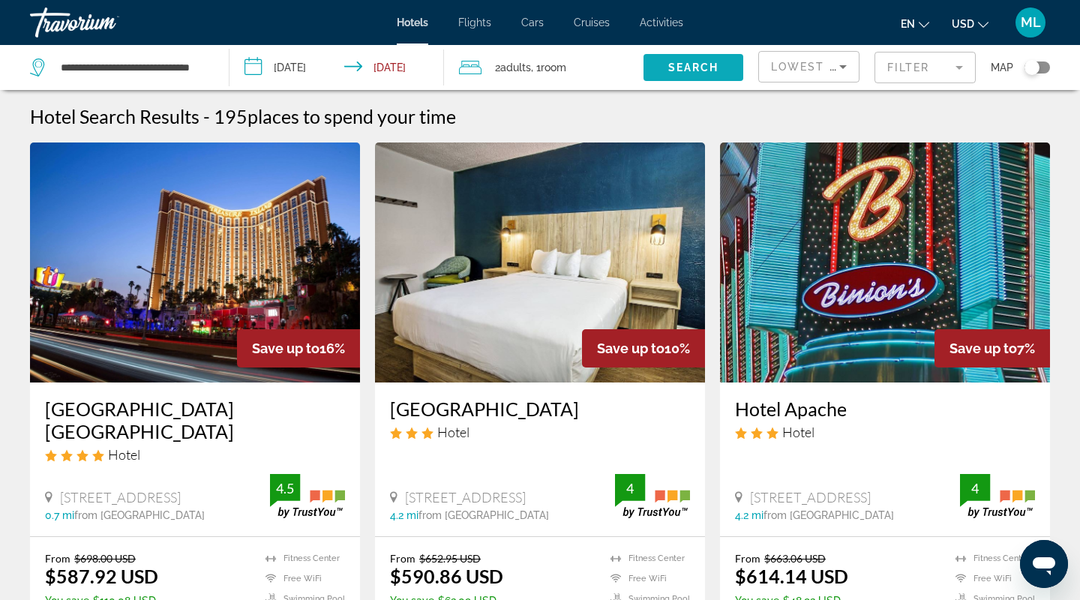
click at [706, 66] on span "Search" at bounding box center [693, 68] width 51 height 12
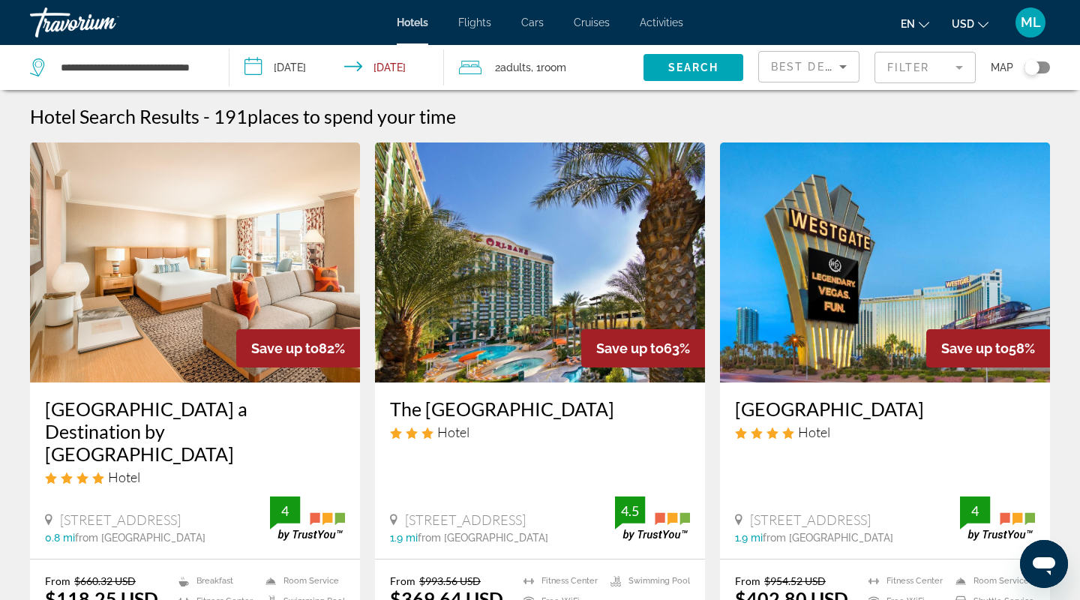
click at [796, 62] on span "Best Deals" at bounding box center [810, 67] width 78 height 12
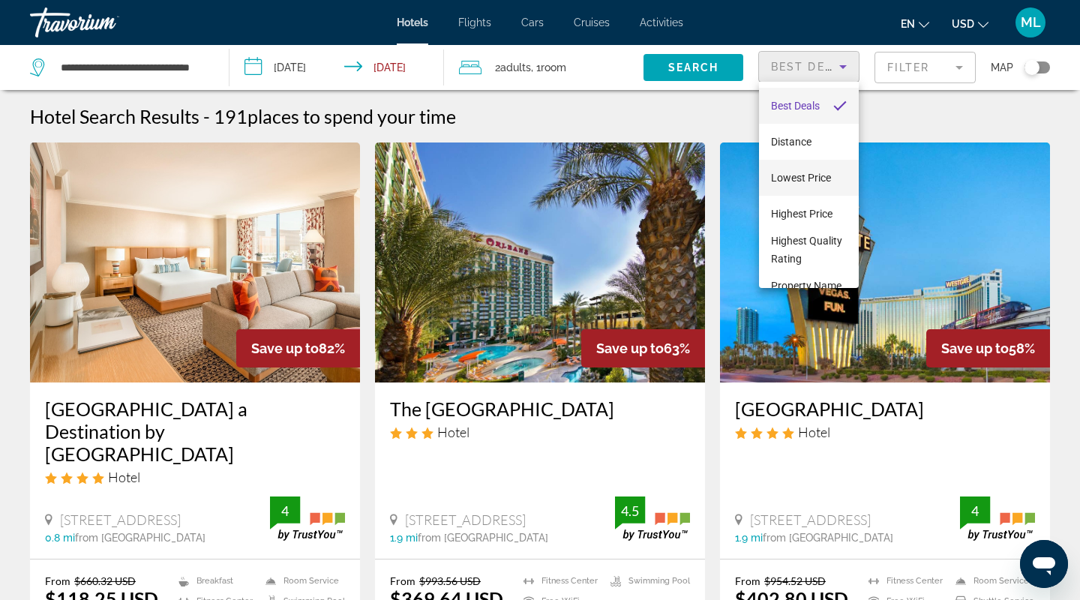
click at [792, 176] on span "Lowest Price" at bounding box center [801, 178] width 60 height 12
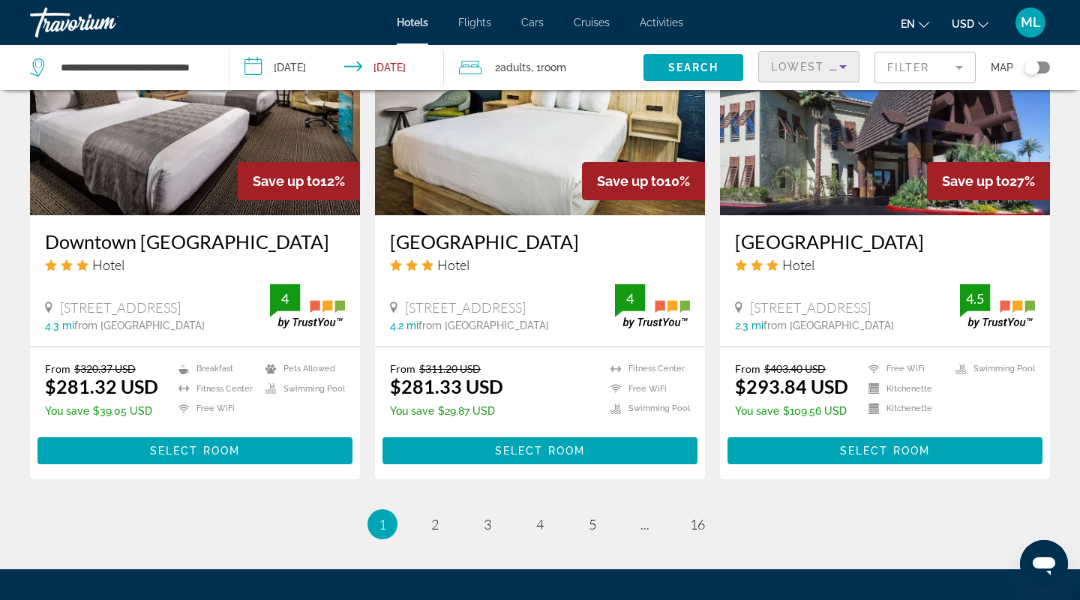
scroll to position [1970, 0]
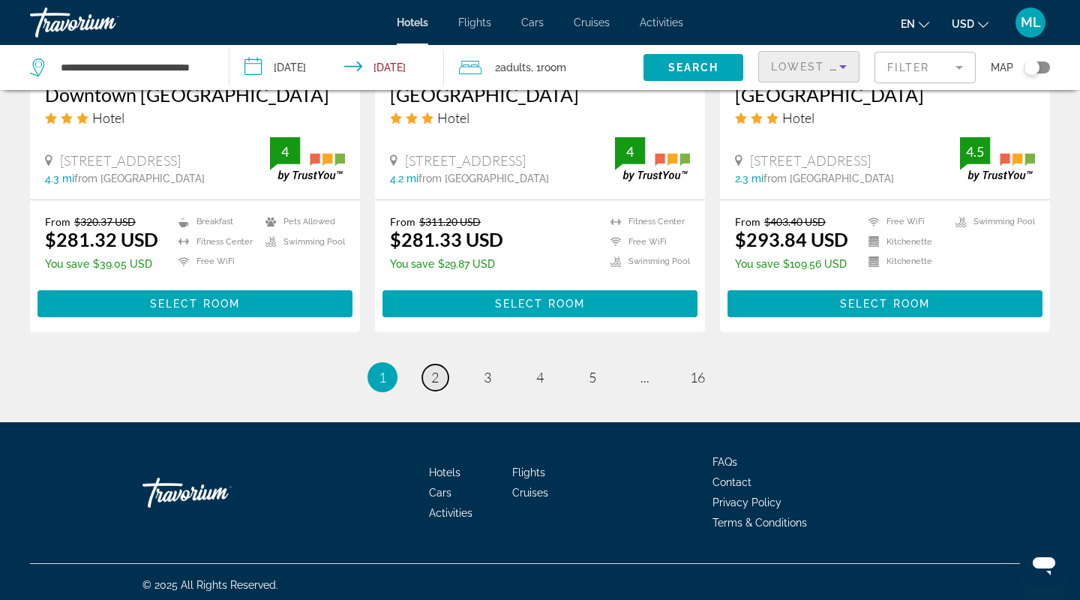
click at [441, 374] on link "page 2" at bounding box center [435, 378] width 26 height 26
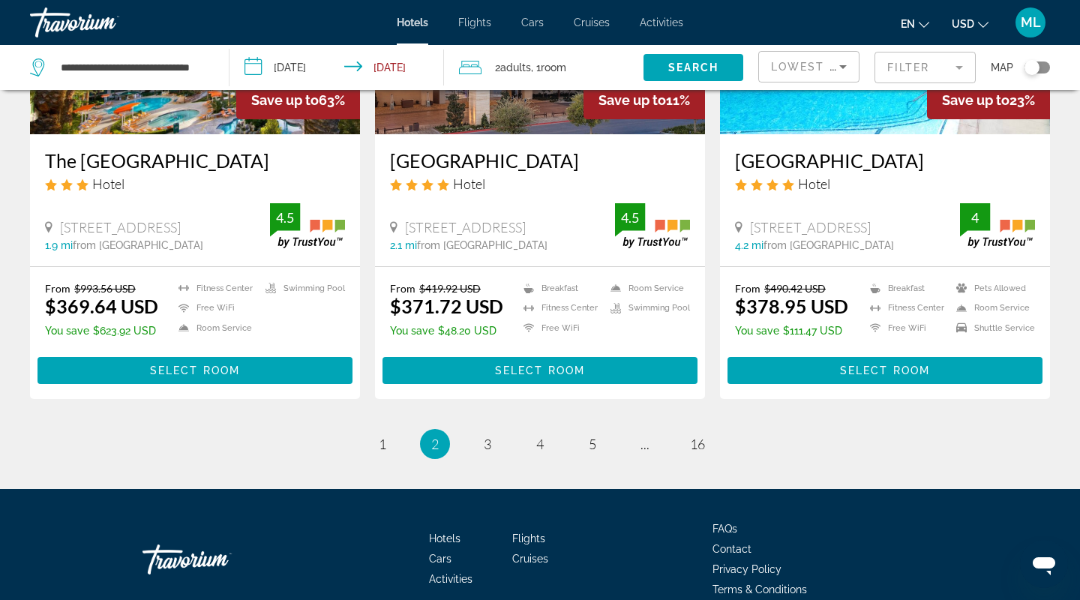
scroll to position [1946, 0]
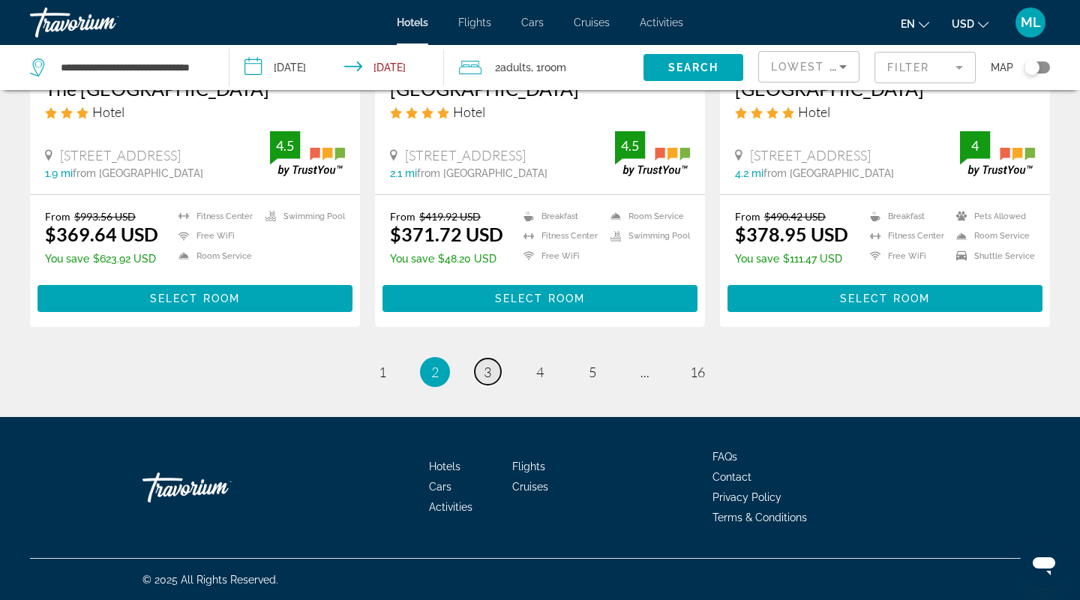
click at [492, 364] on link "page 3" at bounding box center [488, 372] width 26 height 26
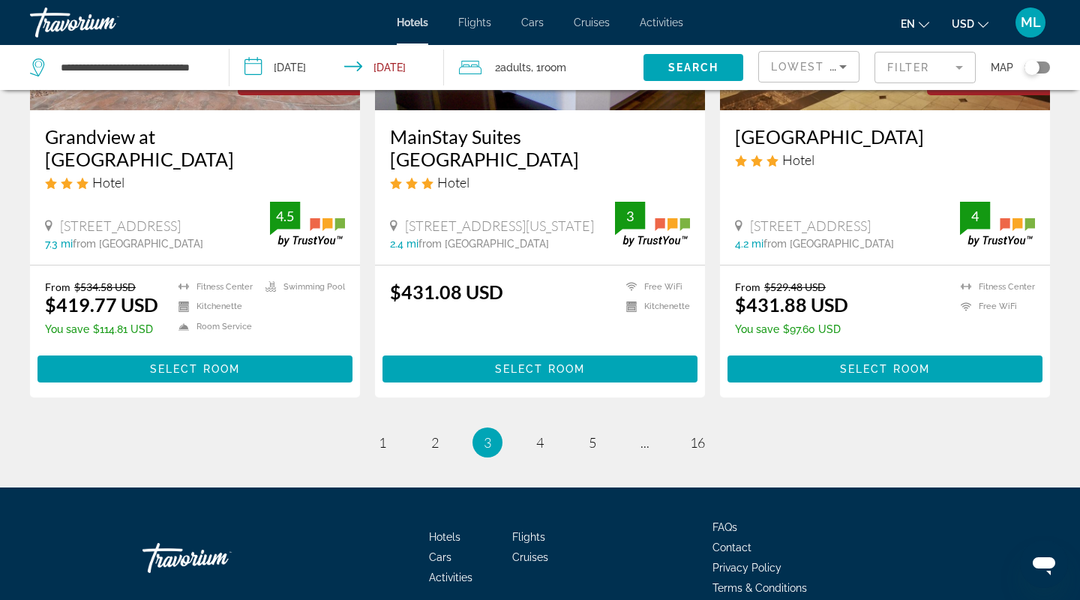
scroll to position [1932, 0]
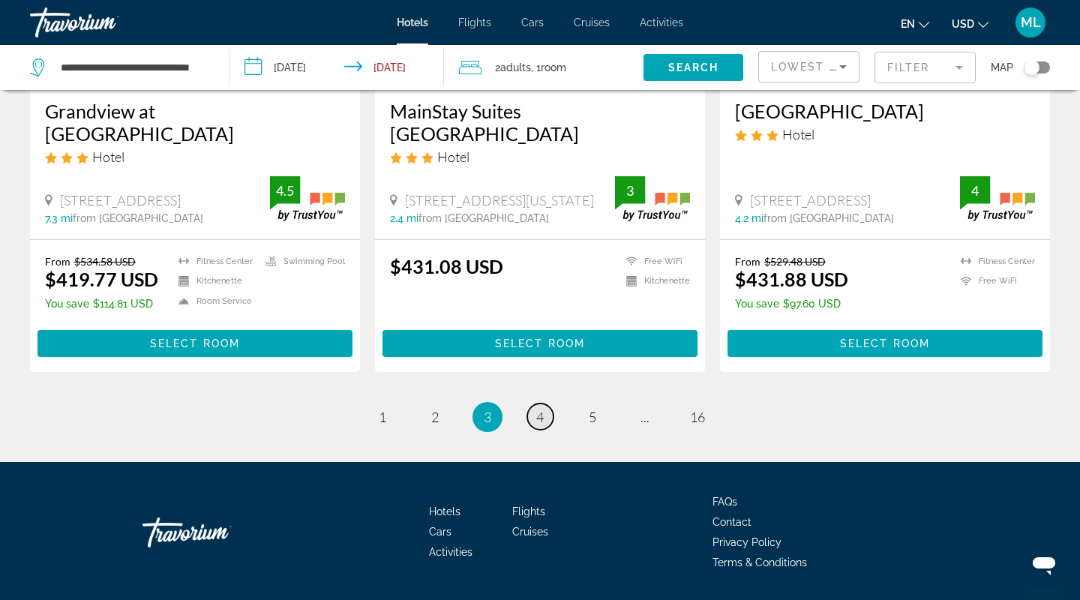
click at [542, 409] on span "4" at bounding box center [540, 417] width 8 height 17
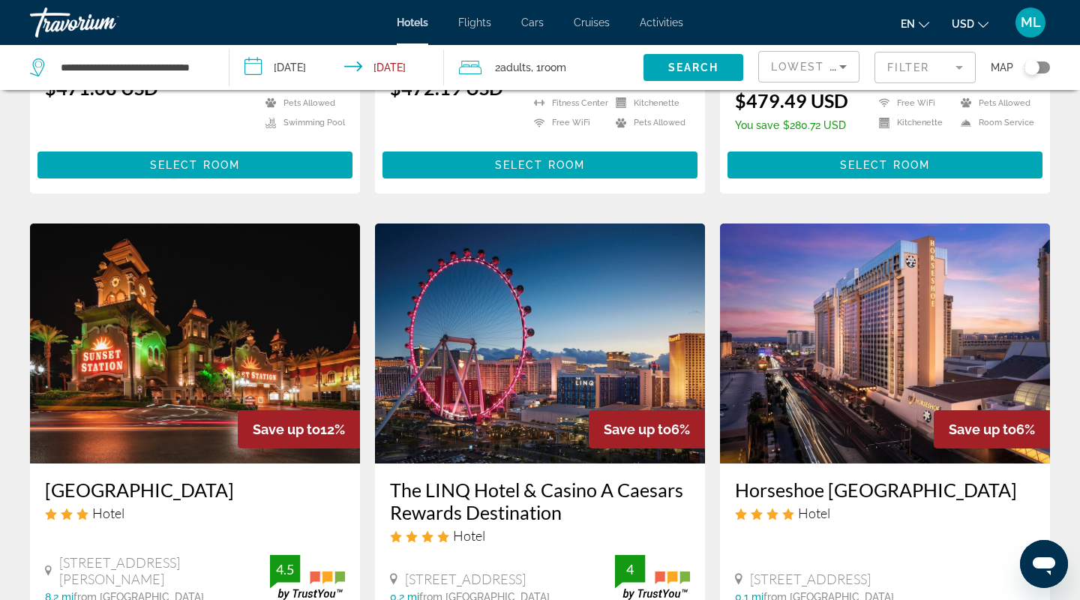
scroll to position [1992, 0]
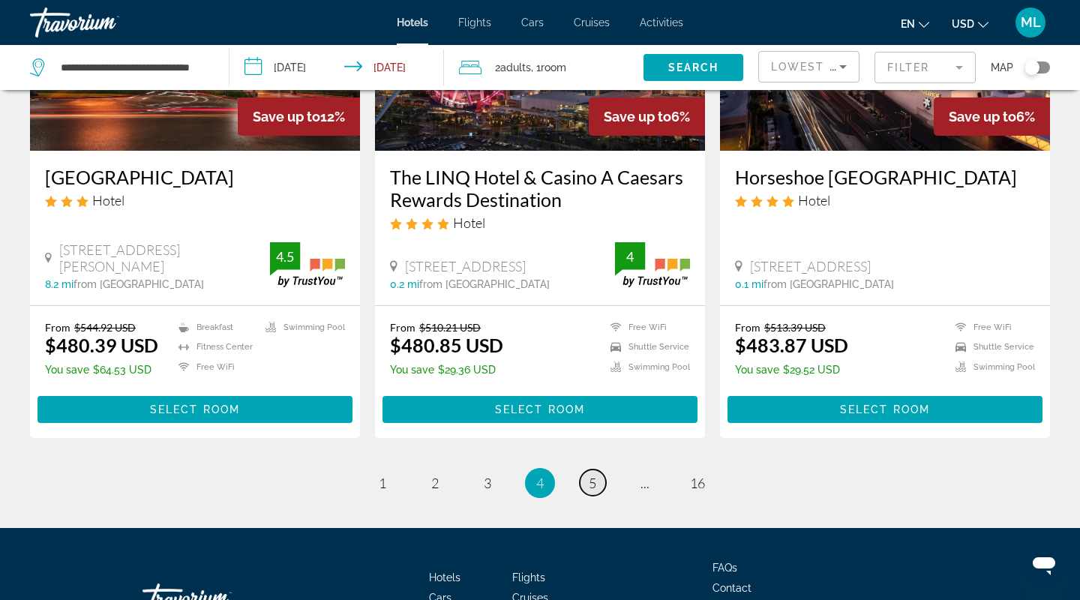
click at [583, 470] on link "page 5" at bounding box center [593, 483] width 26 height 26
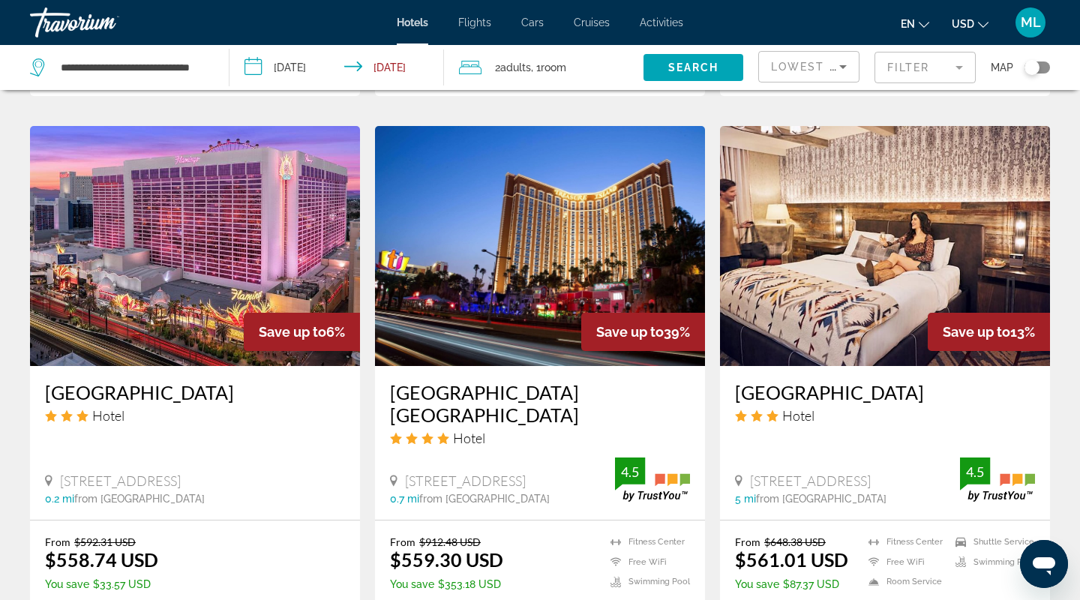
scroll to position [1992, 0]
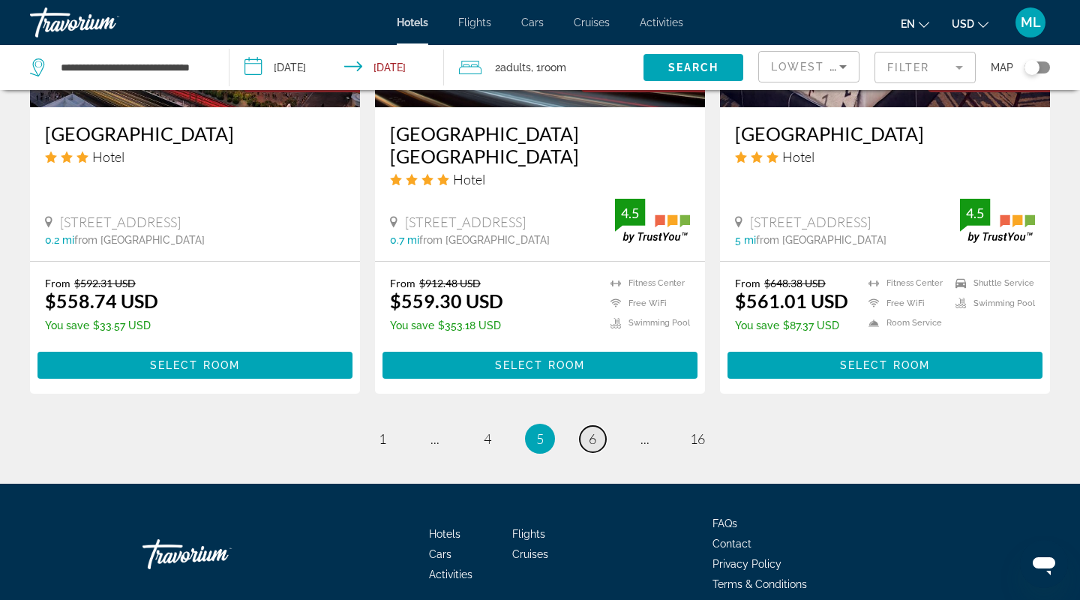
click at [595, 431] on span "6" at bounding box center [593, 439] width 8 height 17
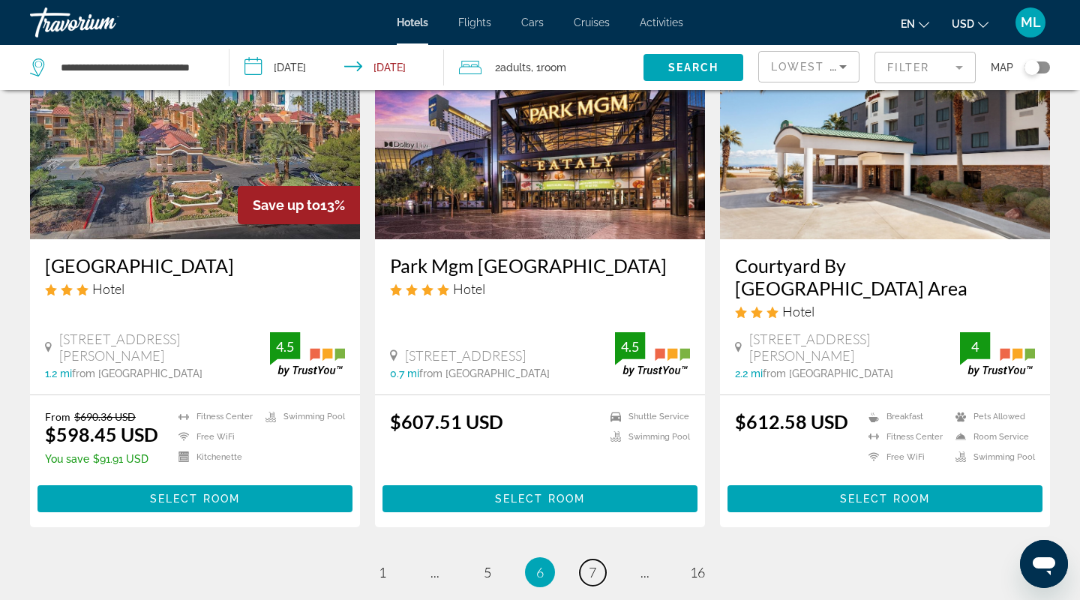
scroll to position [2015, 0]
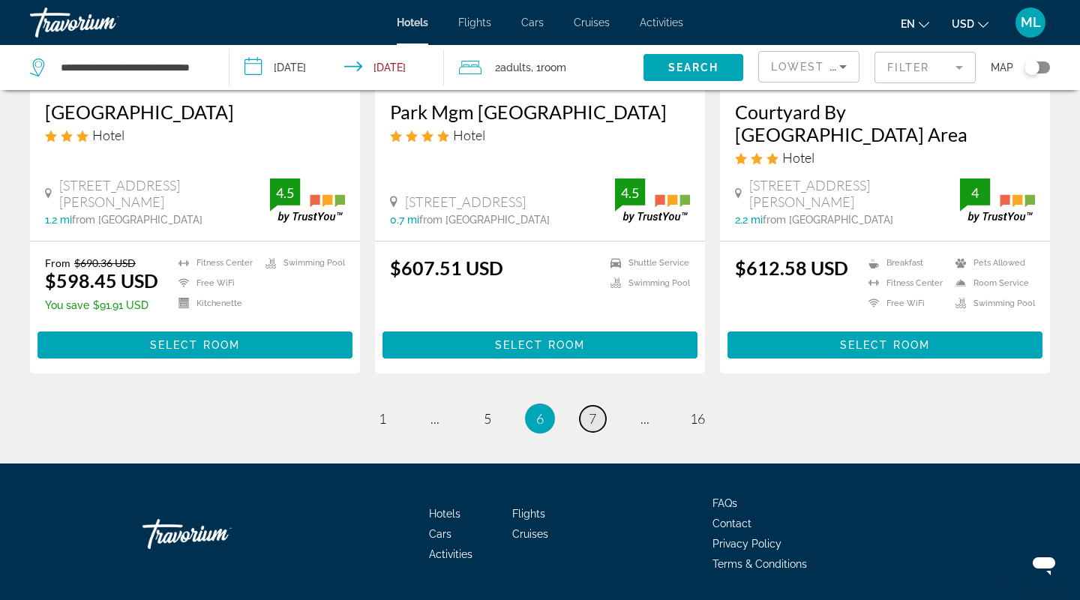
click at [593, 410] on span "7" at bounding box center [593, 418] width 8 height 17
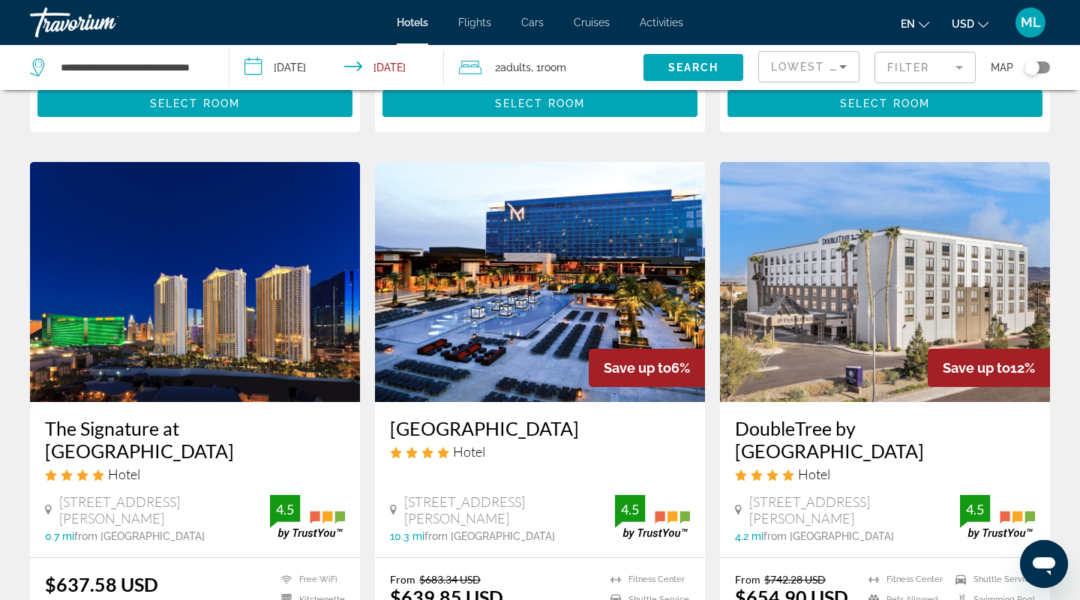
scroll to position [563, 0]
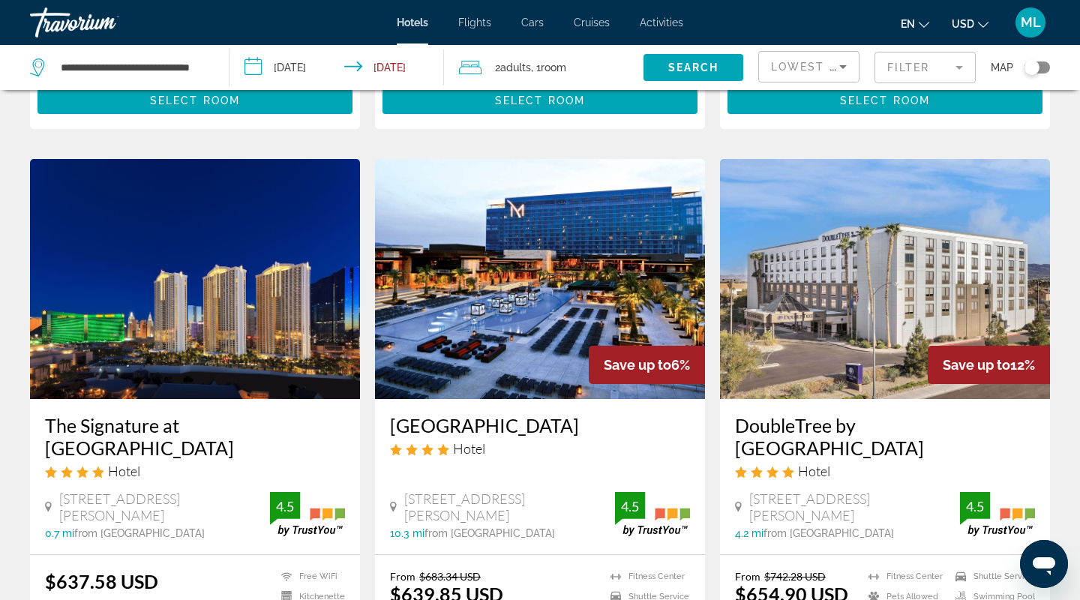
click at [266, 296] on img "Main content" at bounding box center [195, 279] width 330 height 240
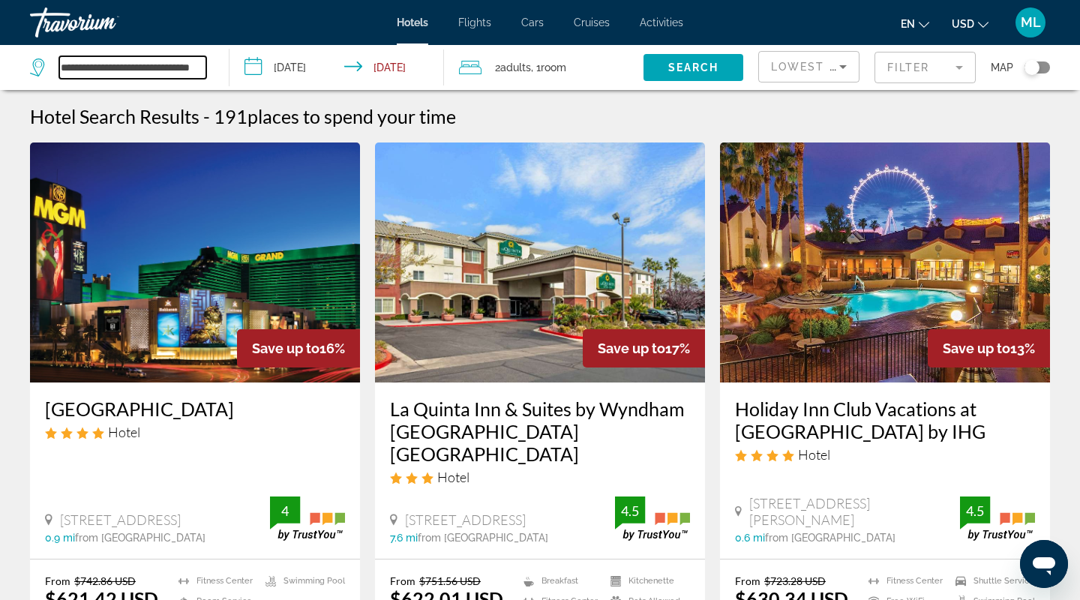
click at [136, 69] on input "**********" at bounding box center [132, 67] width 147 height 23
click at [148, 69] on input "**********" at bounding box center [132, 67] width 147 height 23
click at [271, 65] on input "**********" at bounding box center [340, 70] width 221 height 50
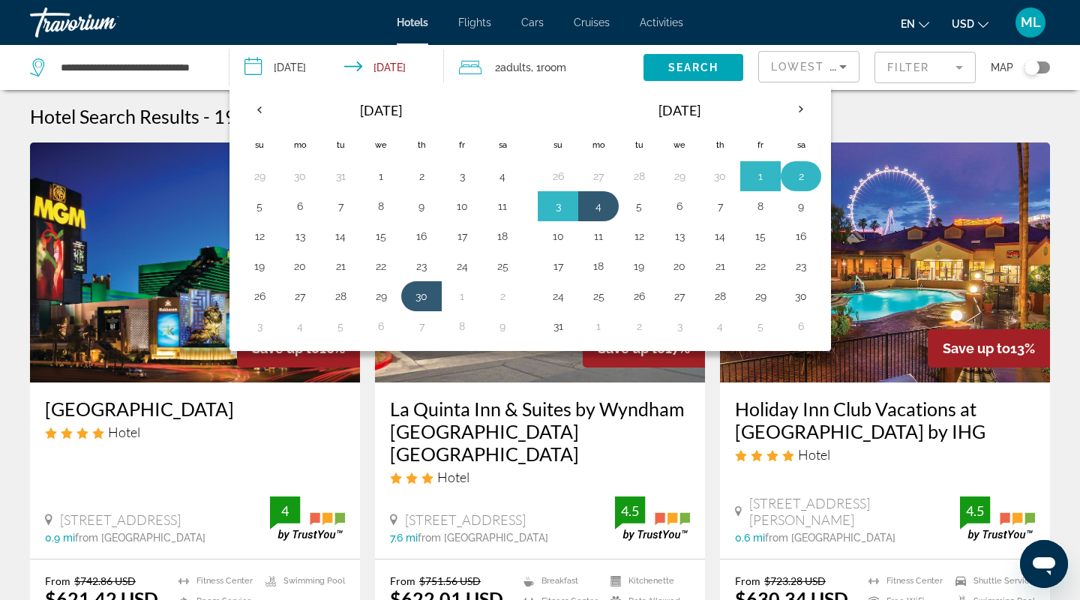
click at [804, 177] on button "2" at bounding box center [801, 176] width 24 height 21
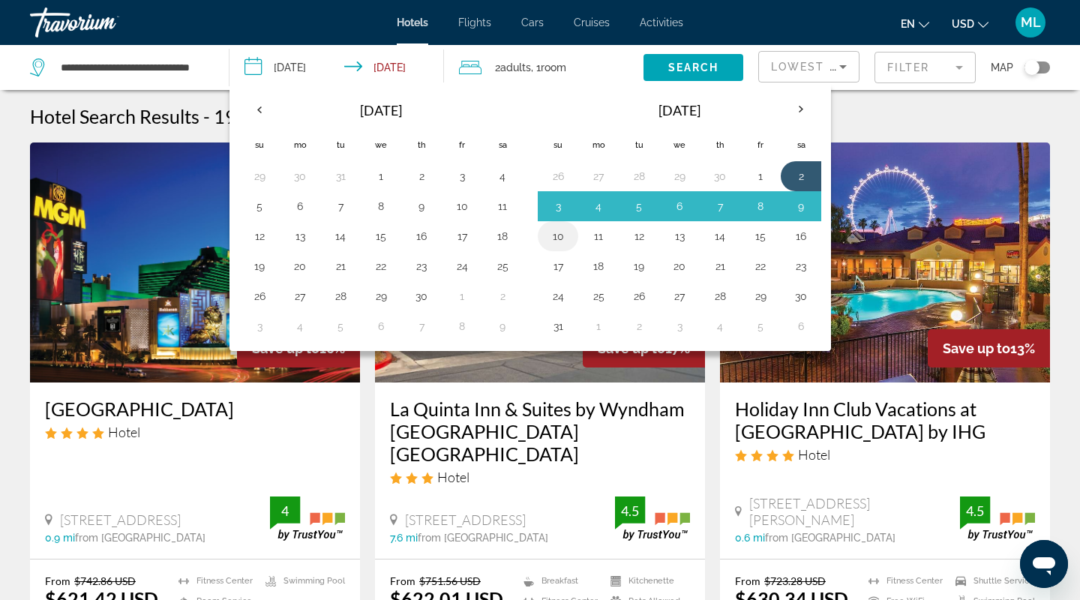
click at [563, 241] on button "10" at bounding box center [558, 236] width 24 height 21
type input "**********"
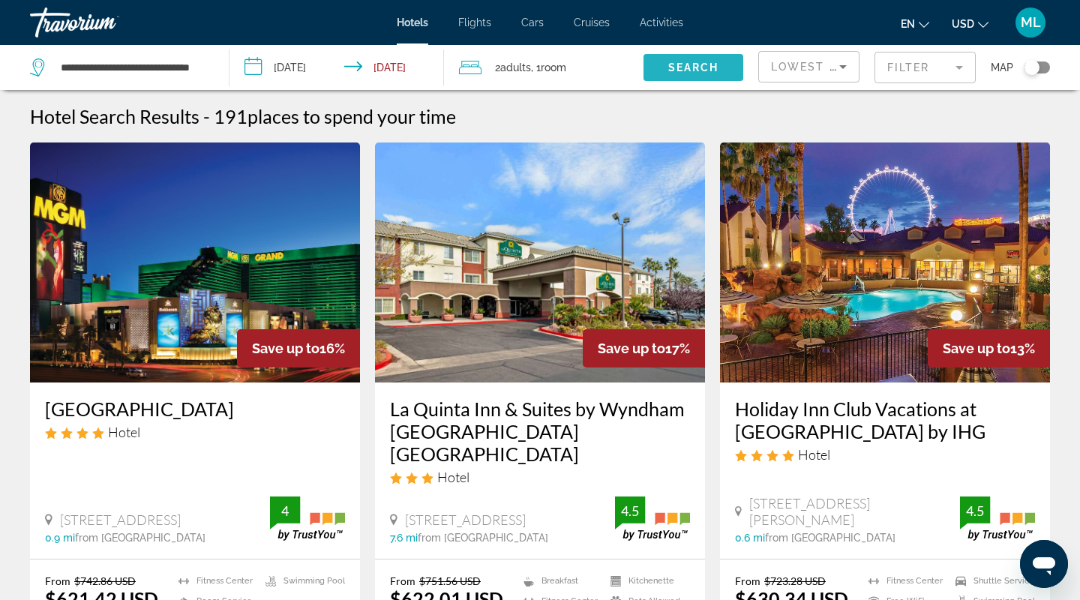
click at [678, 74] on span "Search widget" at bounding box center [694, 68] width 100 height 36
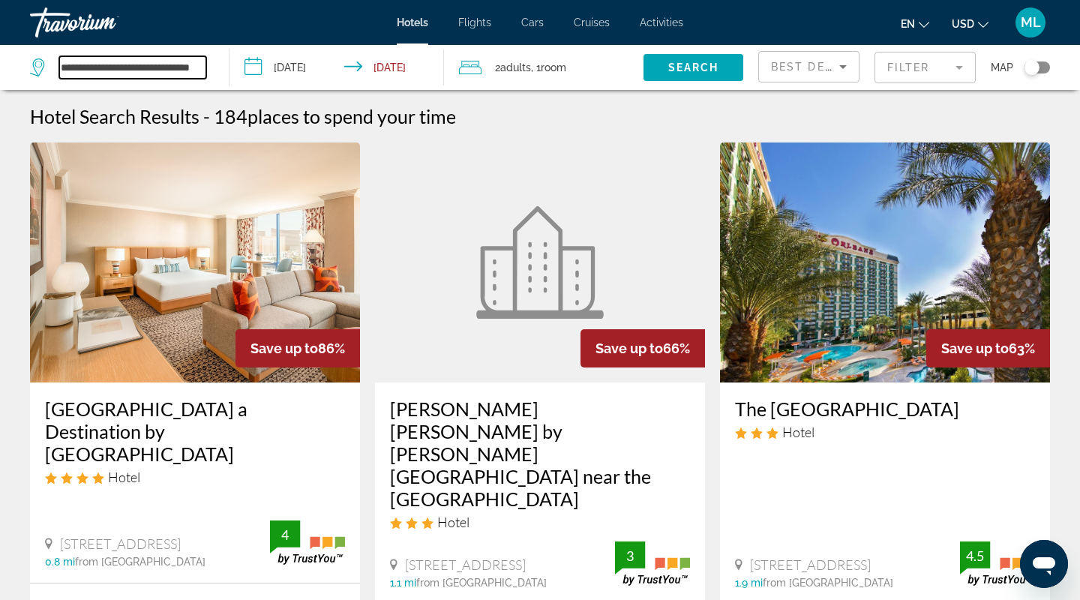
click at [142, 68] on input "**********" at bounding box center [132, 67] width 147 height 23
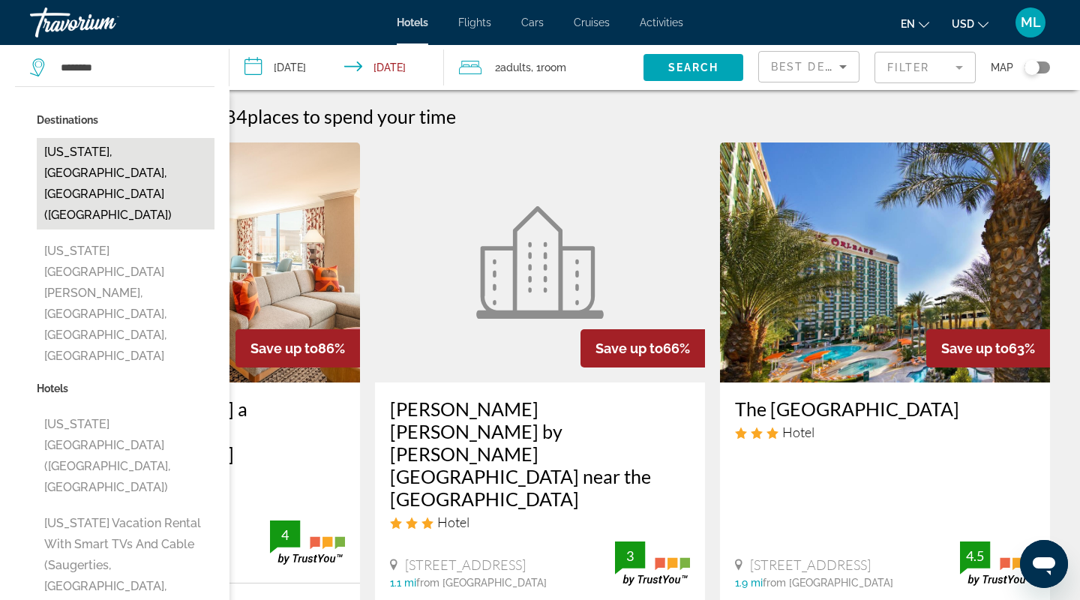
click at [145, 145] on button "[US_STATE], [GEOGRAPHIC_DATA], [GEOGRAPHIC_DATA] ([GEOGRAPHIC_DATA])" at bounding box center [126, 184] width 178 height 92
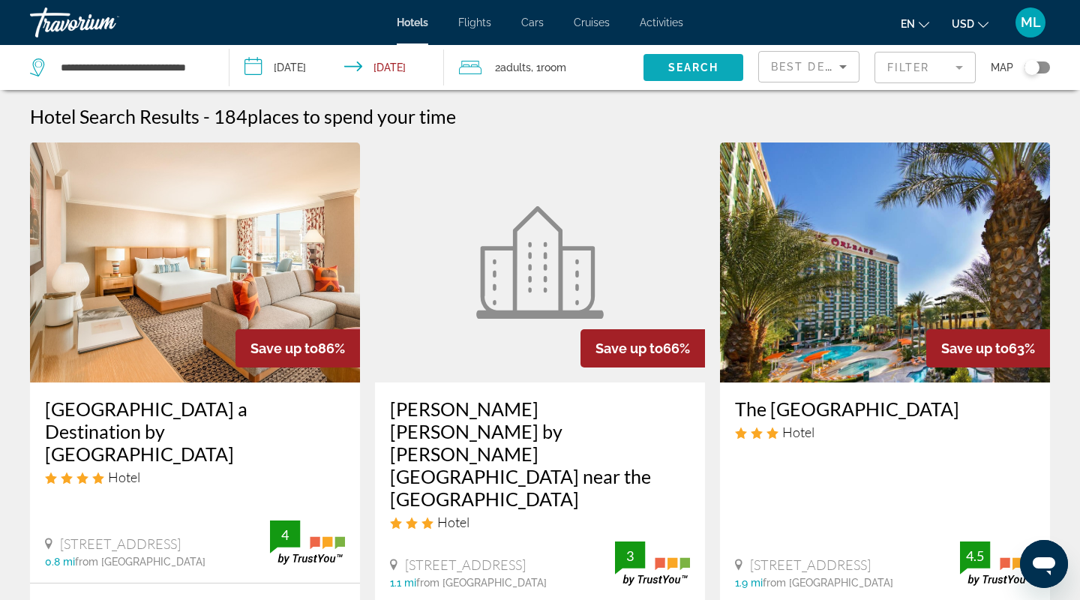
click at [702, 63] on span "Search" at bounding box center [693, 68] width 51 height 12
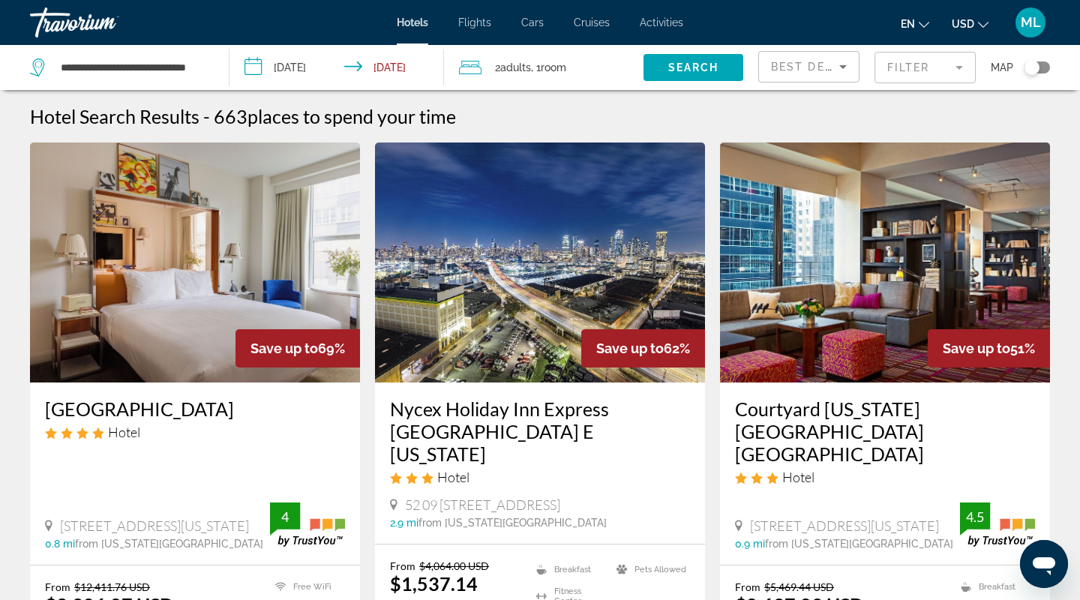
click at [821, 69] on span "Best Deals" at bounding box center [810, 67] width 78 height 12
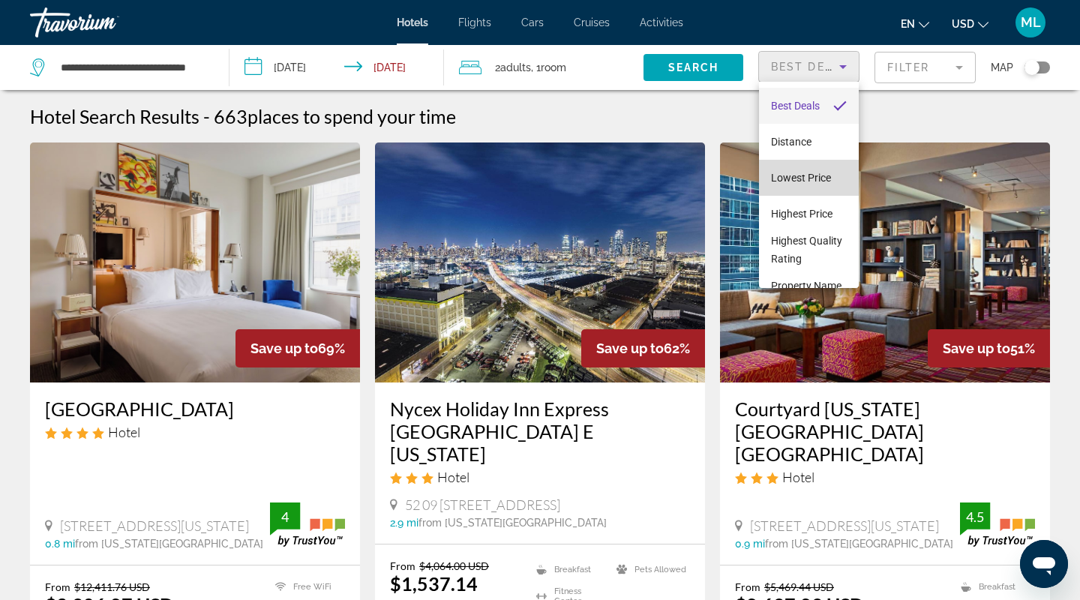
click at [812, 181] on span "Lowest Price" at bounding box center [801, 178] width 60 height 12
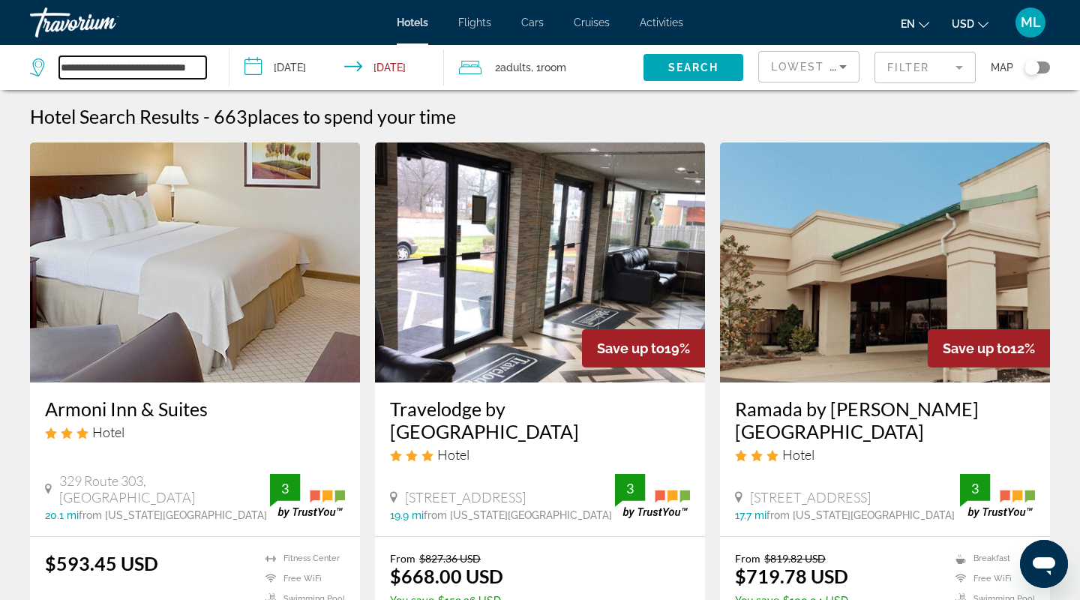
click at [142, 64] on input "**********" at bounding box center [132, 67] width 147 height 23
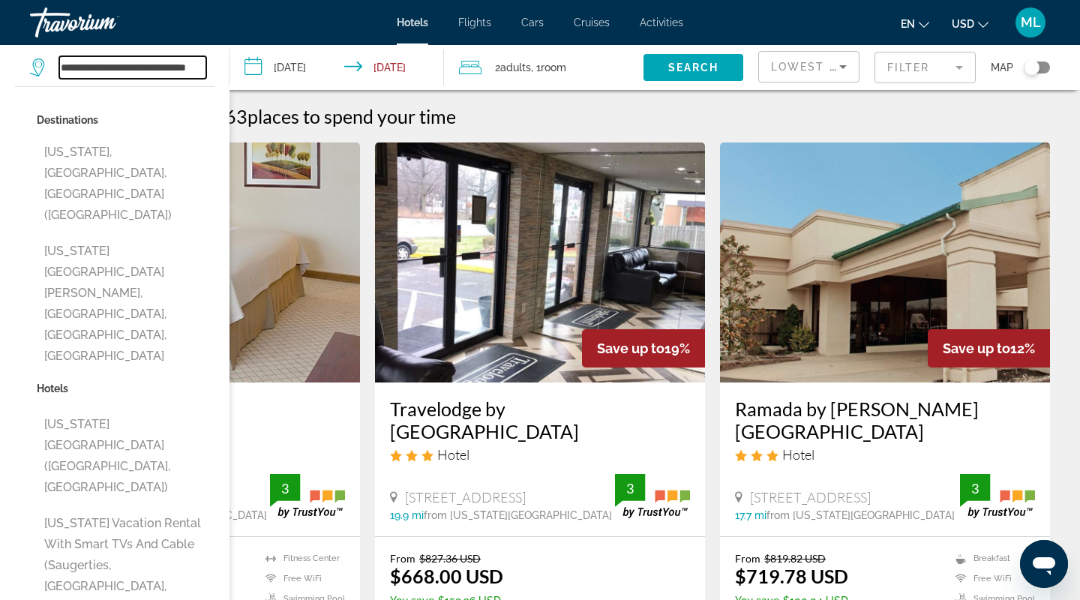
click at [142, 64] on input "**********" at bounding box center [132, 67] width 147 height 23
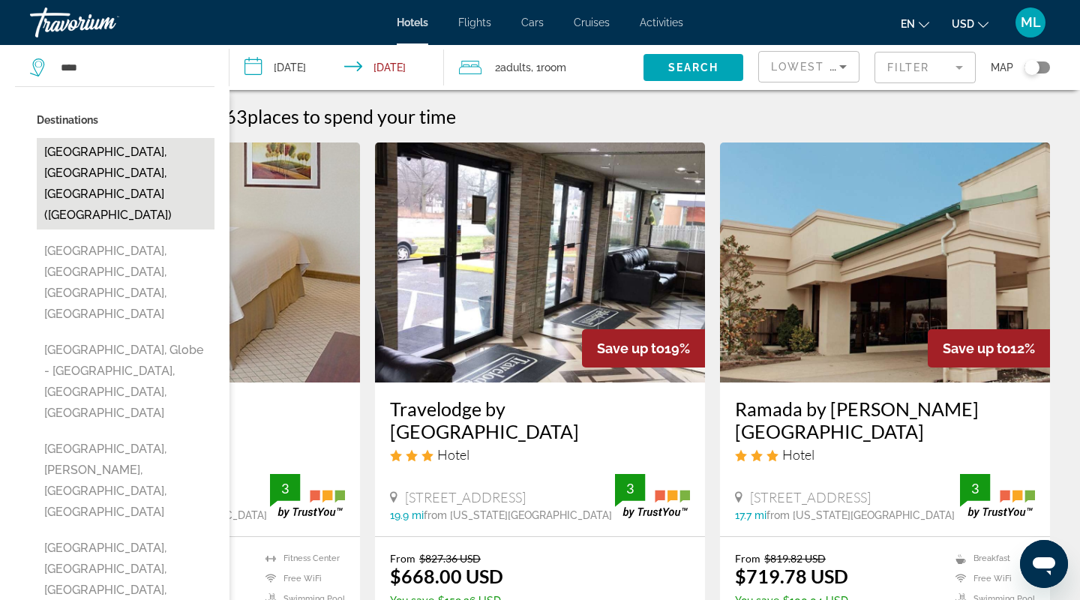
click at [104, 163] on button "[GEOGRAPHIC_DATA], [GEOGRAPHIC_DATA], [GEOGRAPHIC_DATA] ([GEOGRAPHIC_DATA])" at bounding box center [126, 184] width 178 height 92
type input "**********"
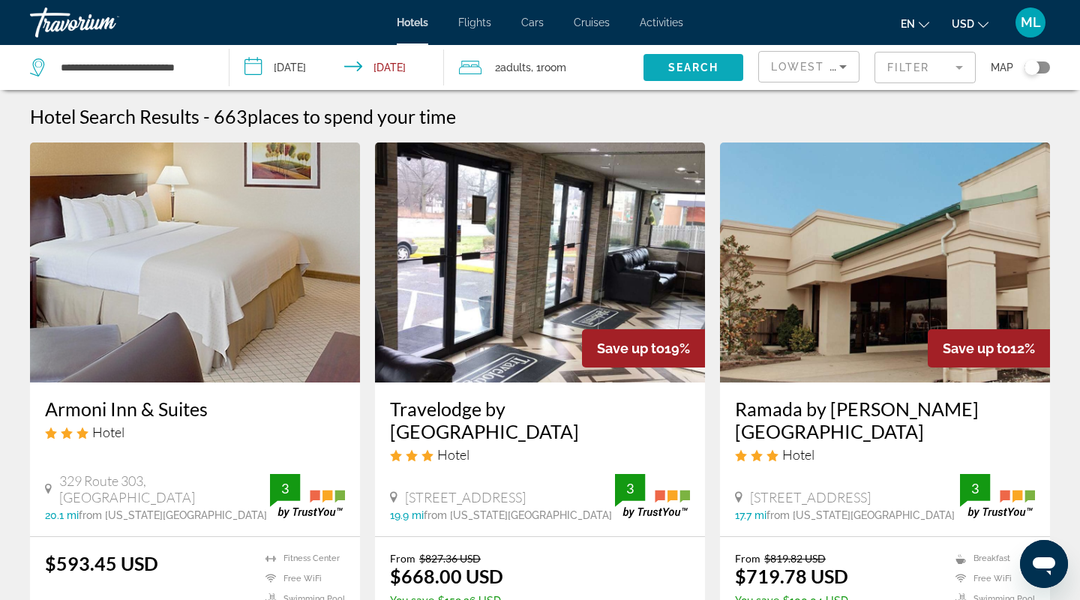
click at [708, 66] on span "Search" at bounding box center [693, 68] width 51 height 12
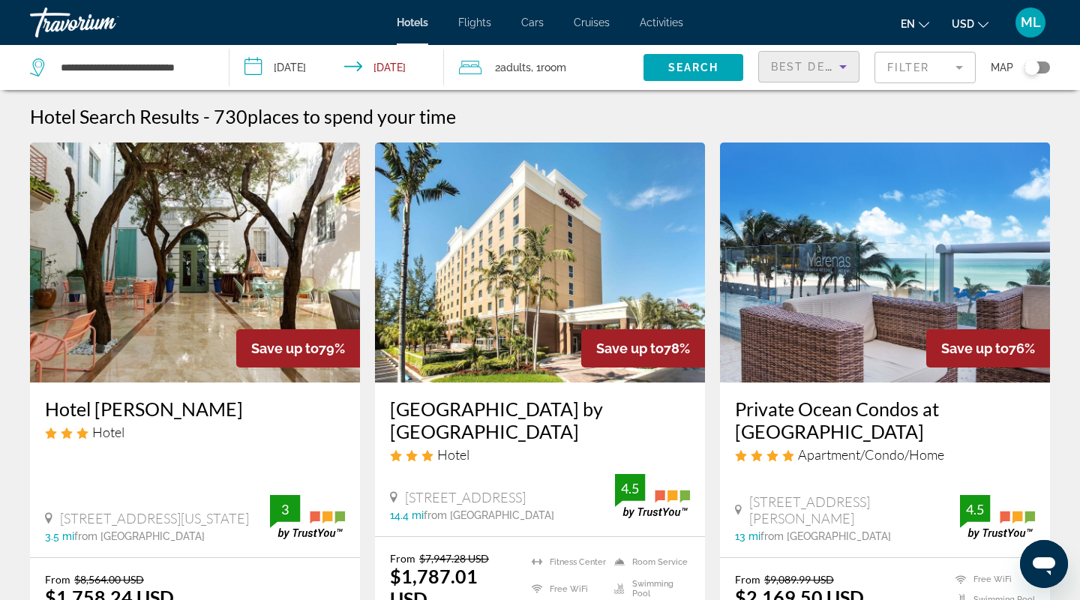
click at [805, 72] on span "Best Deals" at bounding box center [810, 67] width 78 height 12
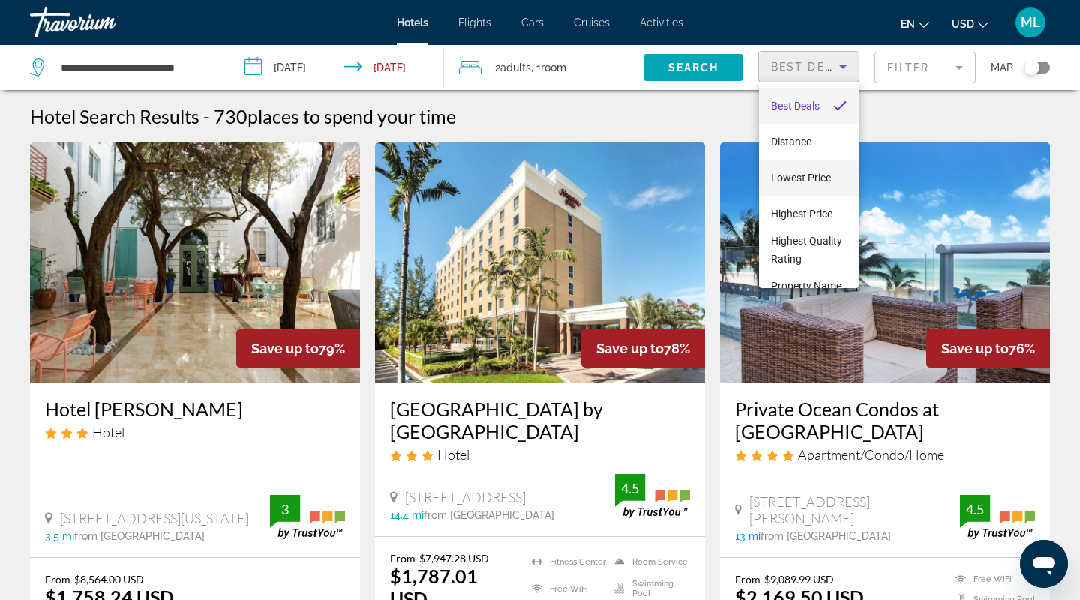
click at [785, 177] on span "Lowest Price" at bounding box center [801, 178] width 60 height 12
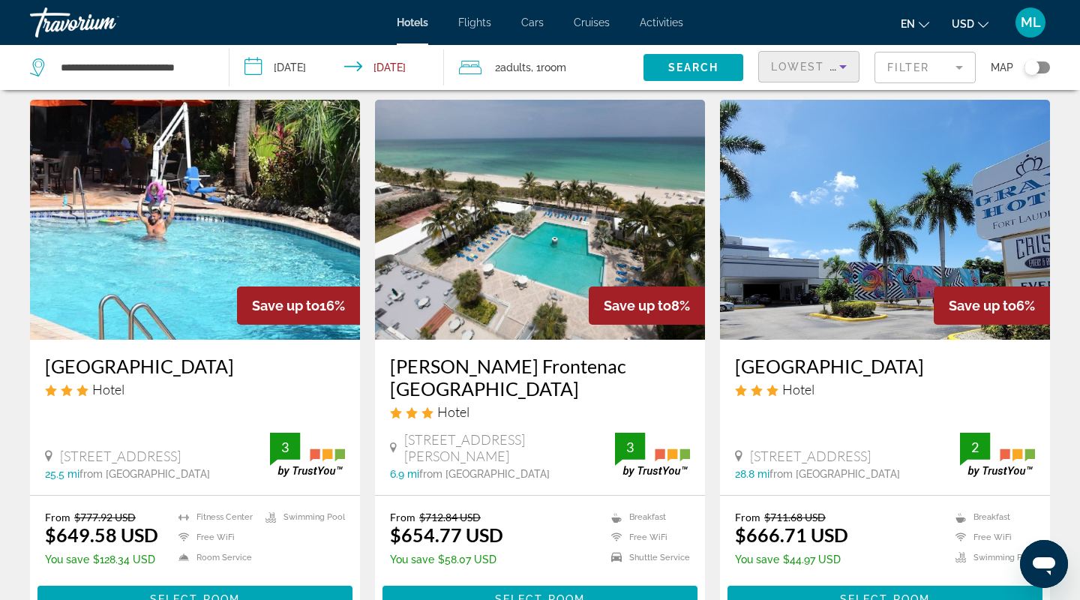
scroll to position [643, 0]
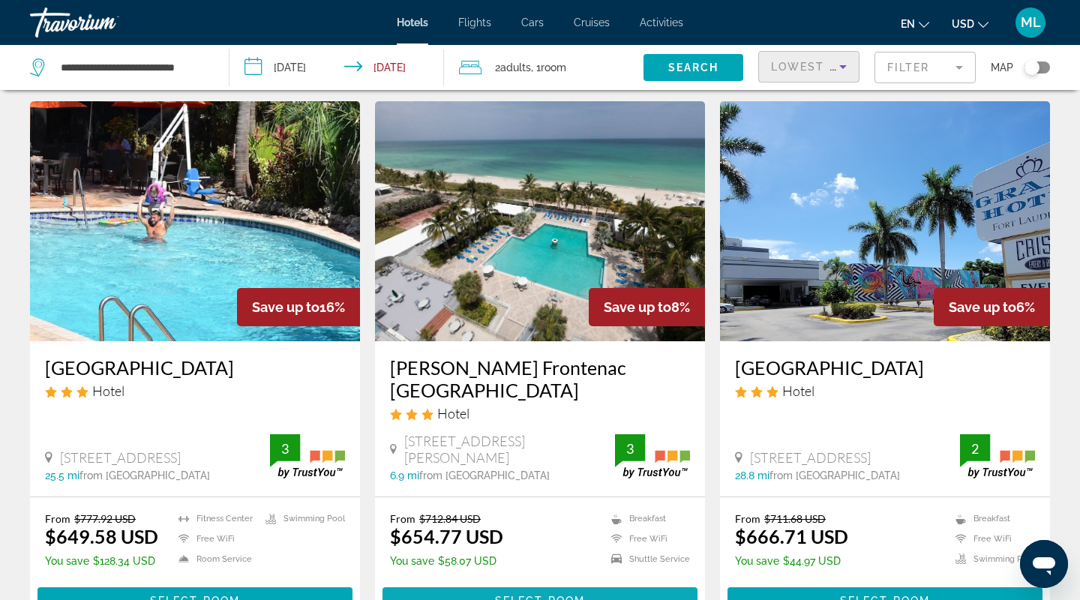
click at [531, 595] on span "Select Room" at bounding box center [540, 601] width 90 height 12
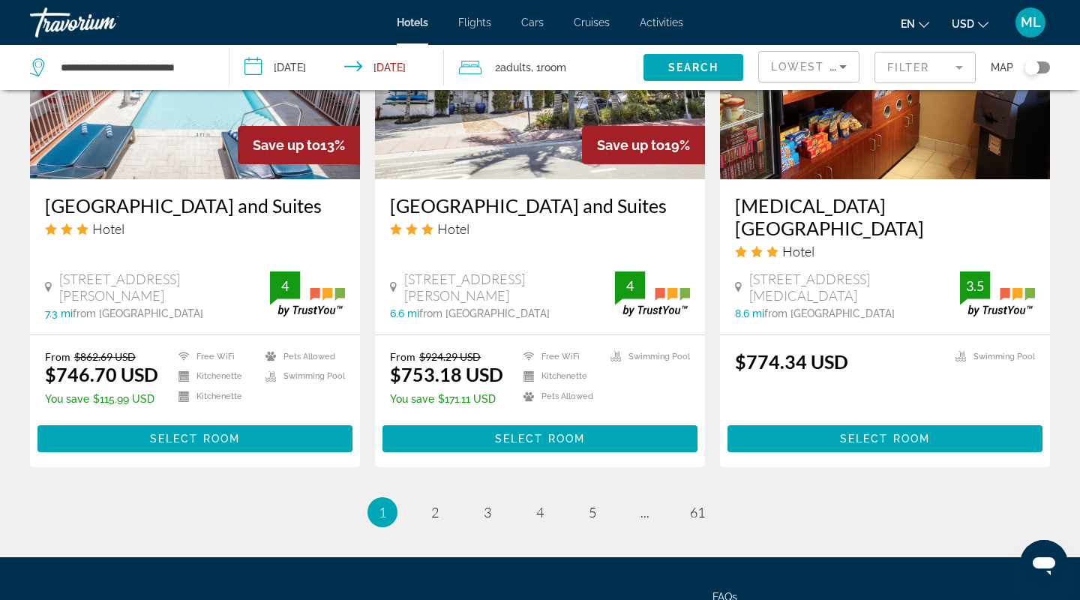
scroll to position [1994, 0]
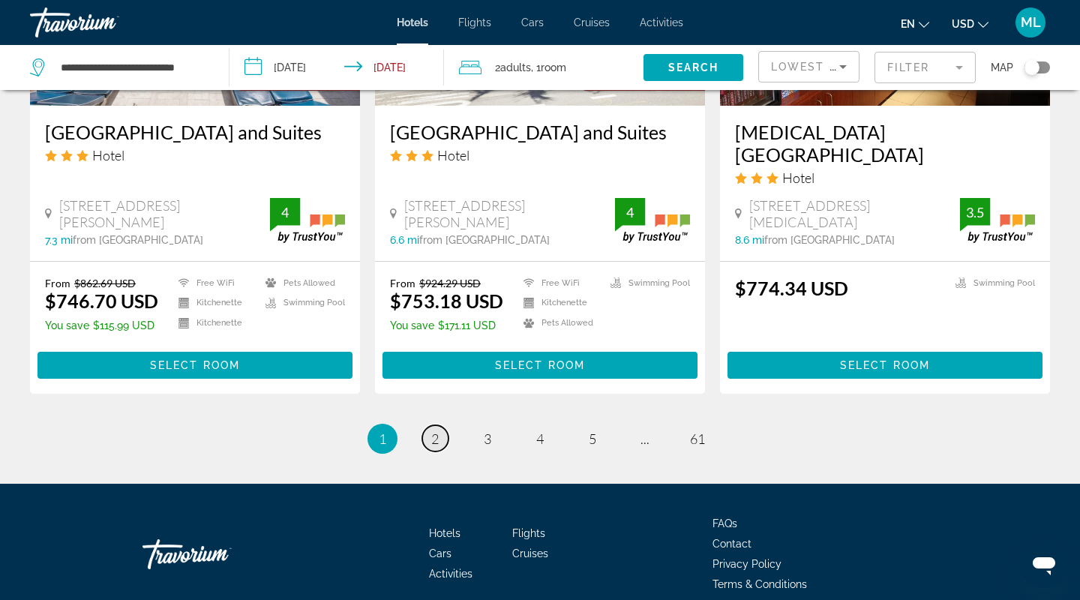
click at [431, 431] on span "2" at bounding box center [435, 439] width 8 height 17
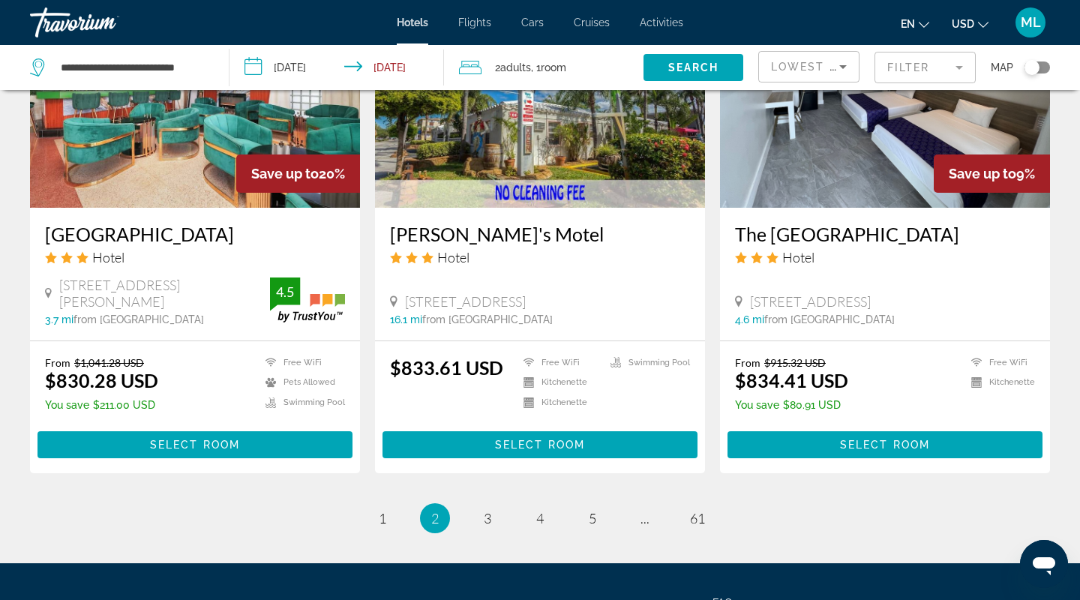
scroll to position [1910, 0]
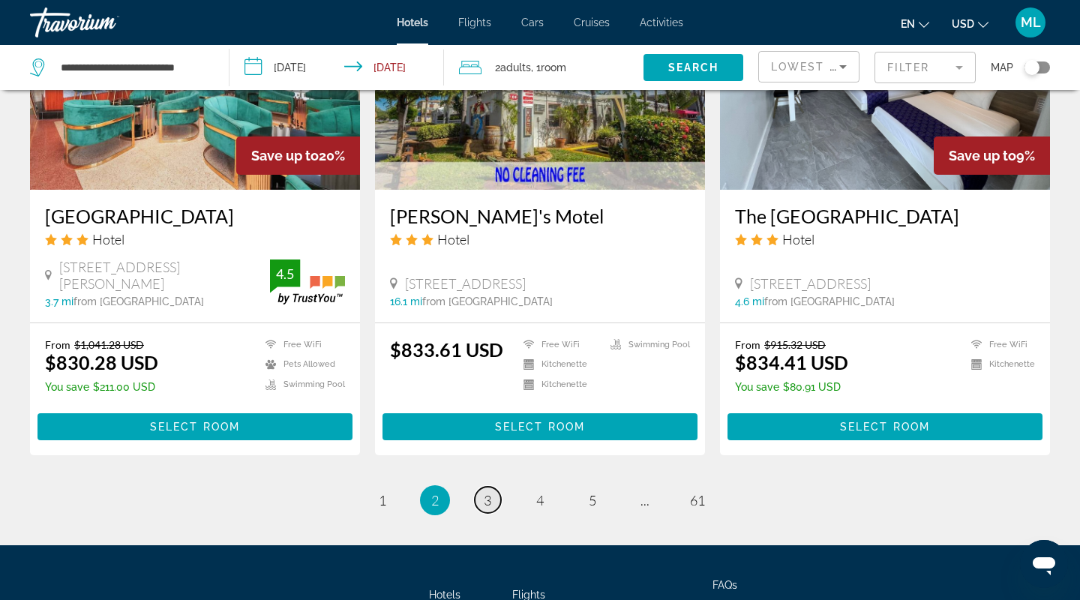
click at [495, 487] on link "page 3" at bounding box center [488, 500] width 26 height 26
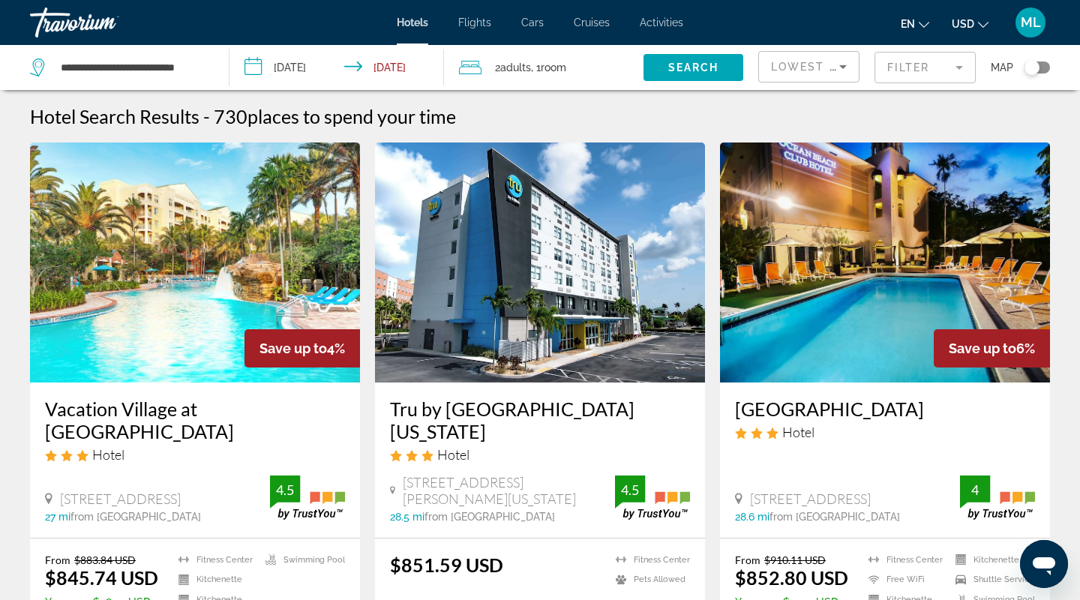
click at [284, 259] on img "Main content" at bounding box center [195, 263] width 330 height 240
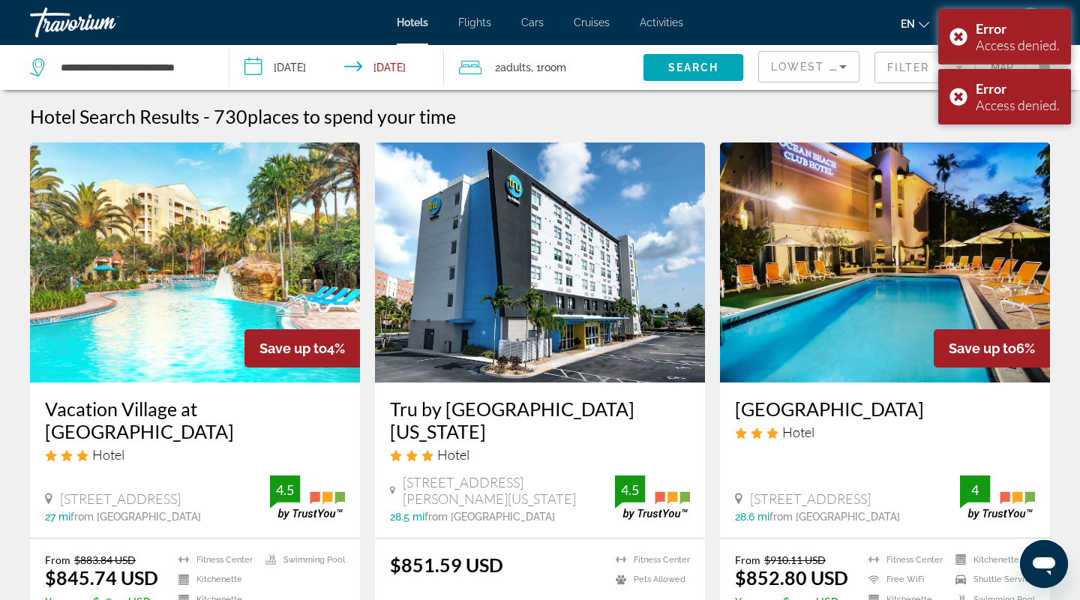
scroll to position [232, 0]
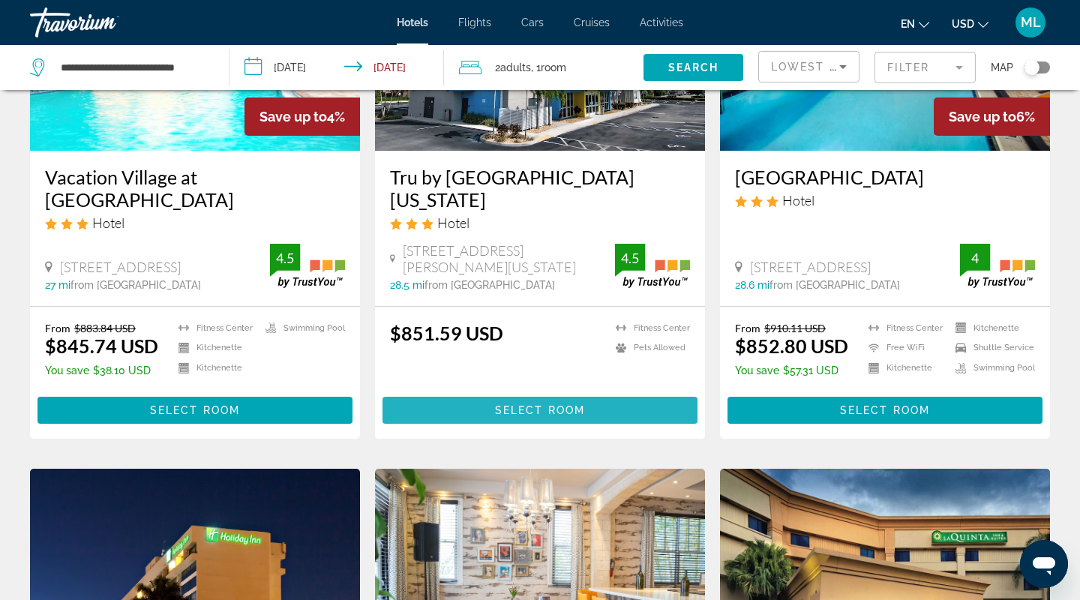
click at [502, 409] on span "Select Room" at bounding box center [540, 410] width 90 height 12
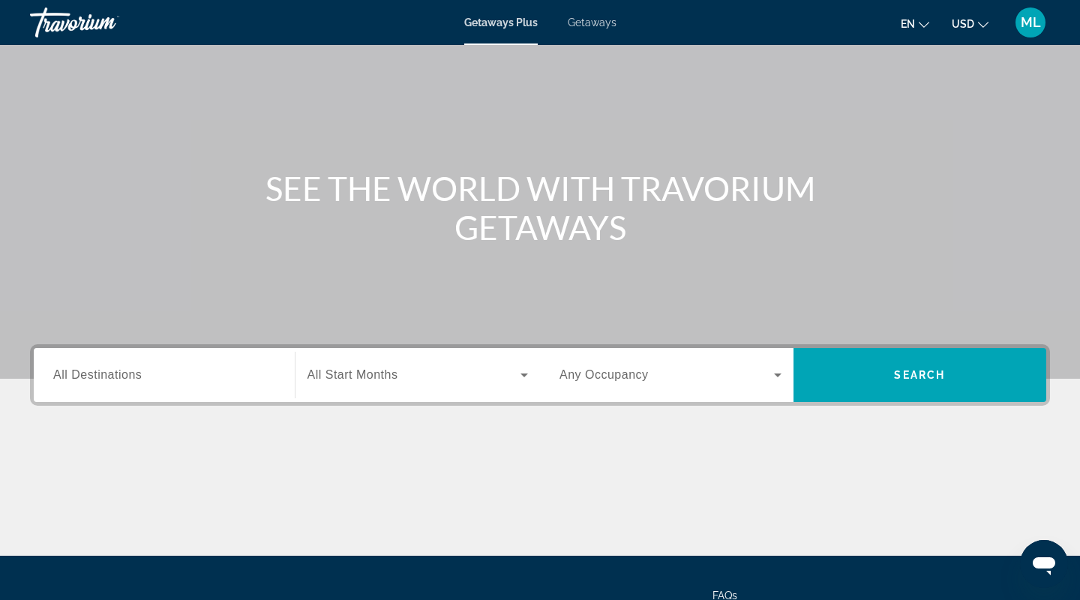
scroll to position [75, 0]
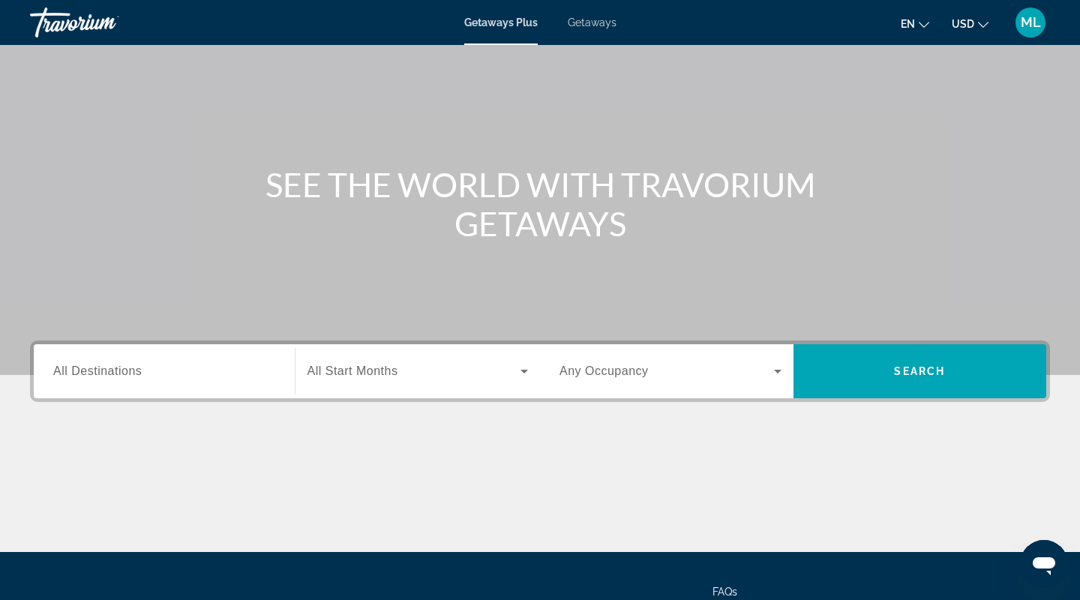
click at [139, 369] on span "All Destinations" at bounding box center [97, 371] width 89 height 13
click at [139, 369] on input "Destination All Destinations" at bounding box center [164, 372] width 222 height 18
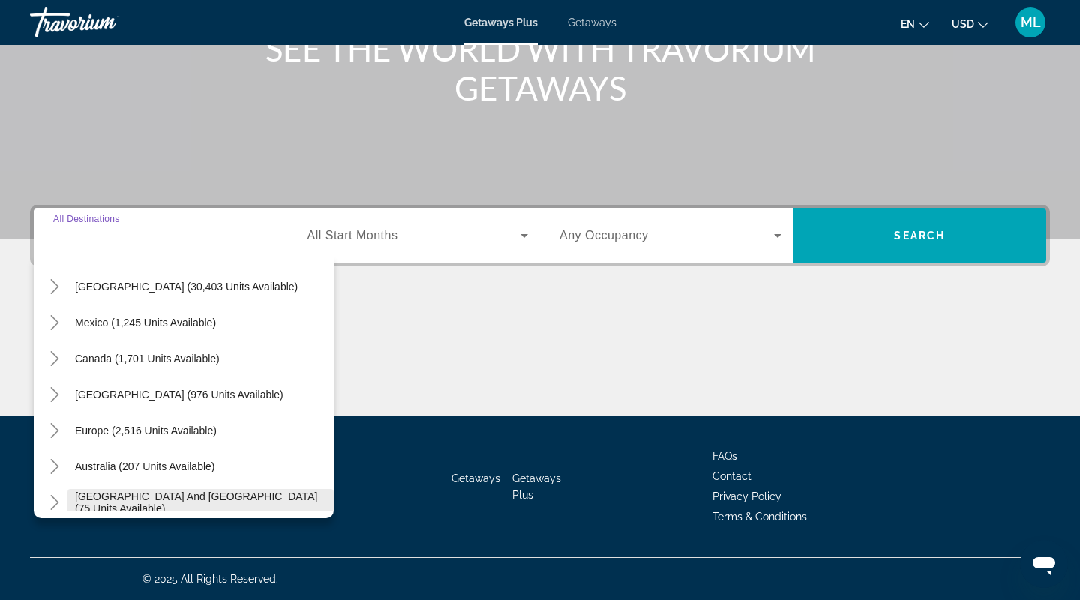
scroll to position [52, 0]
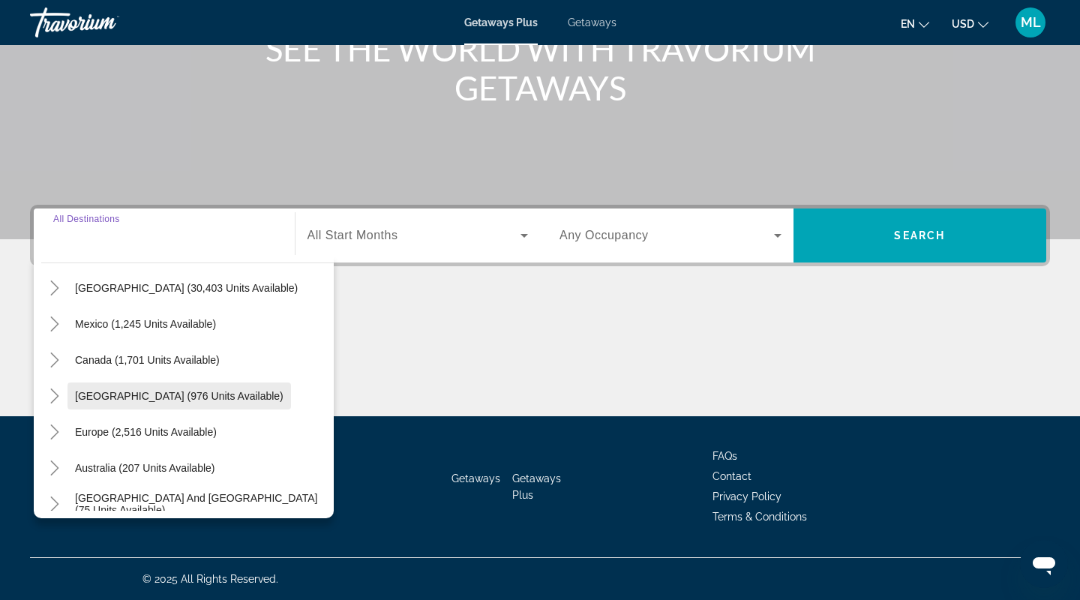
click at [179, 395] on span "[GEOGRAPHIC_DATA] (976 units available)" at bounding box center [179, 396] width 209 height 12
type input "**********"
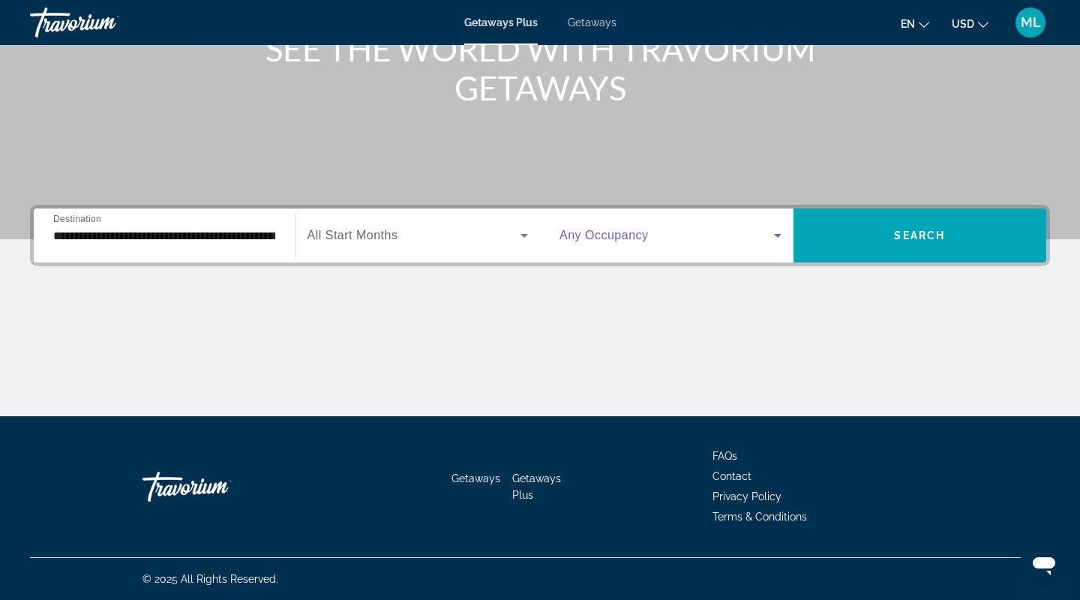
click at [678, 233] on span "Search widget" at bounding box center [667, 236] width 215 height 18
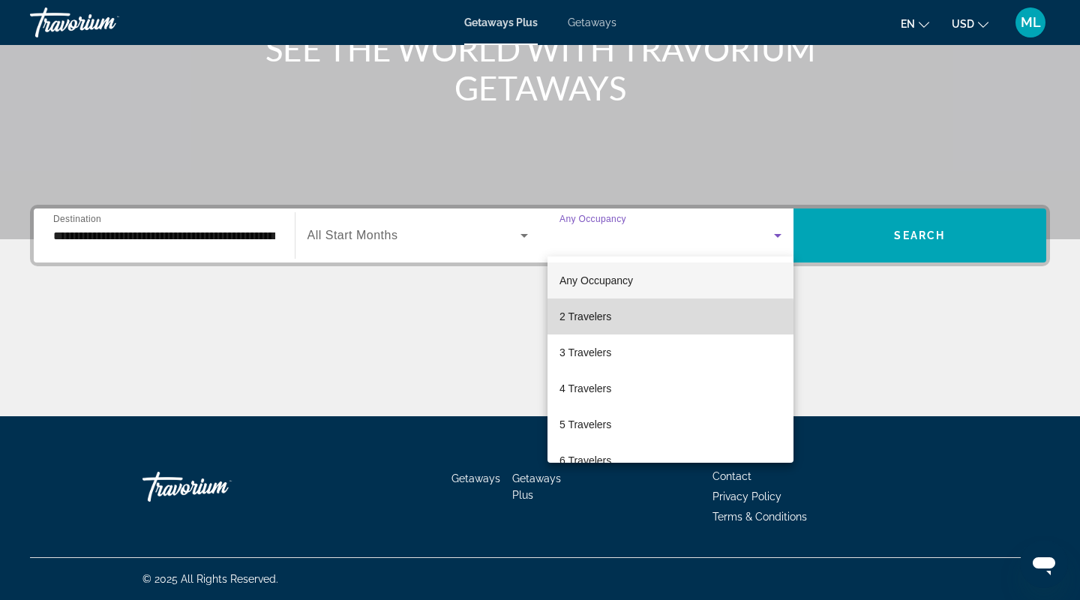
click at [596, 319] on span "2 Travelers" at bounding box center [586, 317] width 52 height 18
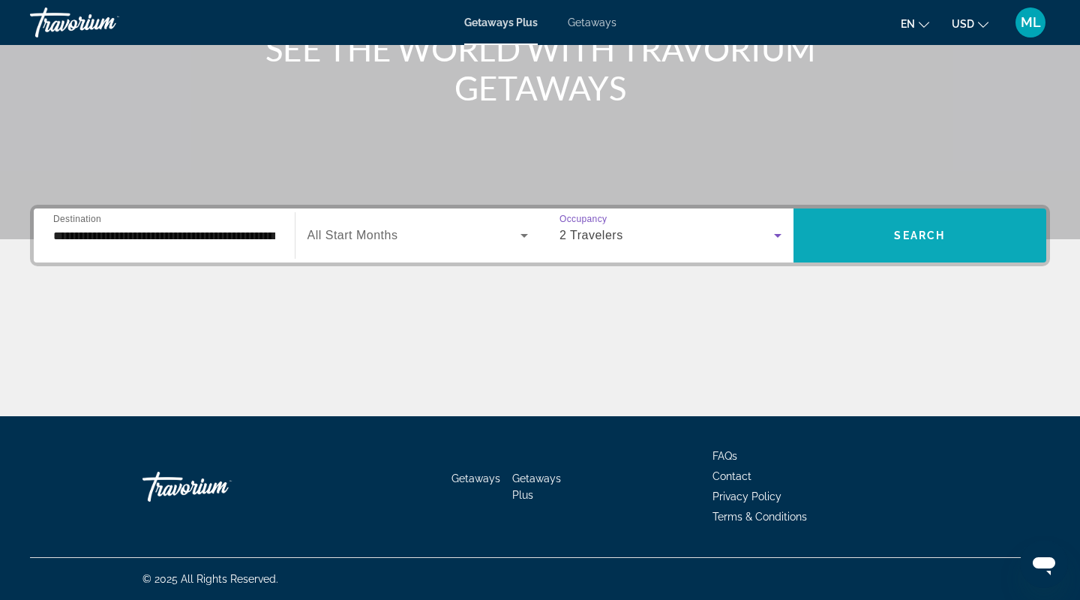
click at [911, 226] on span "Search widget" at bounding box center [921, 236] width 254 height 36
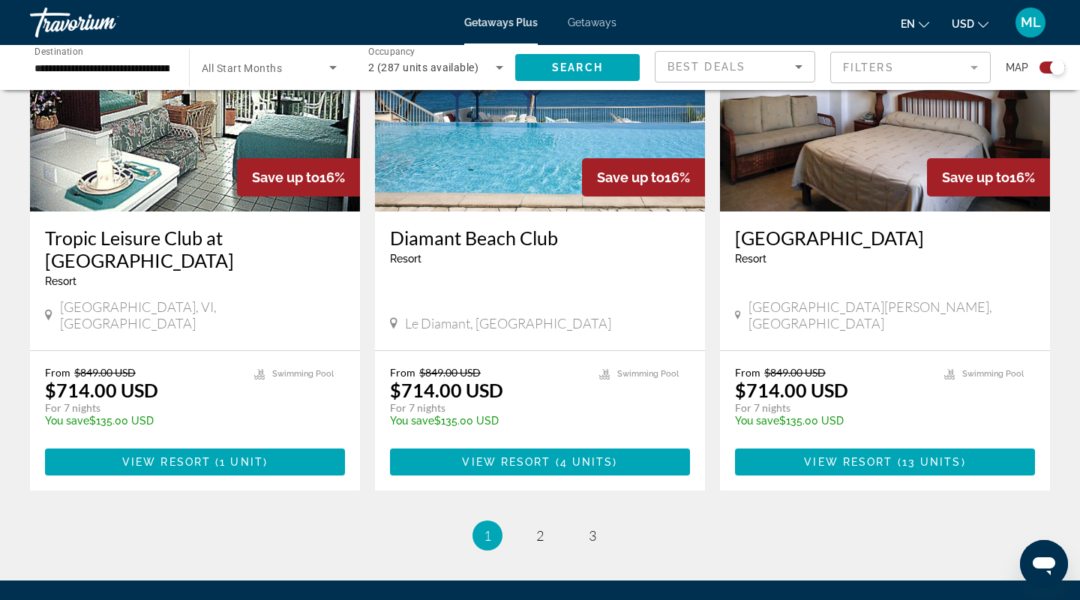
scroll to position [2314, 0]
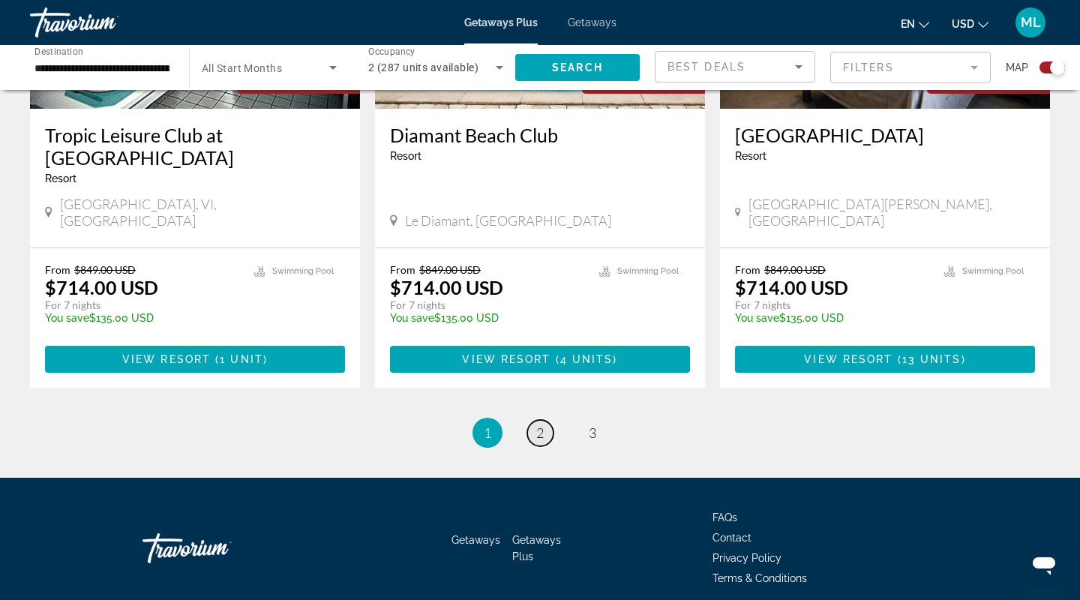
click at [537, 425] on span "2" at bounding box center [540, 433] width 8 height 17
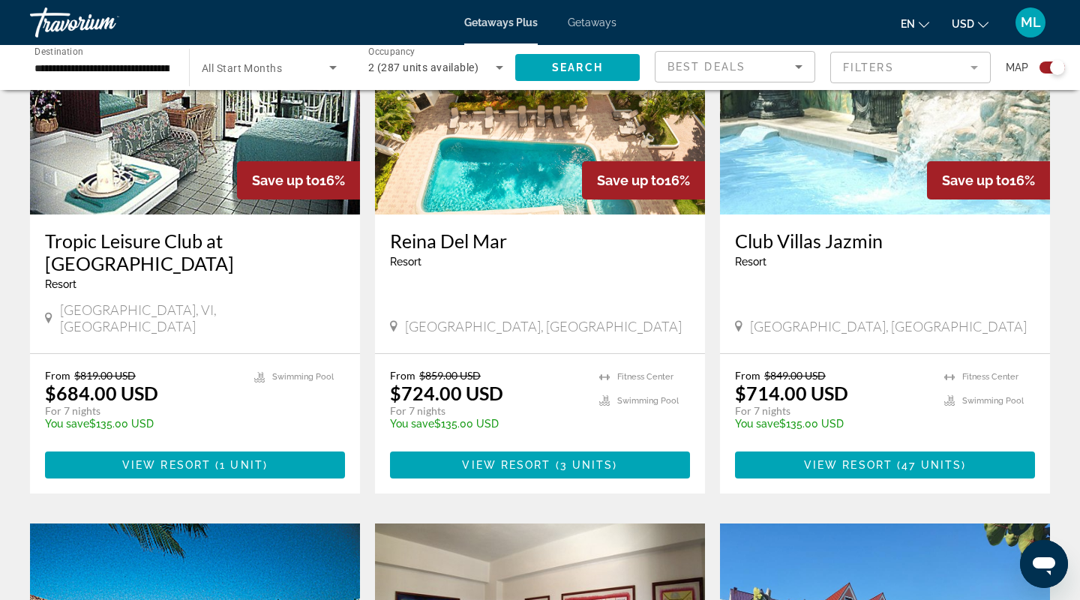
scroll to position [725, 0]
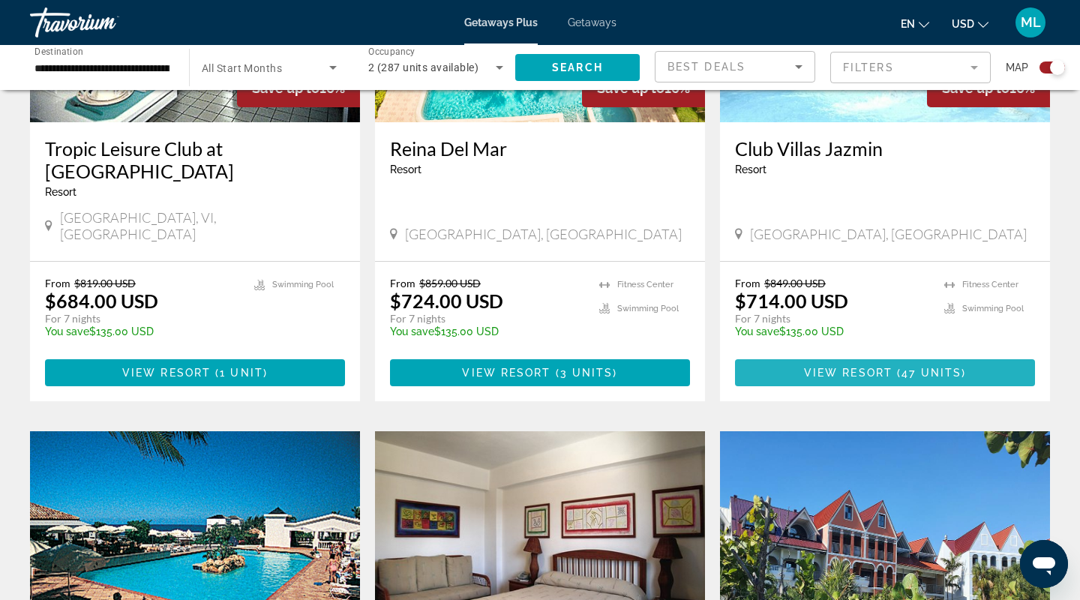
click at [848, 367] on span "View Resort" at bounding box center [848, 373] width 89 height 12
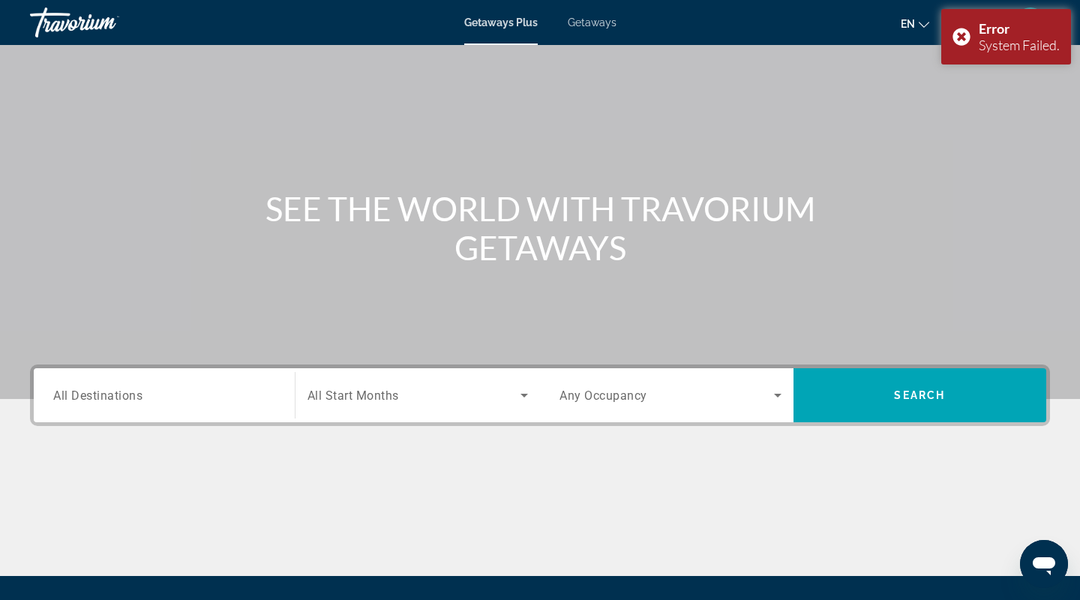
scroll to position [211, 0]
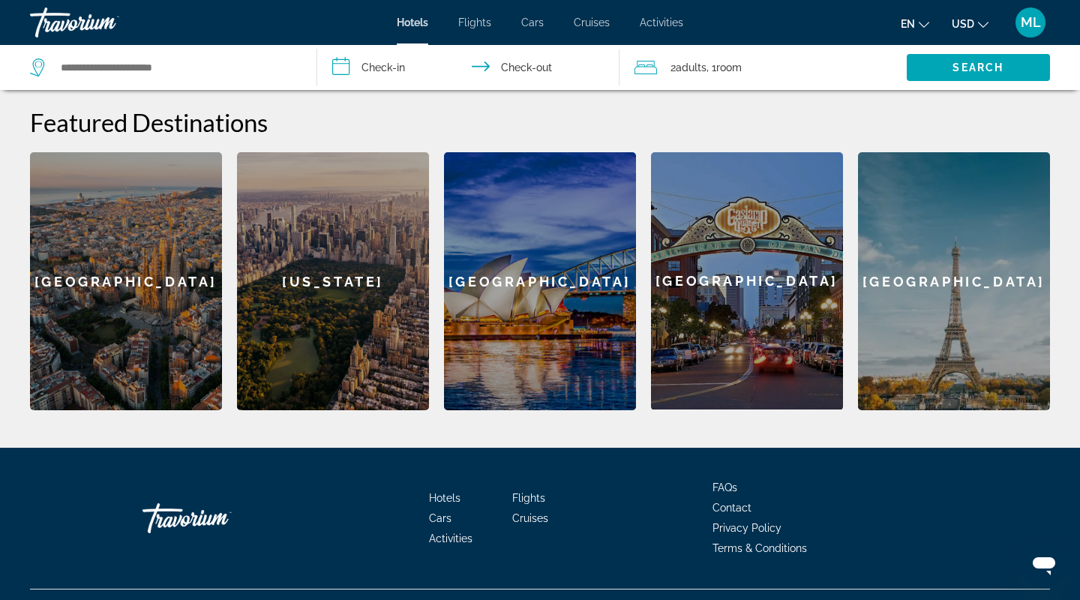
scroll to position [587, 0]
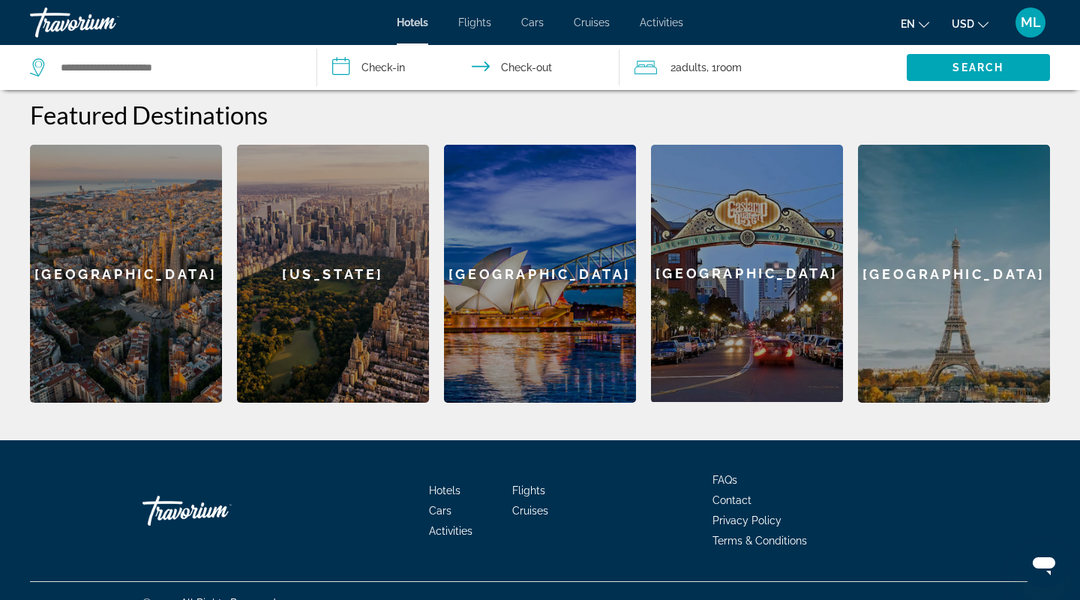
click at [755, 284] on div "[GEOGRAPHIC_DATA]" at bounding box center [747, 273] width 192 height 257
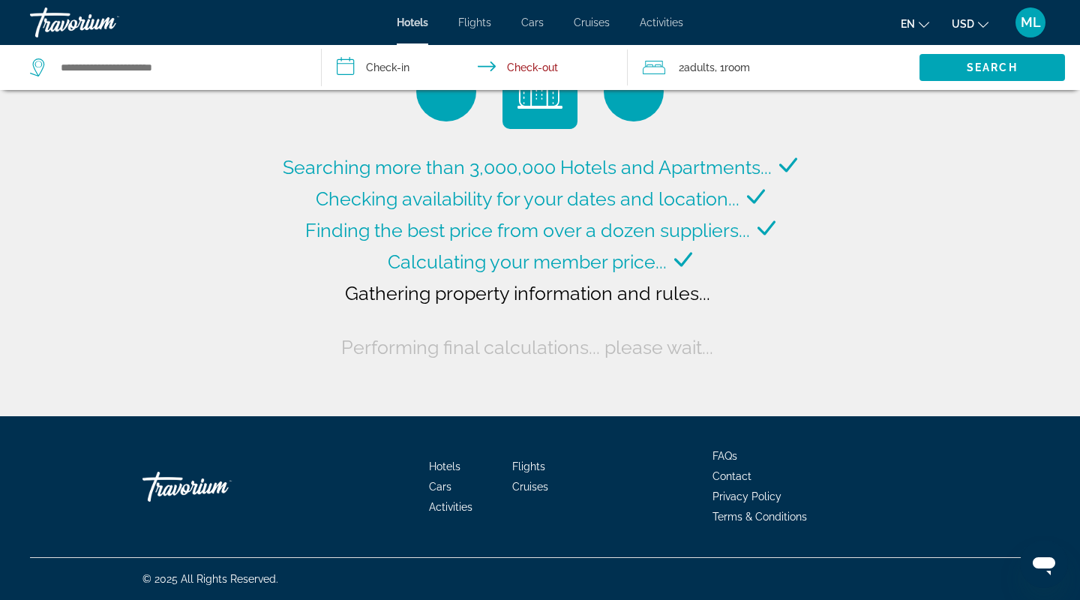
type input "**********"
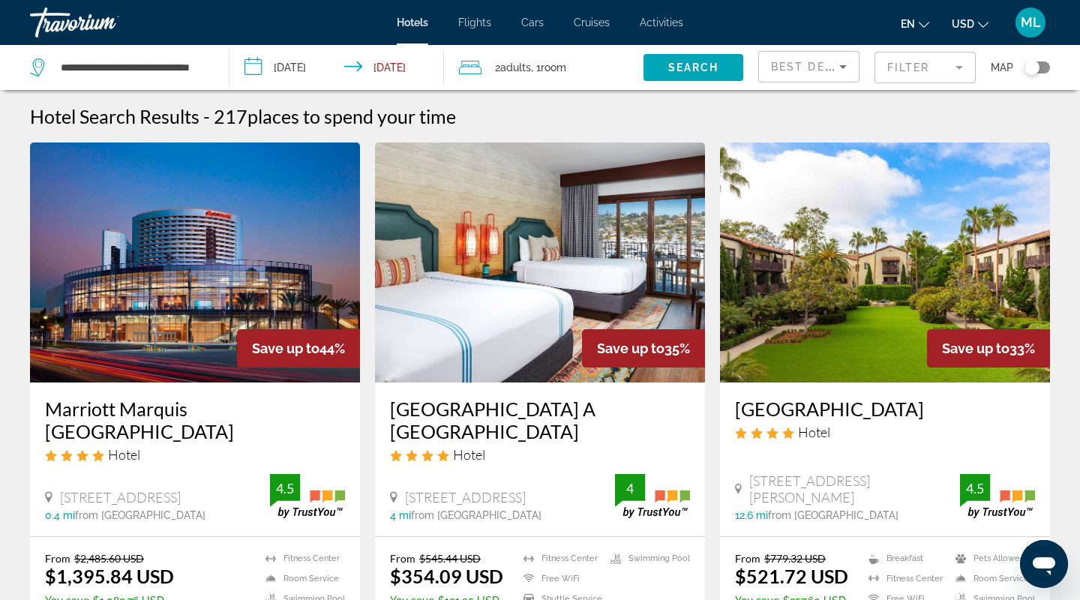
click at [292, 59] on input "**********" at bounding box center [340, 70] width 221 height 50
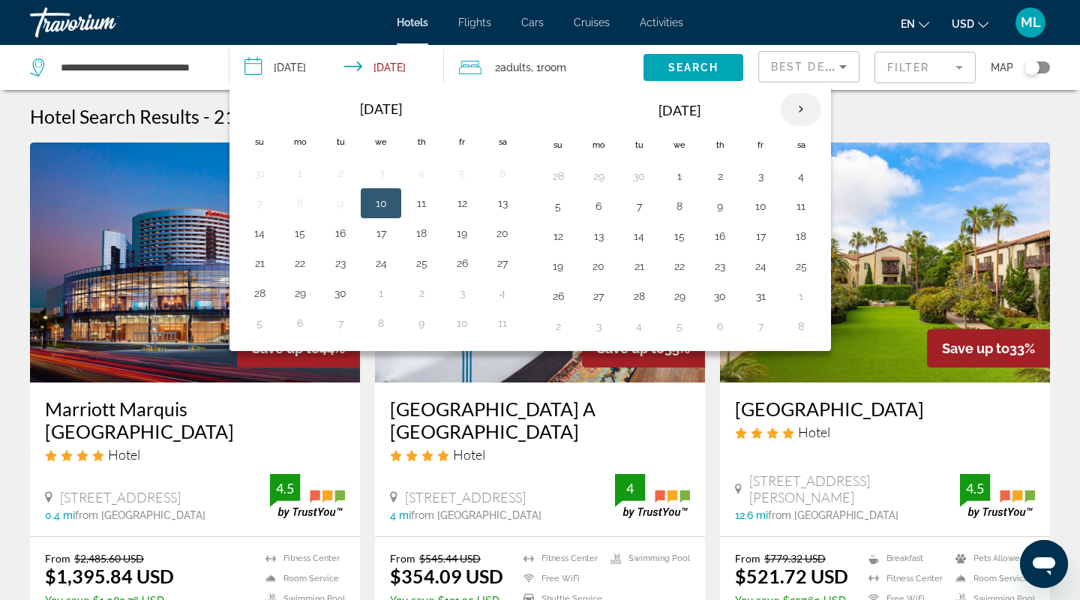
click at [797, 112] on th "Next month" at bounding box center [801, 109] width 41 height 33
click at [804, 209] on button "8" at bounding box center [801, 206] width 24 height 21
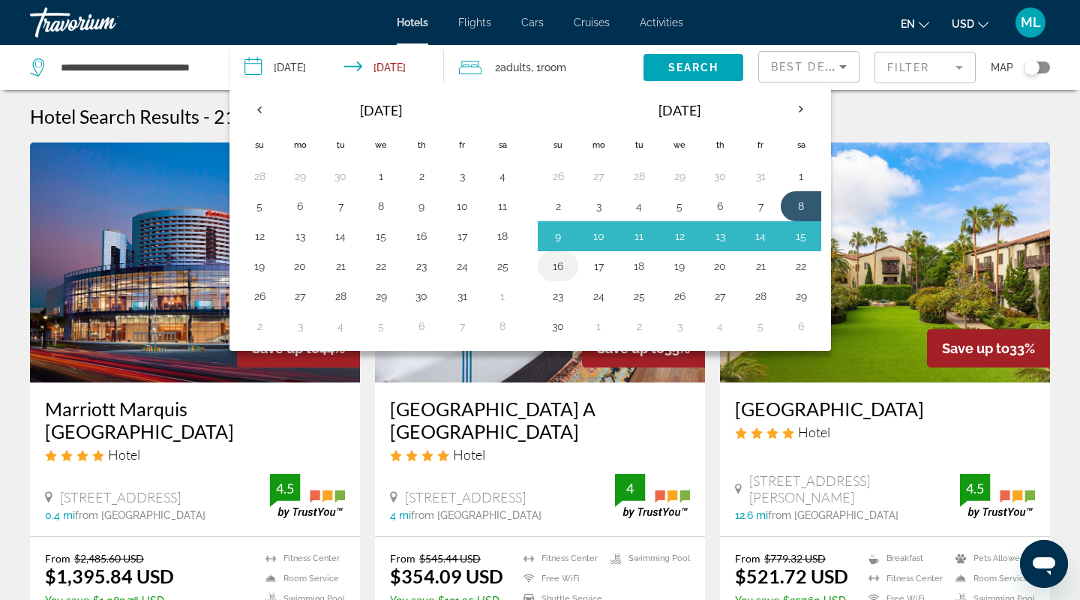
click at [564, 260] on button "16" at bounding box center [558, 266] width 24 height 21
type input "**********"
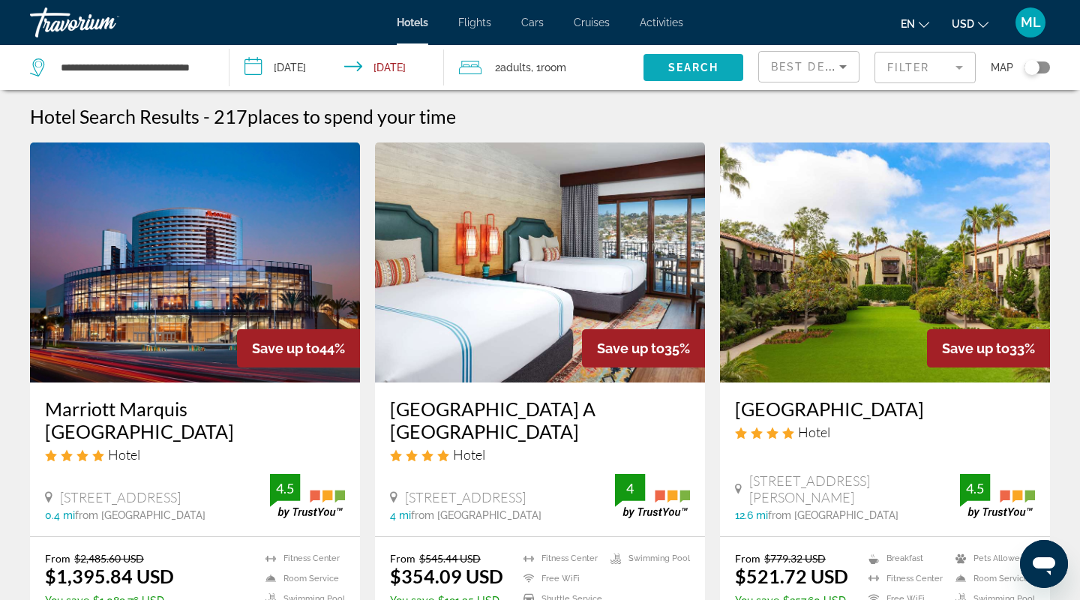
click at [701, 67] on span "Search" at bounding box center [693, 68] width 51 height 12
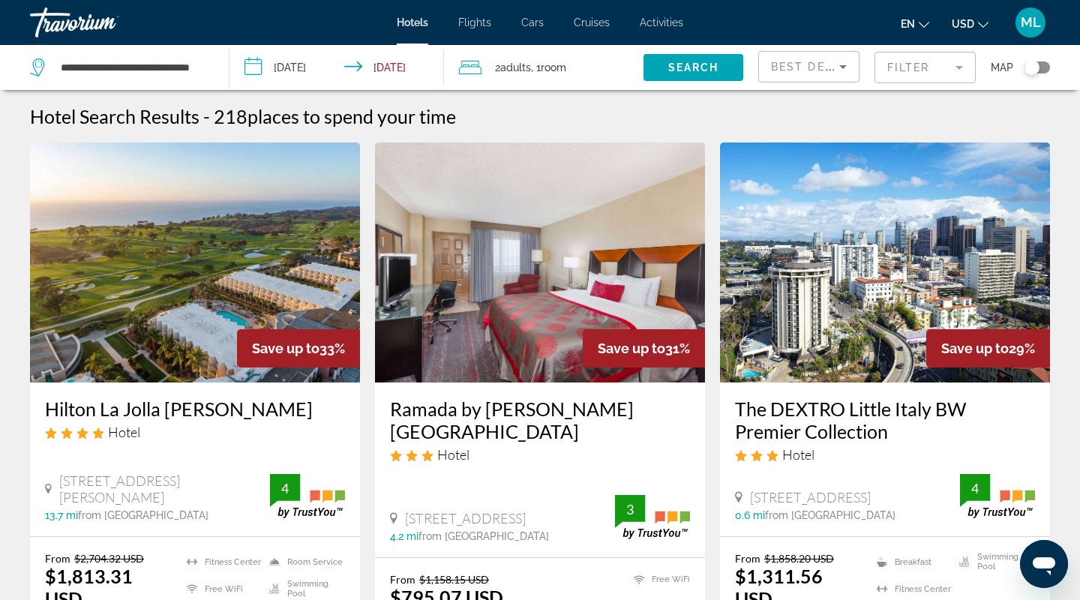
click at [839, 69] on icon "Sort by" at bounding box center [843, 67] width 18 height 18
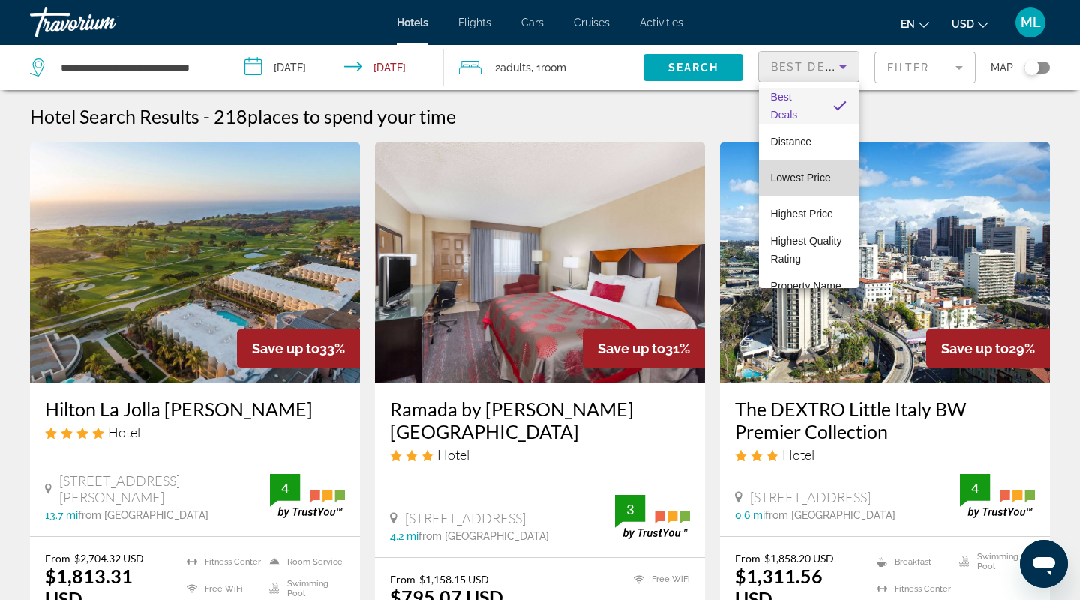
click at [788, 182] on span "Lowest Price" at bounding box center [801, 178] width 60 height 12
